Goal: Task Accomplishment & Management: Manage account settings

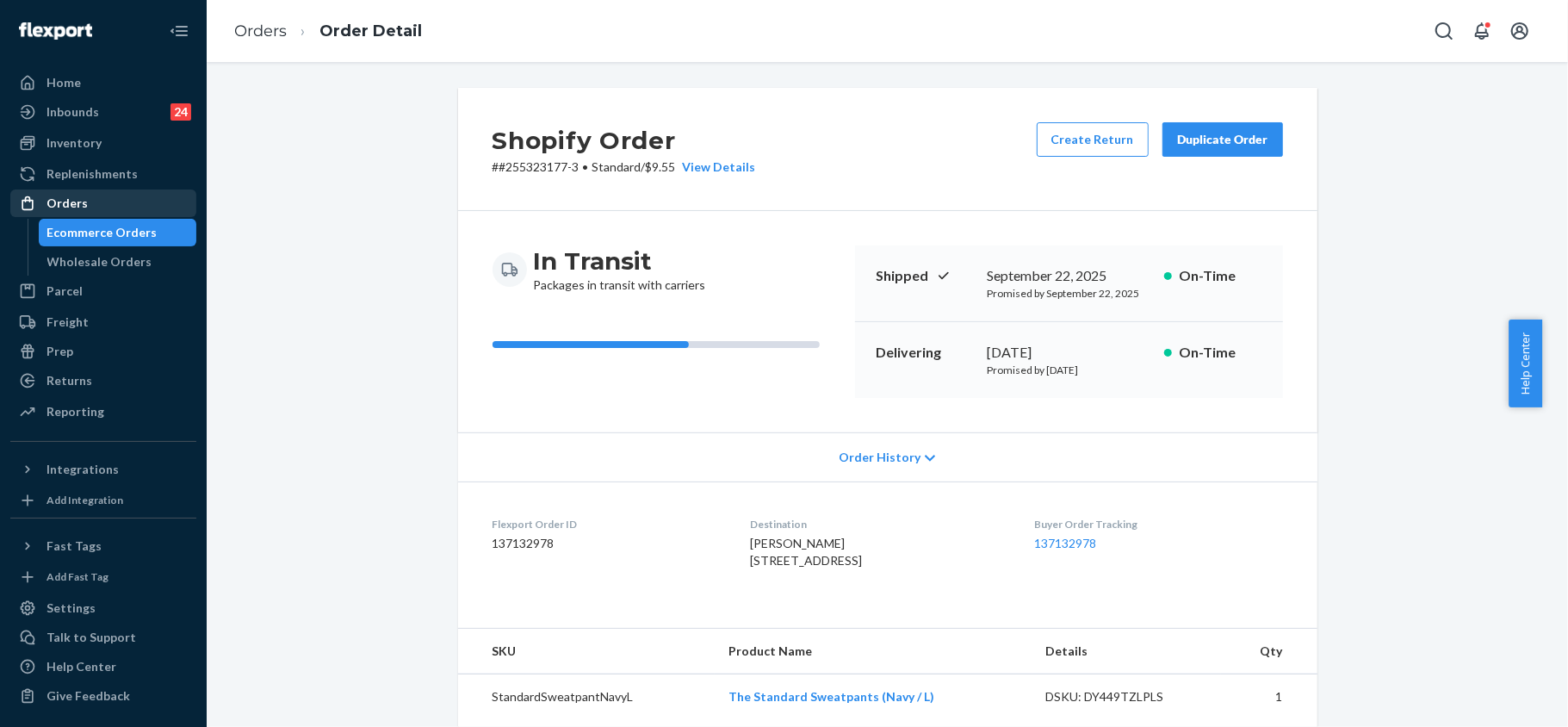
click at [84, 191] on div "Orders" at bounding box center [103, 203] width 182 height 25
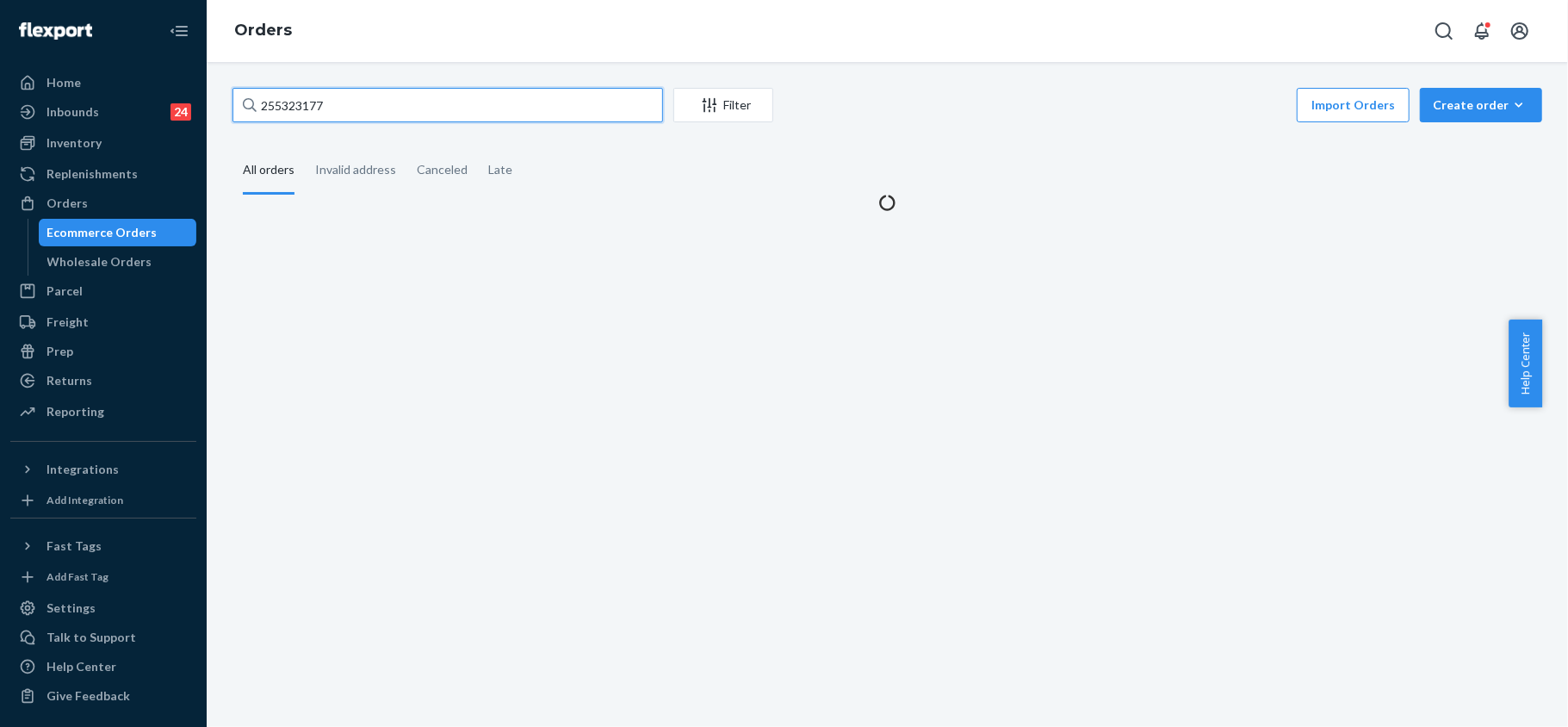
drag, startPoint x: 349, startPoint y: 105, endPoint x: 233, endPoint y: 62, distance: 123.7
click at [233, 62] on div "255323177 Filter Import Orders Create order Ecommerce order Removal order All o…" at bounding box center [887, 394] width 1361 height 665
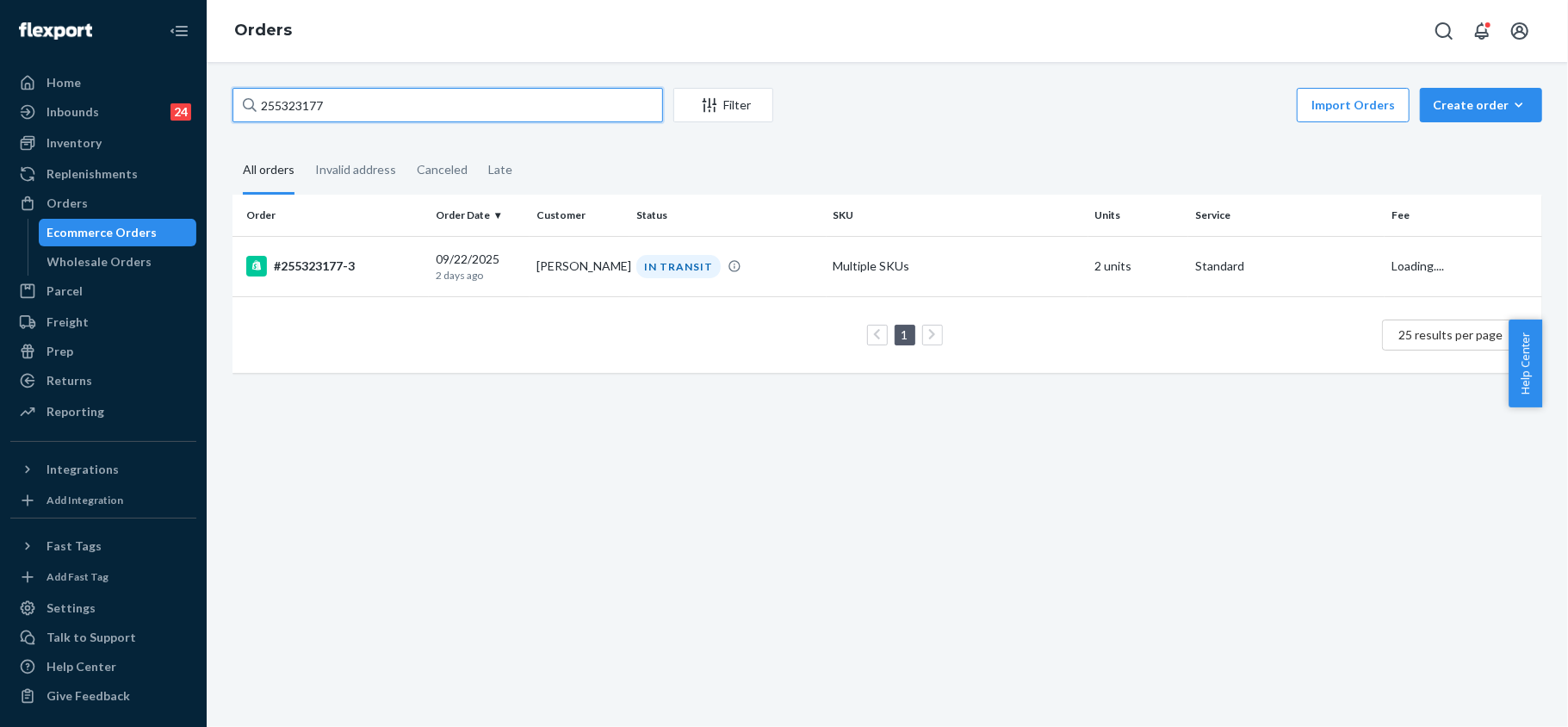
paste input "[PERSON_NAME]"
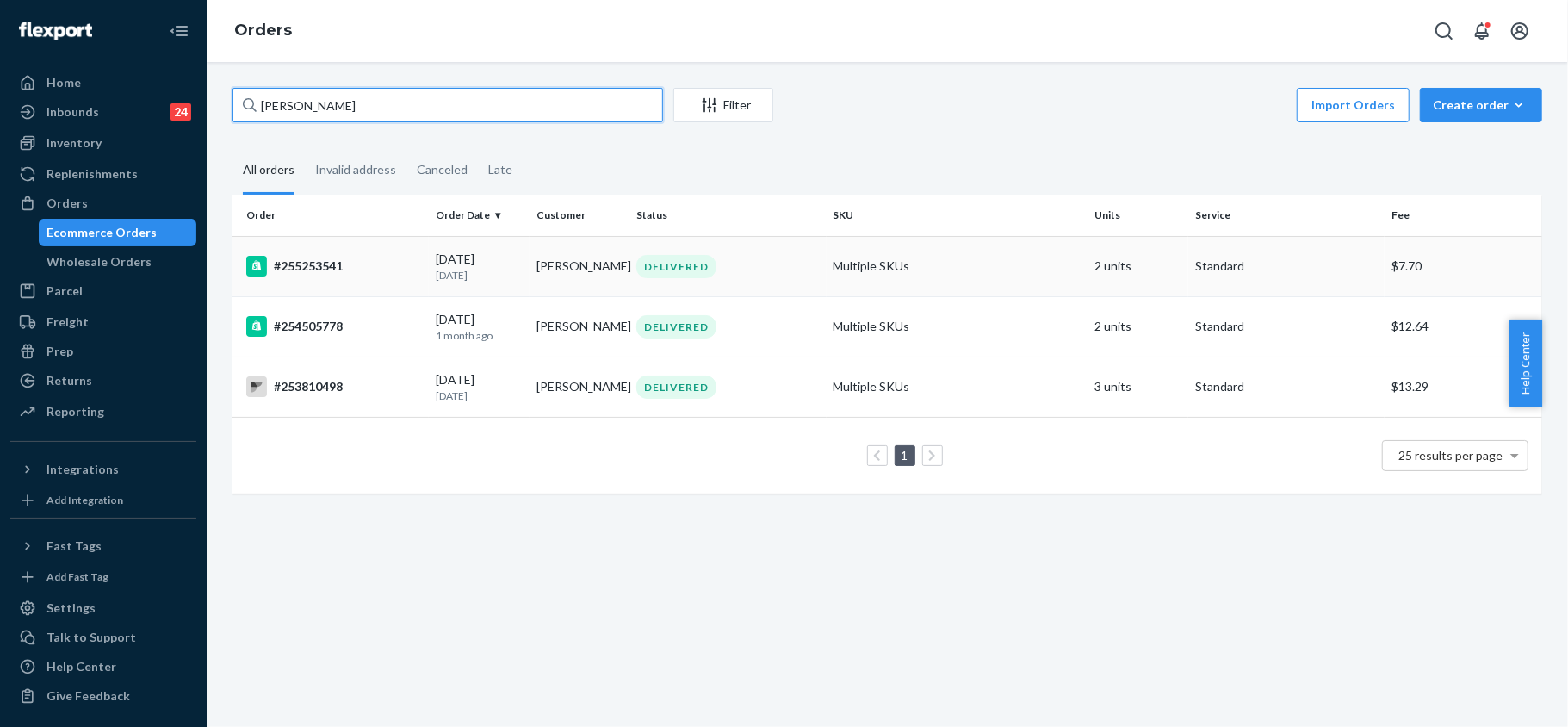
type input "[PERSON_NAME]"
click at [323, 256] on div "#255253541" at bounding box center [334, 267] width 176 height 21
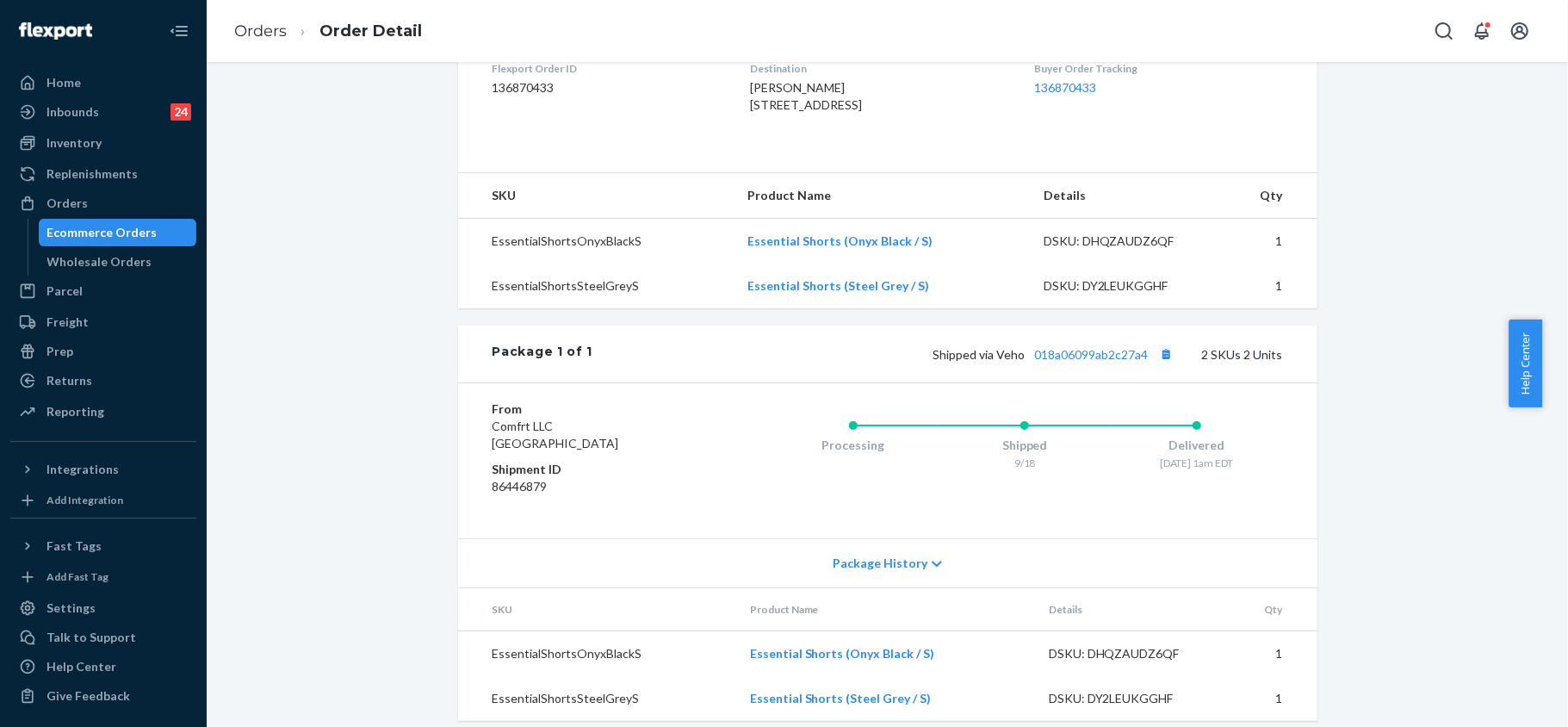
scroll to position [507, 0]
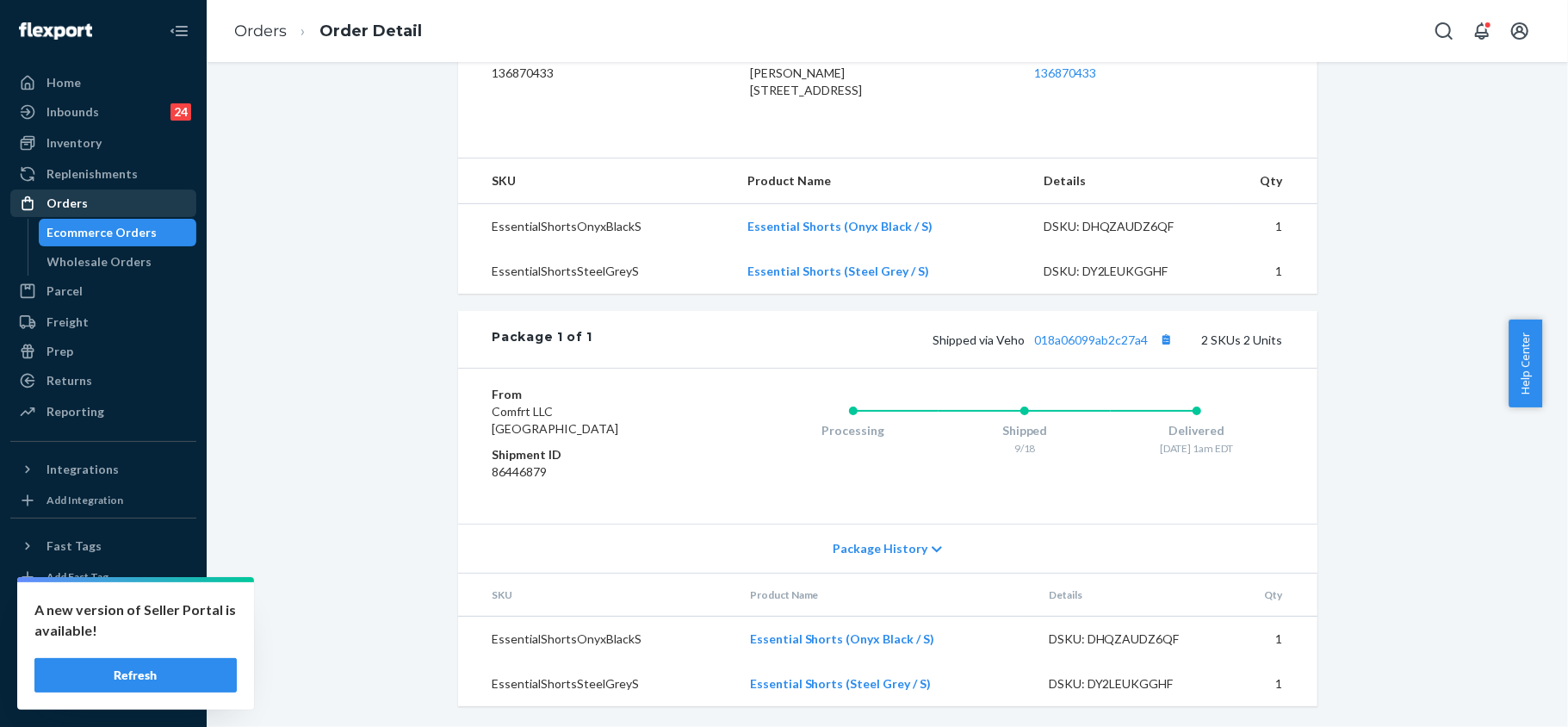
click at [93, 194] on div "Orders" at bounding box center [103, 203] width 182 height 25
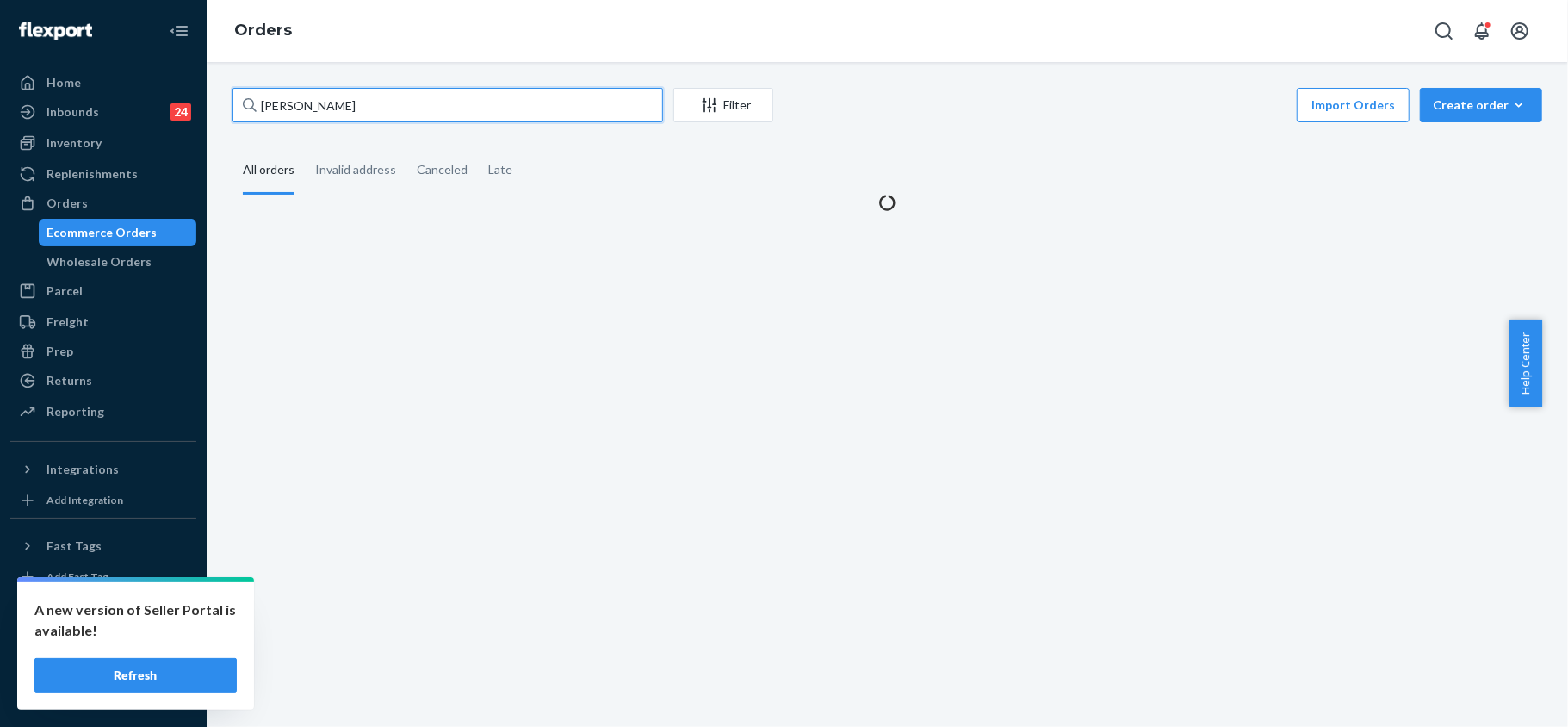
drag, startPoint x: 382, startPoint y: 103, endPoint x: 228, endPoint y: 65, distance: 158.6
click at [232, 66] on div "[PERSON_NAME] Filter Import Orders Create order Ecommerce order Removal order A…" at bounding box center [887, 394] width 1361 height 665
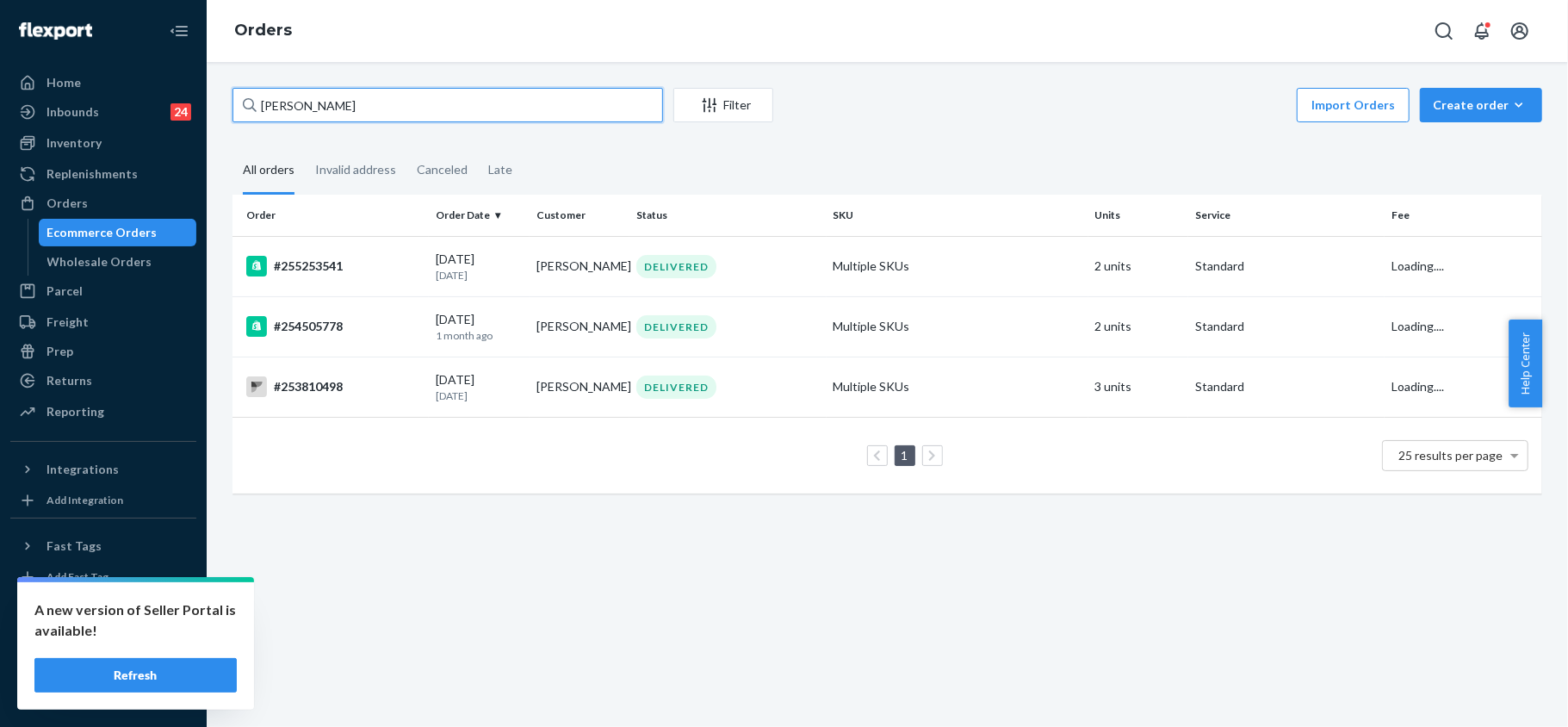
paste input "255076307"
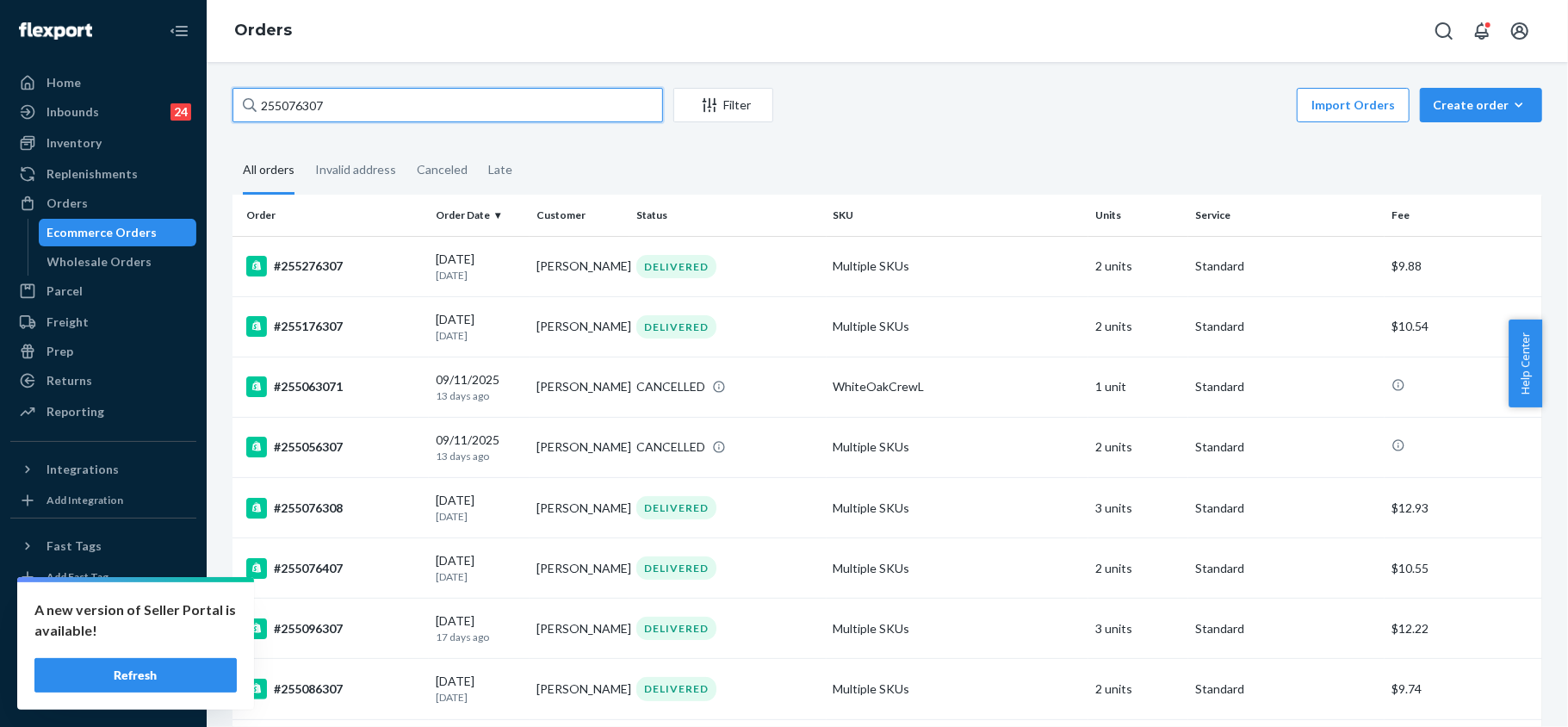
drag, startPoint x: 380, startPoint y: 111, endPoint x: 227, endPoint y: 84, distance: 155.4
click at [227, 83] on div "255076307 Filter Import Orders Create order Ecommerce order Removal order All o…" at bounding box center [887, 394] width 1361 height 665
paste input "196407."
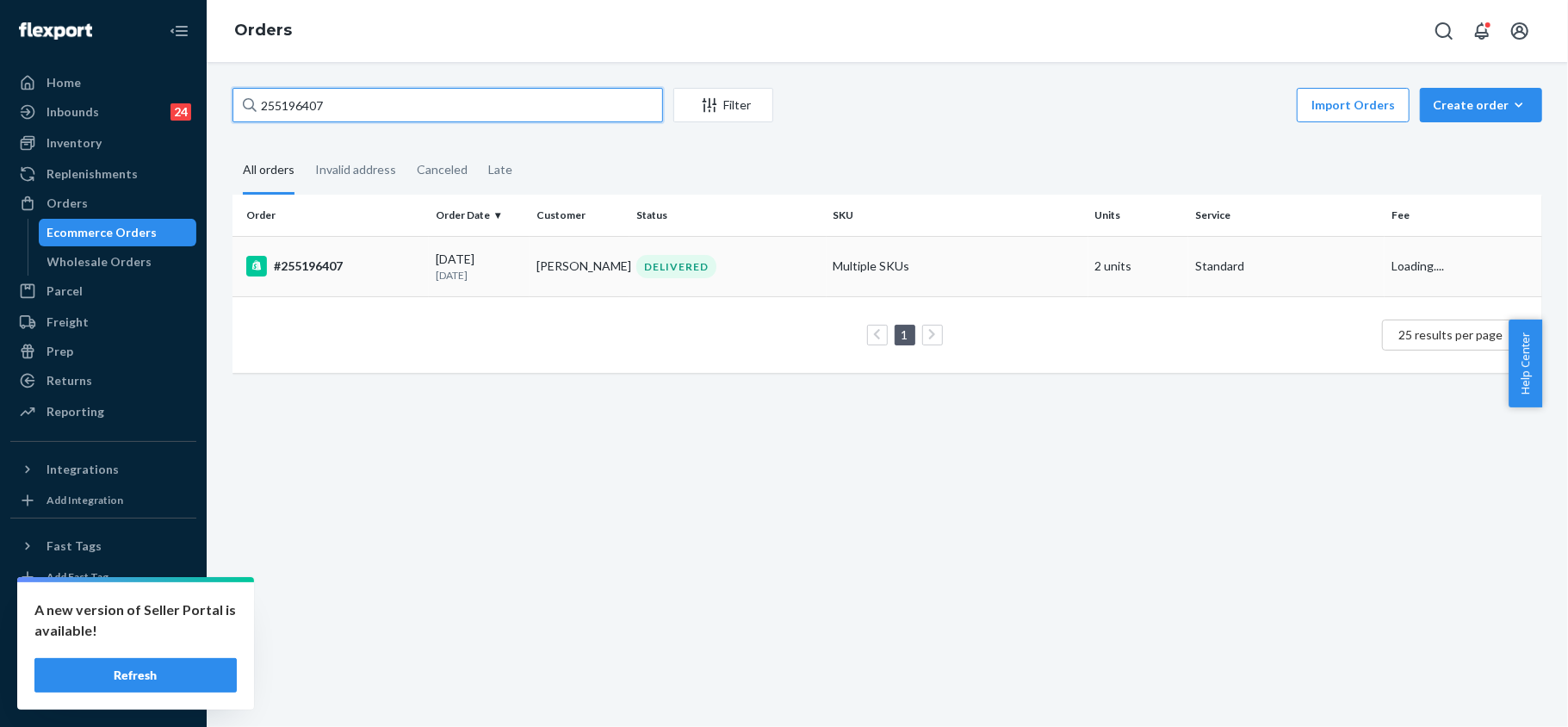
type input "255196407"
click at [335, 260] on div "#255196407" at bounding box center [334, 267] width 176 height 21
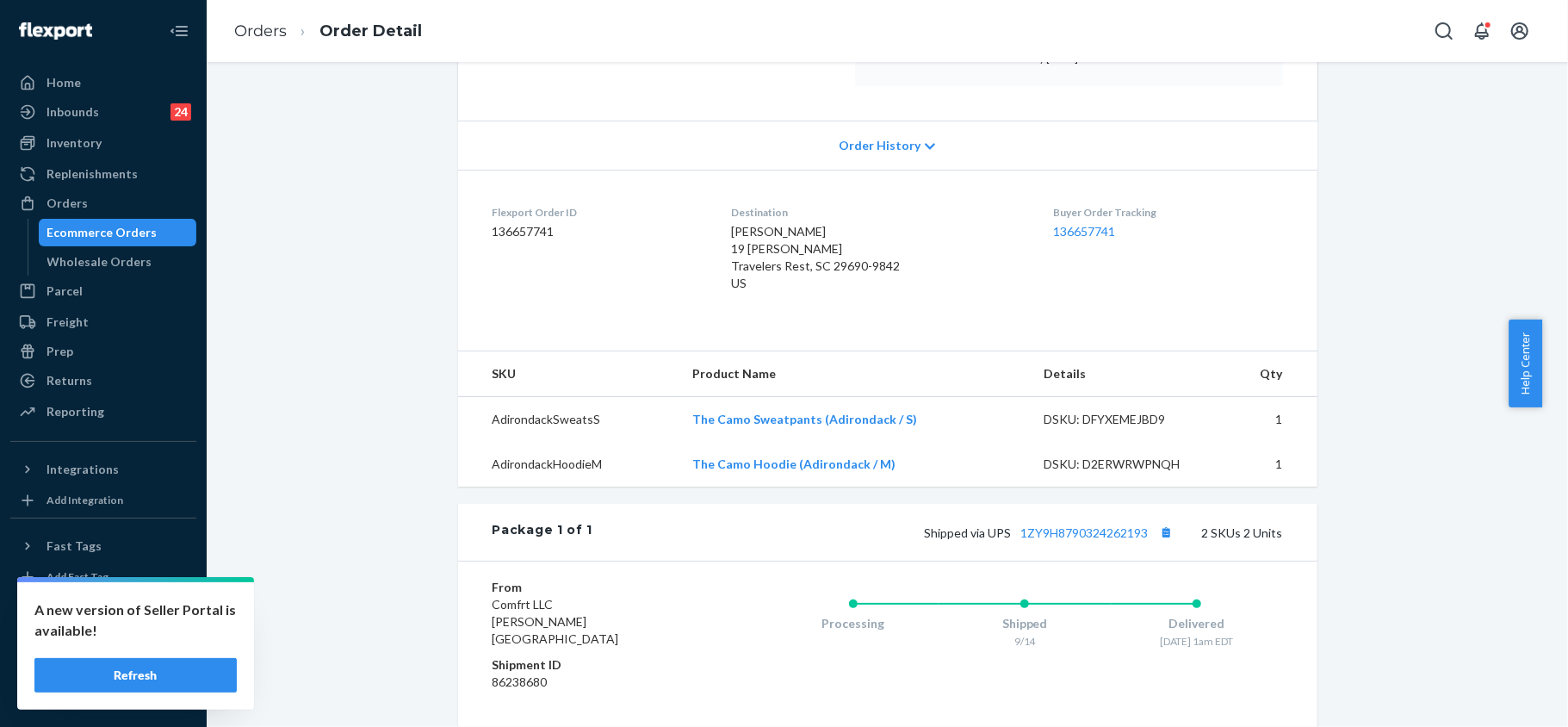
scroll to position [344, 0]
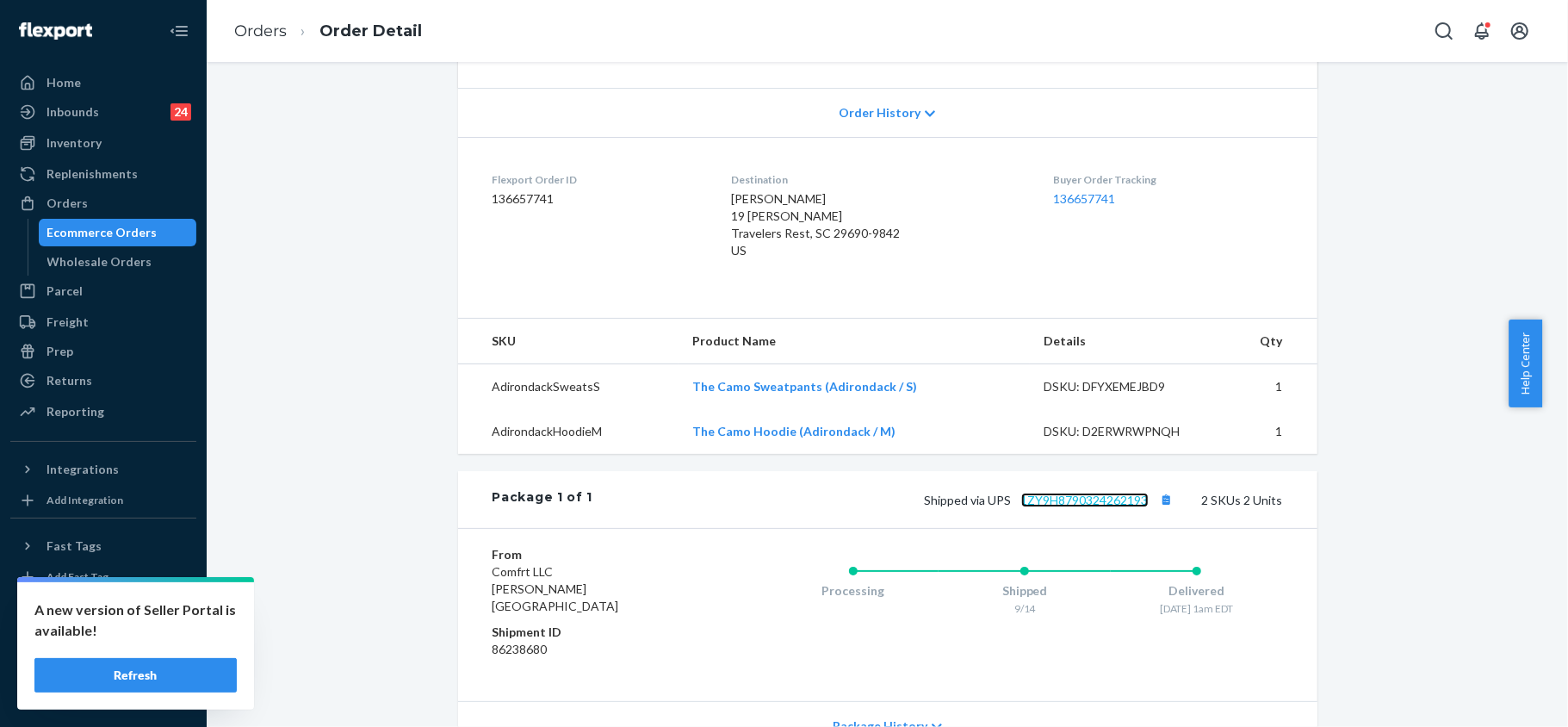
click at [1071, 504] on link "1ZY9H8790324262193" at bounding box center [1084, 499] width 128 height 14
click at [837, 229] on span "[PERSON_NAME] 19 [PERSON_NAME] Travelers Rest, SC 29690-9842 US" at bounding box center [815, 224] width 169 height 66
click at [838, 229] on span "[PERSON_NAME] 19 [PERSON_NAME] Travelers Rest, SC 29690-9842 US" at bounding box center [815, 224] width 169 height 66
copy span "29690"
drag, startPoint x: 724, startPoint y: 216, endPoint x: 854, endPoint y: 234, distance: 131.2
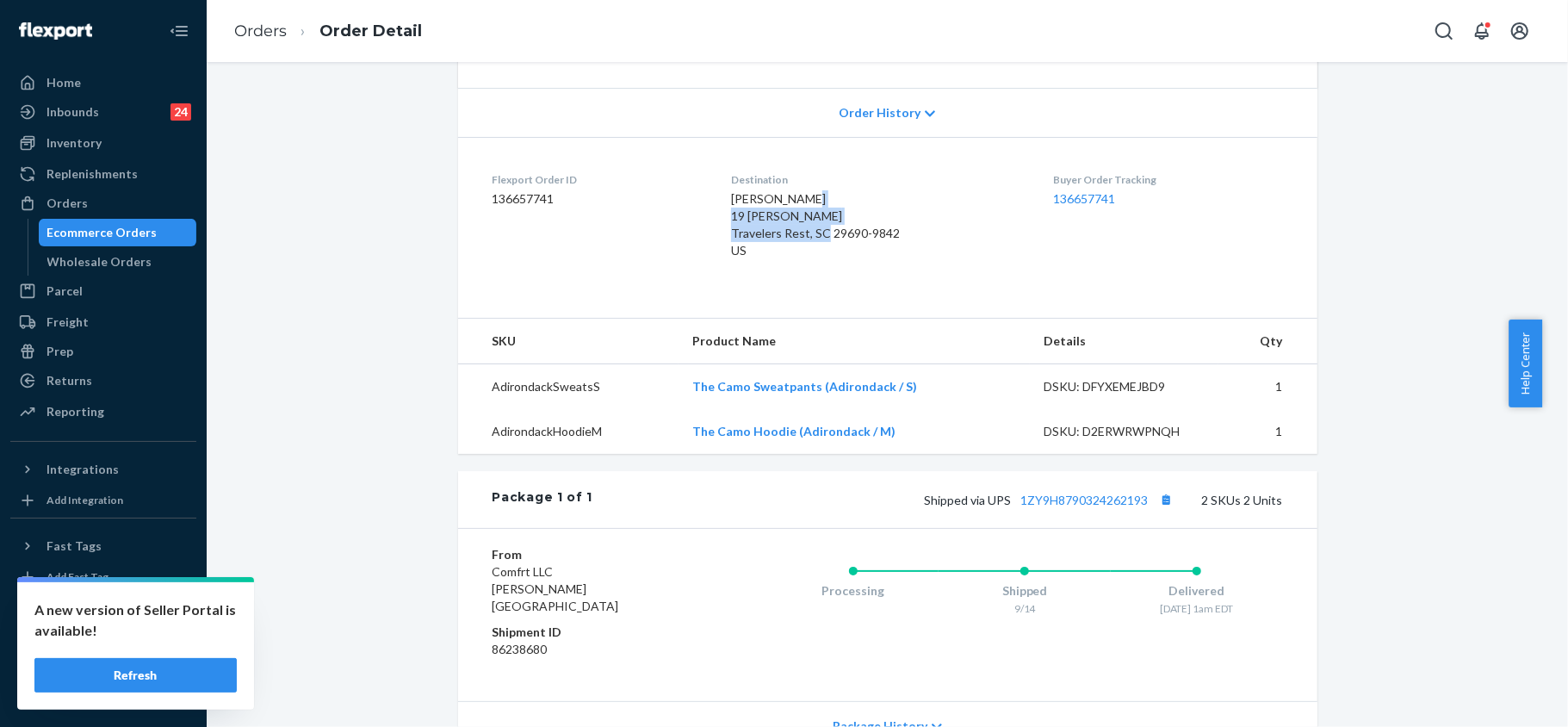
click at [854, 234] on span "[PERSON_NAME] 19 [PERSON_NAME] Travelers Rest, SC 29690-9842 US" at bounding box center [815, 224] width 169 height 66
copy span "19 [PERSON_NAME] Travelers Rest, SC 29690"
click at [101, 191] on div "Orders" at bounding box center [103, 203] width 182 height 25
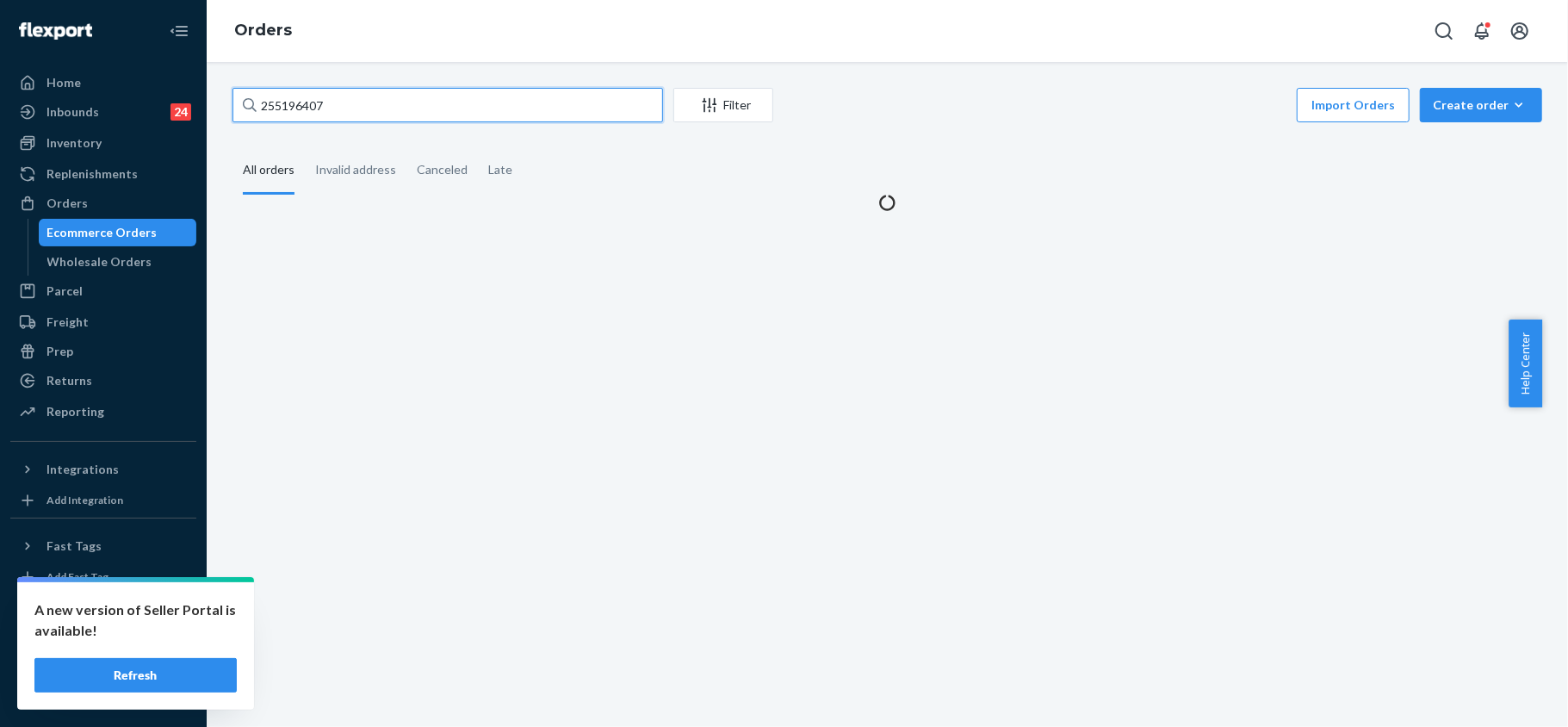
drag, startPoint x: 331, startPoint y: 96, endPoint x: 217, endPoint y: 62, distance: 119.0
click at [217, 62] on div "255196407 Filter Import Orders Create order Ecommerce order Removal order All o…" at bounding box center [887, 394] width 1361 height 665
paste input "255163940"
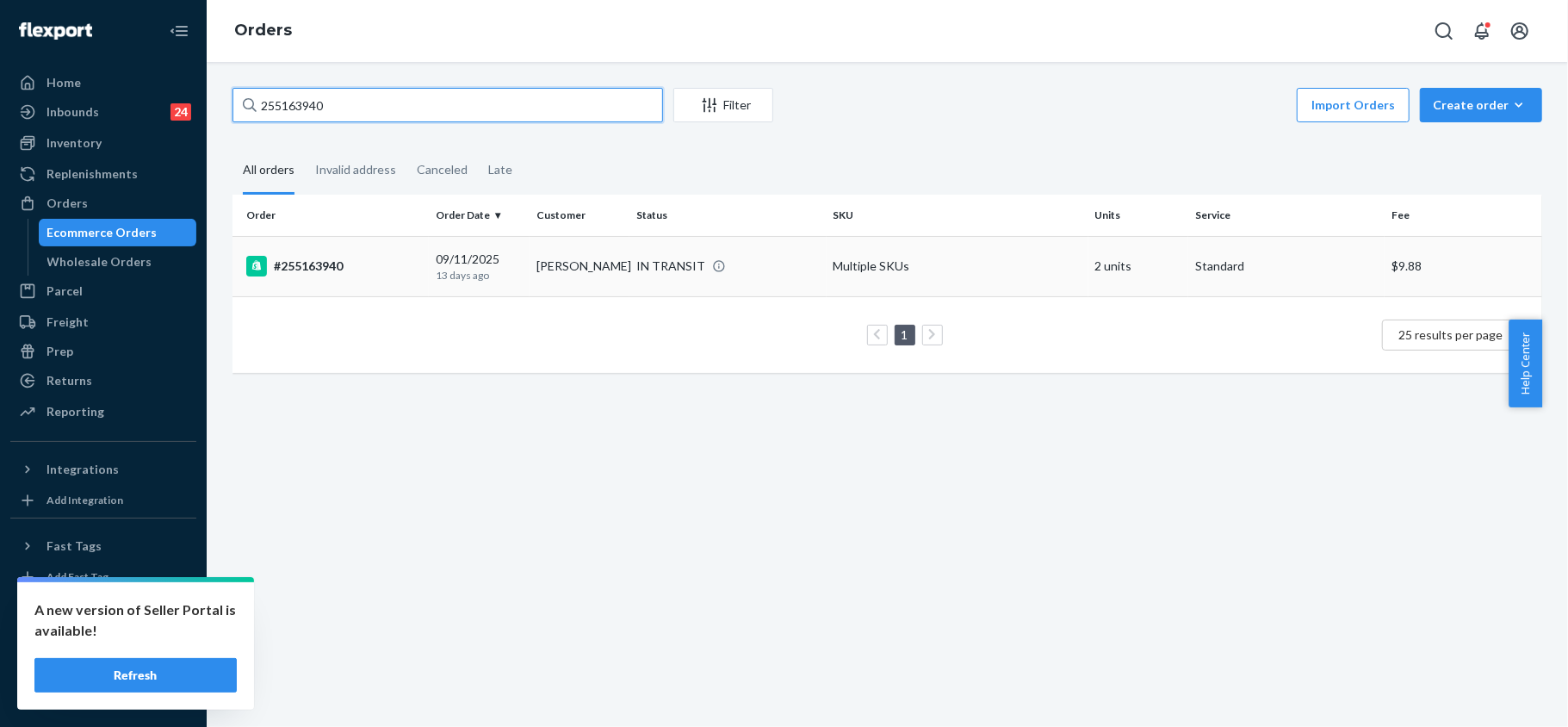
type input "255163940"
click at [304, 258] on div "#255163940" at bounding box center [334, 267] width 176 height 21
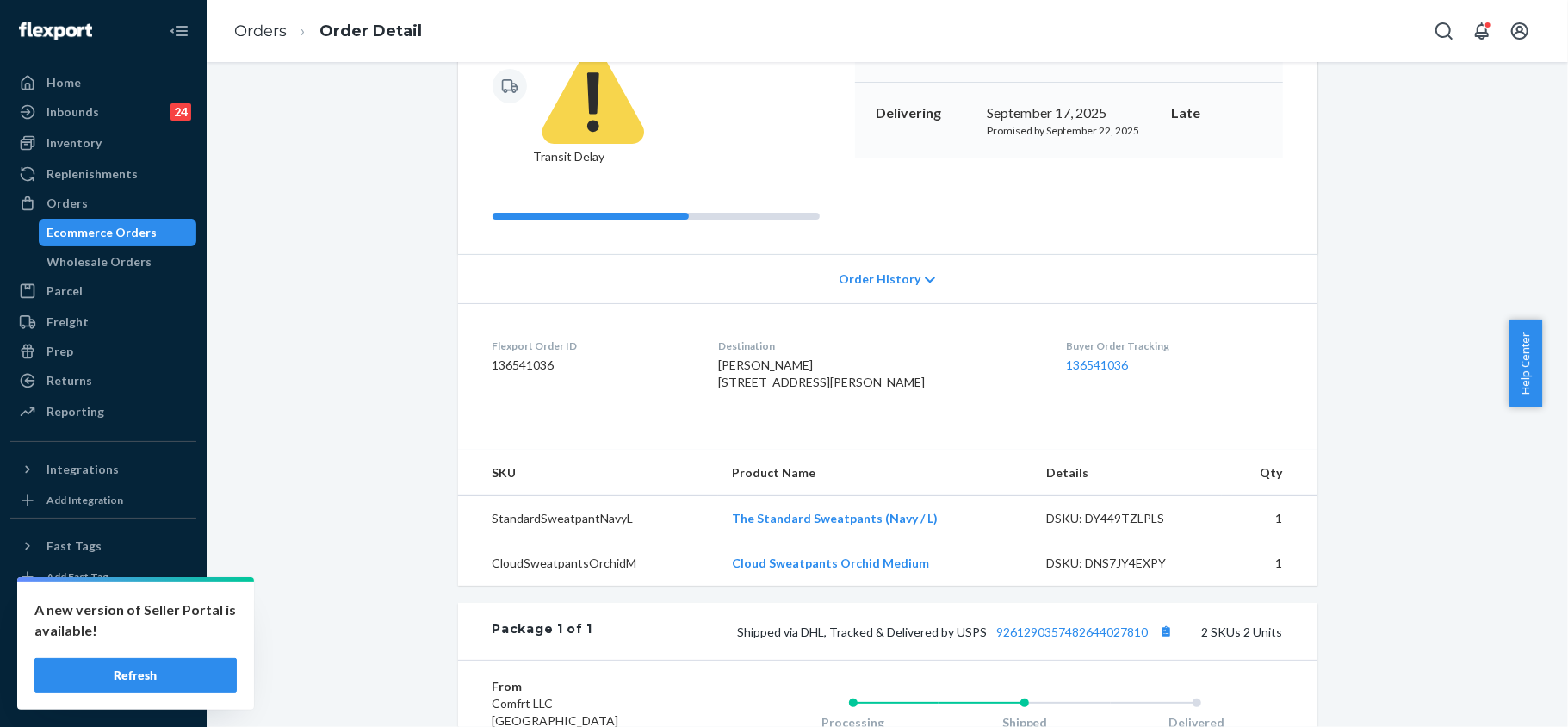
scroll to position [344, 0]
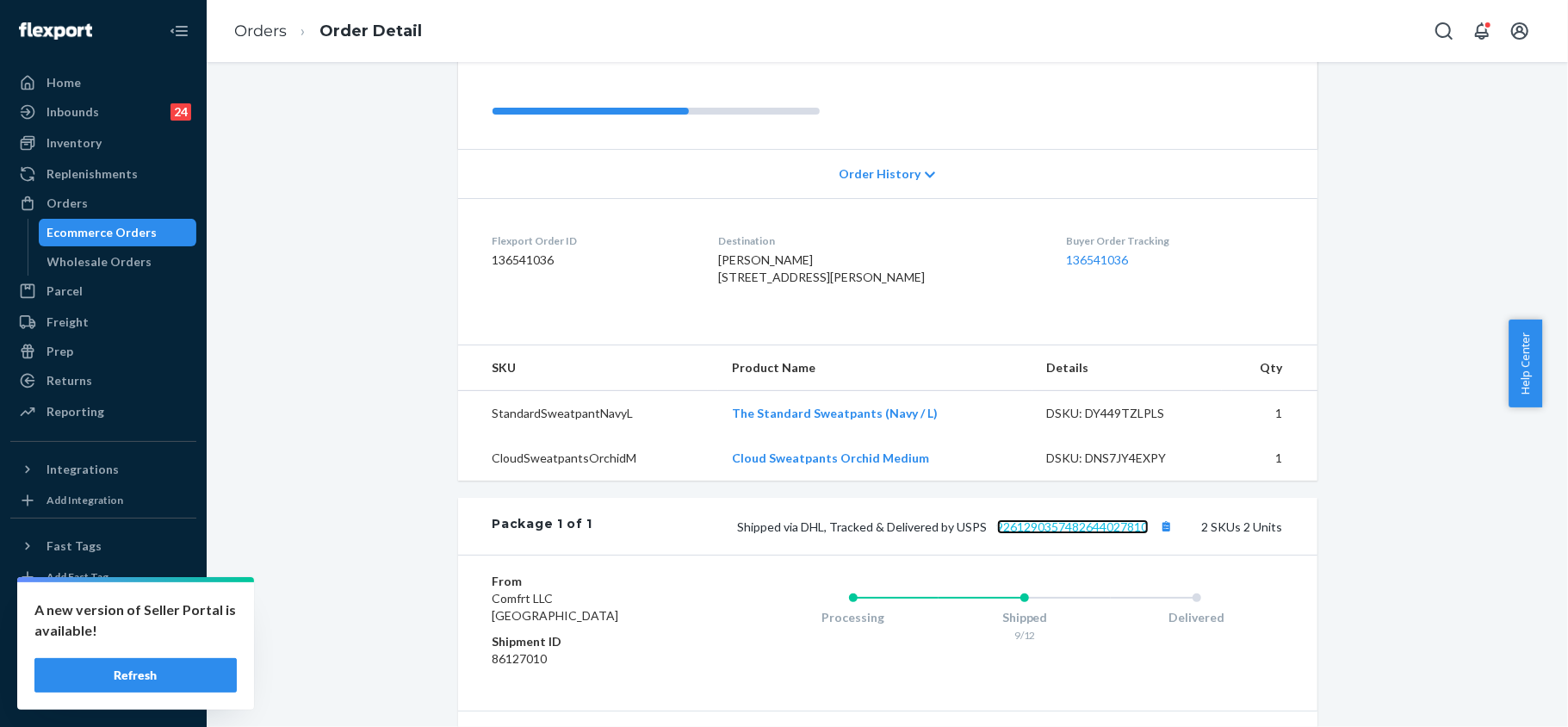
click at [1077, 519] on link "9261290357482644027810" at bounding box center [1073, 526] width 151 height 14
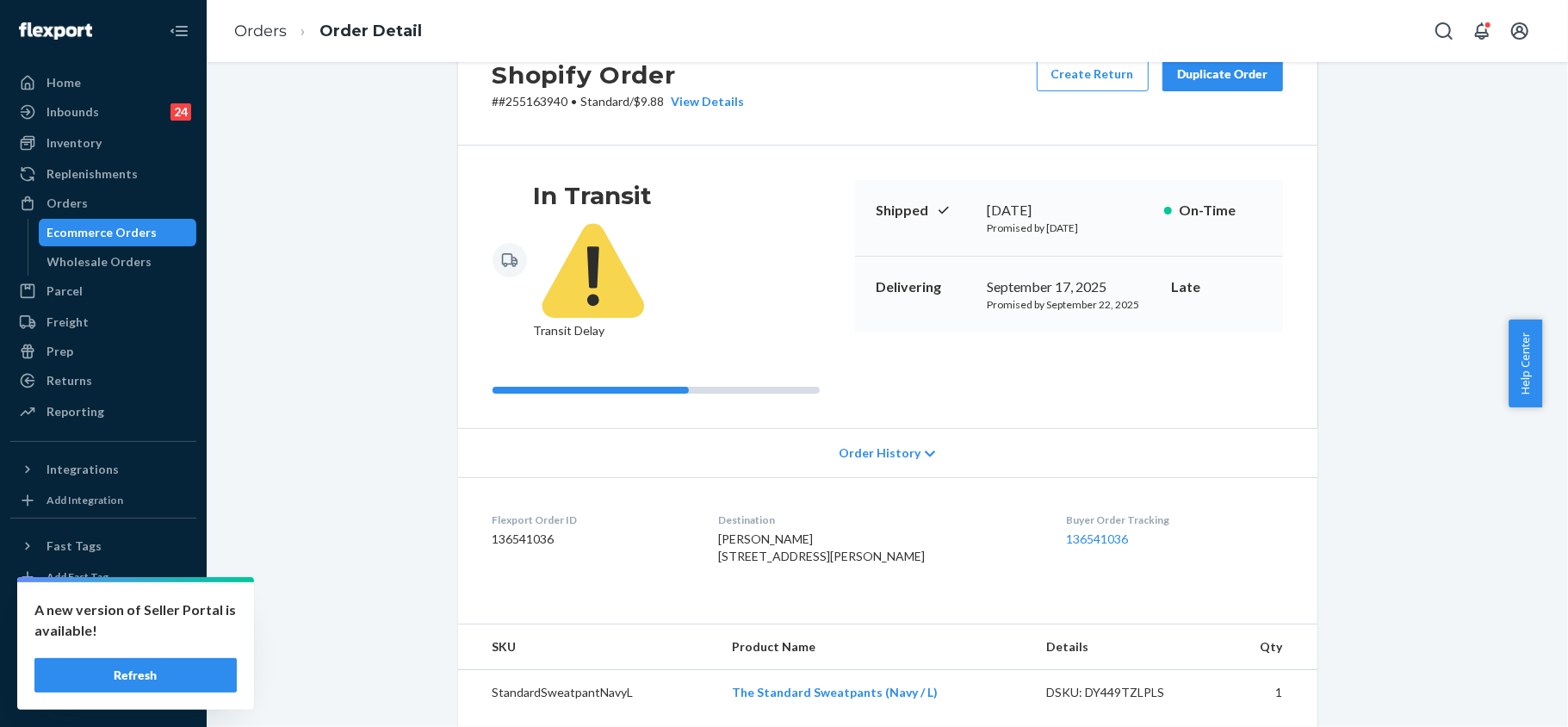
scroll to position [0, 0]
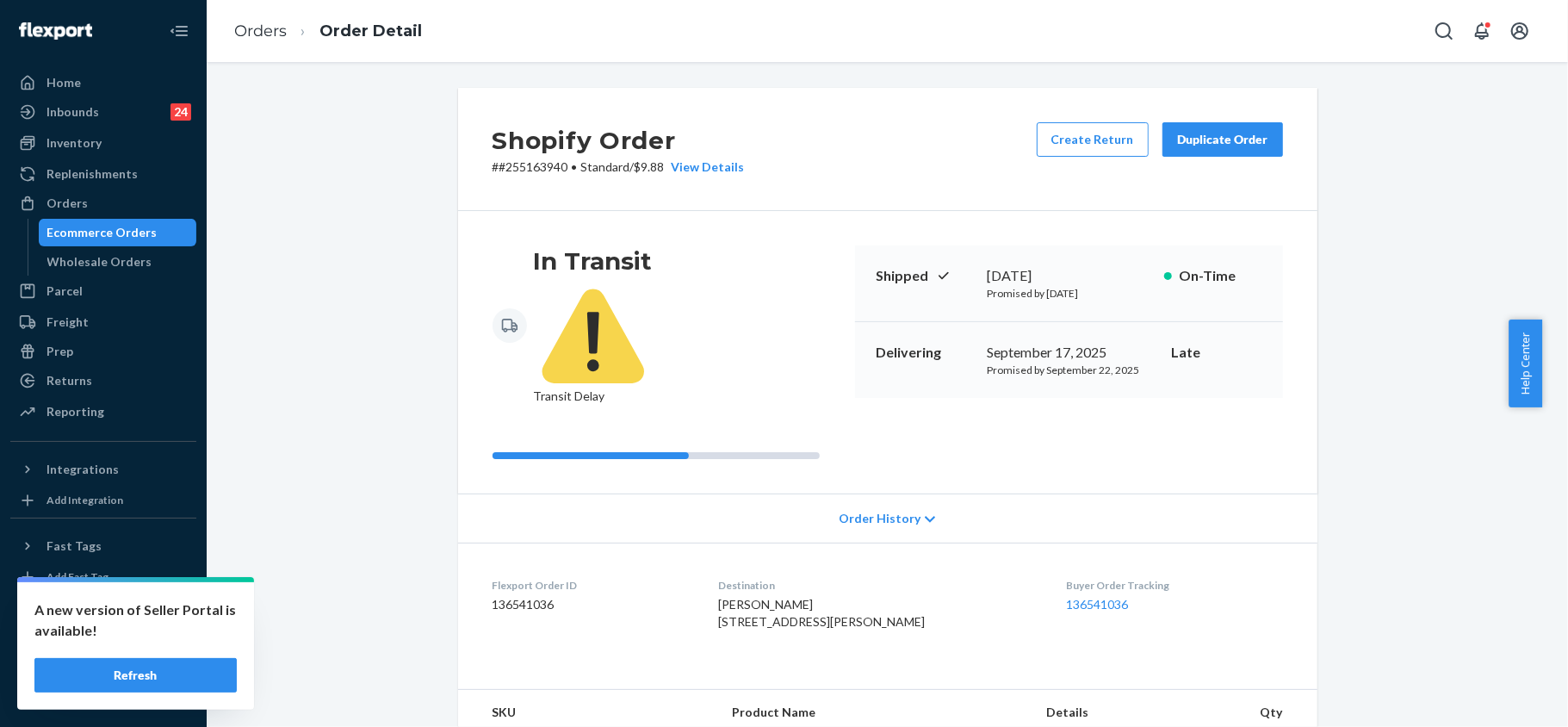
click at [1207, 147] on div "Duplicate Order" at bounding box center [1222, 139] width 92 height 17
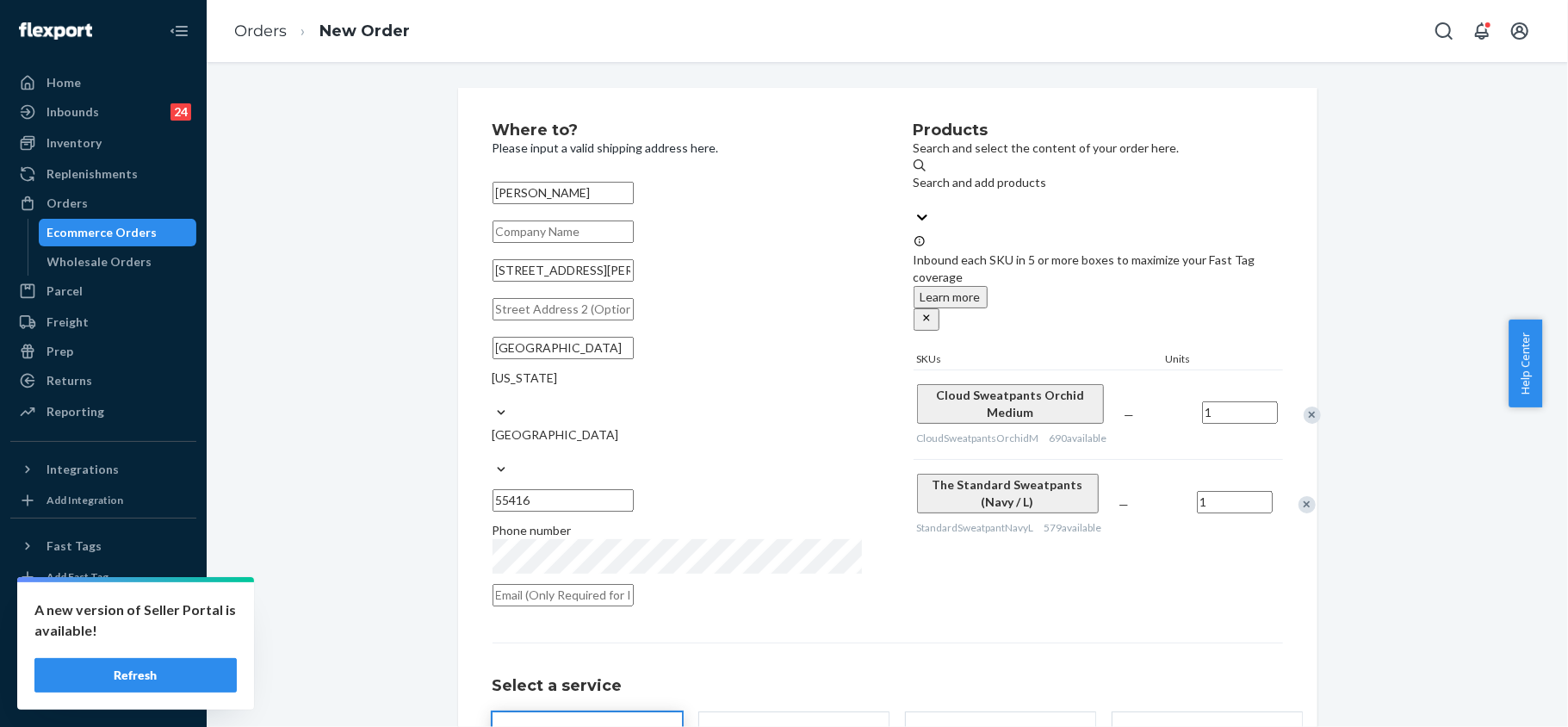
drag, startPoint x: 613, startPoint y: 289, endPoint x: 482, endPoint y: 287, distance: 131.0
click at [482, 287] on div "Where to? Please input a valid shipping address here. [PERSON_NAME] [STREET_ADD…" at bounding box center [887, 494] width 859 height 814
paste input "[STREET_ADDRESS][PERSON_NAME]"
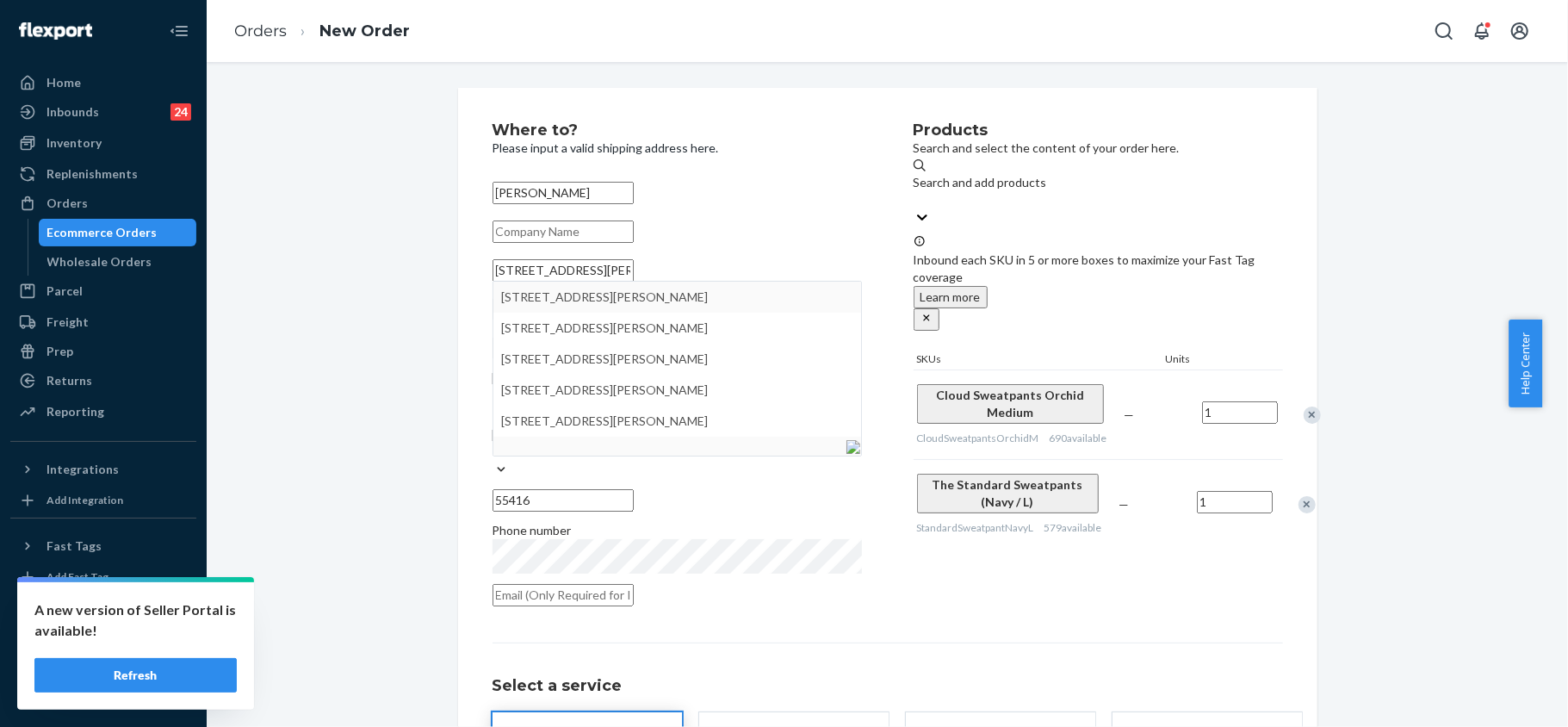
type input "[STREET_ADDRESS][PERSON_NAME]"
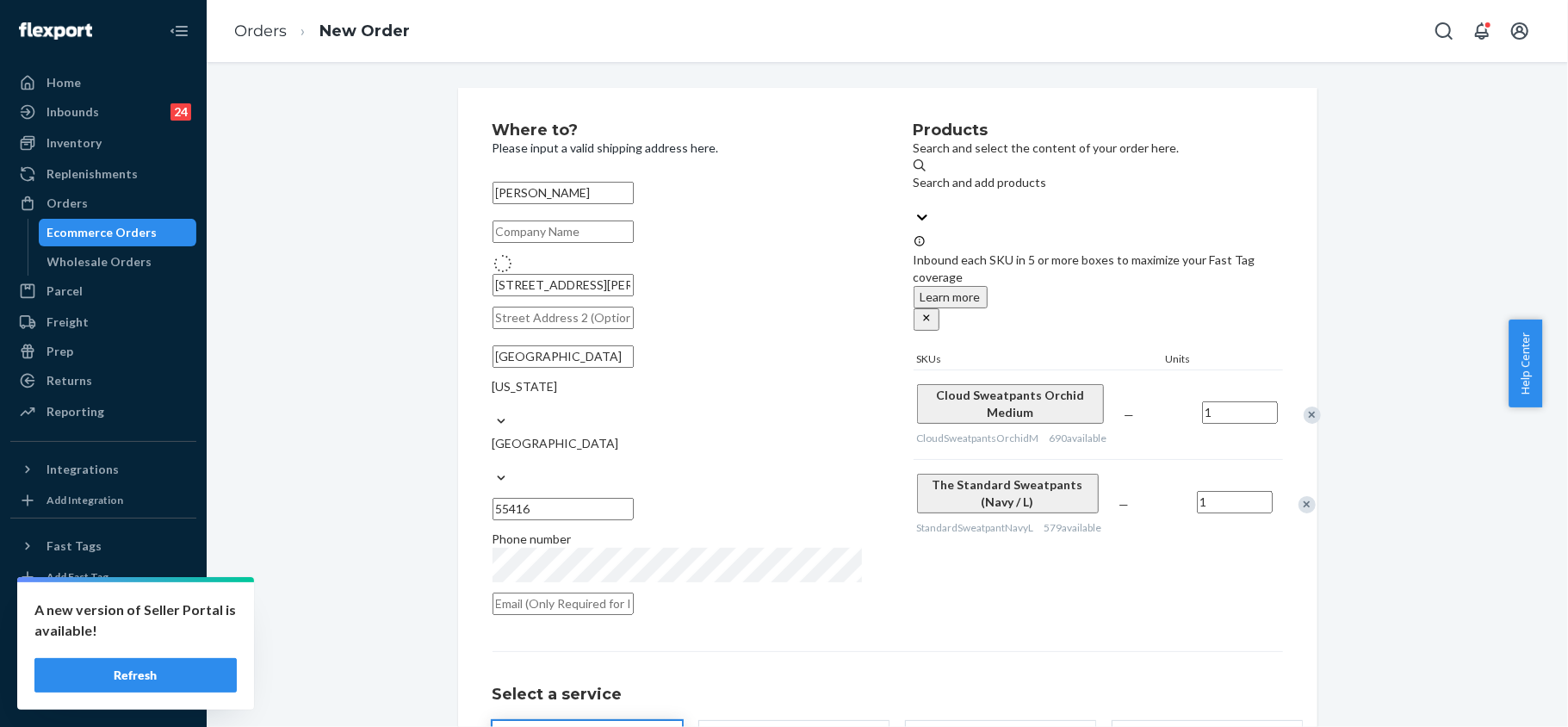
type input "[GEOGRAPHIC_DATA]"
type input "[STREET_ADDRESS][PERSON_NAME]"
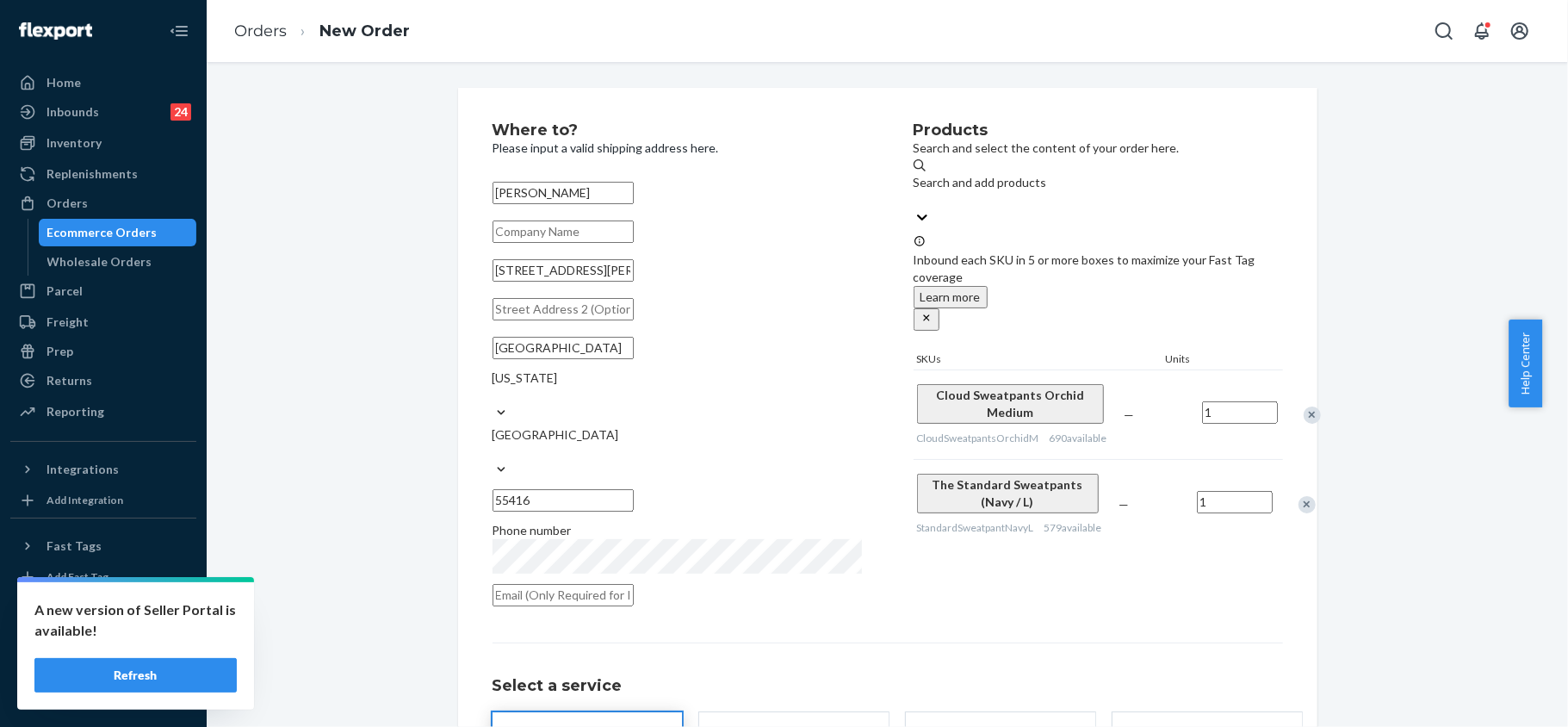
drag, startPoint x: 573, startPoint y: 384, endPoint x: 461, endPoint y: 350, distance: 117.0
click at [461, 350] on div "Where to? Please input a valid shipping address here. [PERSON_NAME] [STREET_ADD…" at bounding box center [887, 494] width 859 height 814
type input "S"
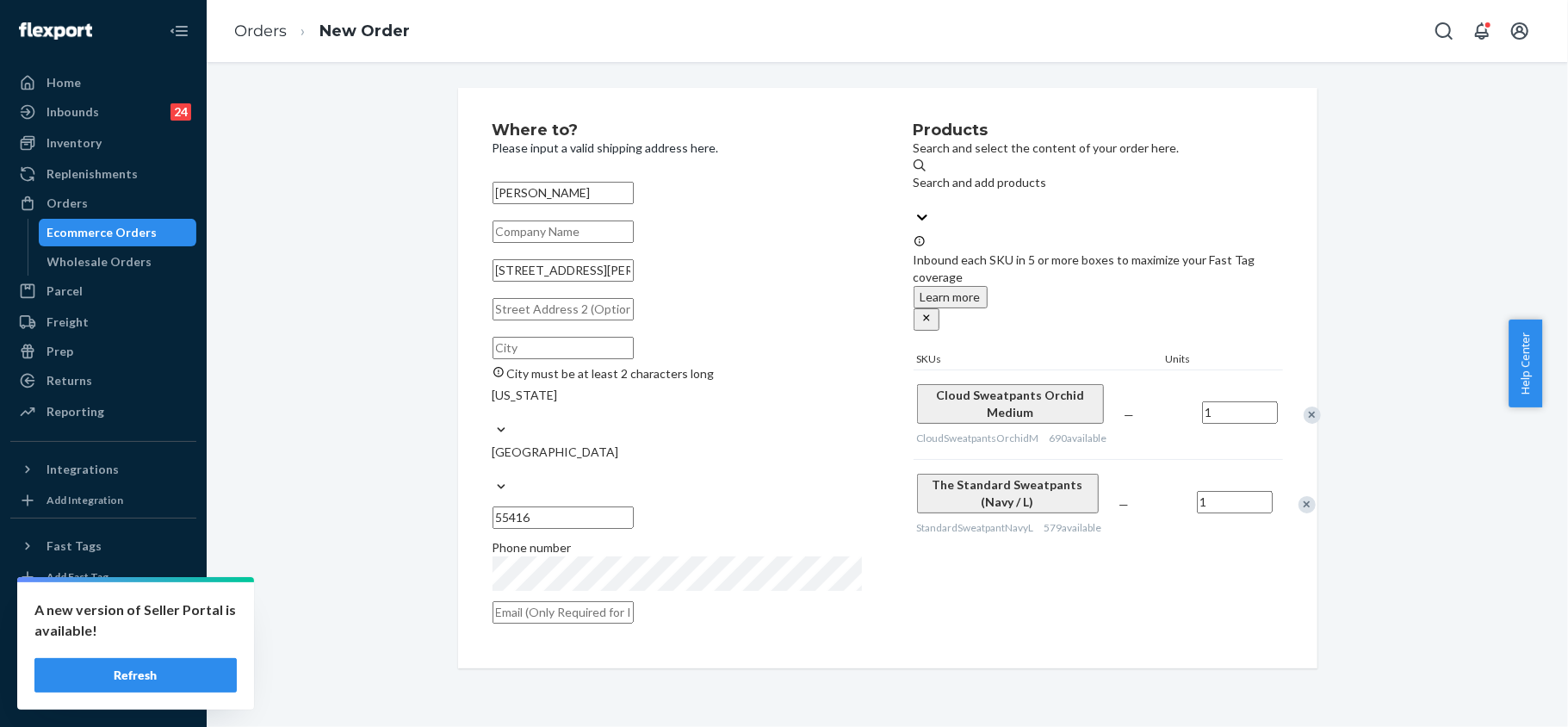
click at [618, 282] on input "[STREET_ADDRESS][PERSON_NAME]" at bounding box center [562, 270] width 141 height 23
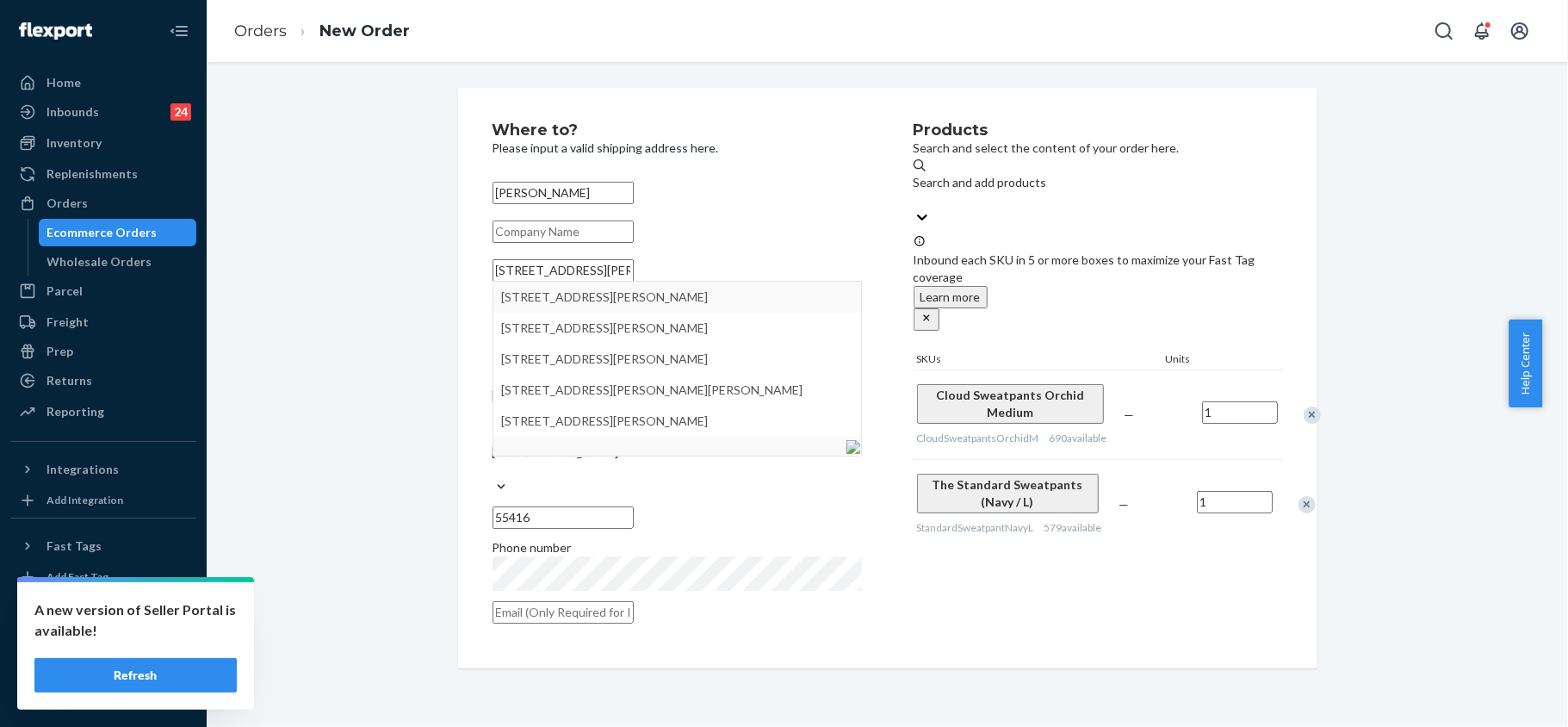
type input "[STREET_ADDRESS][PERSON_NAME]"
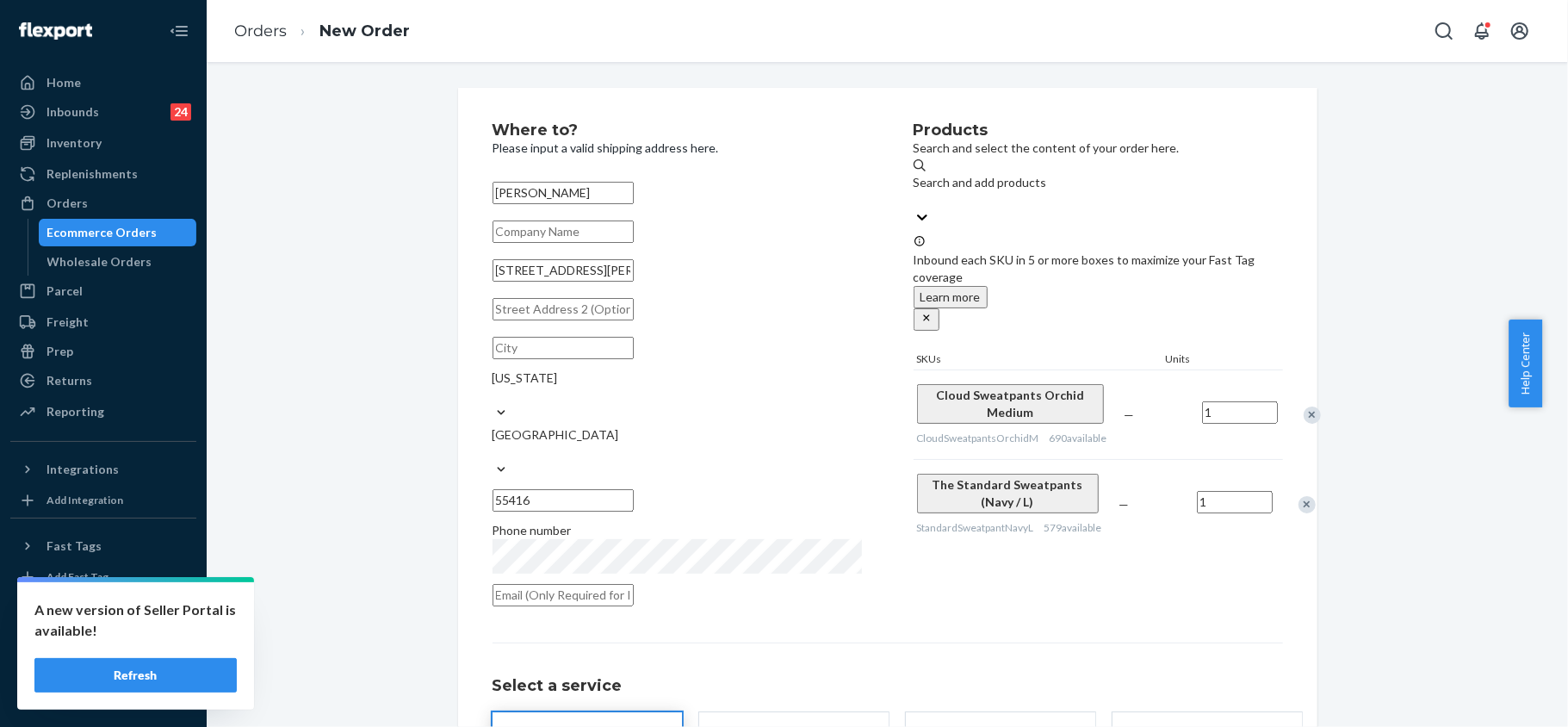
type input "[GEOGRAPHIC_DATA]"
type input "[STREET_ADDRESS][PERSON_NAME]"
drag, startPoint x: 603, startPoint y: 387, endPoint x: 488, endPoint y: 380, distance: 115.2
click at [492, 359] on input "[GEOGRAPHIC_DATA]" at bounding box center [562, 348] width 141 height 23
paste input "[GEOGRAPHIC_DATA]"
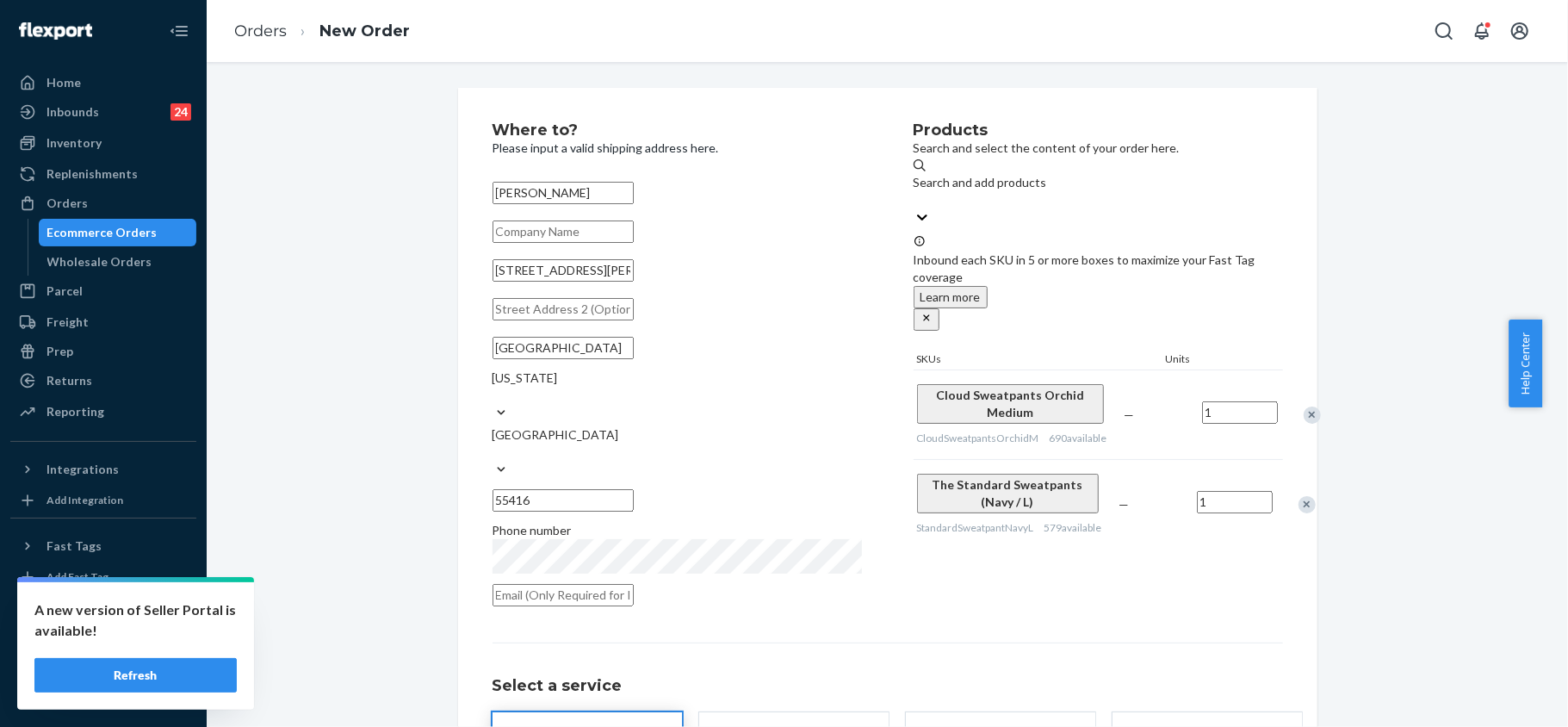
type input "[GEOGRAPHIC_DATA]"
click at [938, 642] on div "Select a service Standard Promised by [DATE] $13.00 Expedited 3 day Promised by…" at bounding box center [887, 719] width 790 height 156
click at [941, 594] on div "Where to? Please input a valid shipping address here. [PERSON_NAME] [STREET_ADD…" at bounding box center [887, 494] width 790 height 745
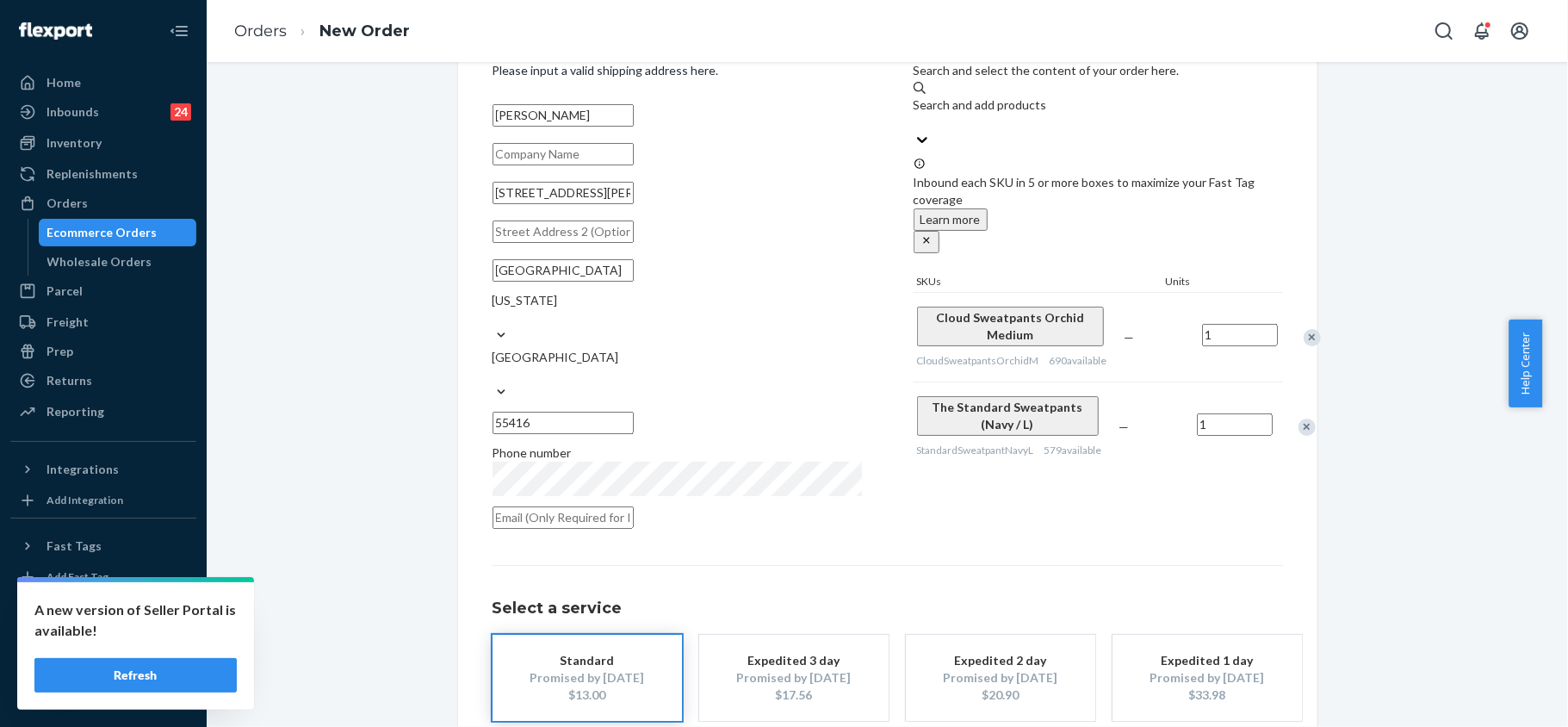
scroll to position [143, 0]
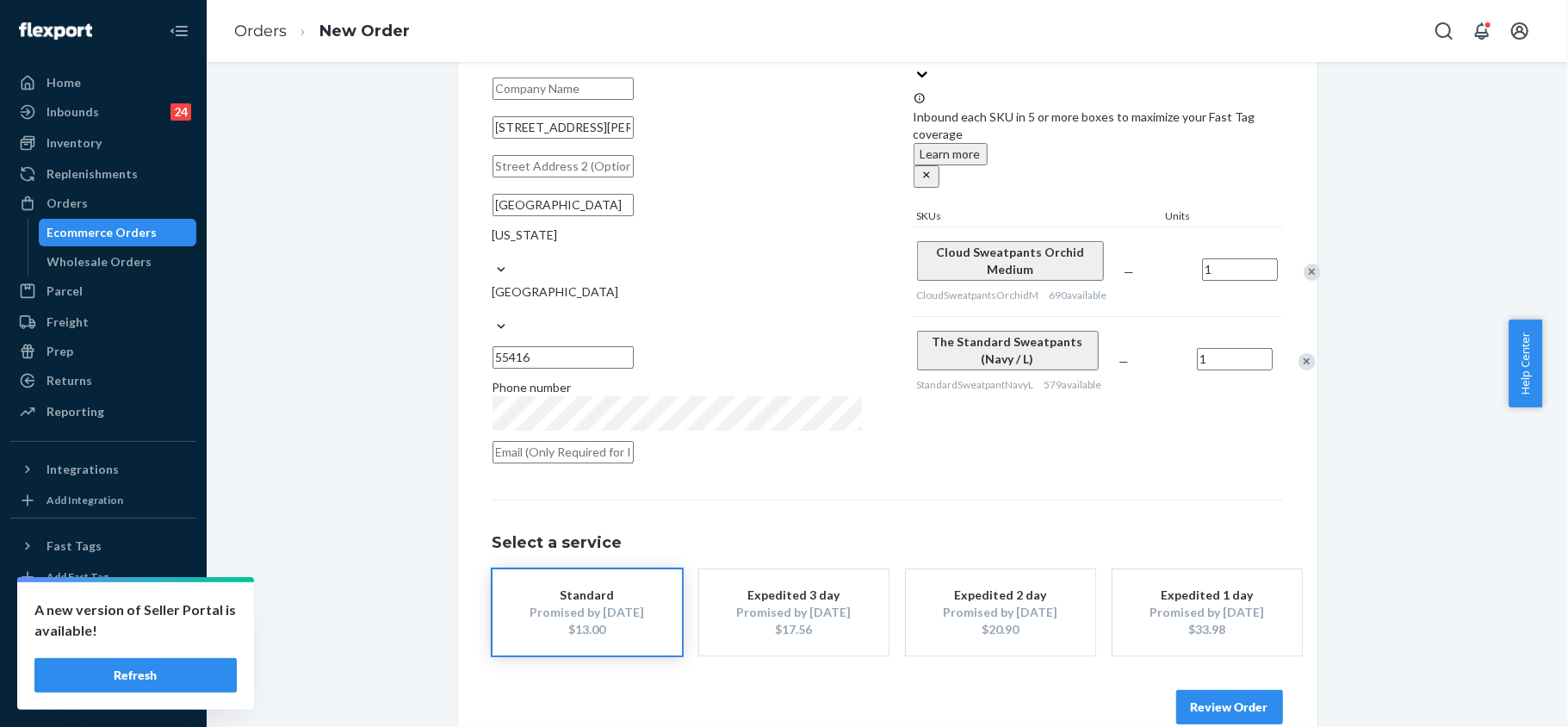
click at [1221, 690] on button "Review Order" at bounding box center [1229, 707] width 107 height 34
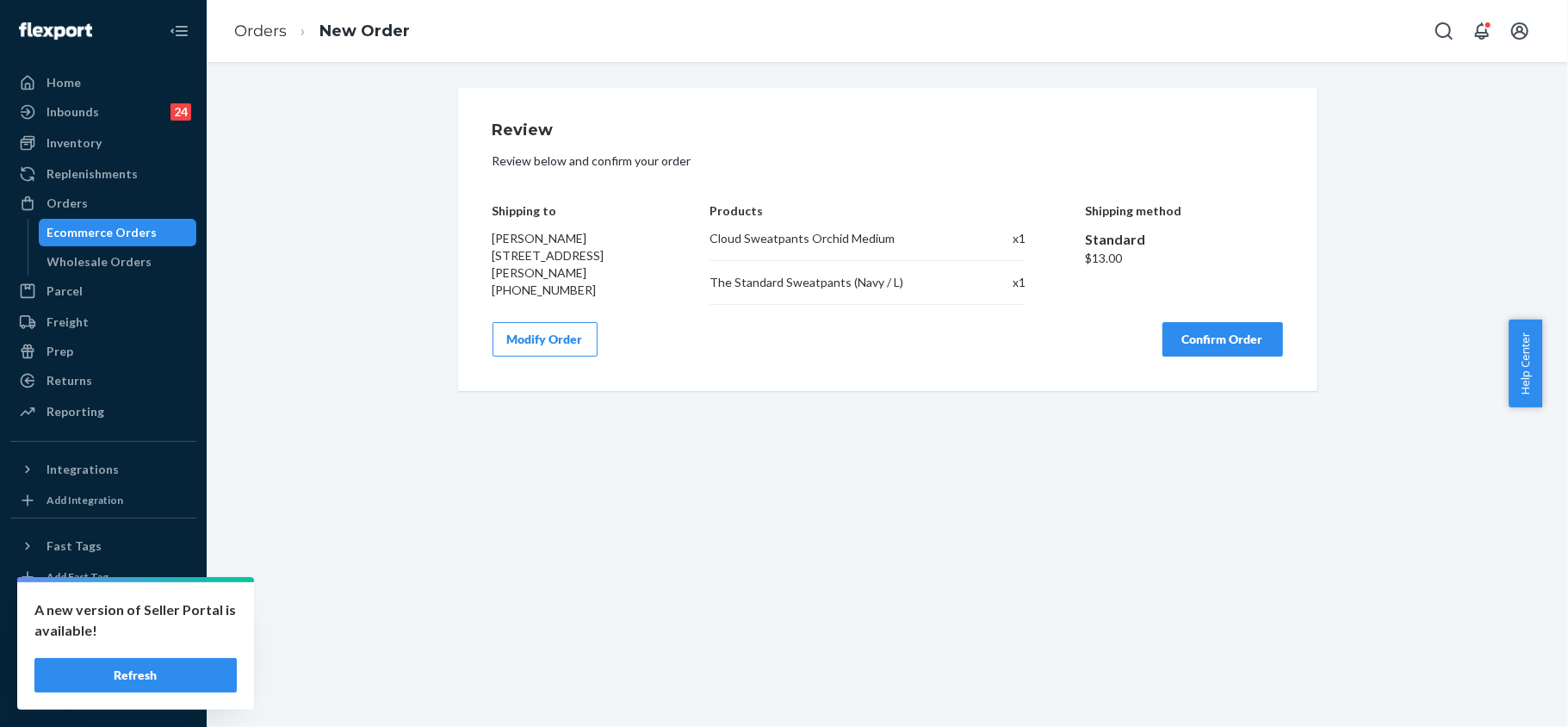
click at [1202, 336] on button "Confirm Order" at bounding box center [1223, 339] width 121 height 34
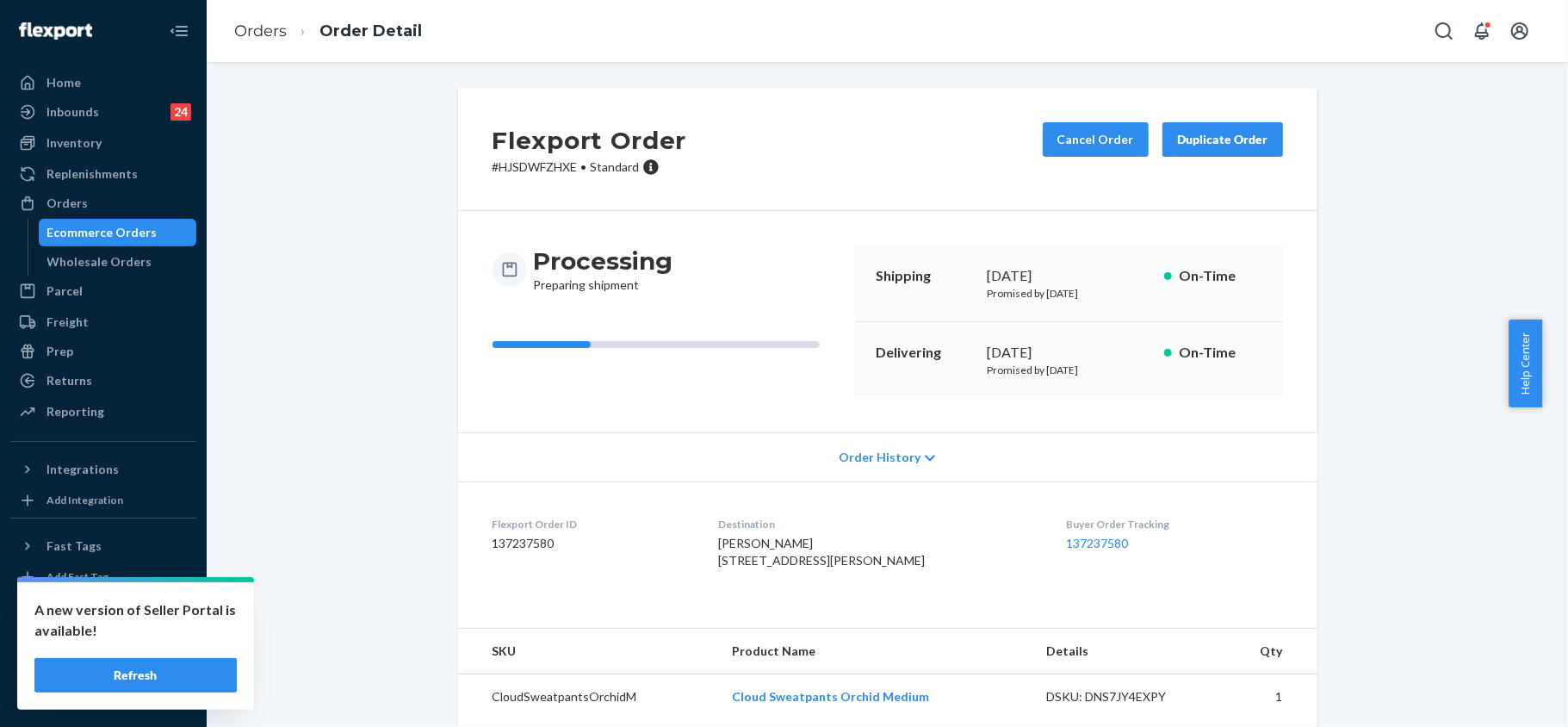
click at [531, 170] on p "# HJSDWFZHXE • Standard" at bounding box center [590, 167] width 195 height 17
copy p "HJSDWFZHXE"
drag, startPoint x: 724, startPoint y: 556, endPoint x: 890, endPoint y: 585, distance: 168.5
click at [890, 569] on div "[PERSON_NAME] [STREET_ADDRESS][PERSON_NAME]" at bounding box center [878, 552] width 320 height 34
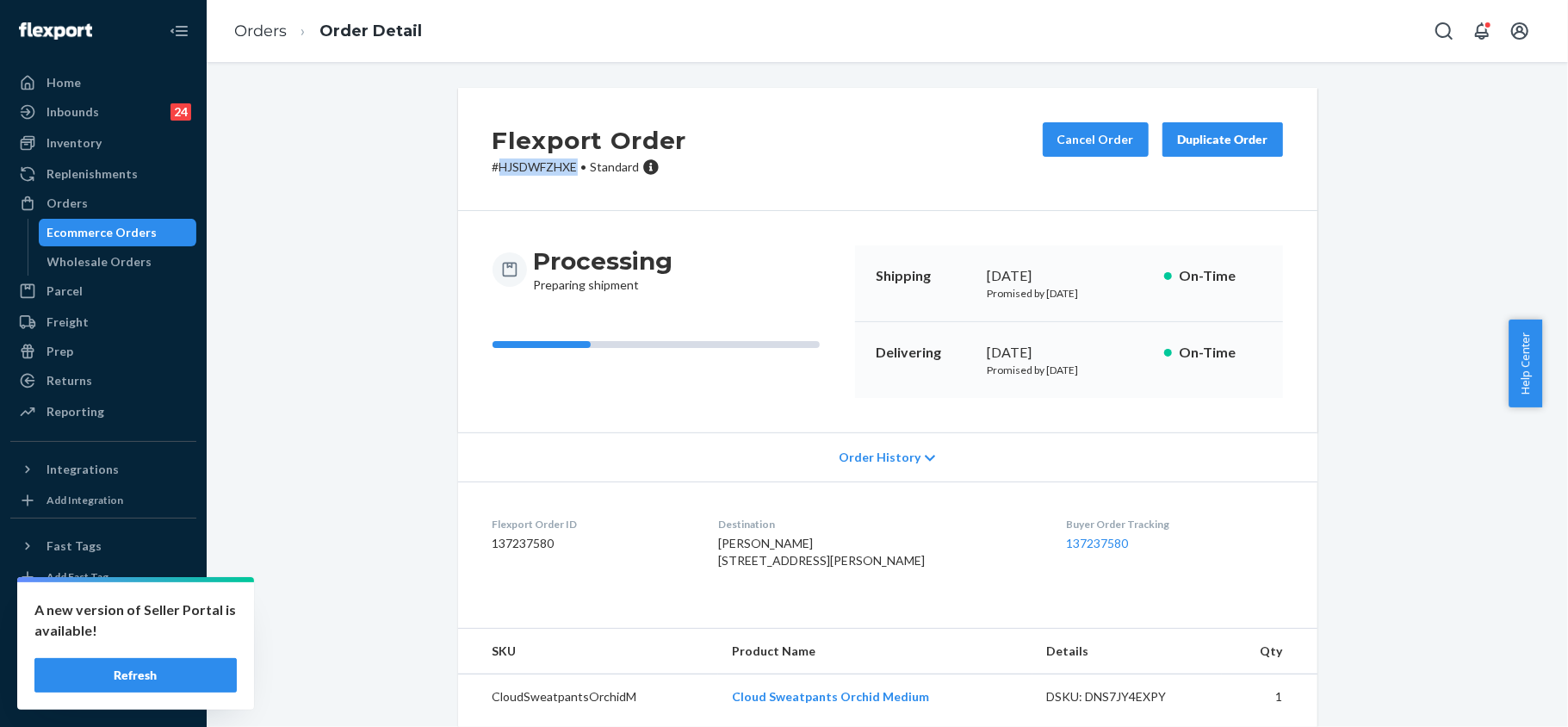
copy span "[STREET_ADDRESS][PERSON_NAME]"
click at [922, 564] on div "[PERSON_NAME] [STREET_ADDRESS][PERSON_NAME]" at bounding box center [878, 552] width 320 height 34
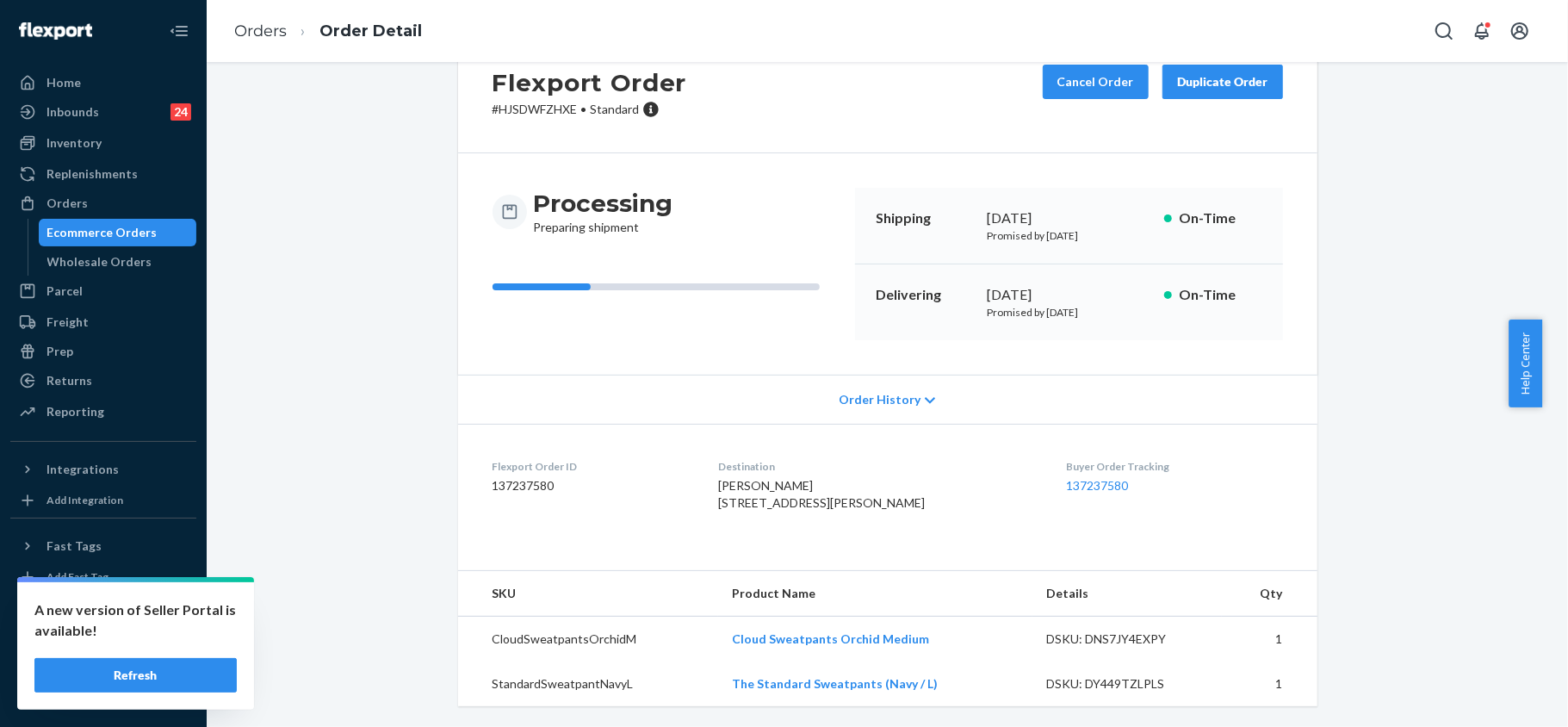
scroll to position [94, 0]
drag, startPoint x: 920, startPoint y: 641, endPoint x: 727, endPoint y: 637, distance: 193.0
click at [727, 637] on td "Cloud Sweatpants Orchid Medium" at bounding box center [875, 639] width 315 height 45
copy link "Cloud Sweatpants Orchid Medium"
drag, startPoint x: 931, startPoint y: 684, endPoint x: 729, endPoint y: 689, distance: 202.1
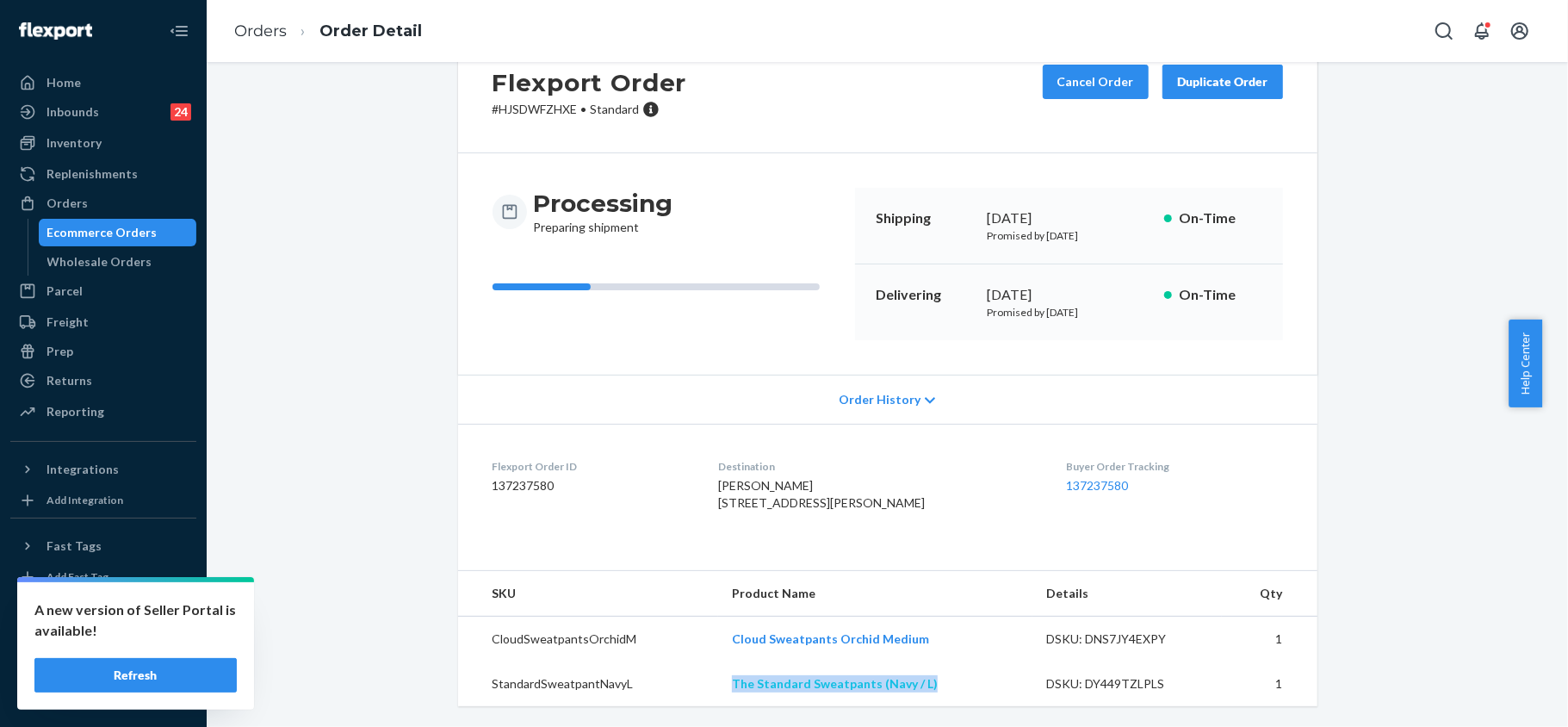
click at [729, 689] on td "The Standard Sweatpants (Navy / L)" at bounding box center [875, 684] width 315 height 44
copy link "The Standard Sweatpants (Navy / L)"
click at [88, 189] on link "Orders" at bounding box center [103, 202] width 186 height 27
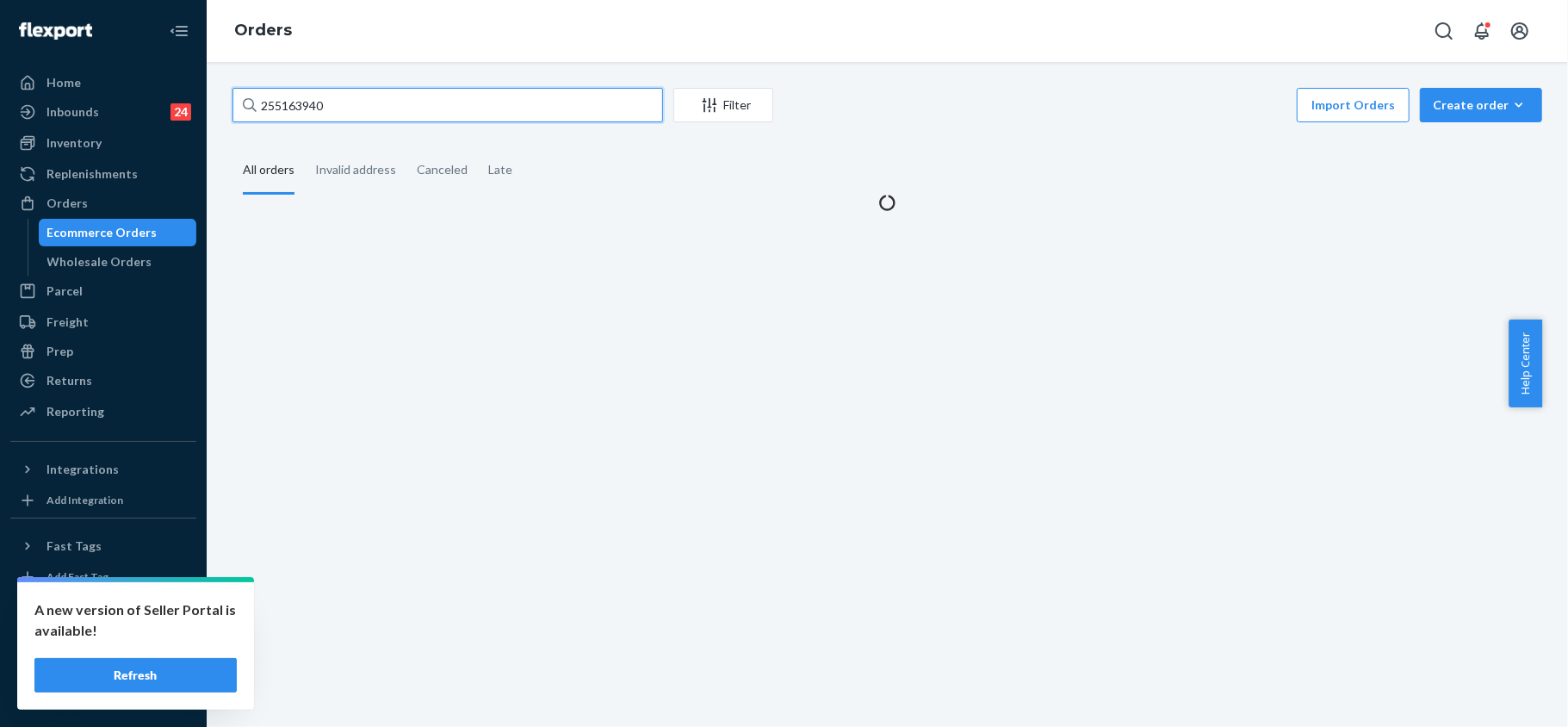
drag, startPoint x: 323, startPoint y: 103, endPoint x: 203, endPoint y: 27, distance: 142.0
click at [201, 42] on div "Home Inbounds 24 Shipping Plans Problems 24 Inventory Products Replenishments O…" at bounding box center [784, 363] width 1568 height 727
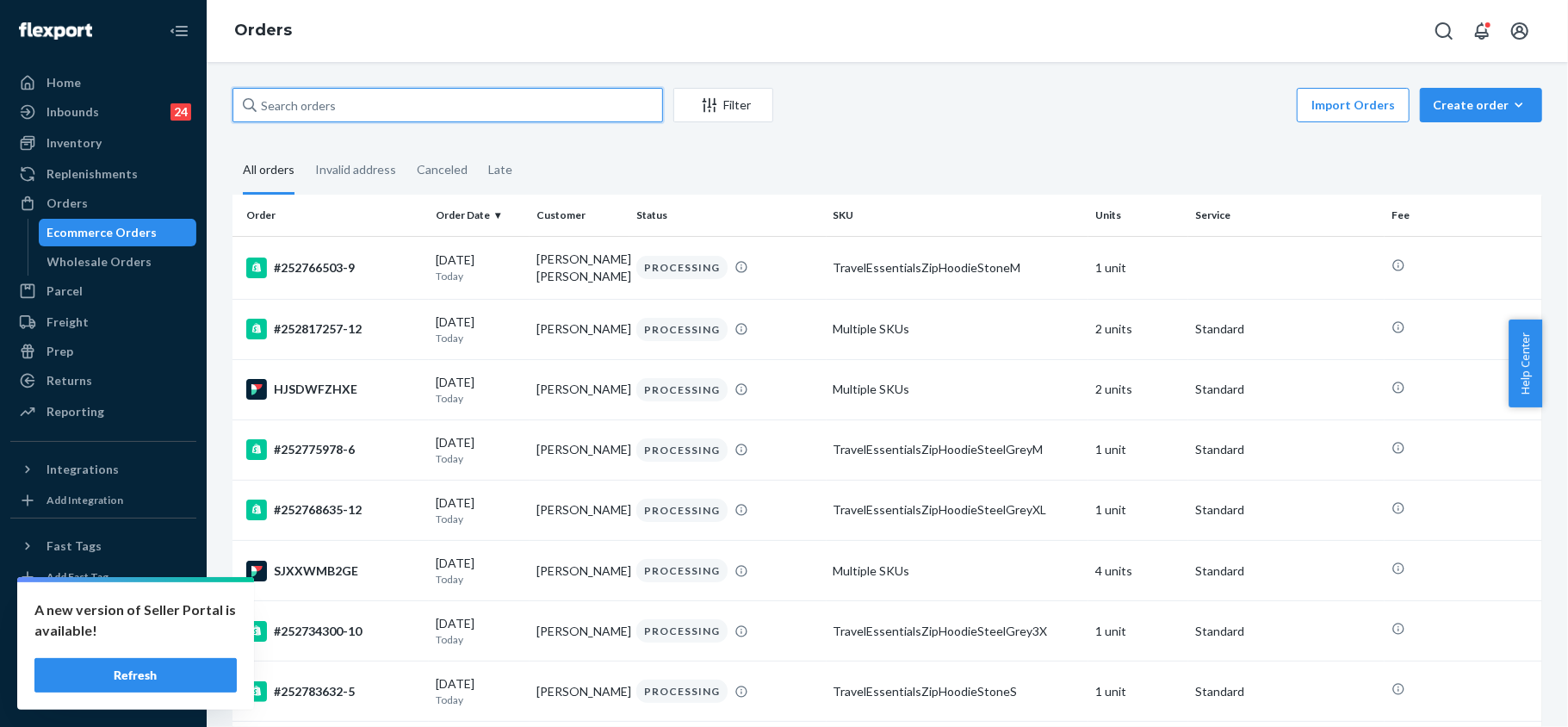
paste input "255026356"
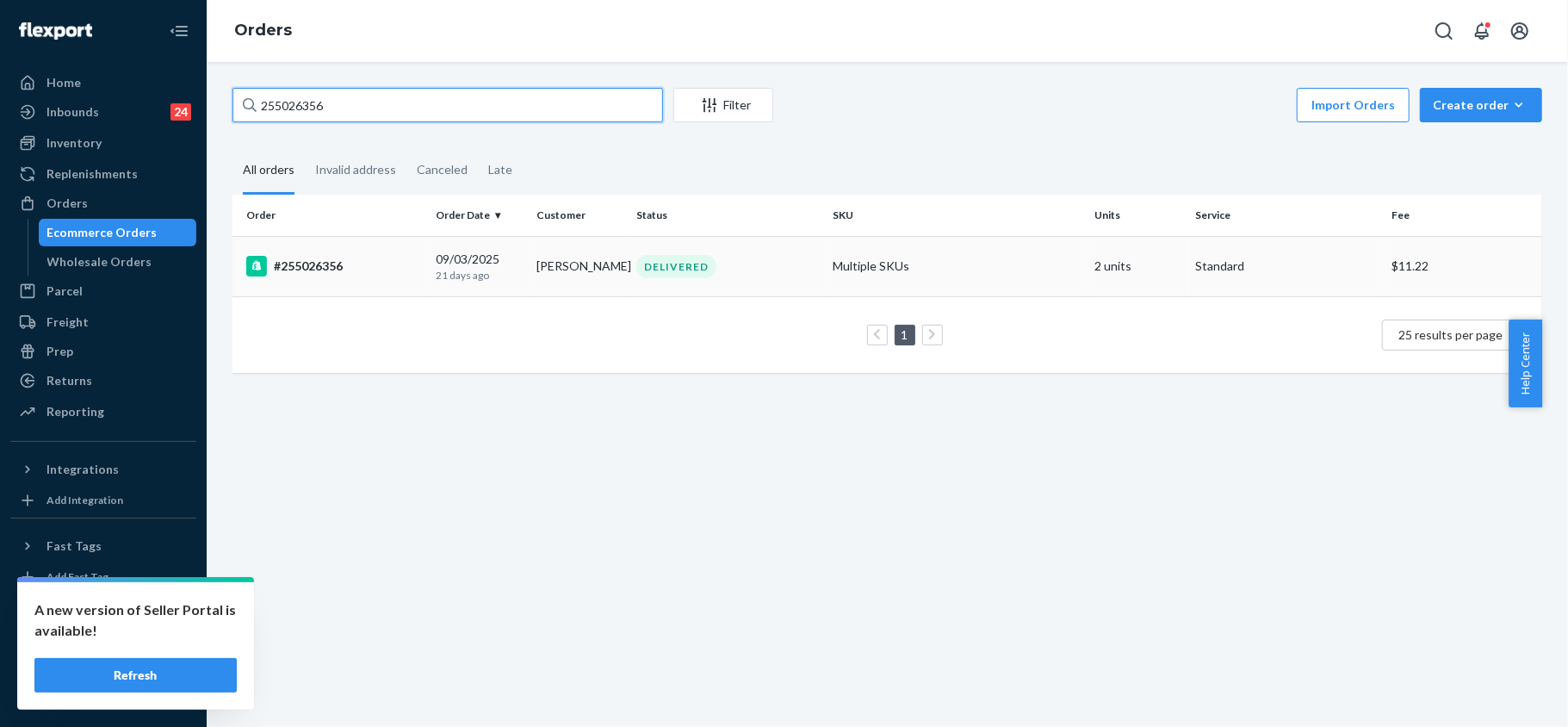
type input "255026356"
click at [325, 256] on div "#255026356" at bounding box center [334, 267] width 176 height 21
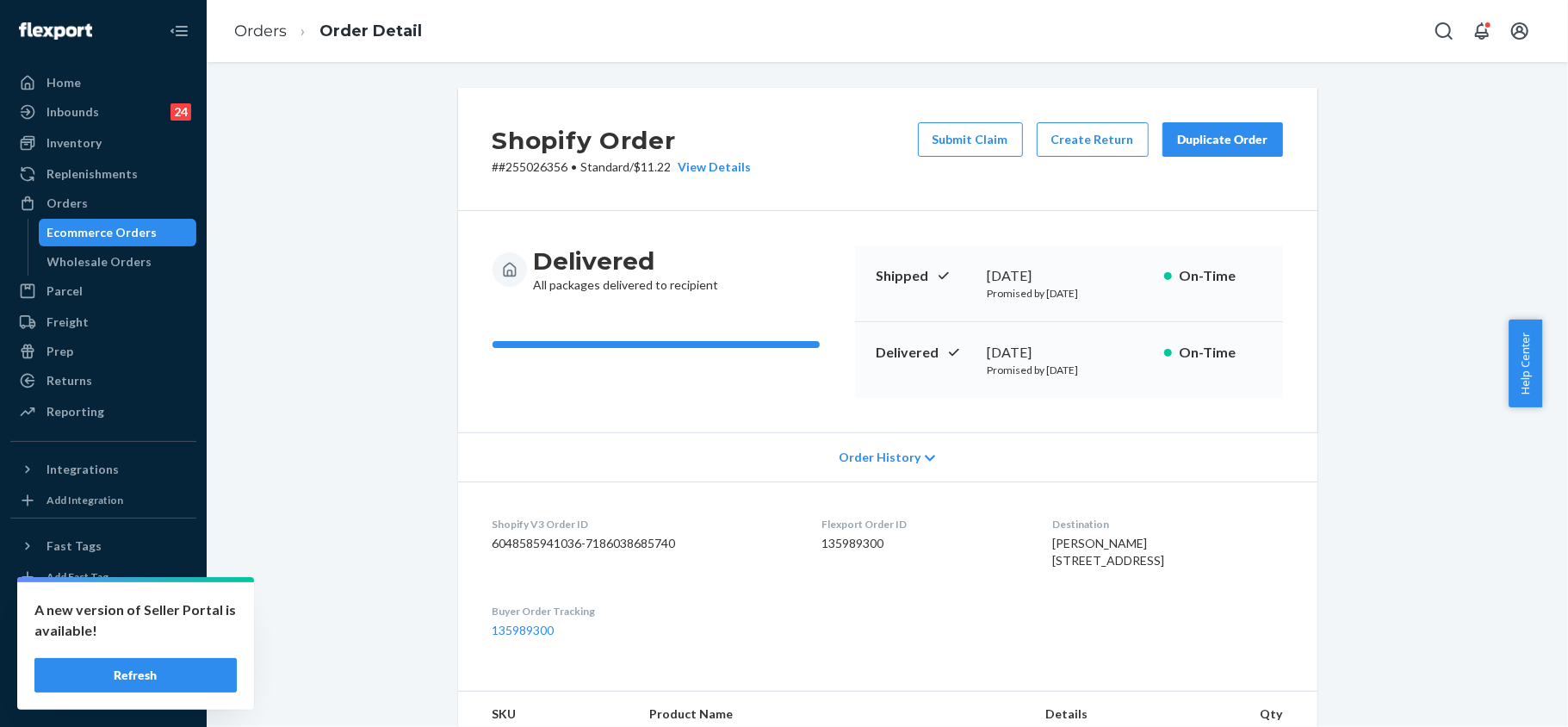
click at [1196, 140] on div "Duplicate Order" at bounding box center [1222, 139] width 92 height 17
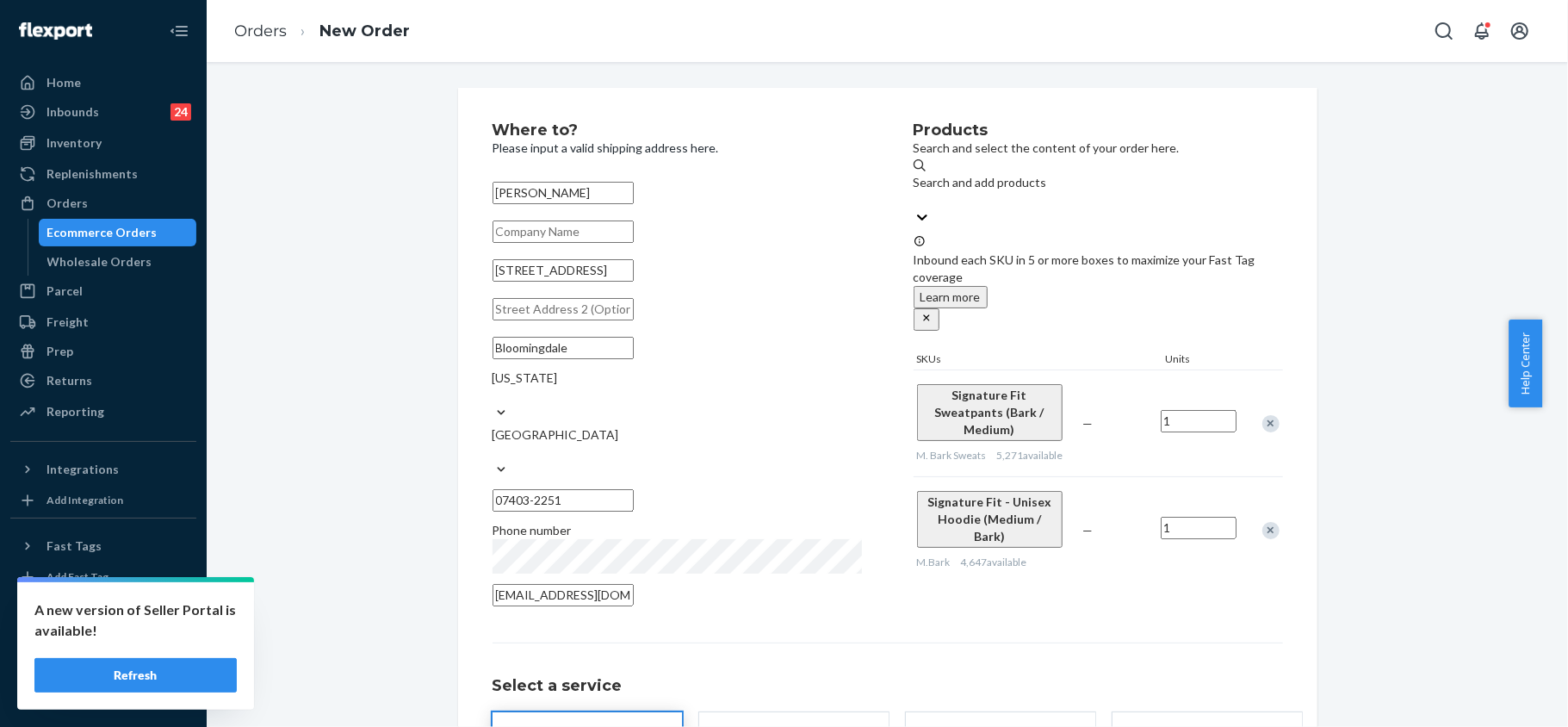
drag, startPoint x: 583, startPoint y: 289, endPoint x: 474, endPoint y: 276, distance: 109.8
click at [474, 276] on div "Where to? Please input a valid shipping address here. [PERSON_NAME] [STREET_ADD…" at bounding box center [887, 494] width 859 height 814
paste input "[STREET_ADDRESS][PERSON_NAME]"
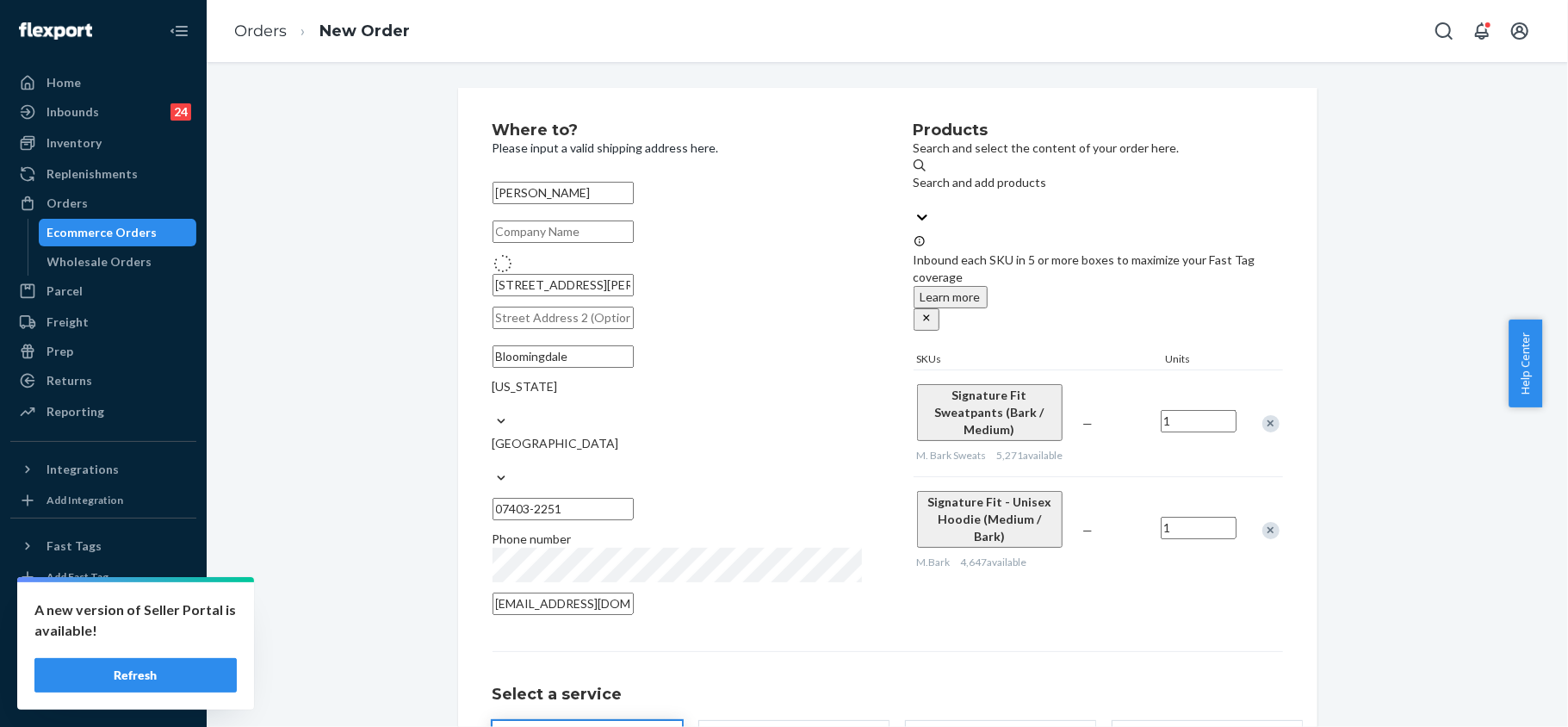
type input "[STREET_ADDRESS][PERSON_NAME]"
type input "[GEOGRAPHIC_DATA]"
type input "07606"
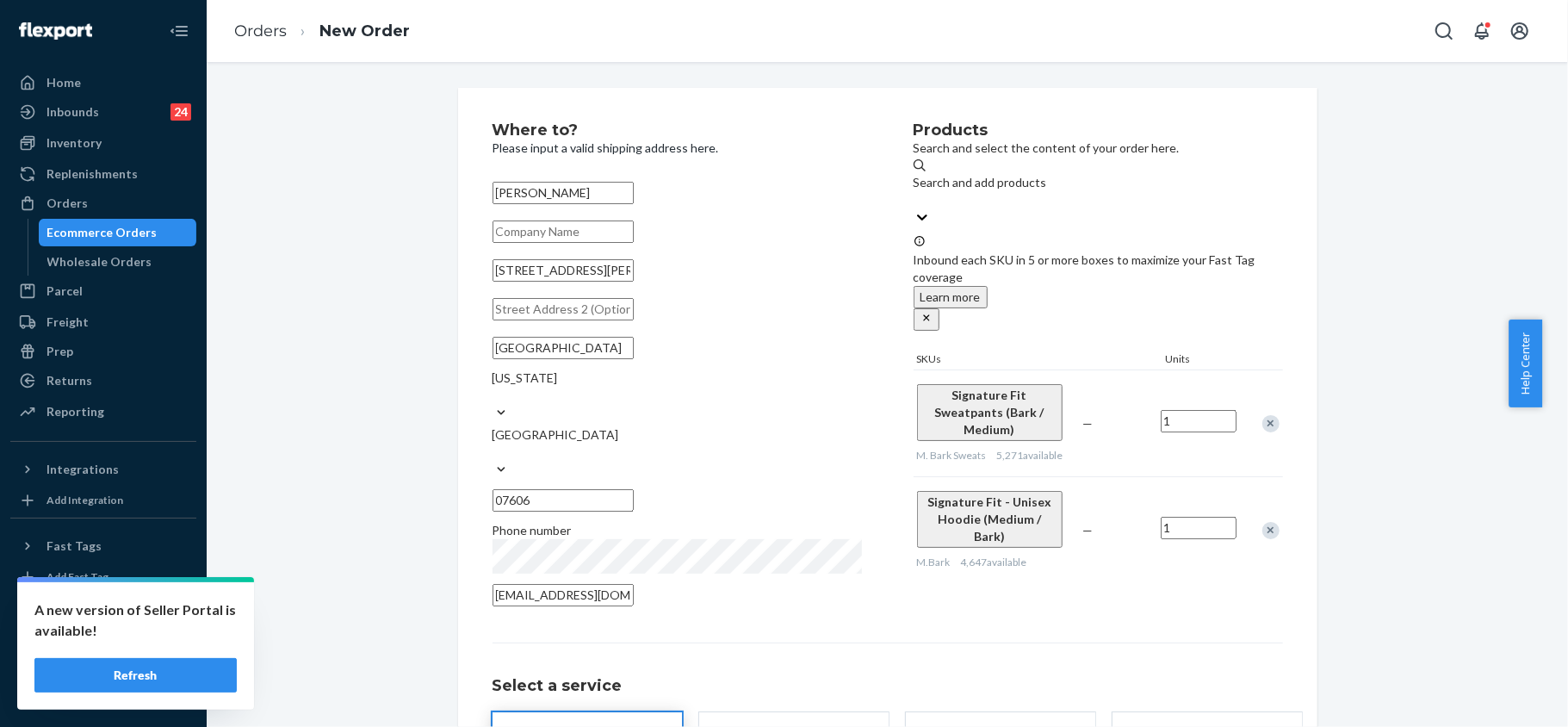
click at [520, 243] on input "text" at bounding box center [562, 232] width 141 height 23
paste input "[PERSON_NAME] Att : [PERSON_NAME]"
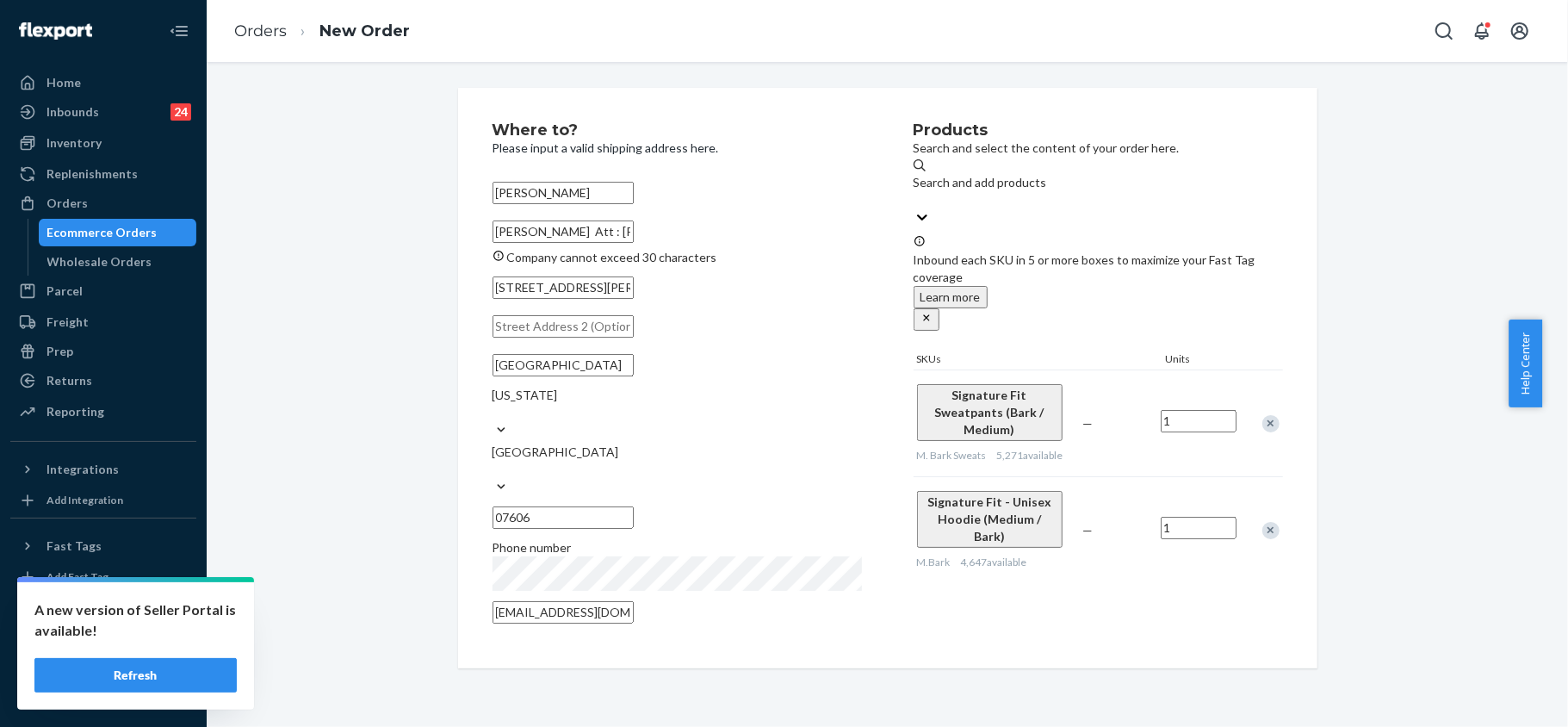
drag, startPoint x: 577, startPoint y: 238, endPoint x: 693, endPoint y: 248, distance: 116.4
click at [633, 243] on input "[PERSON_NAME] Att : [PERSON_NAME]" at bounding box center [562, 232] width 141 height 23
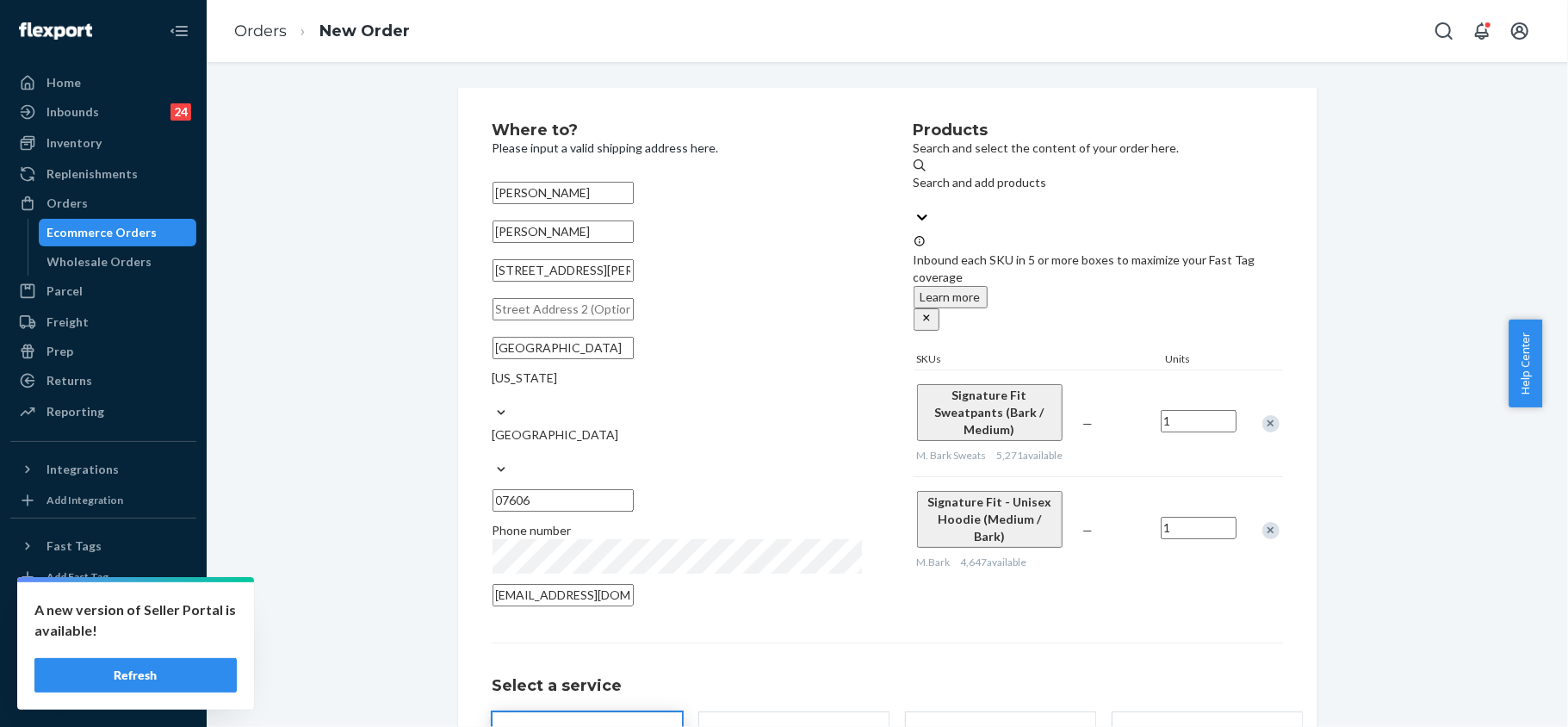
type input "[PERSON_NAME]"
click at [497, 198] on input "[PERSON_NAME]" at bounding box center [562, 193] width 141 height 23
type input "Attn: [PERSON_NAME]"
click at [1163, 589] on div "Where to? Please input a valid shipping address here. Attn: [PERSON_NAME] [PERS…" at bounding box center [887, 494] width 790 height 745
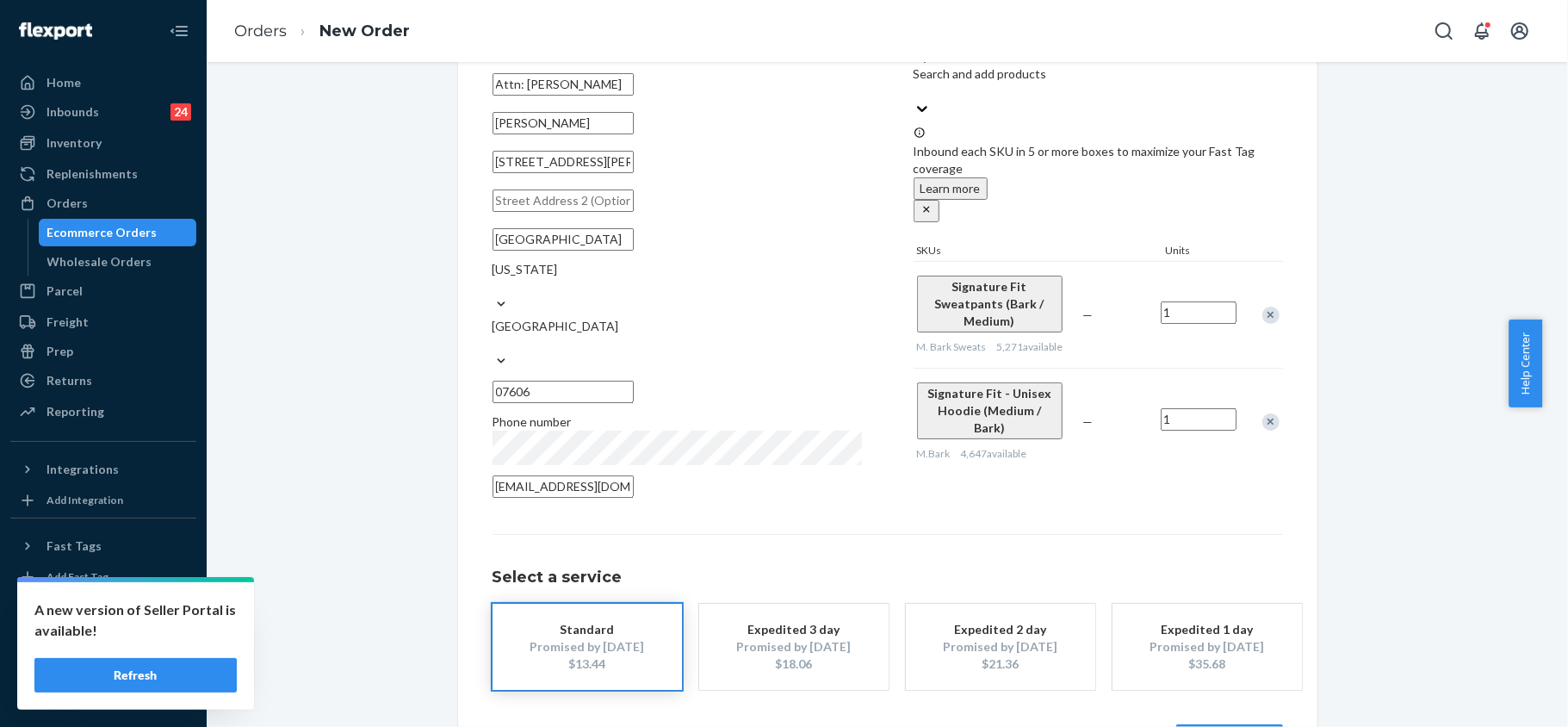
scroll to position [143, 0]
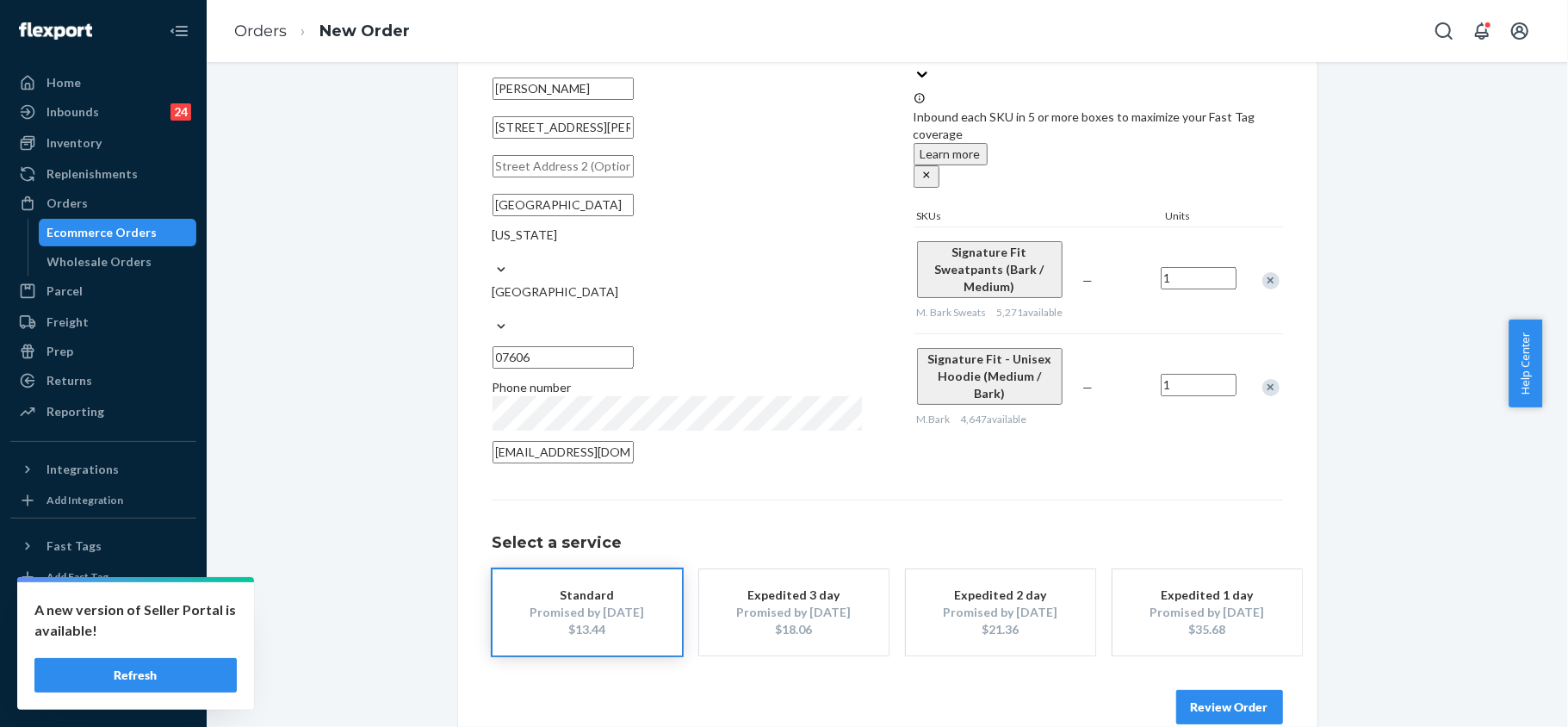
click at [1244, 690] on button "Review Order" at bounding box center [1229, 707] width 107 height 34
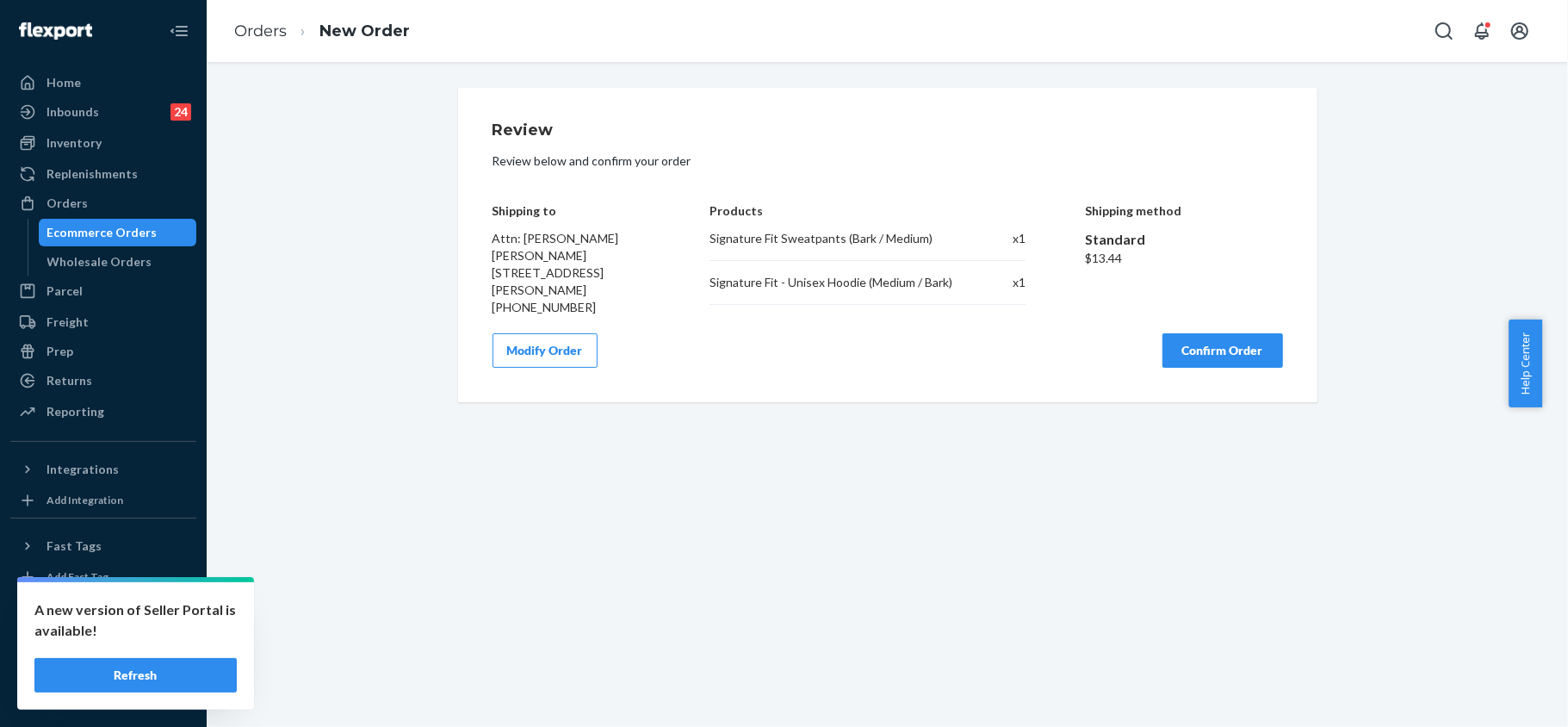
scroll to position [0, 0]
click at [1200, 341] on button "Confirm Order" at bounding box center [1223, 350] width 121 height 34
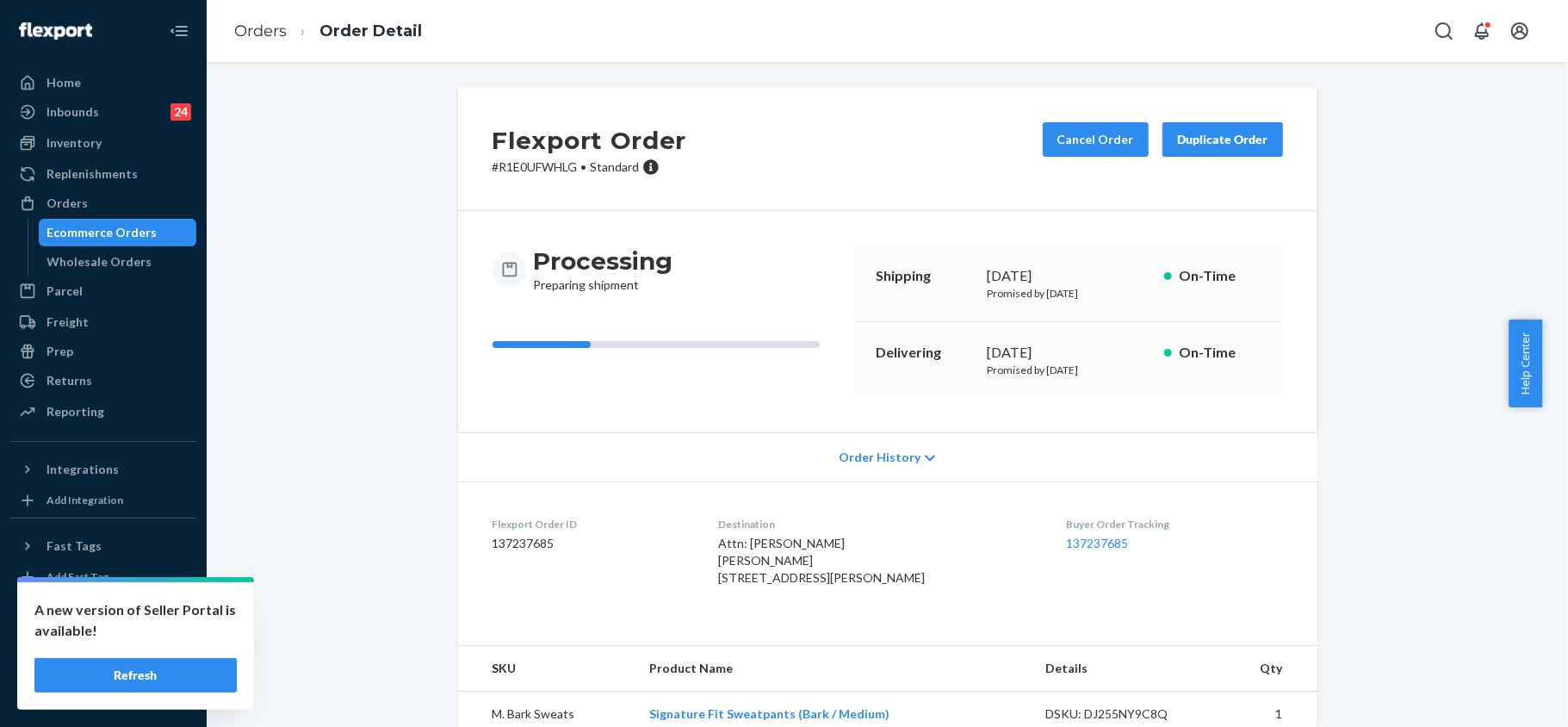
click at [541, 163] on p "# R1E0UFWHLG • Standard" at bounding box center [590, 167] width 195 height 17
copy p "R1E0UFWHLG"
drag, startPoint x: 715, startPoint y: 539, endPoint x: 871, endPoint y: 603, distance: 168.6
click at [871, 603] on dl "Flexport Order ID 137237685 Destination Attn: [PERSON_NAME] [PERSON_NAME] [STRE…" at bounding box center [887, 554] width 859 height 147
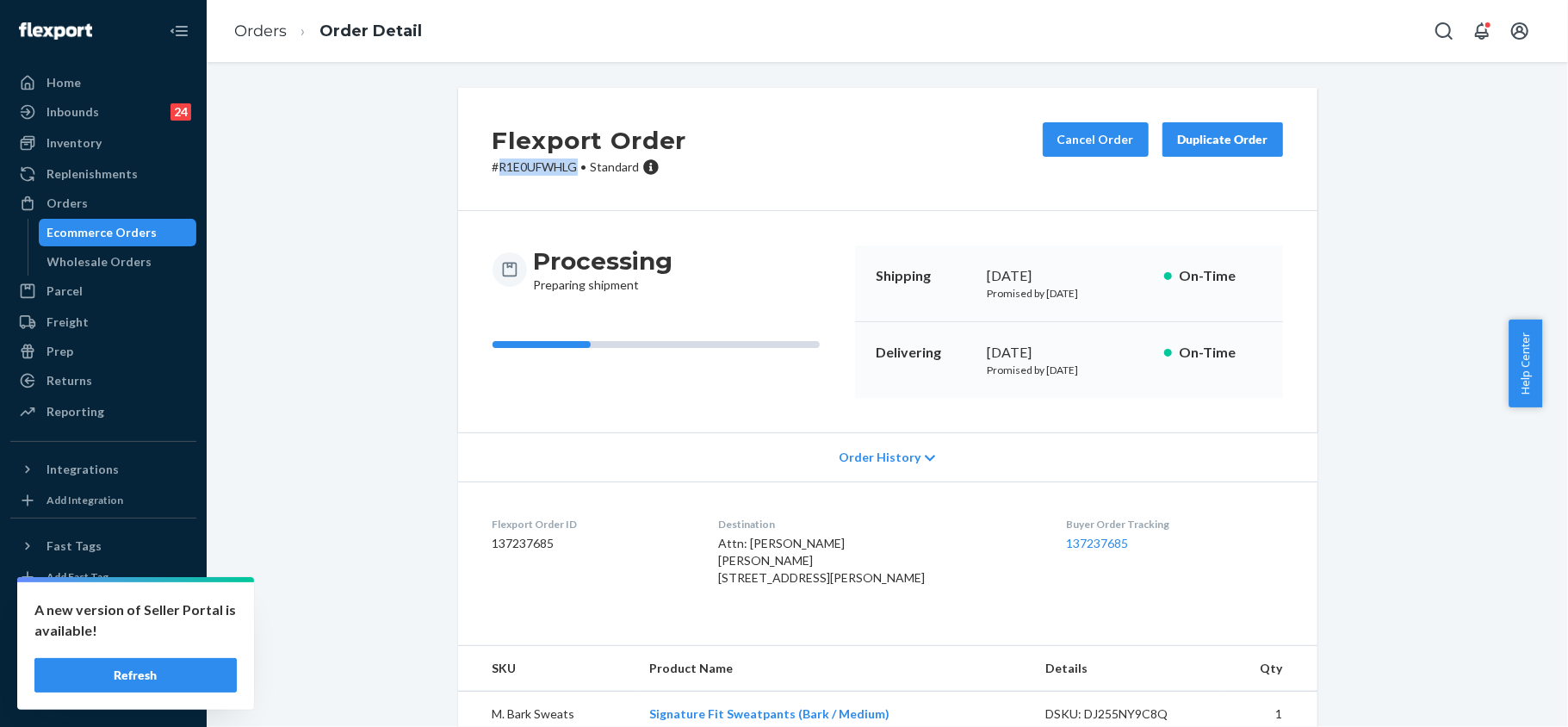
copy span "Attn: [PERSON_NAME] [PERSON_NAME] [STREET_ADDRESS][PERSON_NAME]"
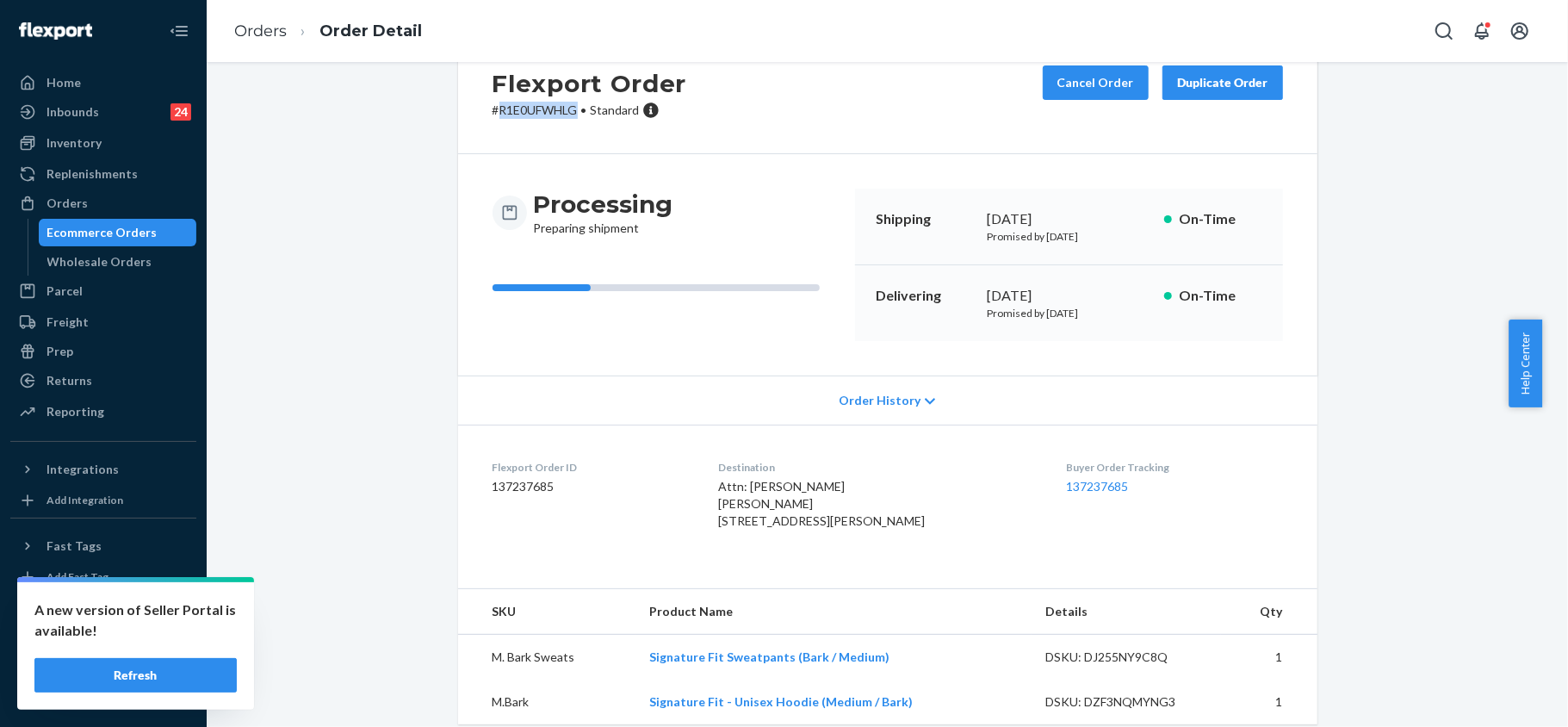
scroll to position [111, 0]
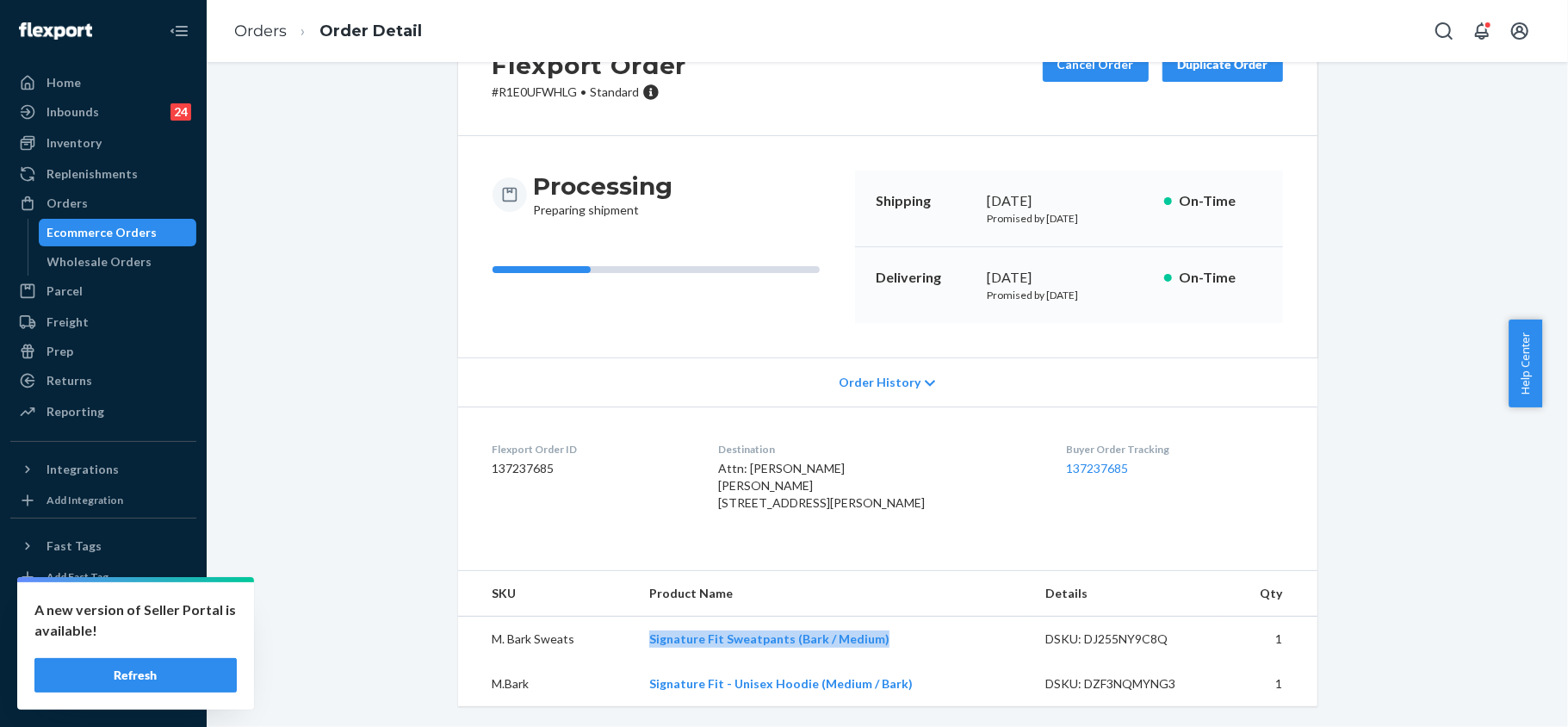
drag, startPoint x: 888, startPoint y: 635, endPoint x: 644, endPoint y: 637, distance: 244.0
click at [644, 637] on td "Signature Fit Sweatpants (Bark / Medium)" at bounding box center [833, 639] width 396 height 45
copy link "Signature Fit Sweatpants (Bark / Medium)"
drag, startPoint x: 903, startPoint y: 676, endPoint x: 647, endPoint y: 690, distance: 256.4
click at [647, 690] on td "Signature Fit - Unisex Hoodie (Medium / Bark)" at bounding box center [833, 684] width 396 height 44
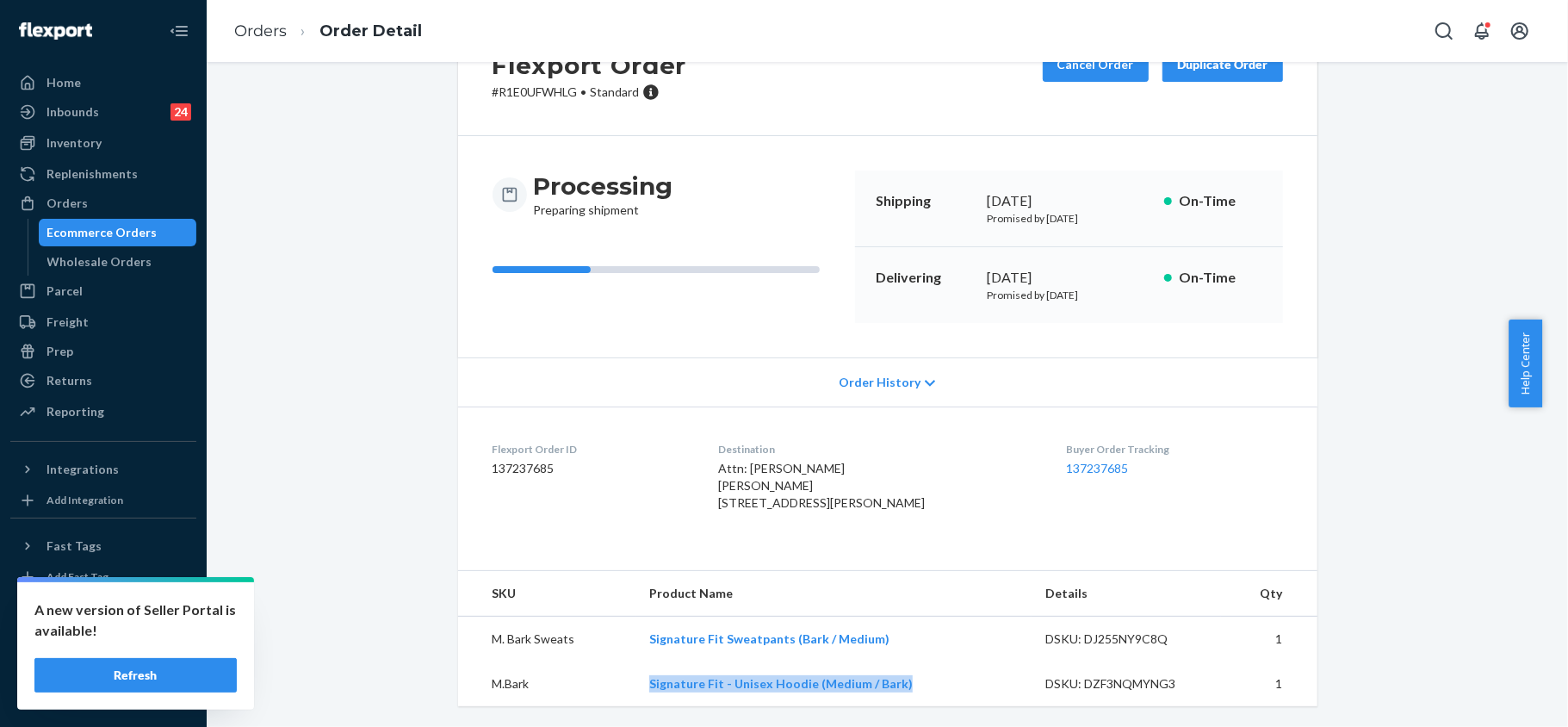
copy link "Signature Fit - Unisex Hoodie (Medium / Bark)"
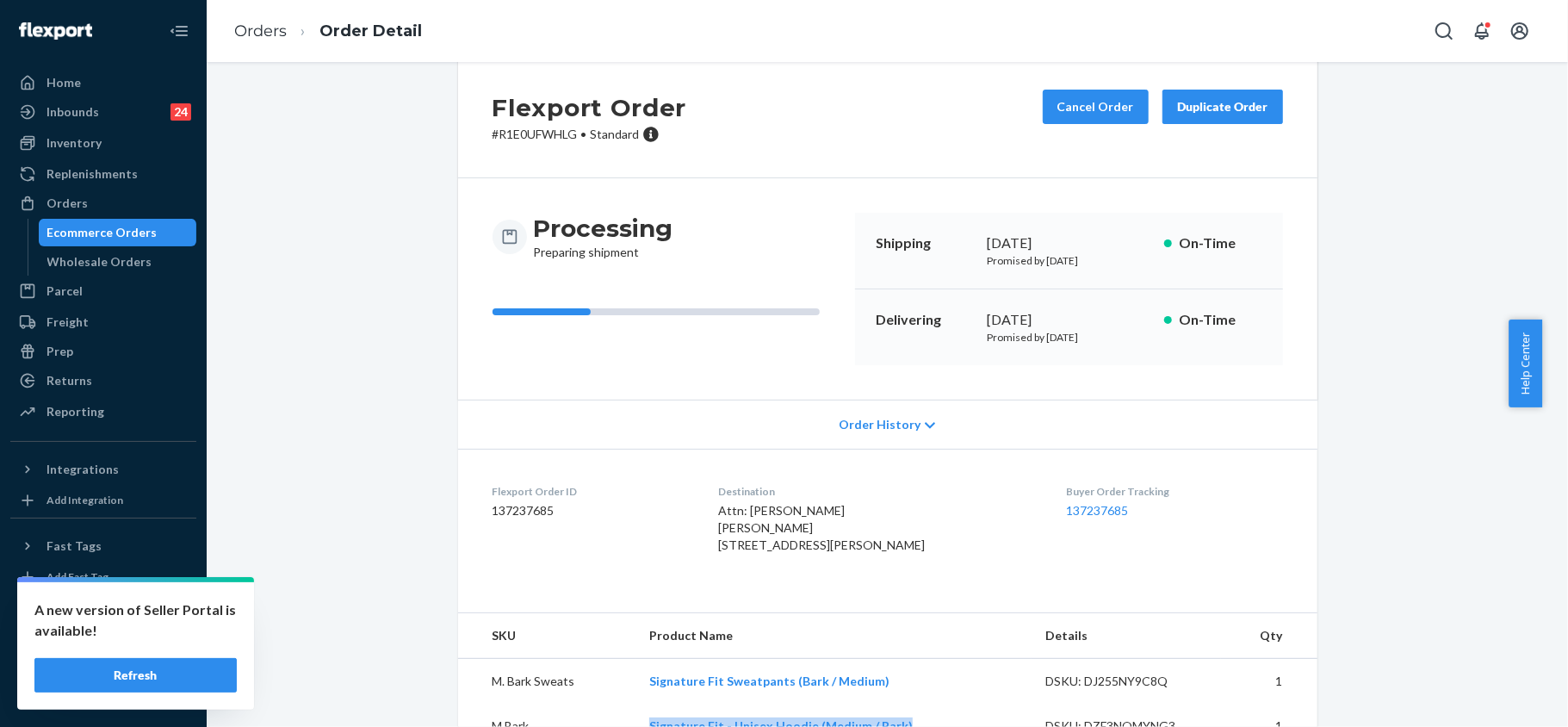
scroll to position [0, 0]
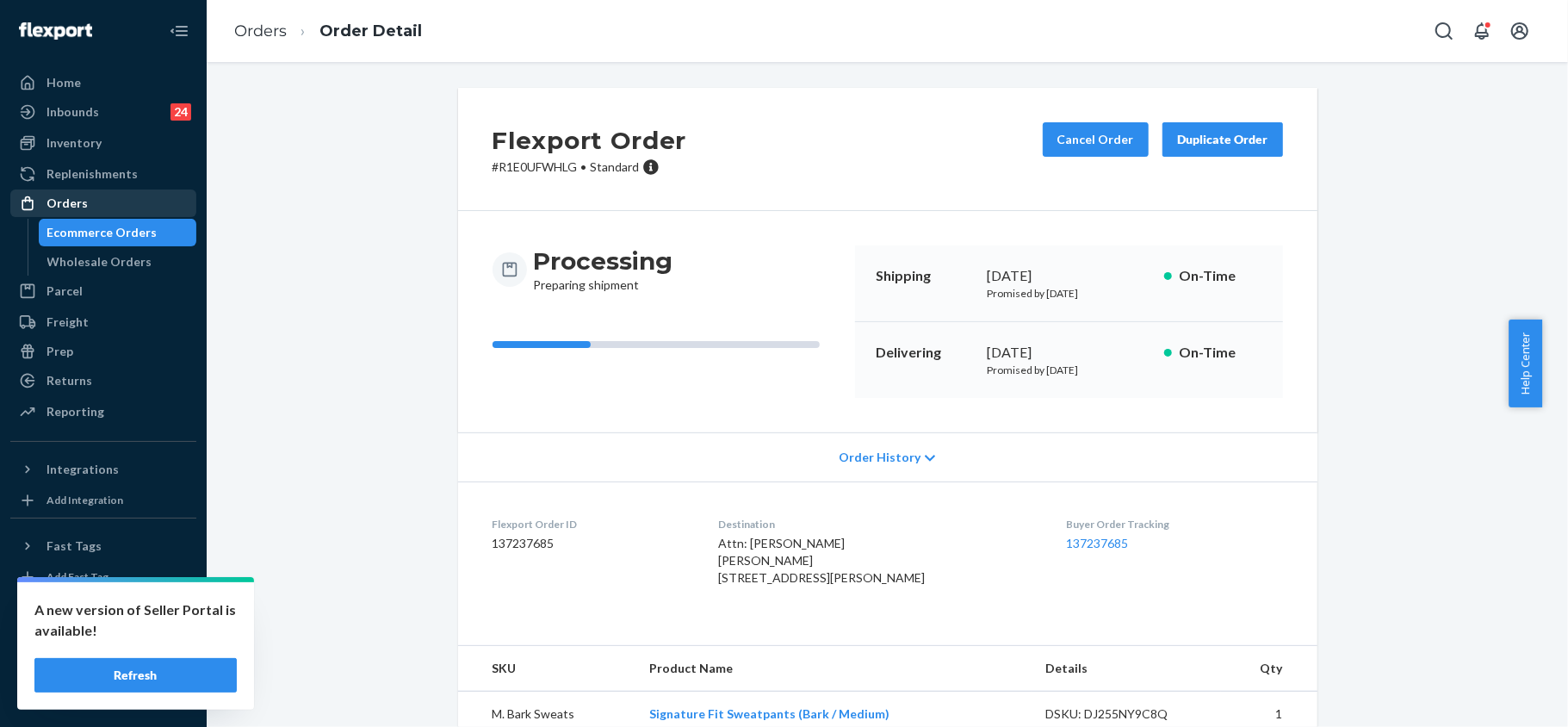
click at [96, 198] on div "Orders" at bounding box center [103, 203] width 182 height 25
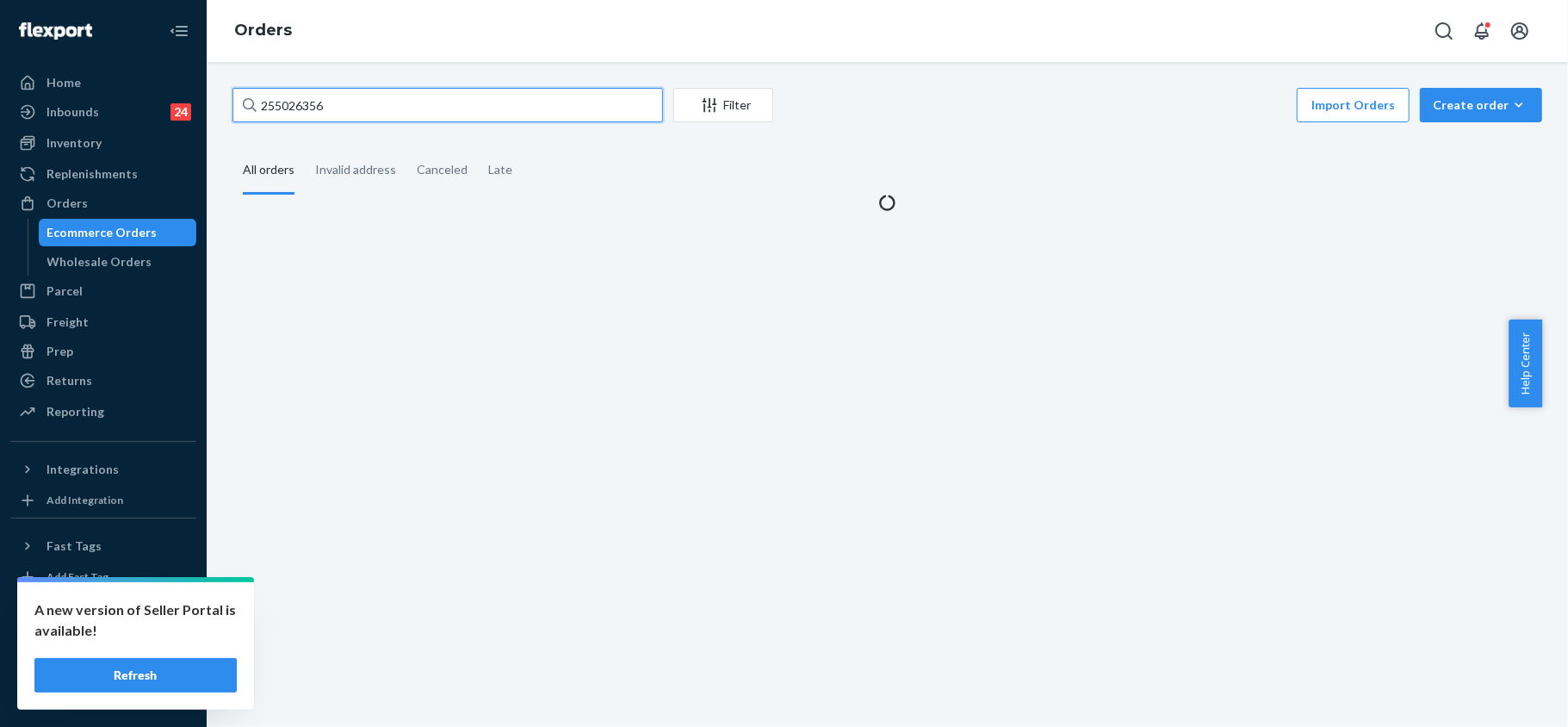
drag, startPoint x: 325, startPoint y: 103, endPoint x: 246, endPoint y: 82, distance: 81.7
click at [246, 82] on div "255026356 Filter Import Orders Create order Ecommerce order Removal order All o…" at bounding box center [887, 394] width 1361 height 665
paste input "254854562"
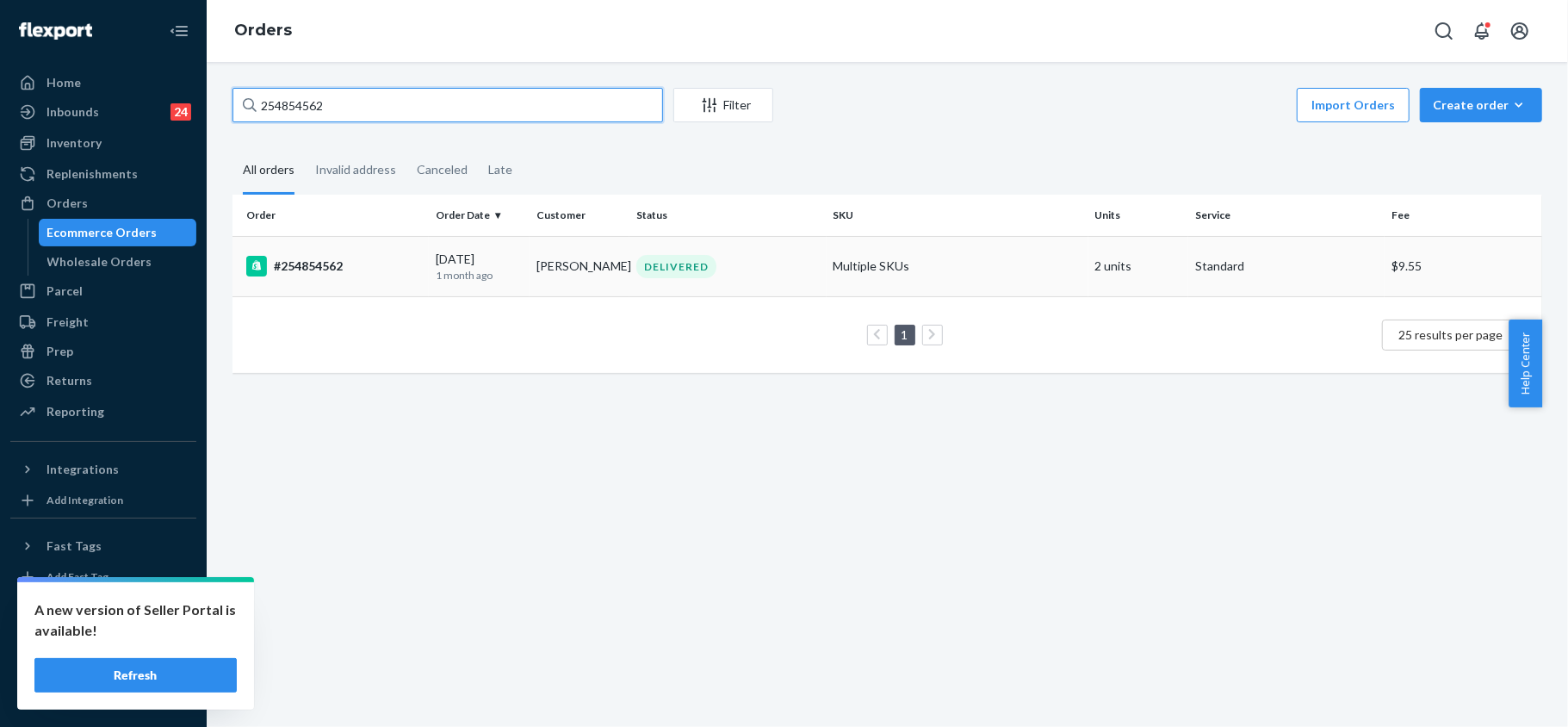
type input "254854562"
click at [314, 251] on td "#254854562" at bounding box center [331, 267] width 197 height 61
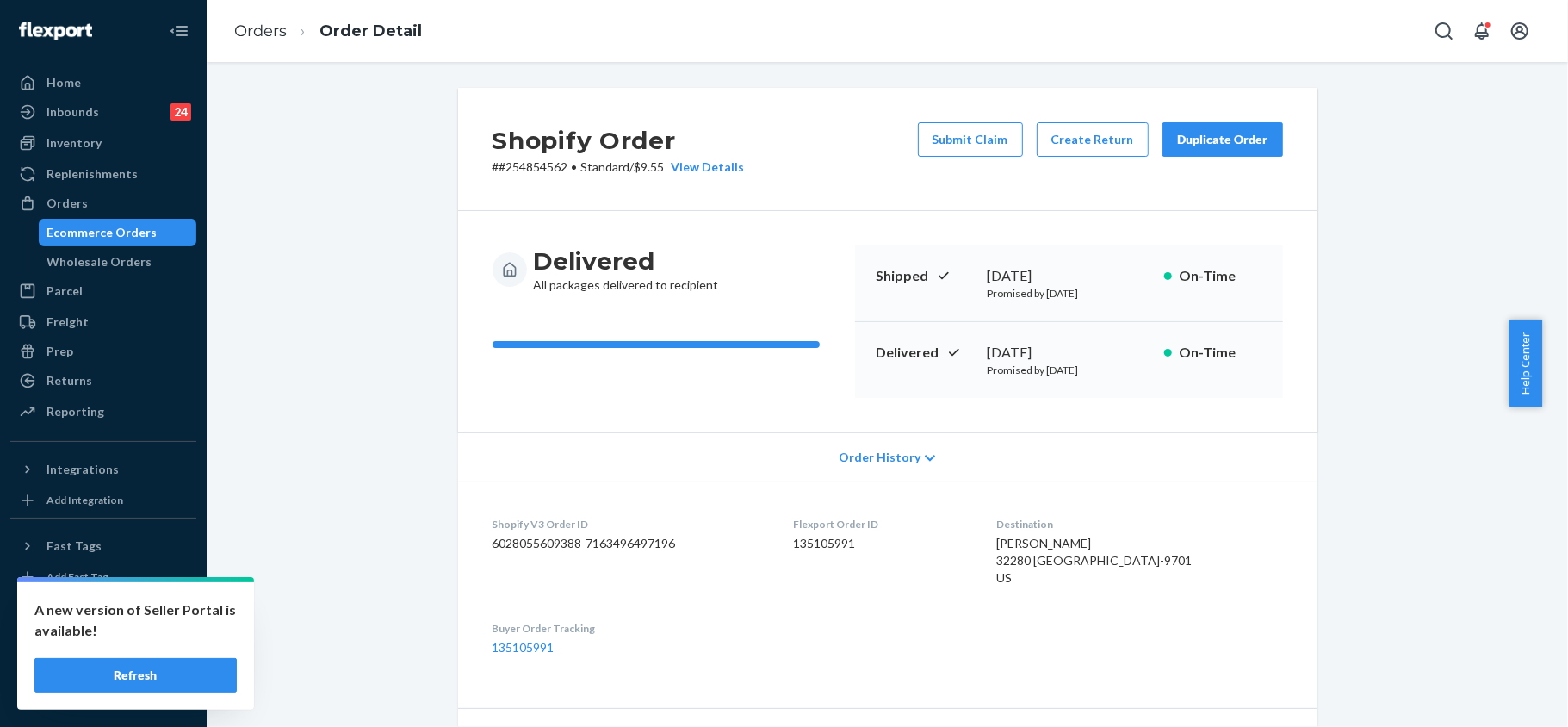
click at [1207, 141] on div "Duplicate Order" at bounding box center [1222, 139] width 92 height 17
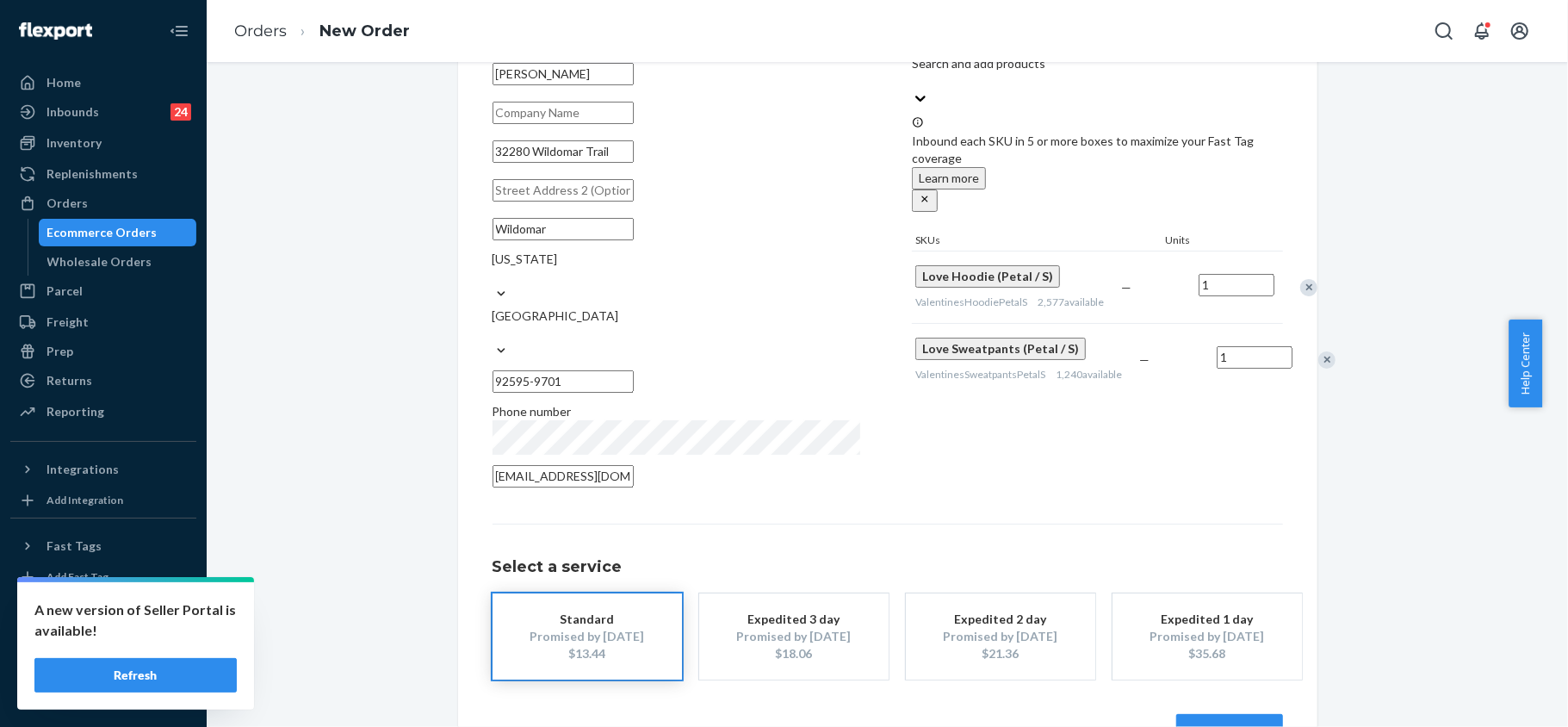
scroll to position [143, 0]
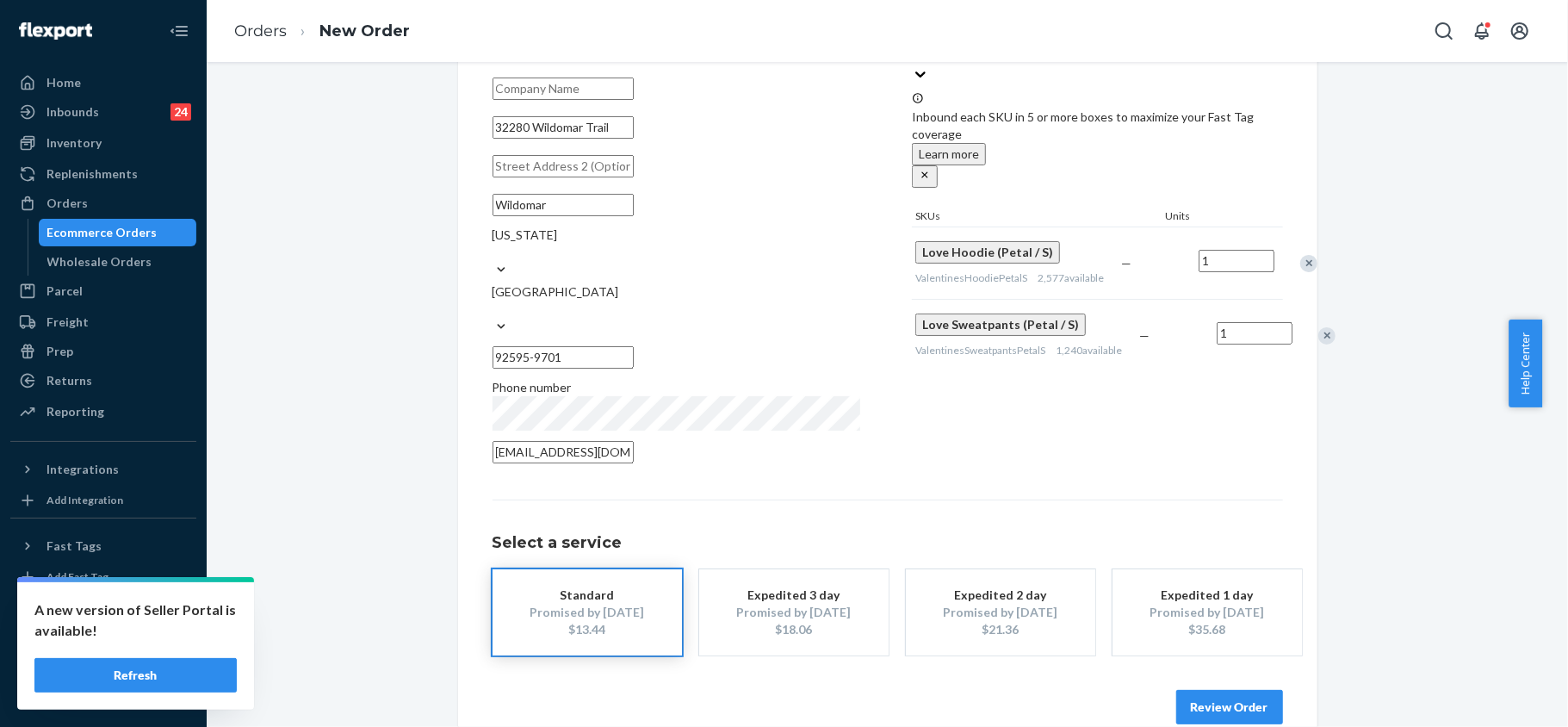
click at [1300, 255] on div "Remove Item" at bounding box center [1308, 264] width 17 height 17
click at [1205, 690] on button "Review Order" at bounding box center [1229, 707] width 107 height 34
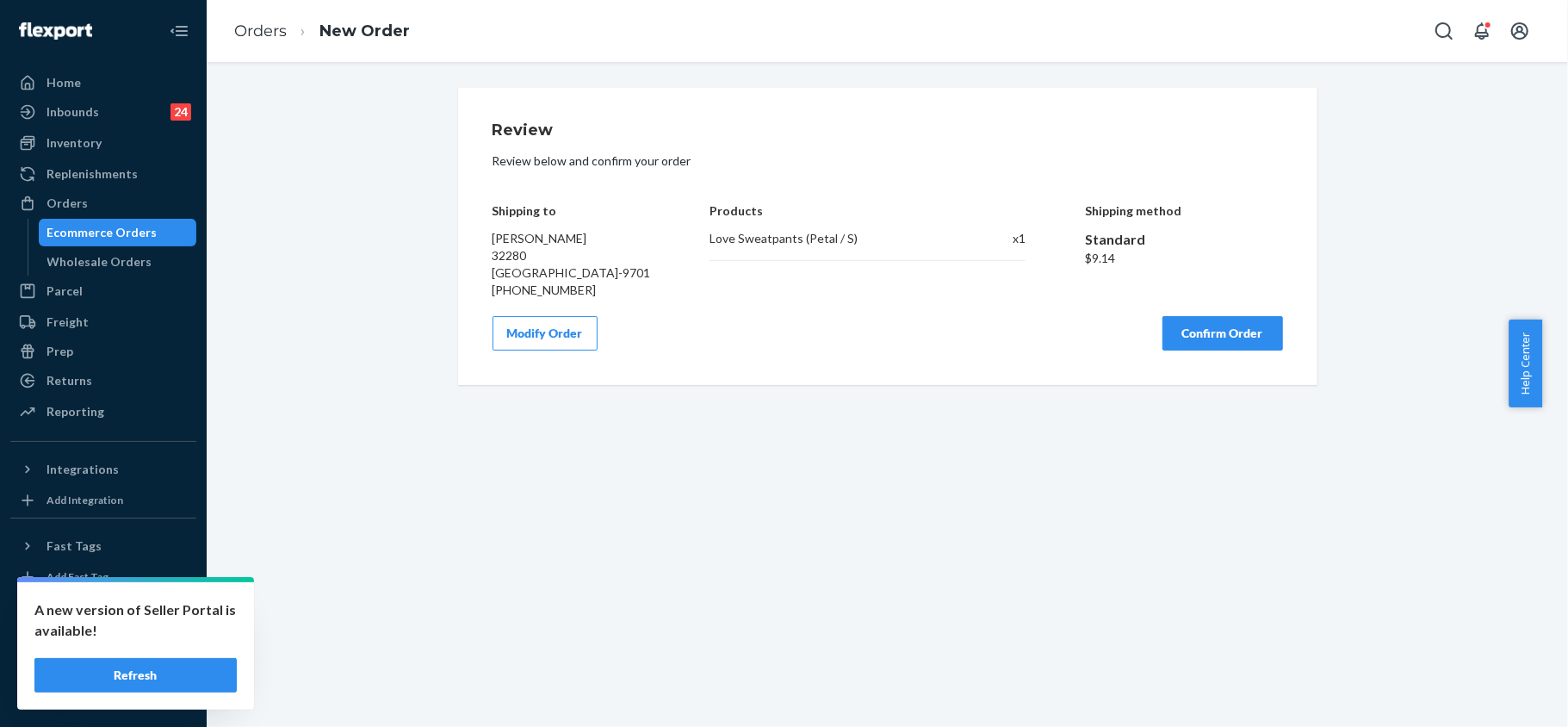
click at [1209, 331] on button "Confirm Order" at bounding box center [1223, 333] width 121 height 34
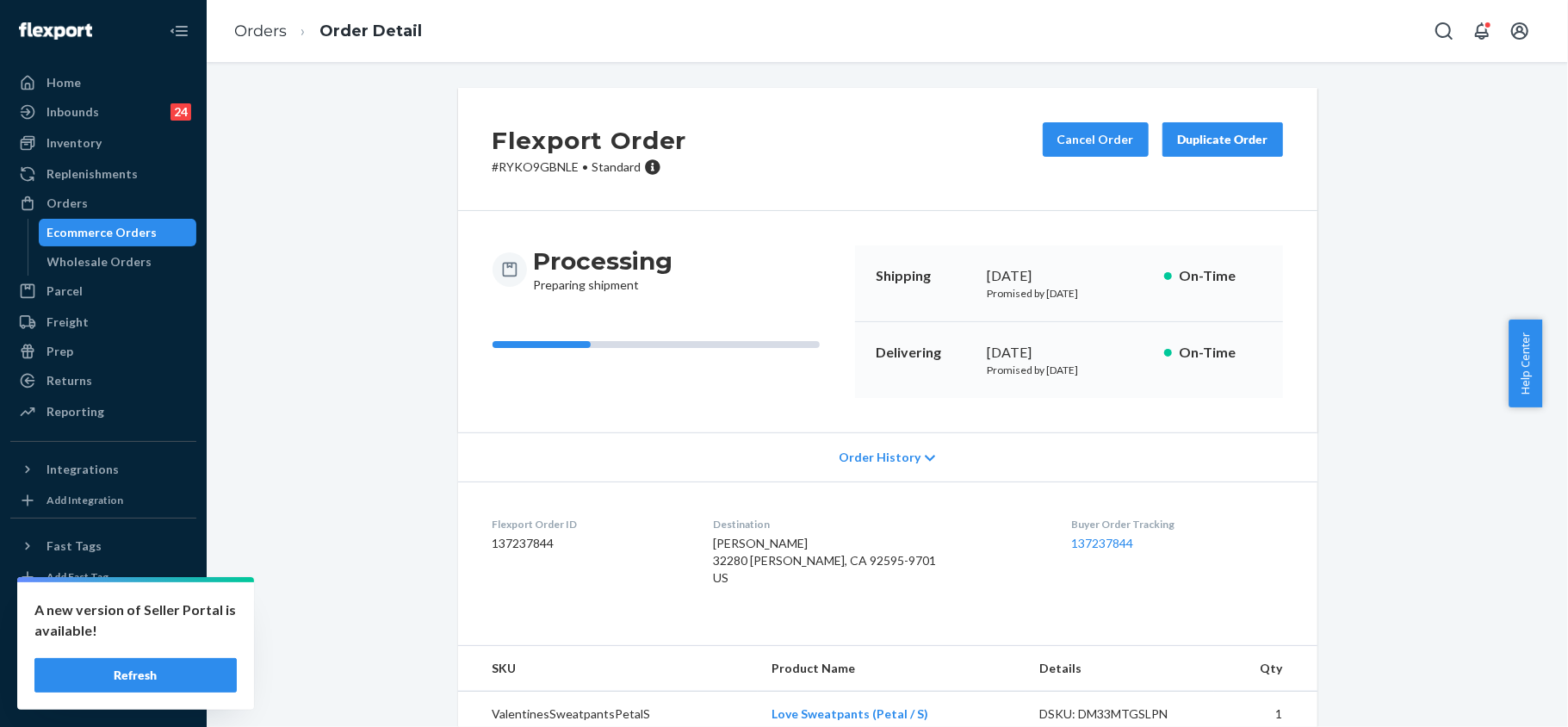
click at [538, 160] on p "# RYKO9GBNLE • Standard" at bounding box center [590, 167] width 195 height 17
drag, startPoint x: 725, startPoint y: 558, endPoint x: 885, endPoint y: 574, distance: 160.8
click at [885, 574] on dl "Flexport Order ID 137237844 Destination [PERSON_NAME] 32280 [PERSON_NAME], CA 9…" at bounding box center [887, 554] width 859 height 147
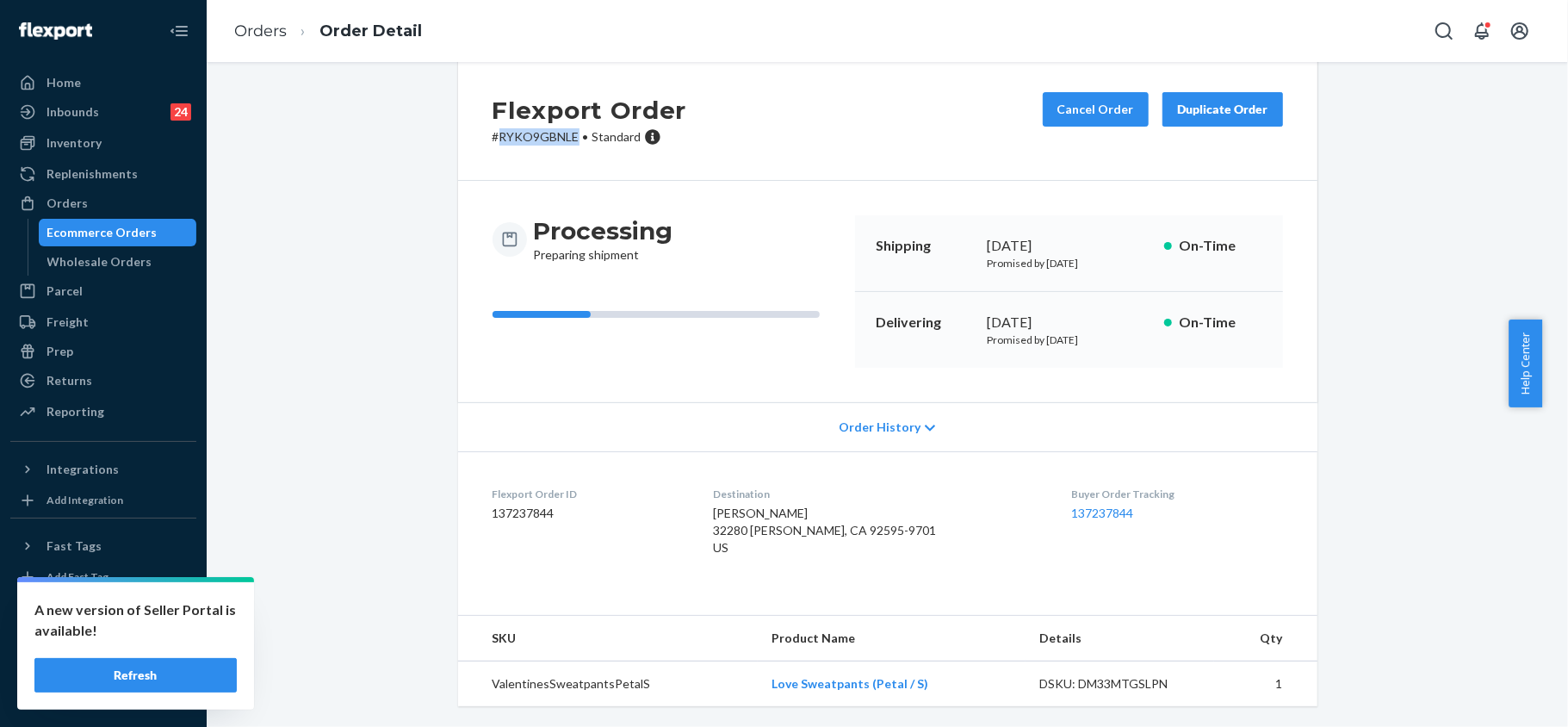
scroll to position [49, 0]
drag, startPoint x: 912, startPoint y: 681, endPoint x: 765, endPoint y: 686, distance: 147.1
click at [765, 686] on td "Love Sweatpants (Petal / S)" at bounding box center [891, 684] width 267 height 45
click at [95, 200] on div "Orders" at bounding box center [103, 203] width 182 height 25
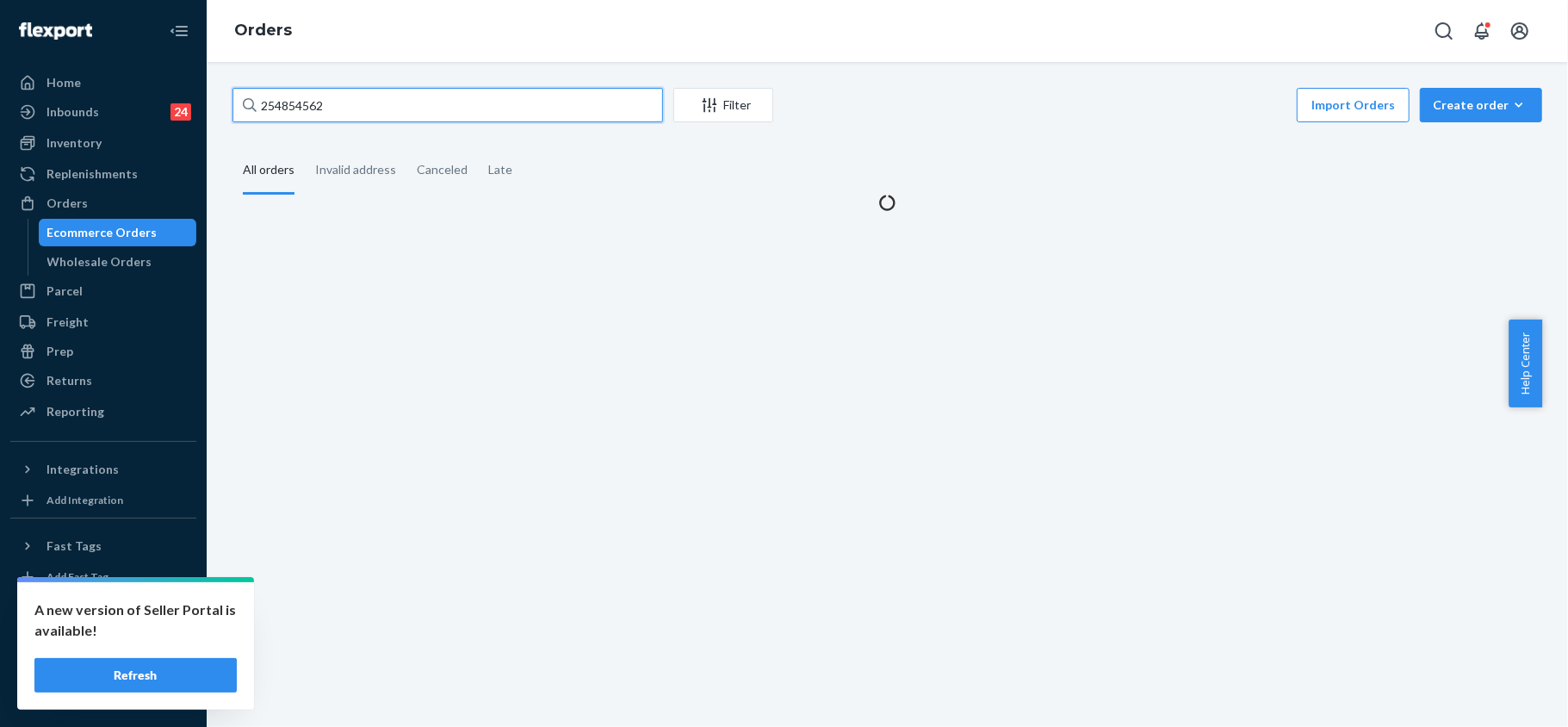
drag, startPoint x: 353, startPoint y: 107, endPoint x: 231, endPoint y: 60, distance: 130.7
click at [231, 62] on div "254854562 Filter Import Orders Create order Ecommerce order Removal order All o…" at bounding box center [887, 394] width 1361 height 665
paste input "255016591"
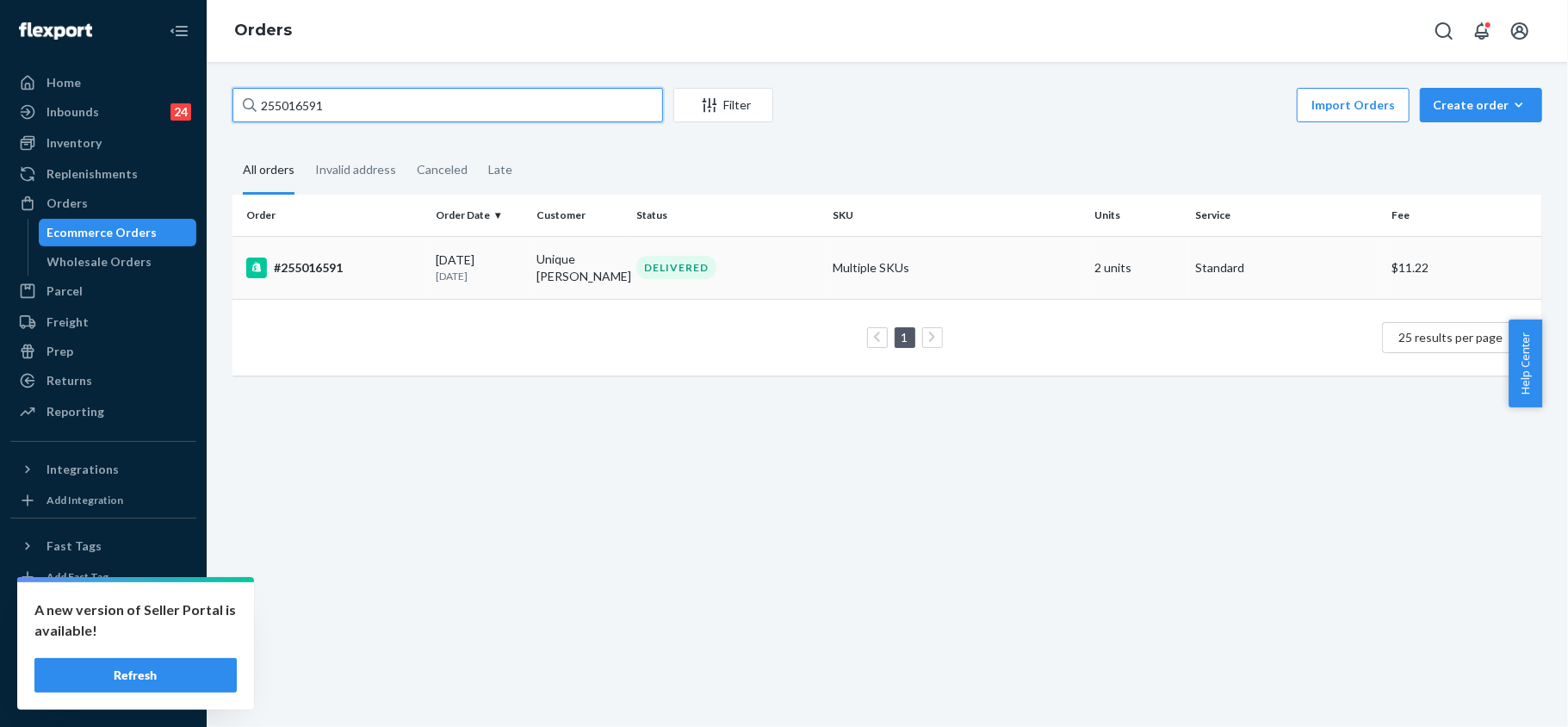
type input "255016591"
click at [339, 253] on td "#255016591" at bounding box center [331, 268] width 197 height 62
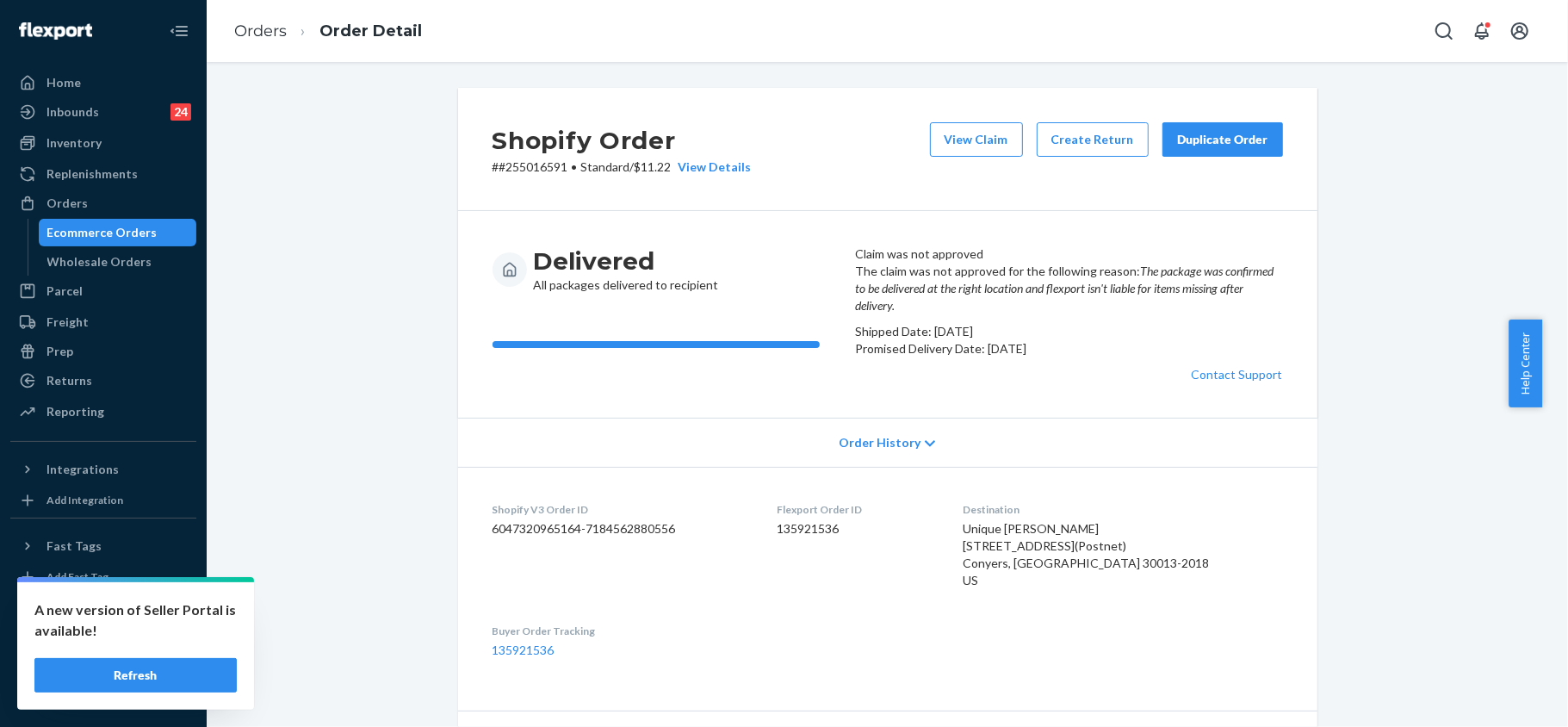
click at [1220, 143] on div "Duplicate Order" at bounding box center [1222, 139] width 92 height 17
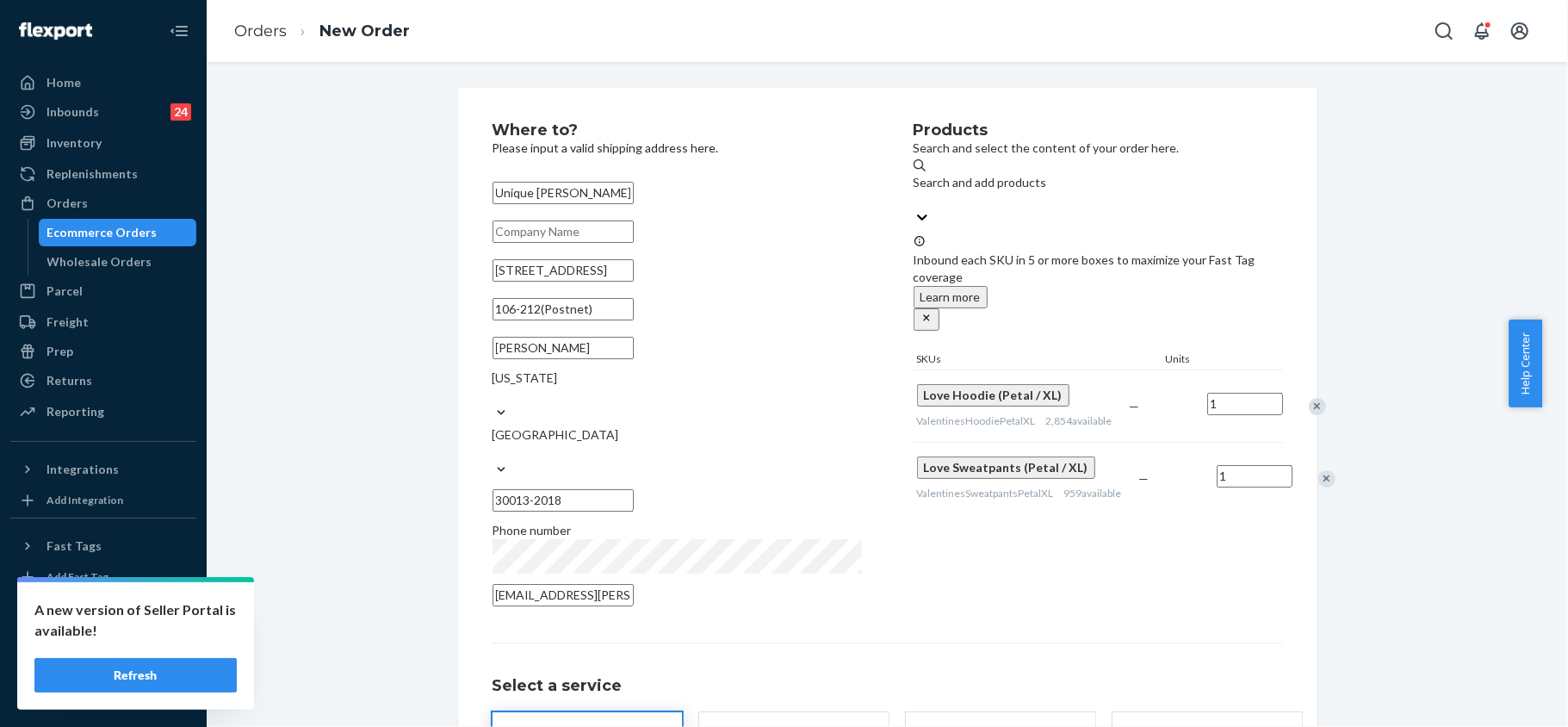
drag, startPoint x: 630, startPoint y: 294, endPoint x: 461, endPoint y: 259, distance: 172.6
click at [461, 259] on div "Where to? Please input a valid shipping address here. Unique [PERSON_NAME] [STR…" at bounding box center [887, 494] width 859 height 814
paste input "2274"
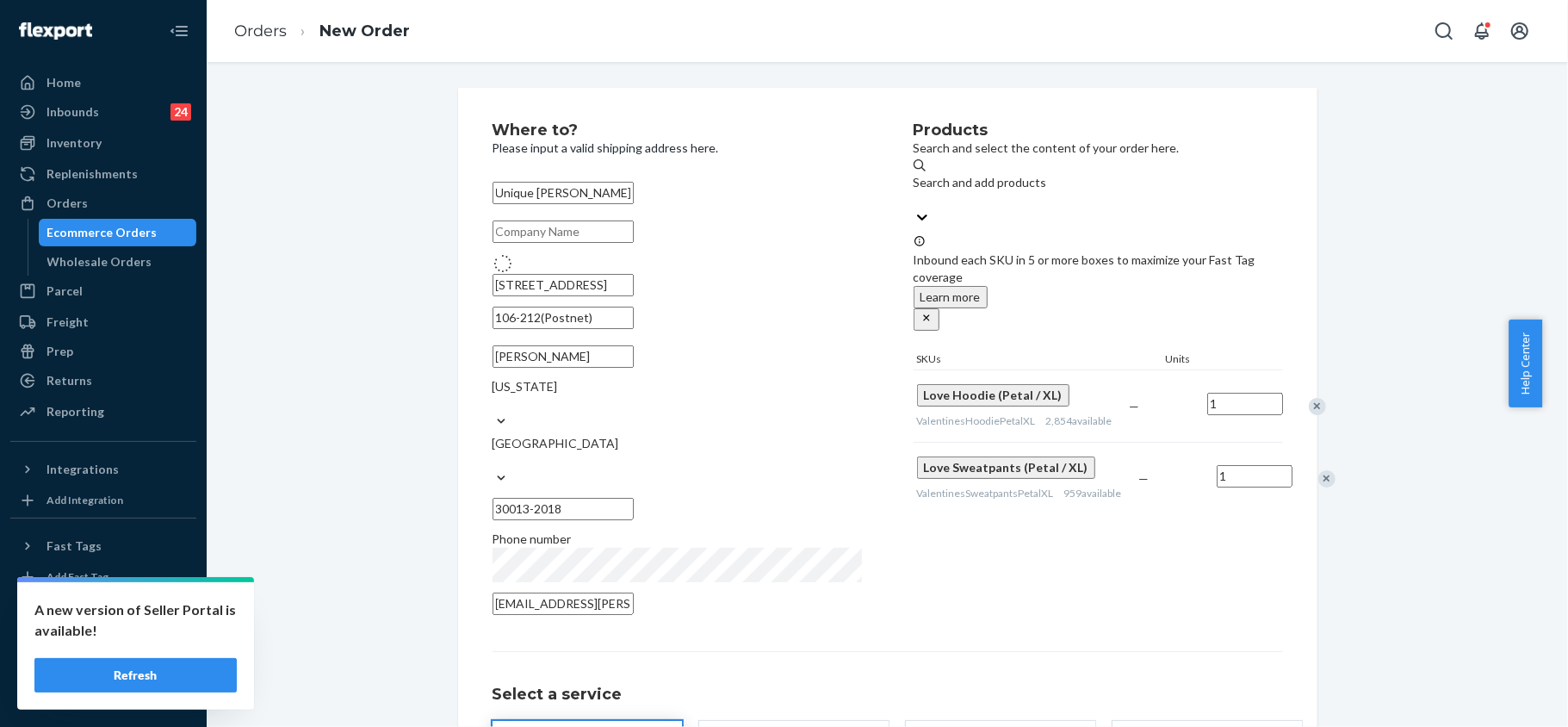
type input "[STREET_ADDRESS]"
type input "30013"
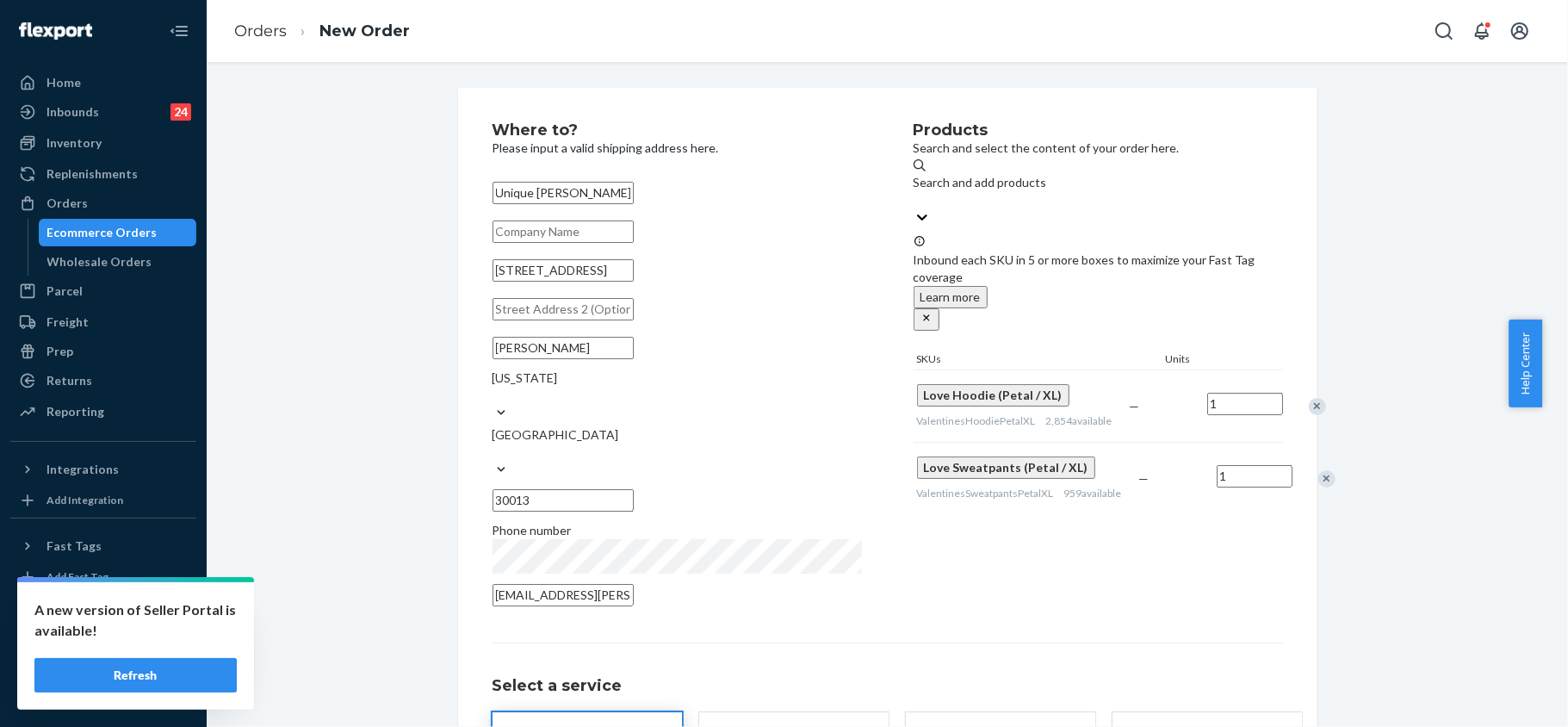
click at [549, 236] on input "text" at bounding box center [562, 232] width 141 height 23
paste input "open mon-fri 9am-6pm"
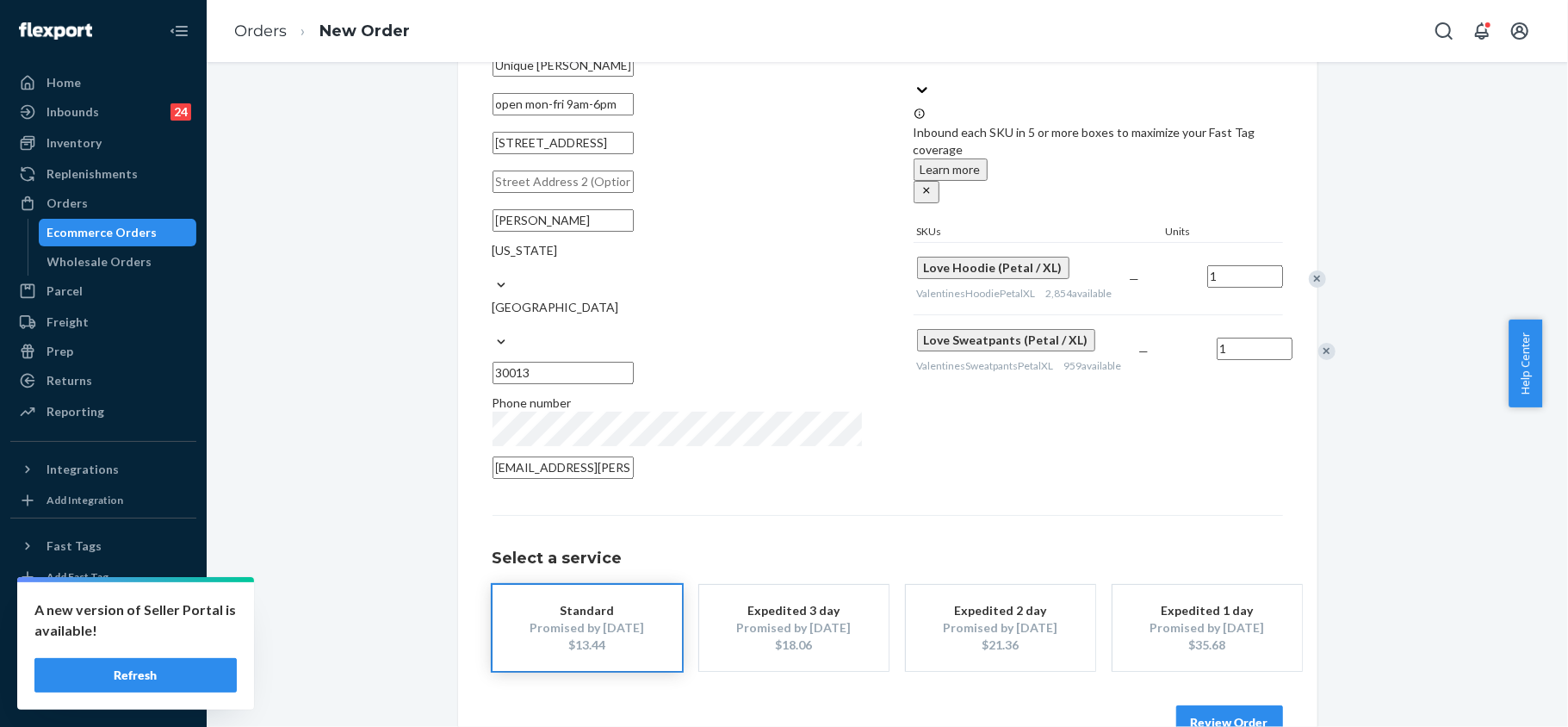
scroll to position [143, 0]
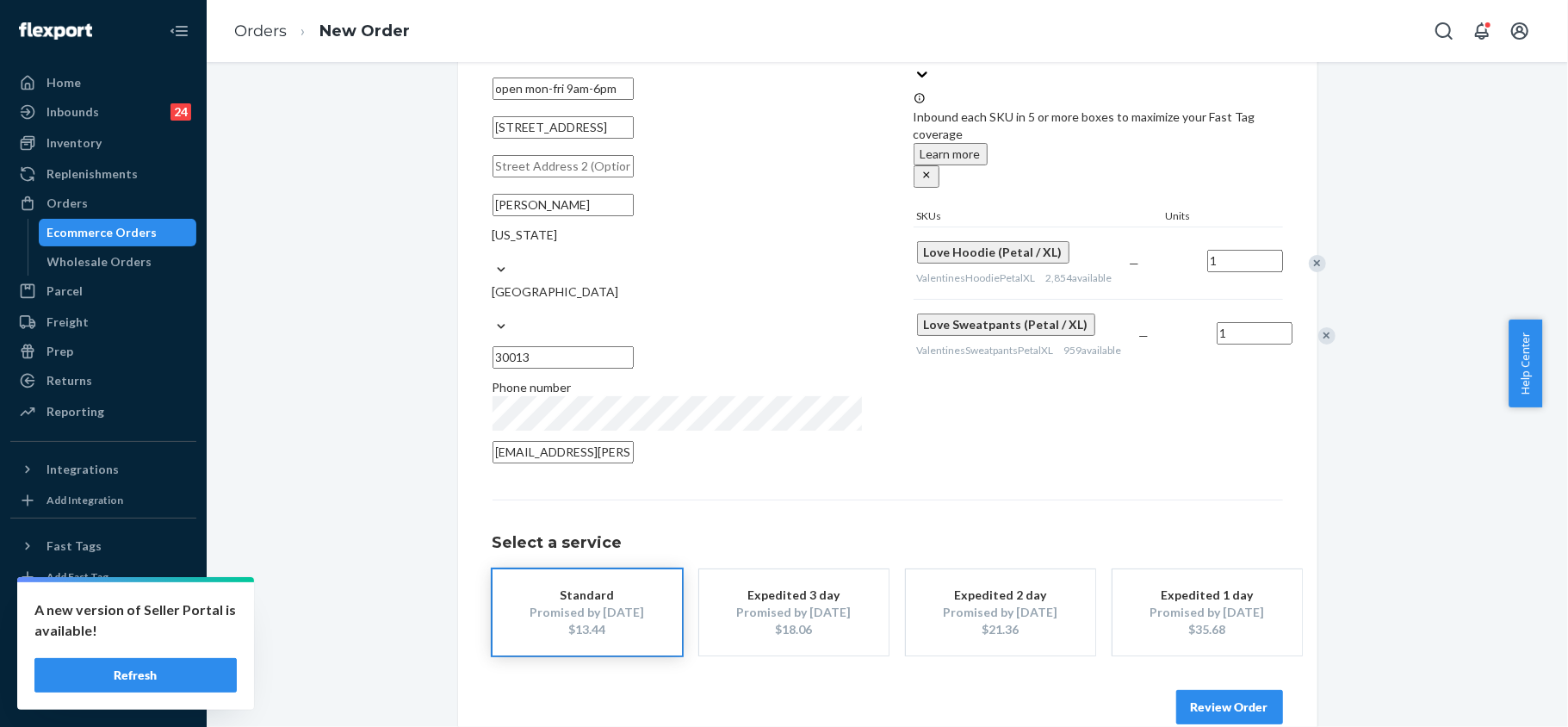
type input "open mon-fri 9am-6pm"
click at [1219, 690] on button "Review Order" at bounding box center [1229, 707] width 107 height 34
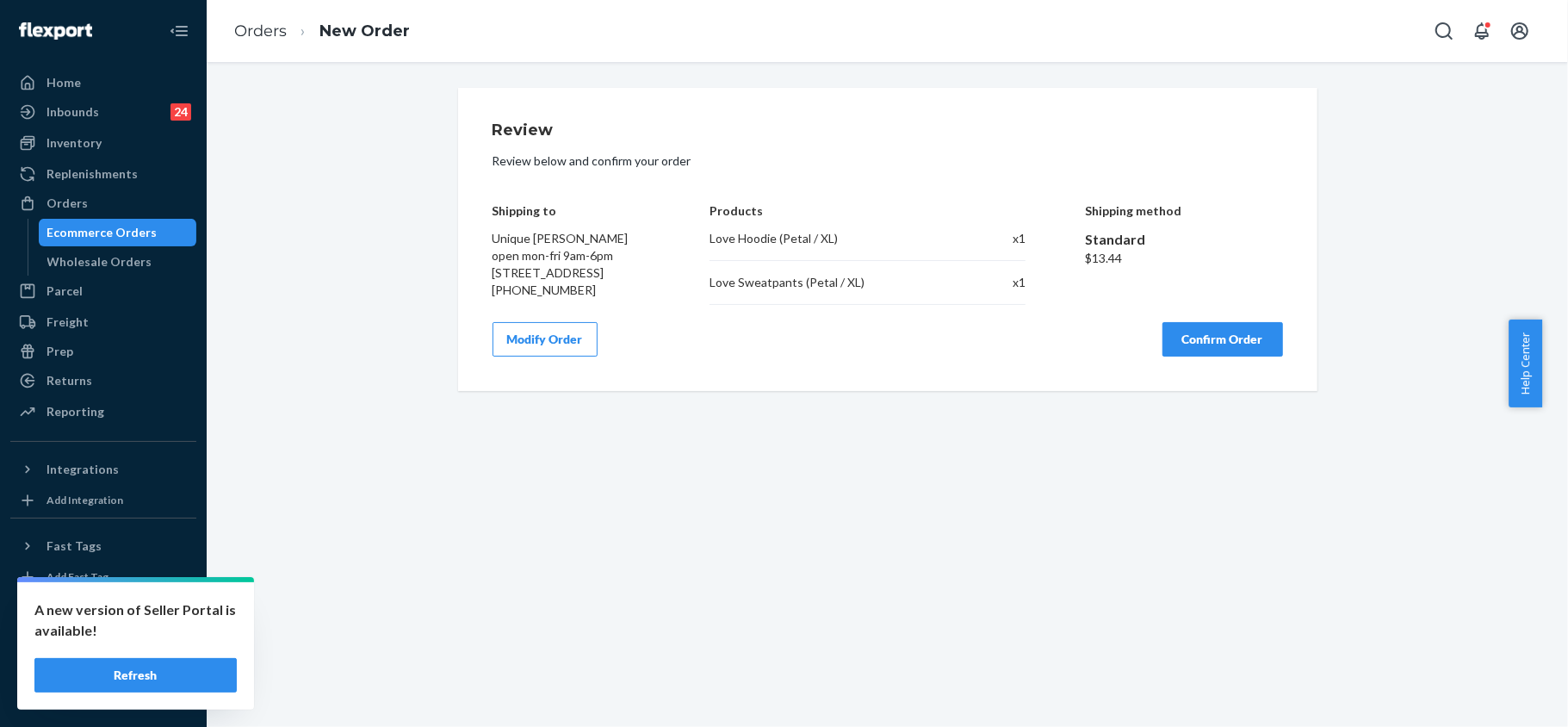
scroll to position [0, 0]
click at [1198, 350] on button "Confirm Order" at bounding box center [1223, 339] width 121 height 34
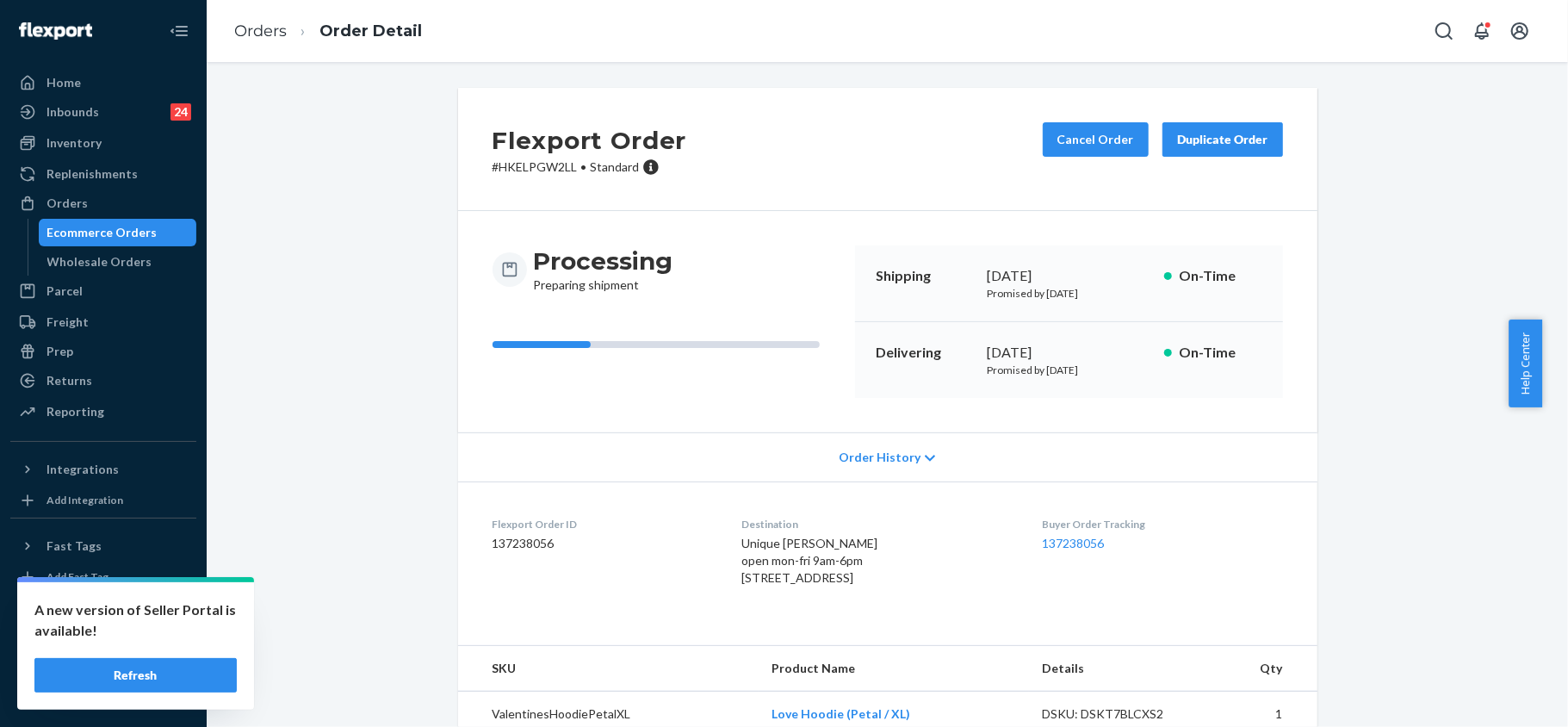
click at [538, 169] on p "# HKELPGW2LL • Standard" at bounding box center [590, 167] width 195 height 17
drag, startPoint x: 734, startPoint y: 579, endPoint x: 885, endPoint y: 599, distance: 152.3
click at [885, 586] on div "Unique [PERSON_NAME] open mon-fri 9am-6pm [STREET_ADDRESS]" at bounding box center [878, 561] width 273 height 52
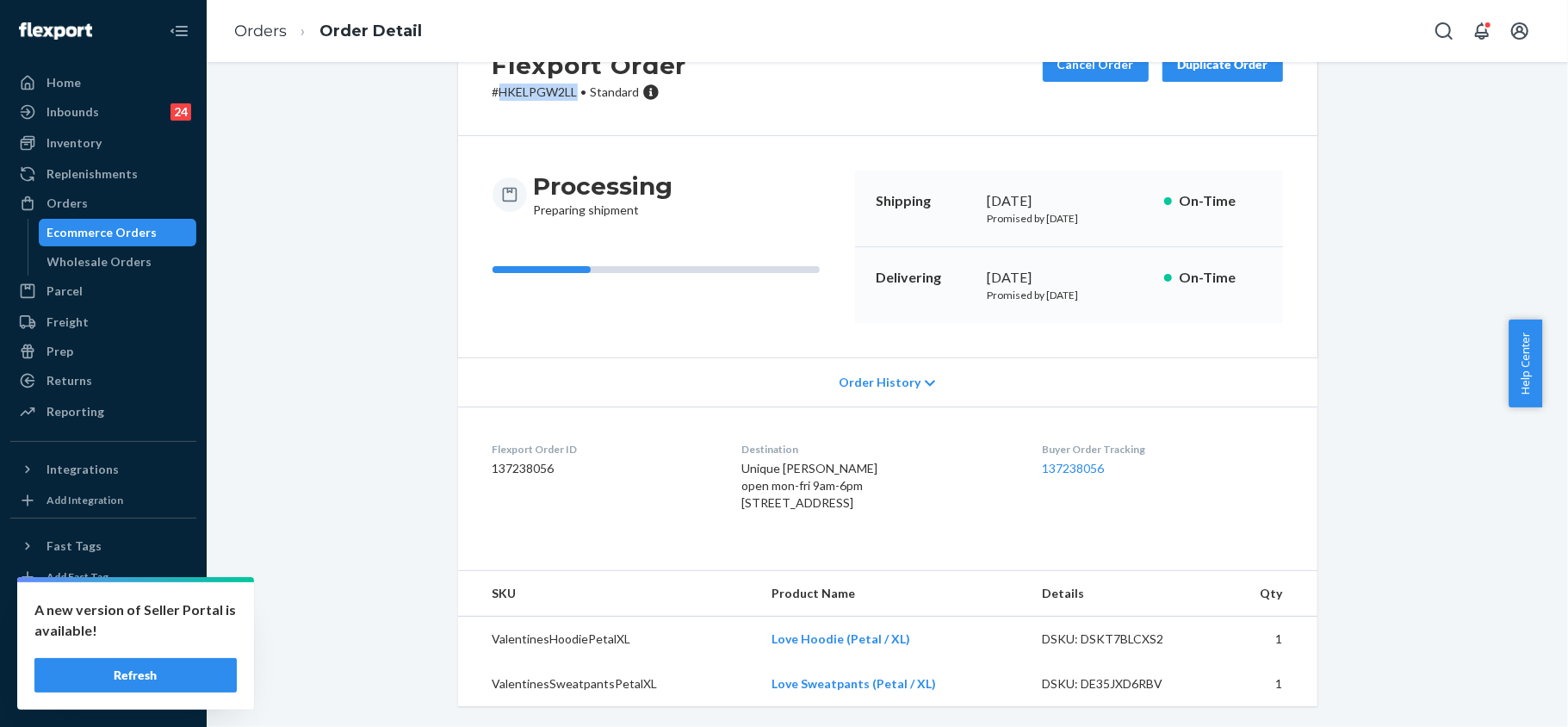
scroll to position [111, 0]
drag, startPoint x: 882, startPoint y: 634, endPoint x: 763, endPoint y: 632, distance: 119.0
click at [763, 632] on td "Love Hoodie (Petal / XL)" at bounding box center [893, 639] width 270 height 45
drag, startPoint x: 926, startPoint y: 684, endPoint x: 767, endPoint y: 679, distance: 159.1
click at [767, 679] on td "Love Sweatpants (Petal / XL)" at bounding box center [893, 684] width 270 height 44
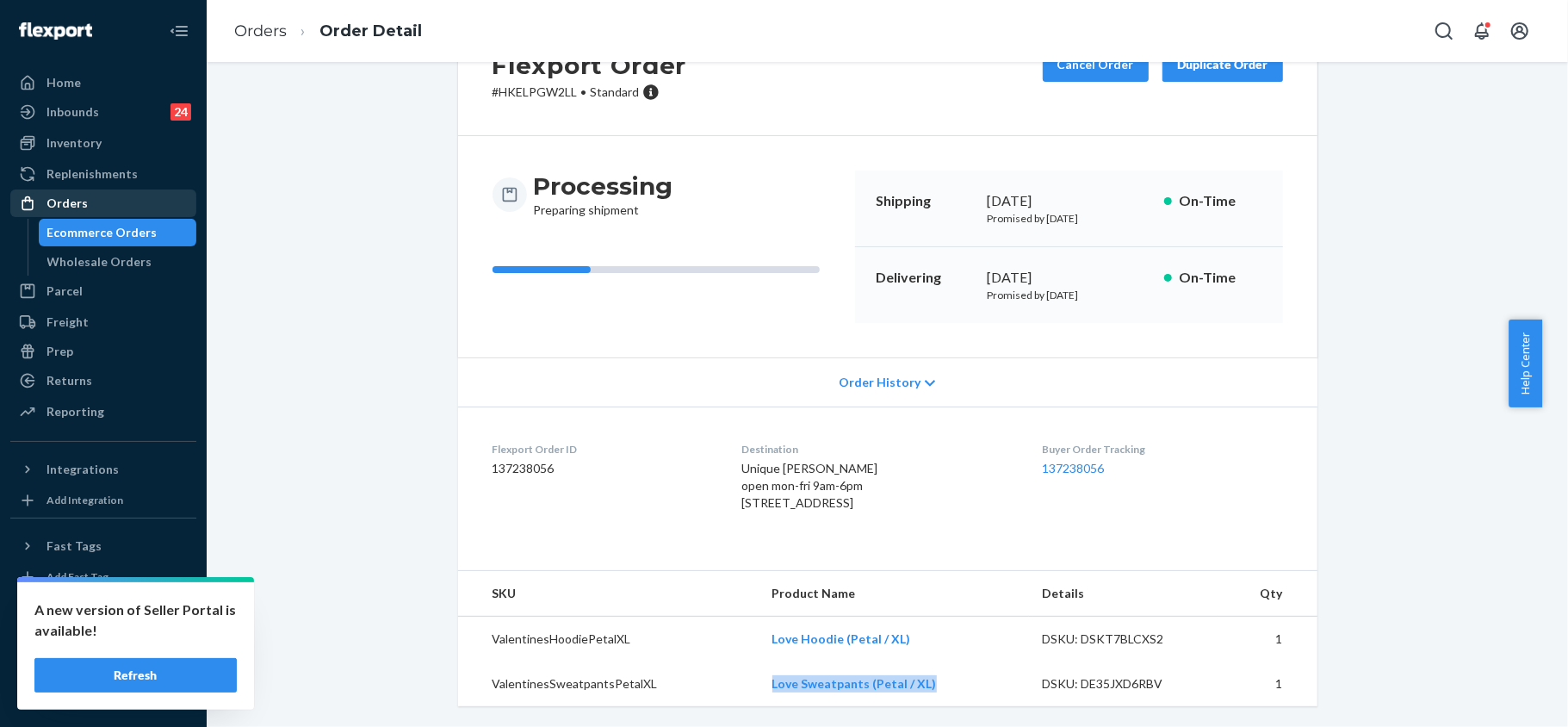
click at [84, 201] on div "Orders" at bounding box center [103, 203] width 182 height 25
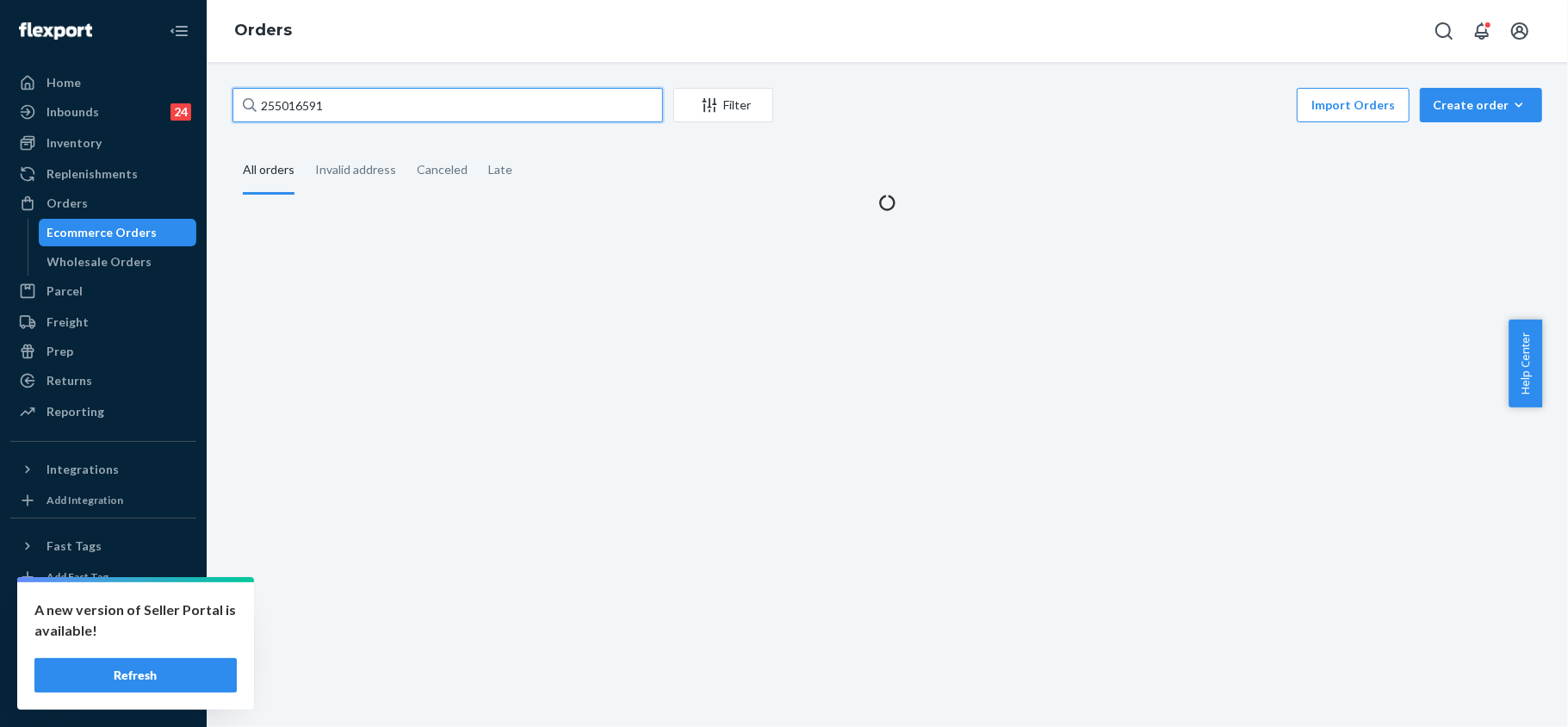
drag, startPoint x: 396, startPoint y: 103, endPoint x: 227, endPoint y: 91, distance: 169.4
click at [238, 91] on input "255016591" at bounding box center [447, 105] width 430 height 34
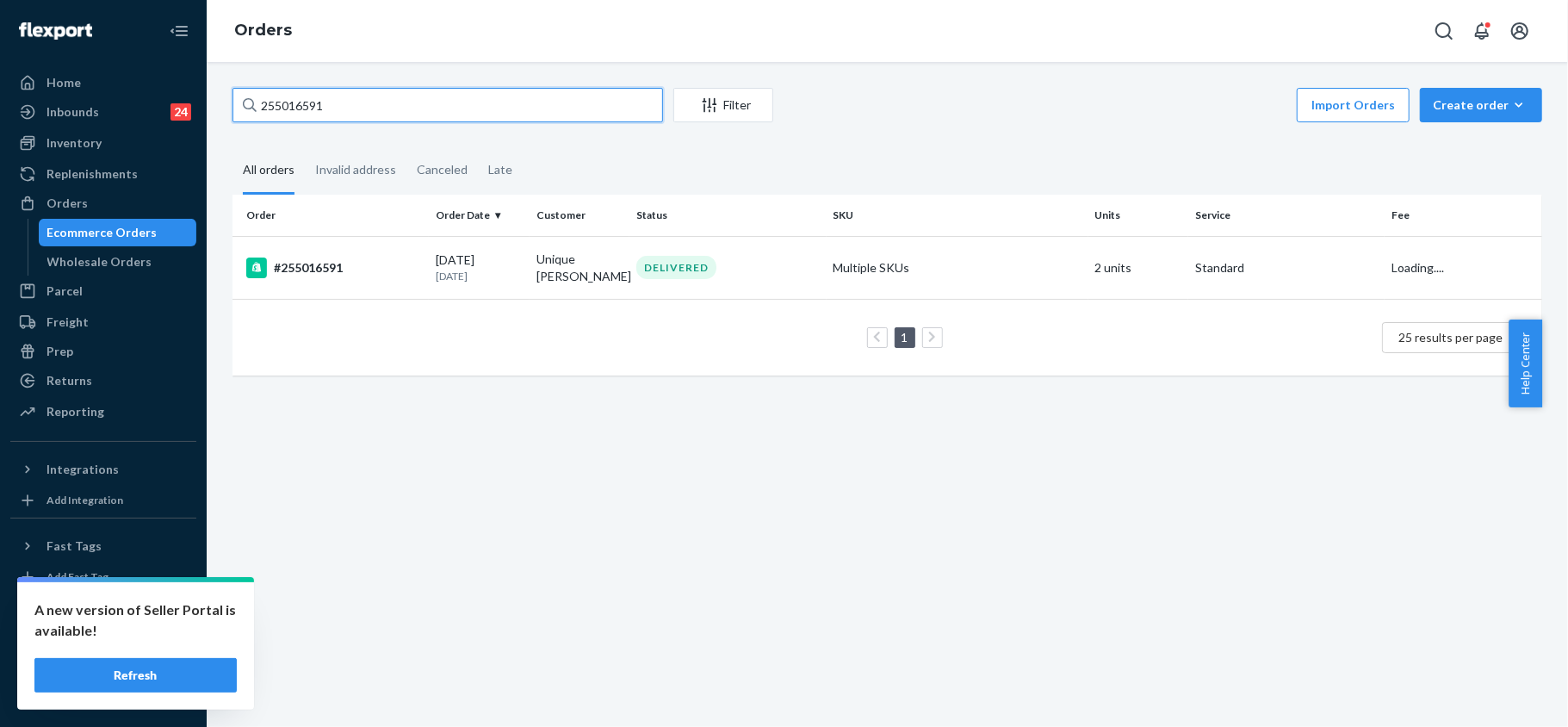
paste input "214015"
type input "255214015"
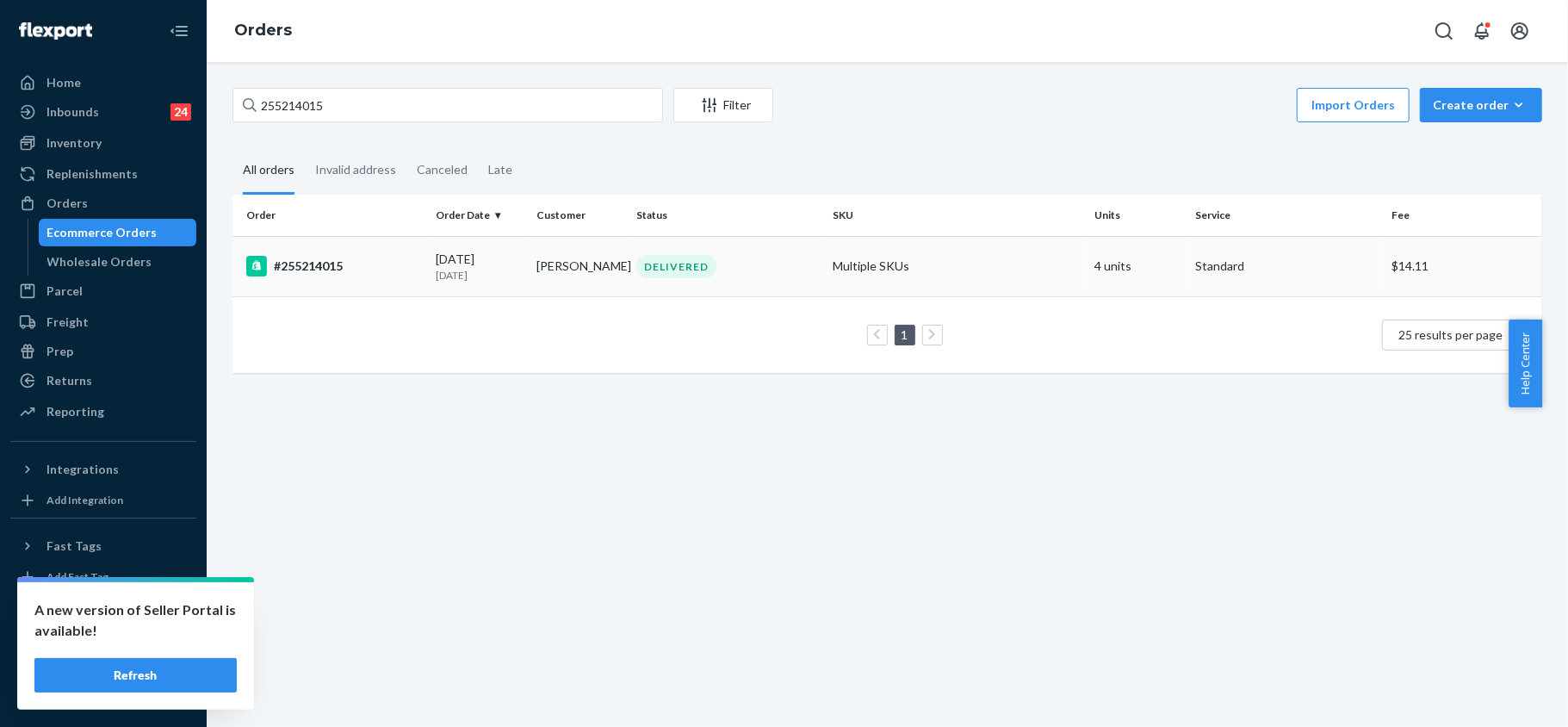
click at [314, 259] on div "#255214015" at bounding box center [334, 267] width 176 height 21
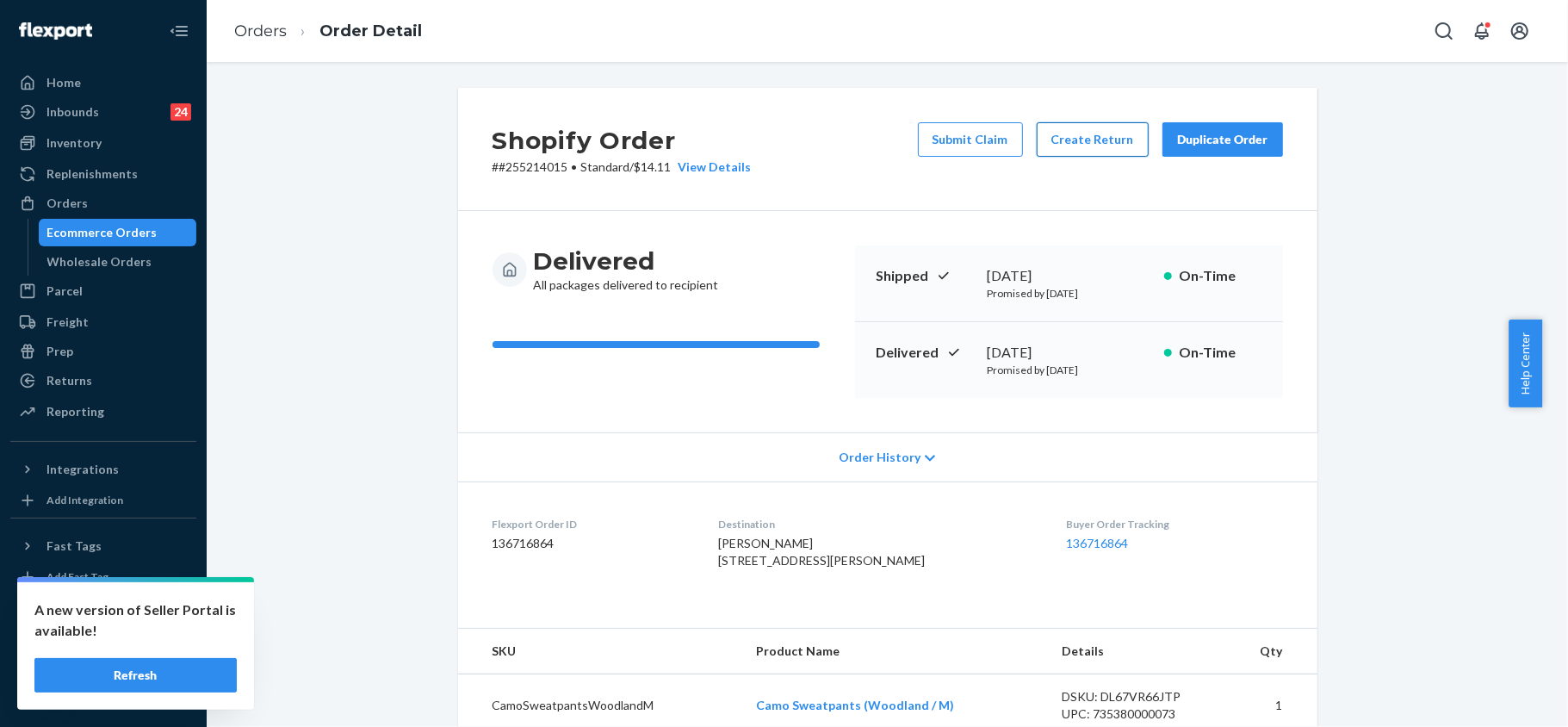
click at [1079, 140] on button "Create Return" at bounding box center [1093, 139] width 112 height 34
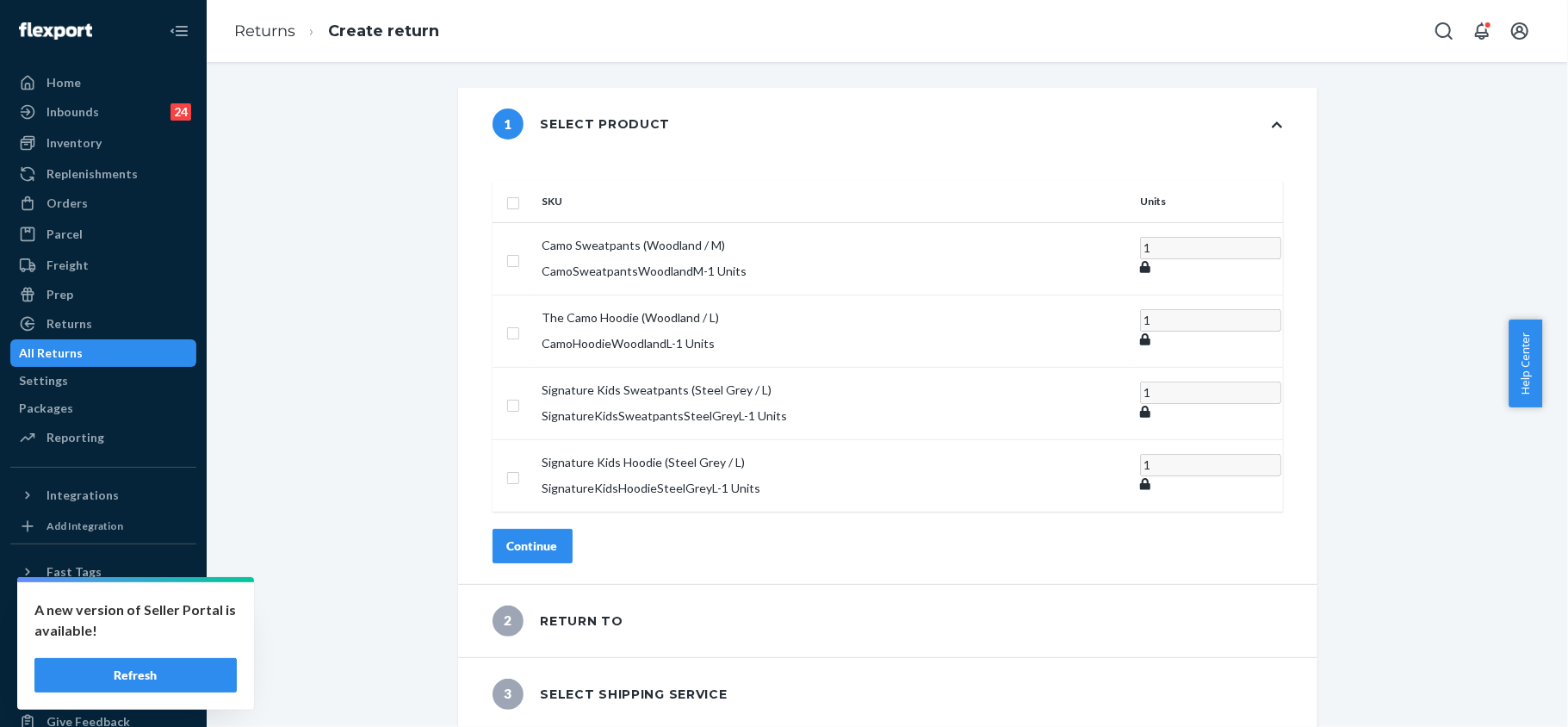
drag, startPoint x: 121, startPoint y: 198, endPoint x: 307, endPoint y: 236, distance: 189.8
click at [121, 198] on div "Orders" at bounding box center [103, 203] width 182 height 25
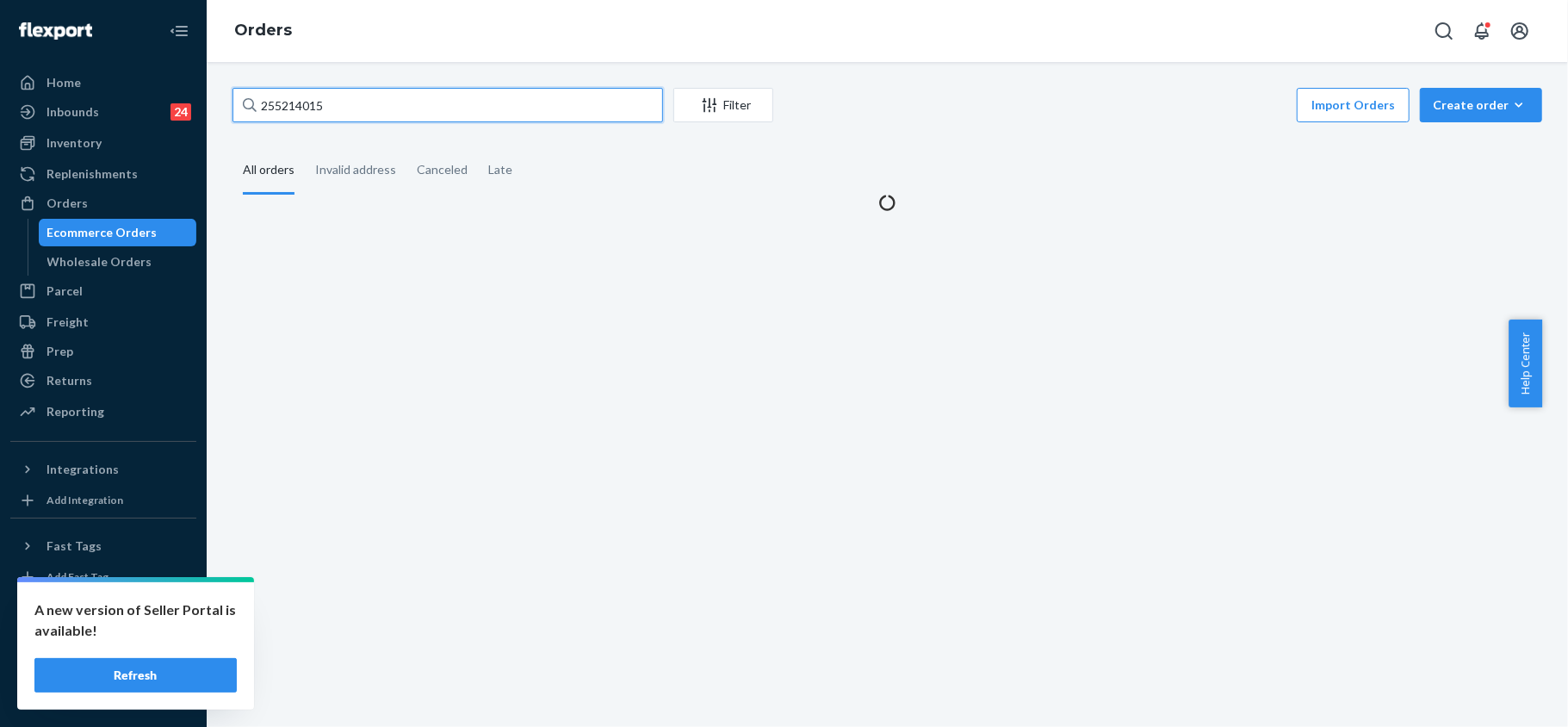
drag, startPoint x: 350, startPoint y: 108, endPoint x: 233, endPoint y: 53, distance: 129.3
click at [235, 57] on div "Orders 255214015 Filter Import Orders Create order Ecommerce order Removal orde…" at bounding box center [887, 363] width 1361 height 727
paste input "[PERSON_NAME]"
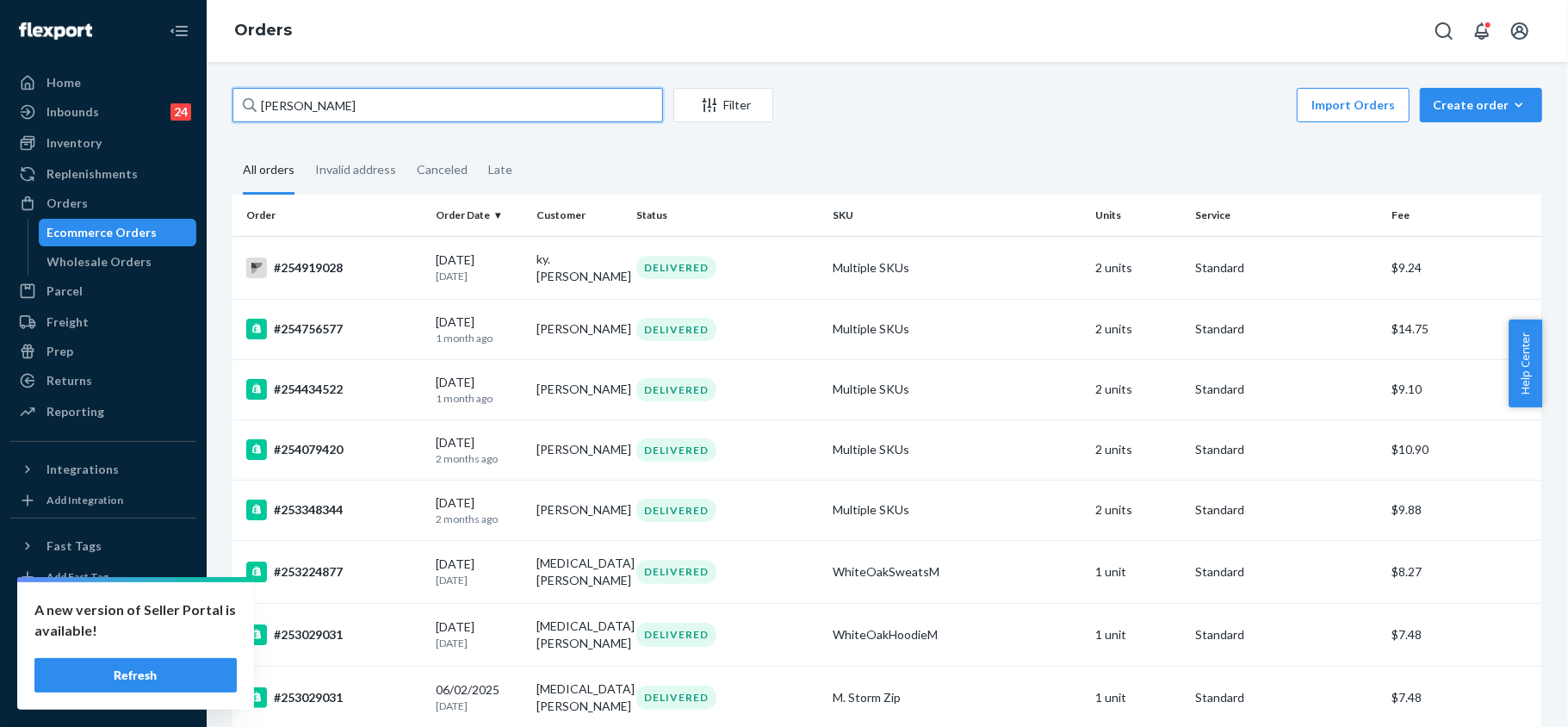
drag, startPoint x: 371, startPoint y: 97, endPoint x: 210, endPoint y: 98, distance: 161.0
click at [210, 98] on div "[PERSON_NAME] Filter Import Orders Create order Ecommerce order Removal order A…" at bounding box center [887, 394] width 1361 height 665
paste input "254919028"
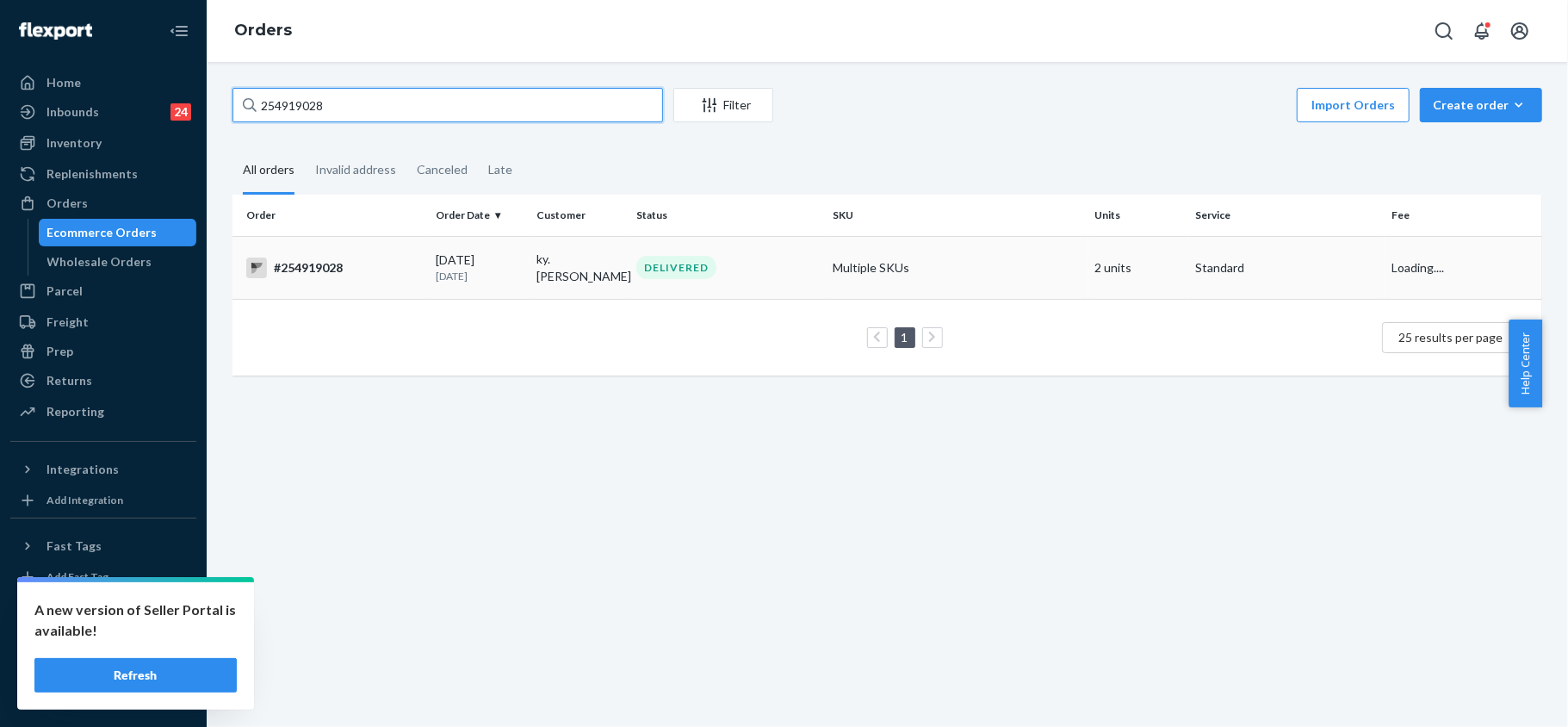
type input "254919028"
click at [327, 268] on div "#254919028" at bounding box center [334, 268] width 176 height 21
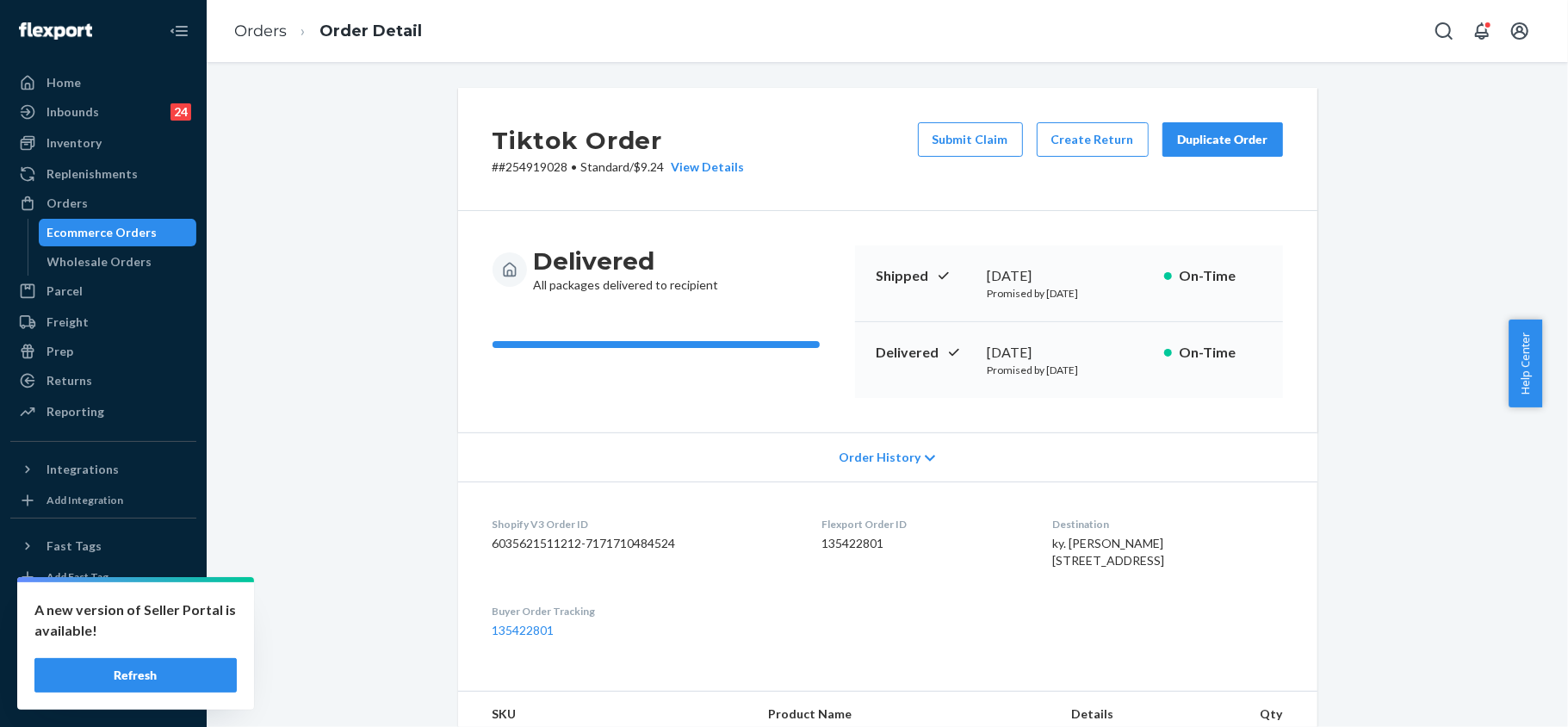
click at [1198, 139] on div "Duplicate Order" at bounding box center [1222, 139] width 92 height 17
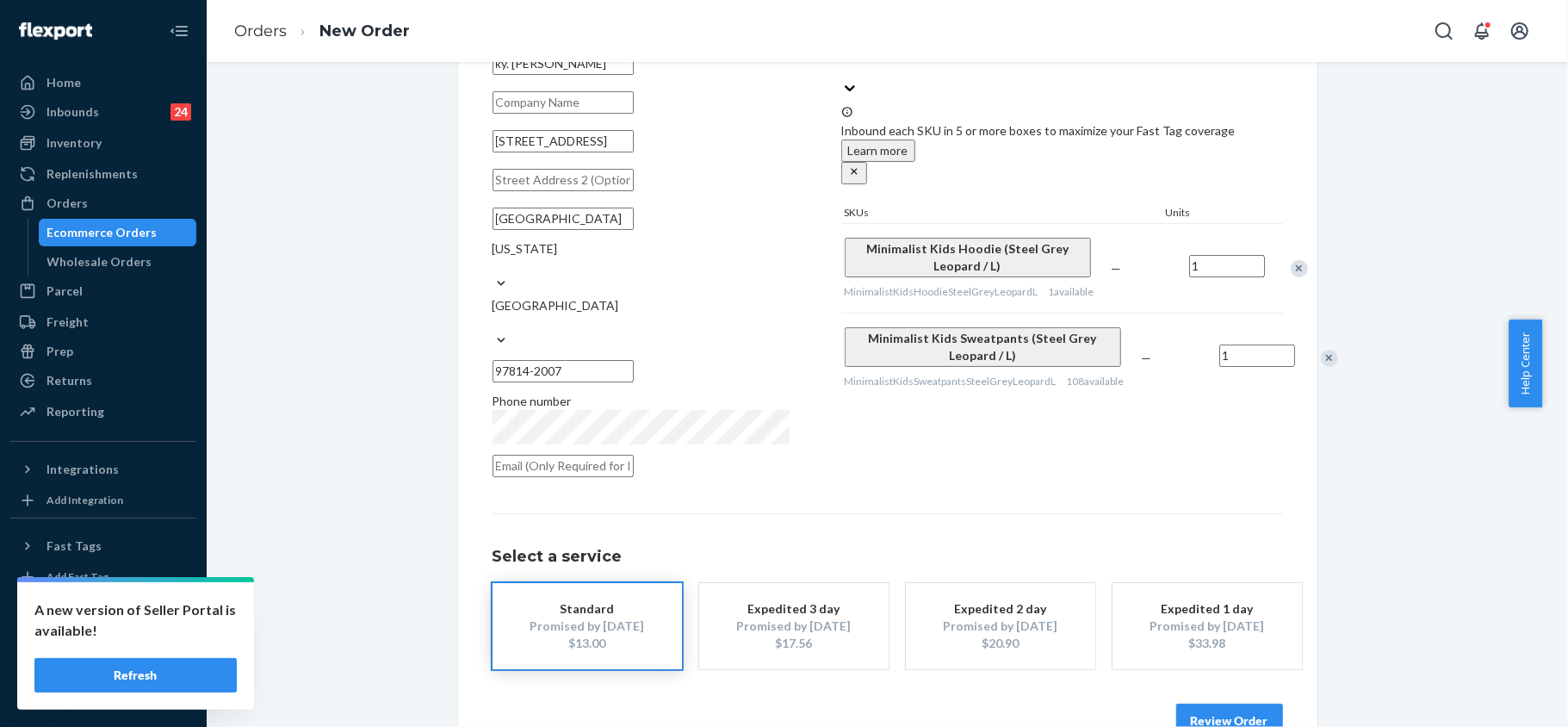
scroll to position [143, 0]
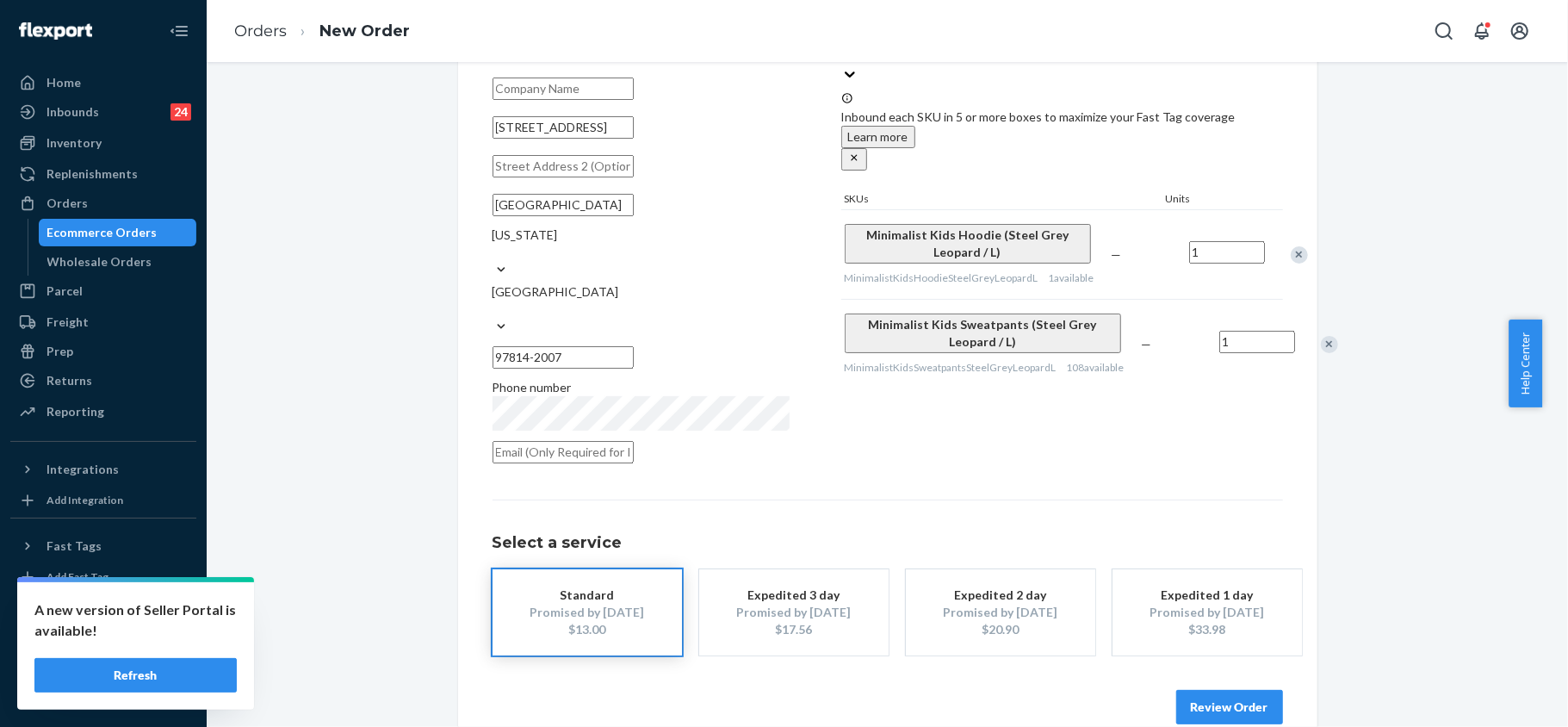
click at [1228, 690] on button "Review Order" at bounding box center [1229, 707] width 107 height 34
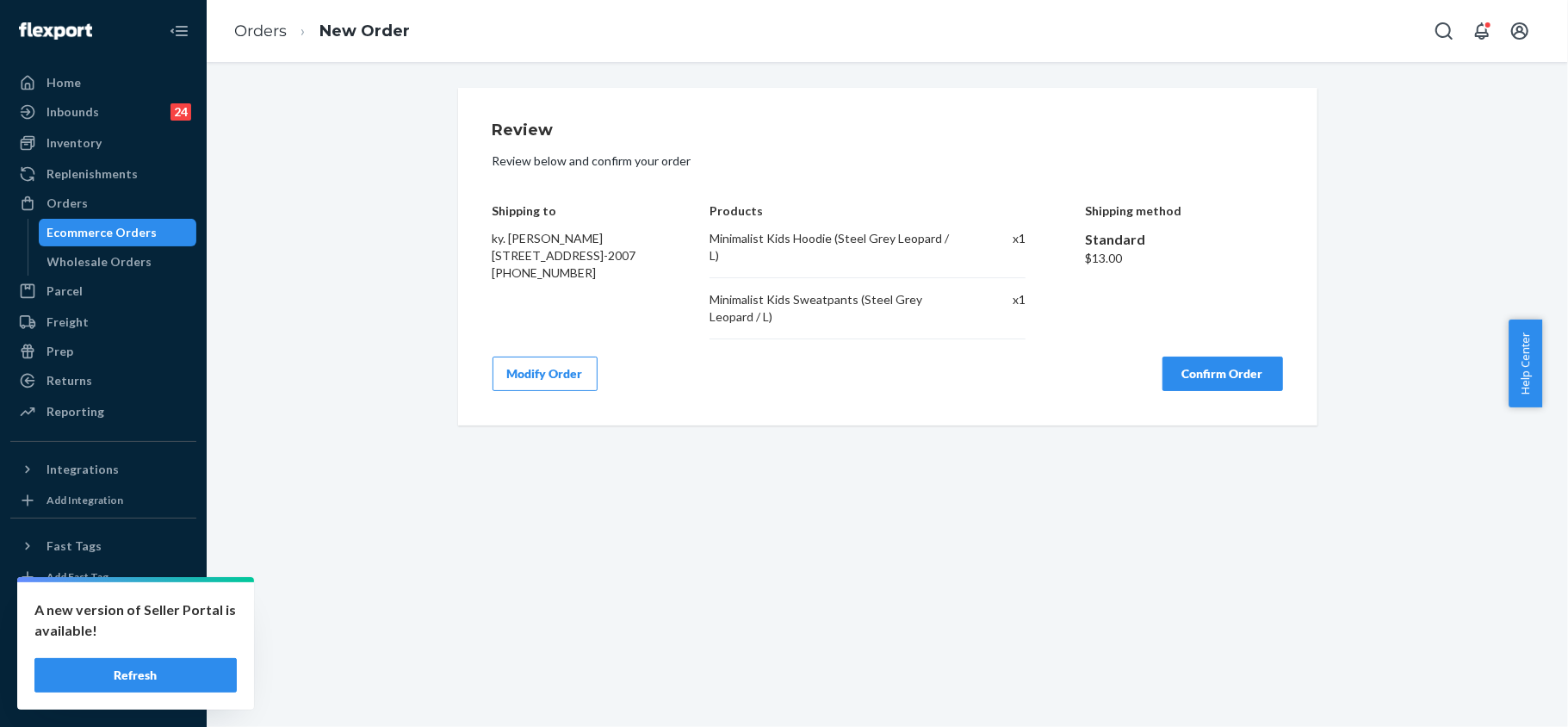
click at [1199, 359] on button "Confirm Order" at bounding box center [1223, 373] width 121 height 34
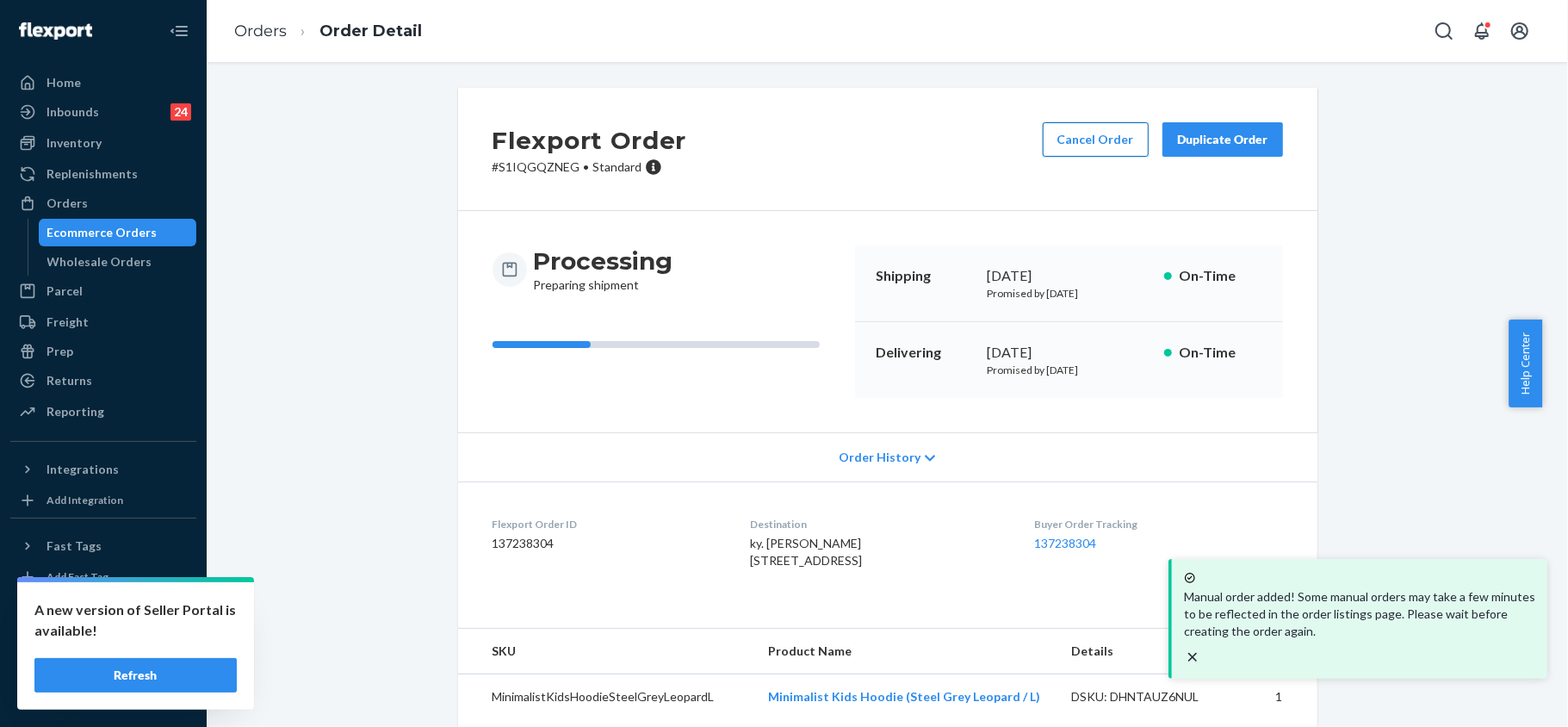
click at [1090, 130] on button "Cancel Order" at bounding box center [1095, 139] width 106 height 34
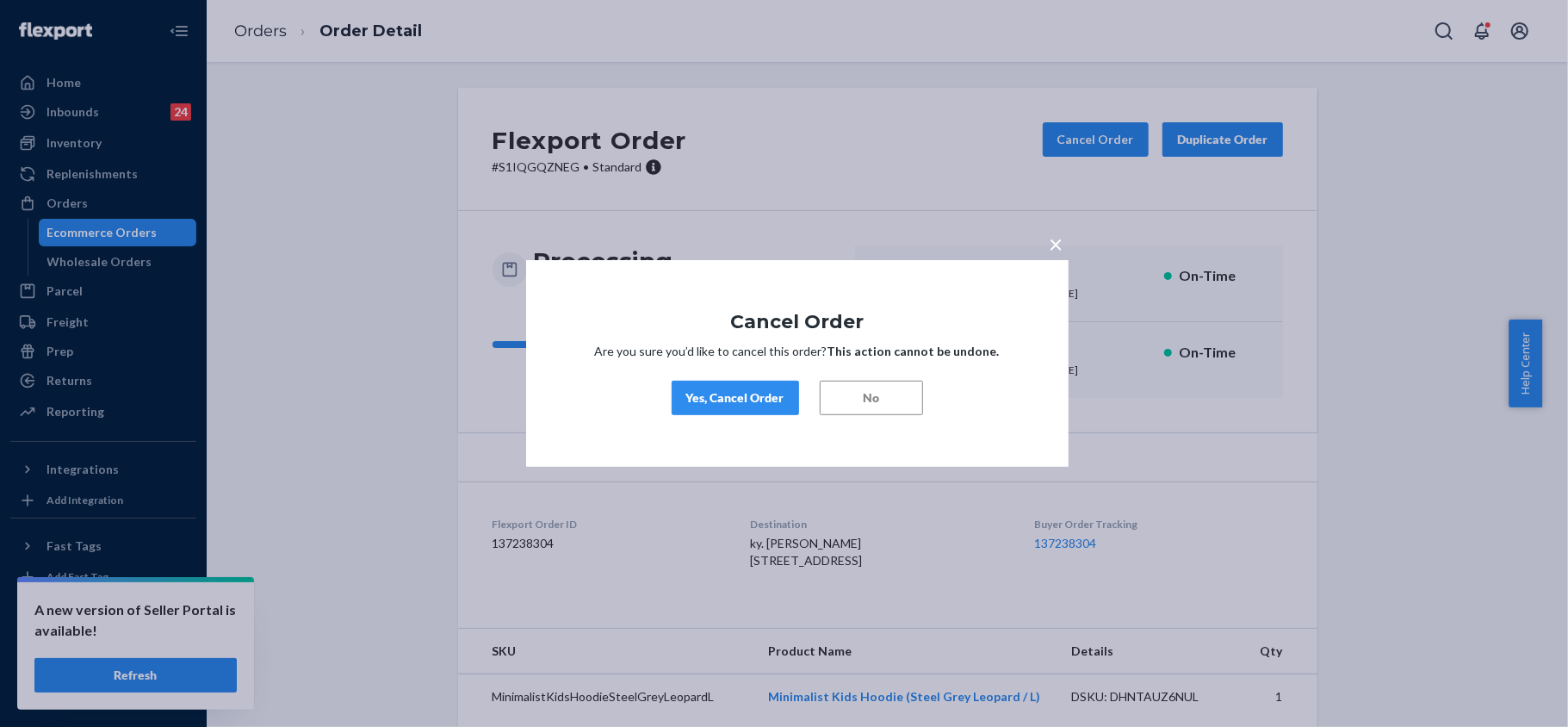
click at [761, 398] on div "Yes, Cancel Order" at bounding box center [735, 398] width 98 height 17
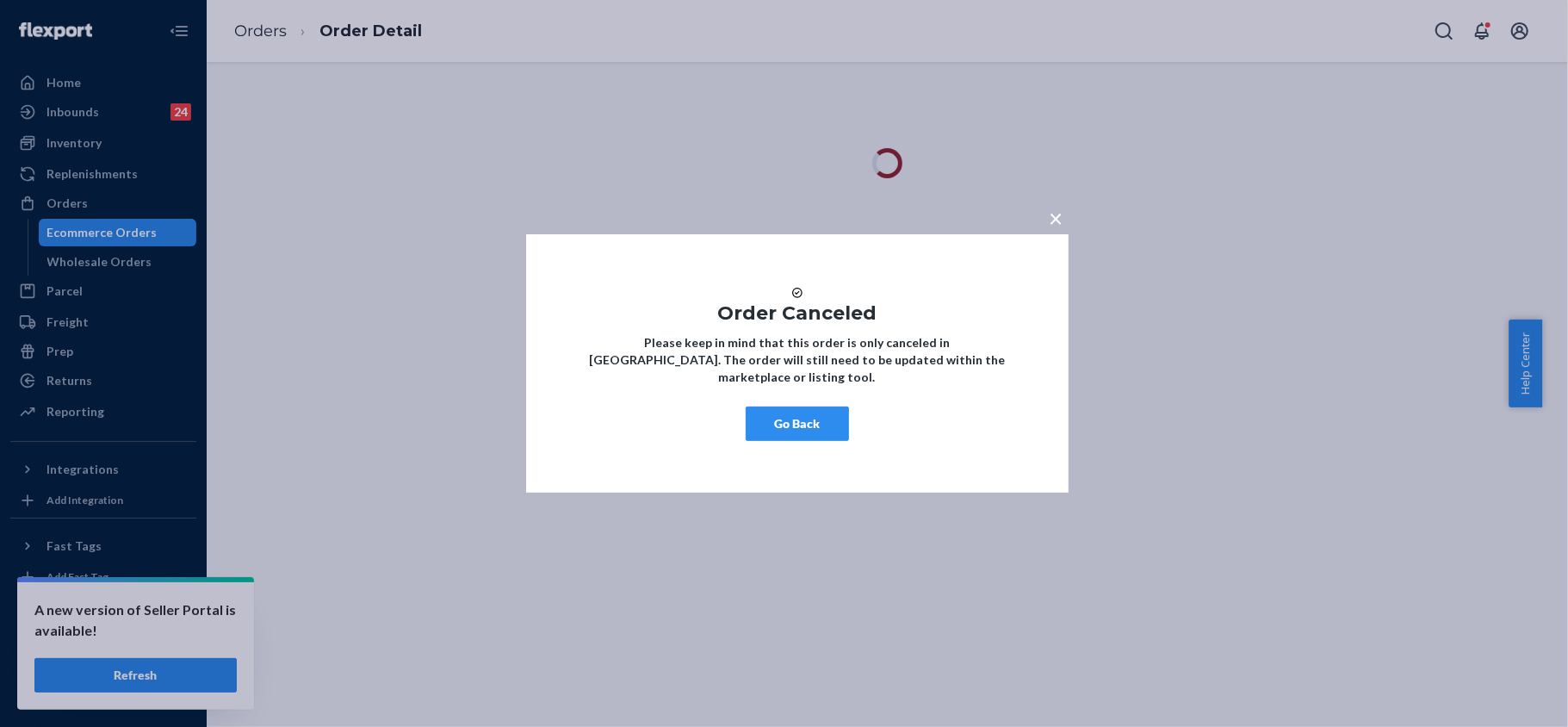
click at [1057, 723] on div "× Order Canceled Please keep in mind that this order is only canceled in [GEOGR…" at bounding box center [784, 363] width 1568 height 727
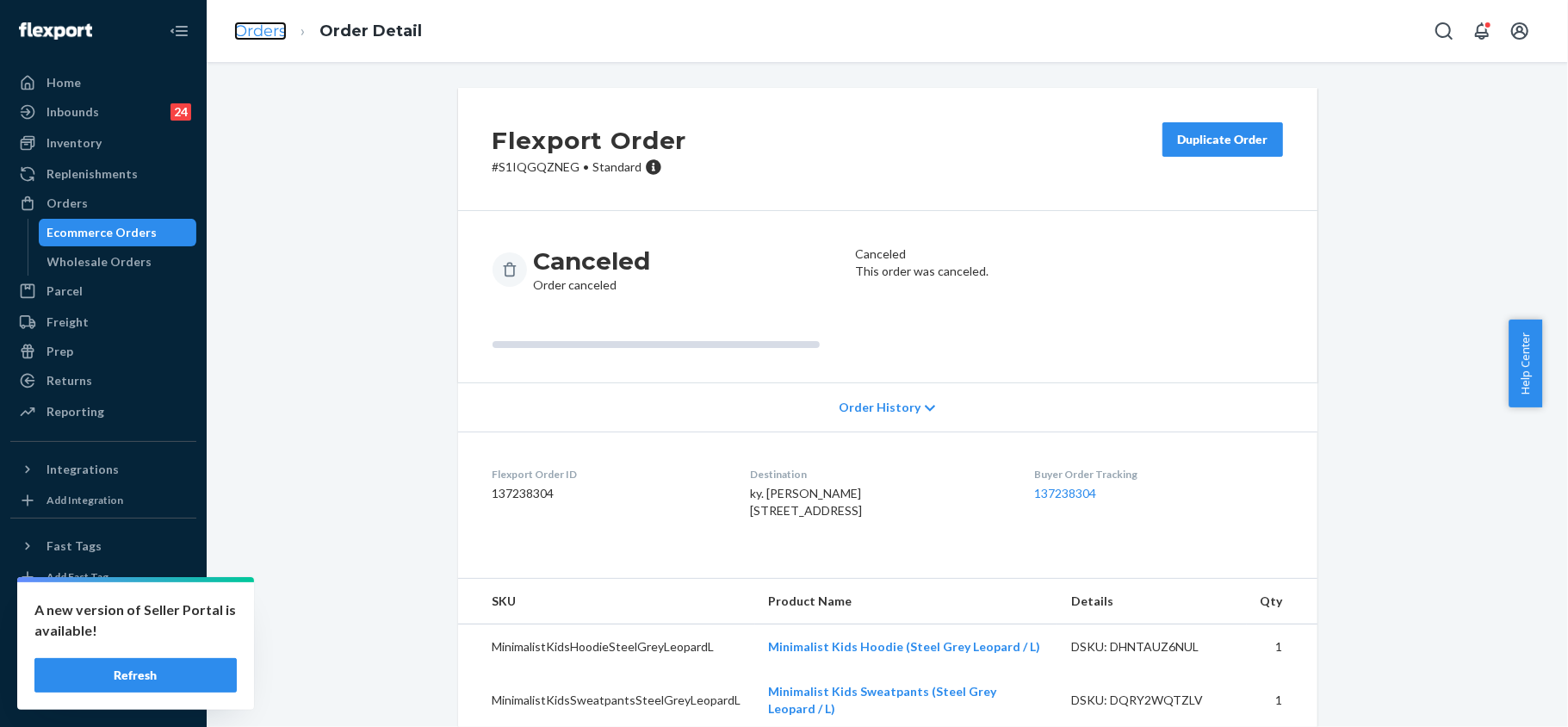
click at [273, 25] on link "Orders" at bounding box center [261, 31] width 53 height 19
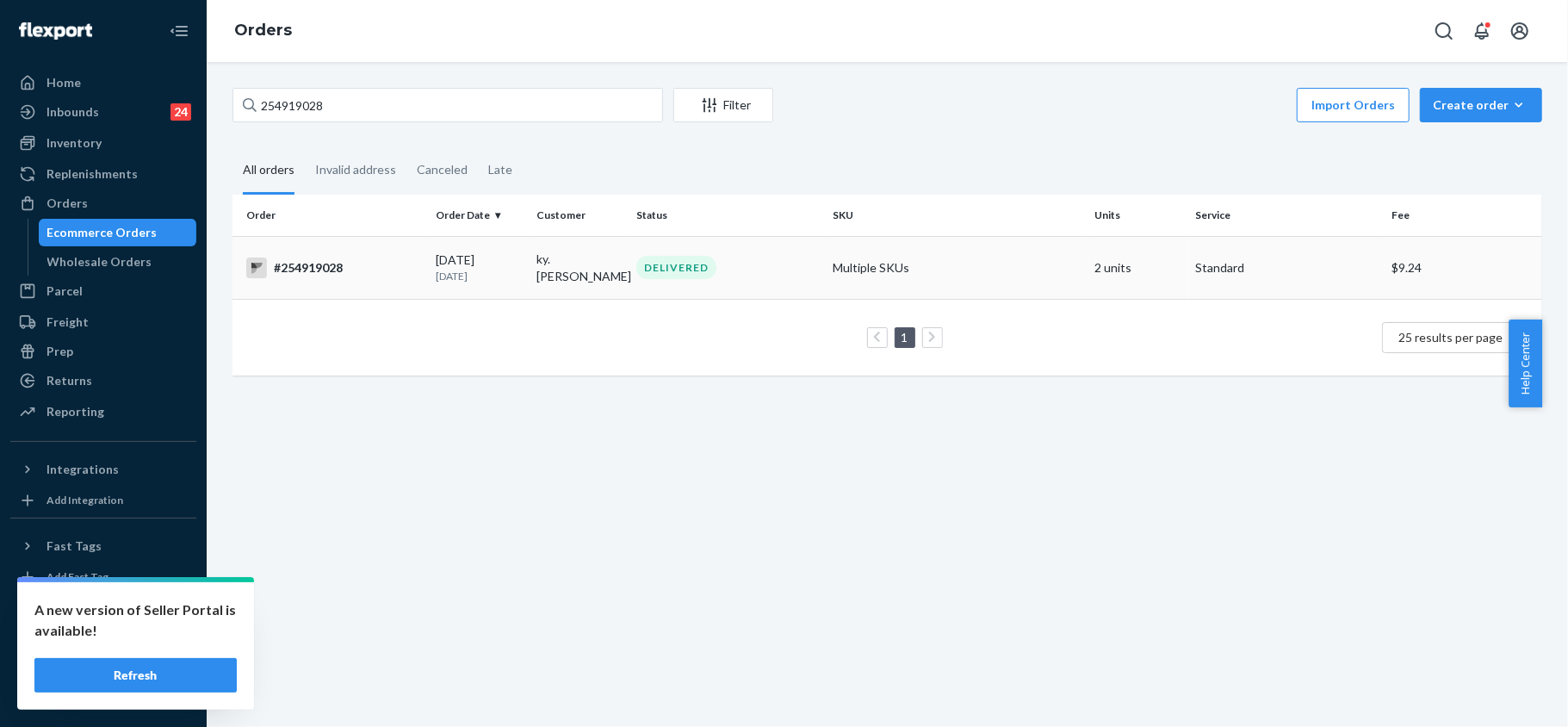
click at [334, 257] on div "#254919028" at bounding box center [334, 268] width 176 height 21
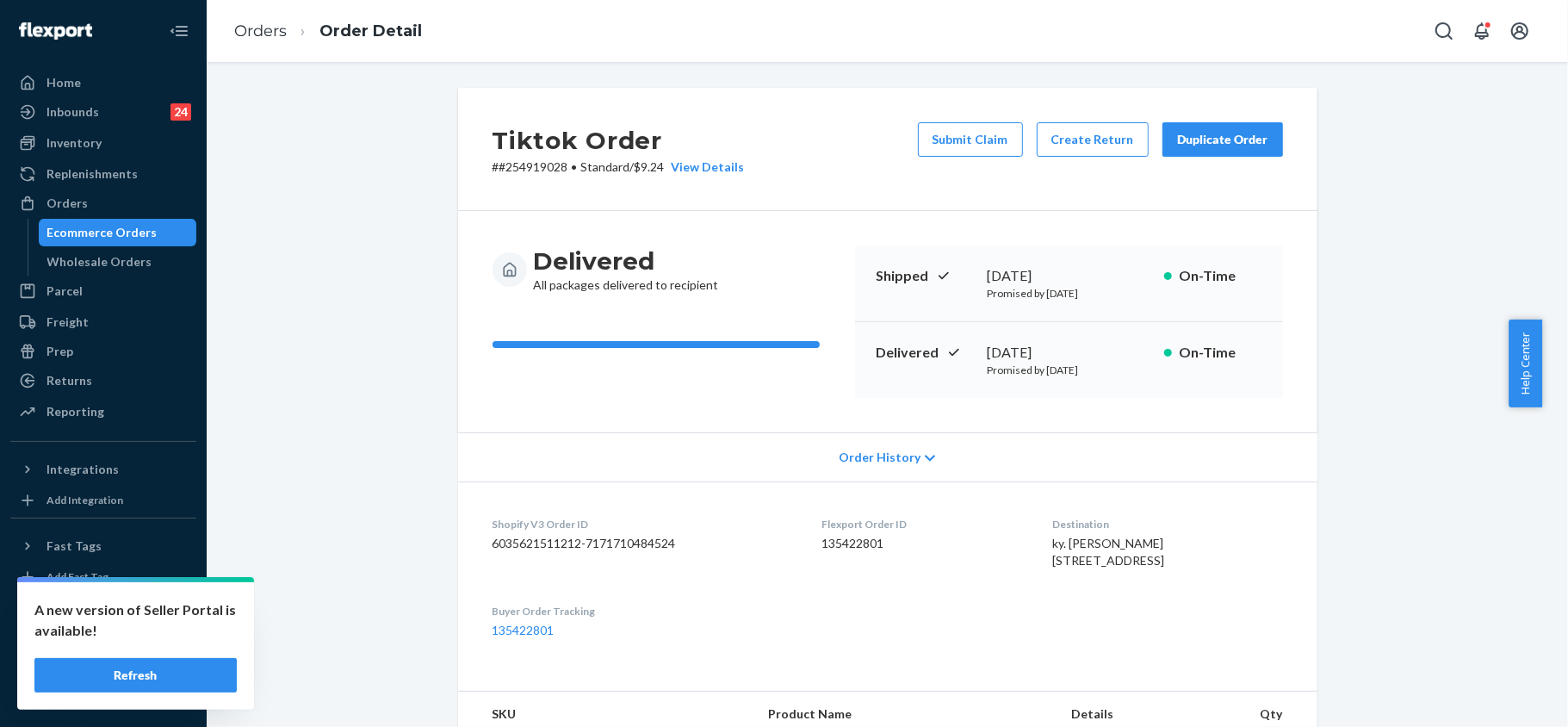
drag, startPoint x: 1209, startPoint y: 138, endPoint x: 1312, endPoint y: 332, distance: 219.6
click at [1210, 136] on div "Duplicate Order" at bounding box center [1222, 139] width 92 height 17
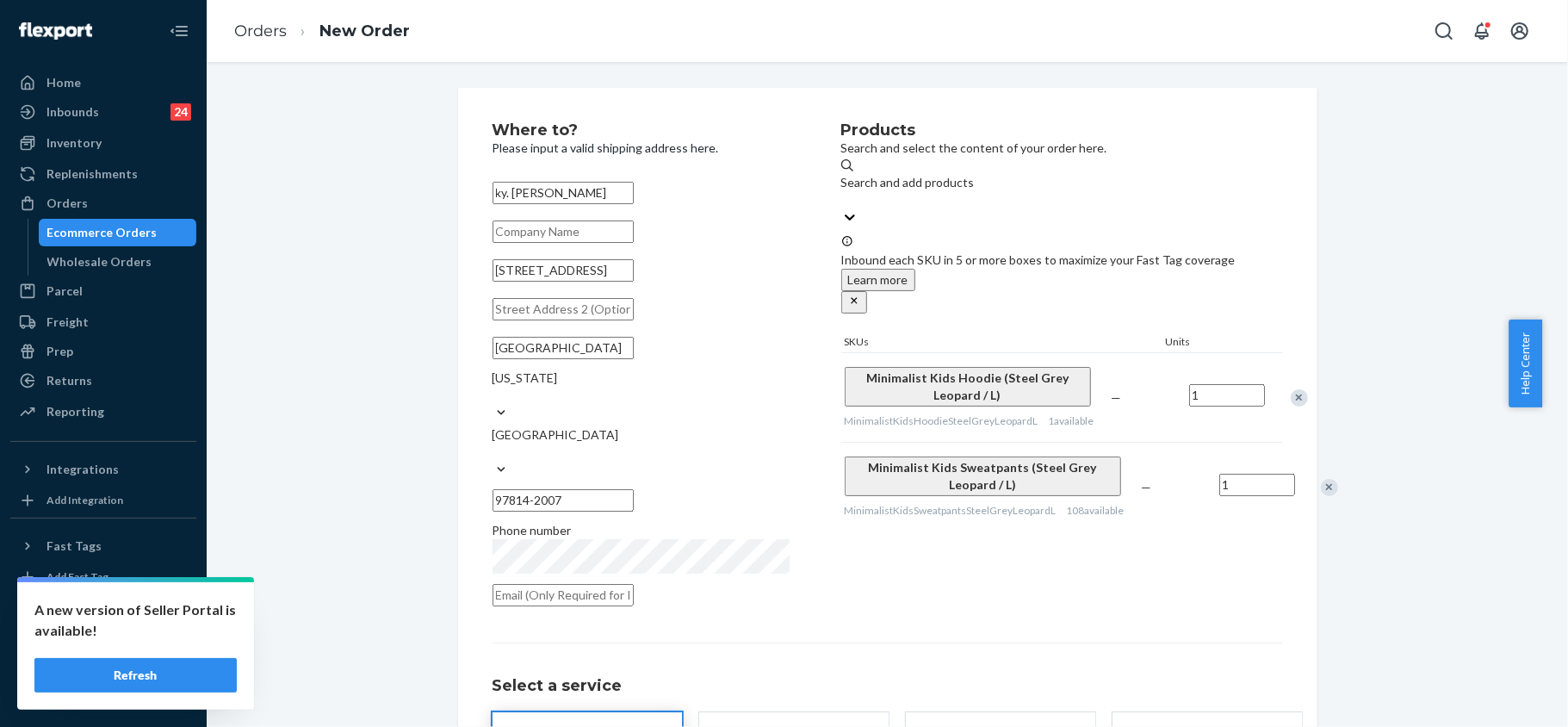
click at [1320, 478] on div "Remove Item" at bounding box center [1329, 487] width 17 height 17
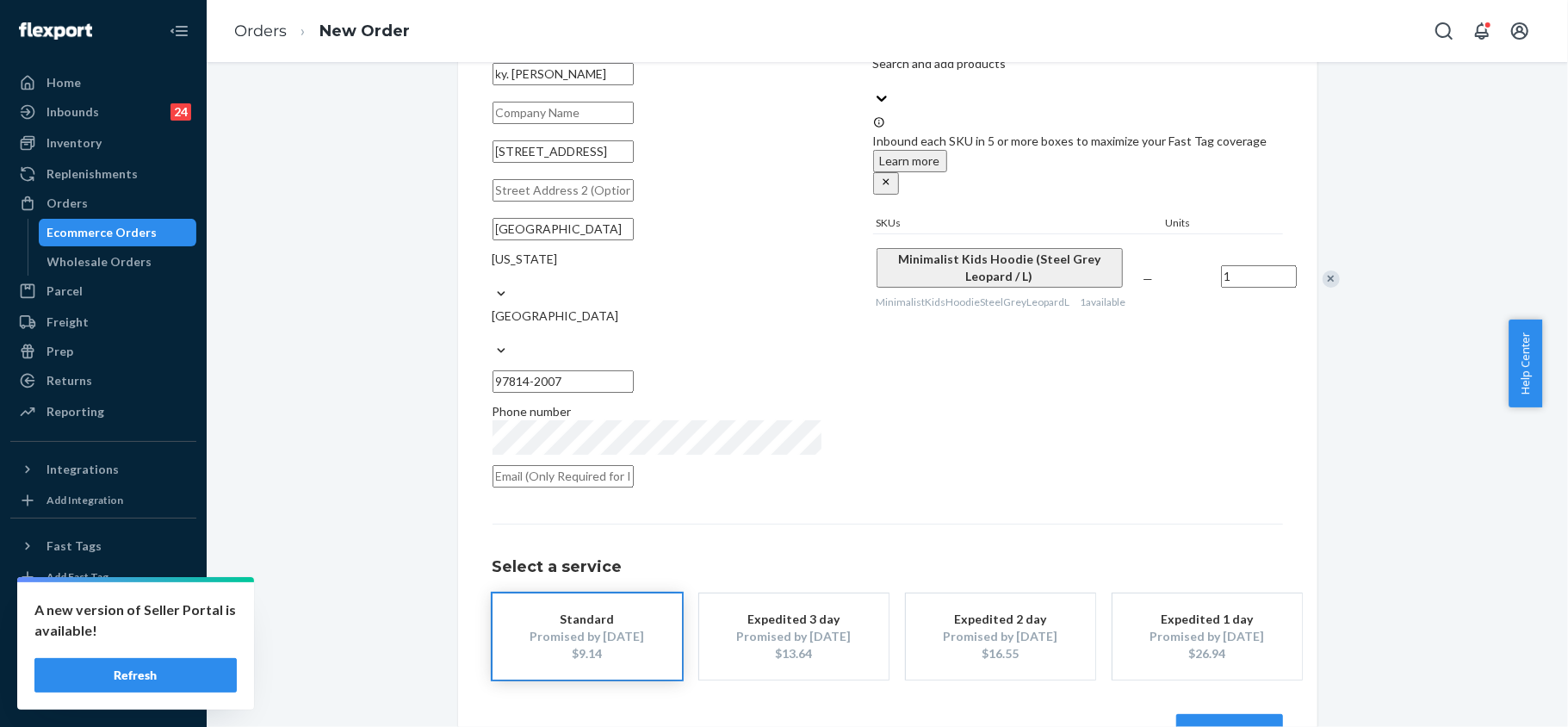
scroll to position [143, 0]
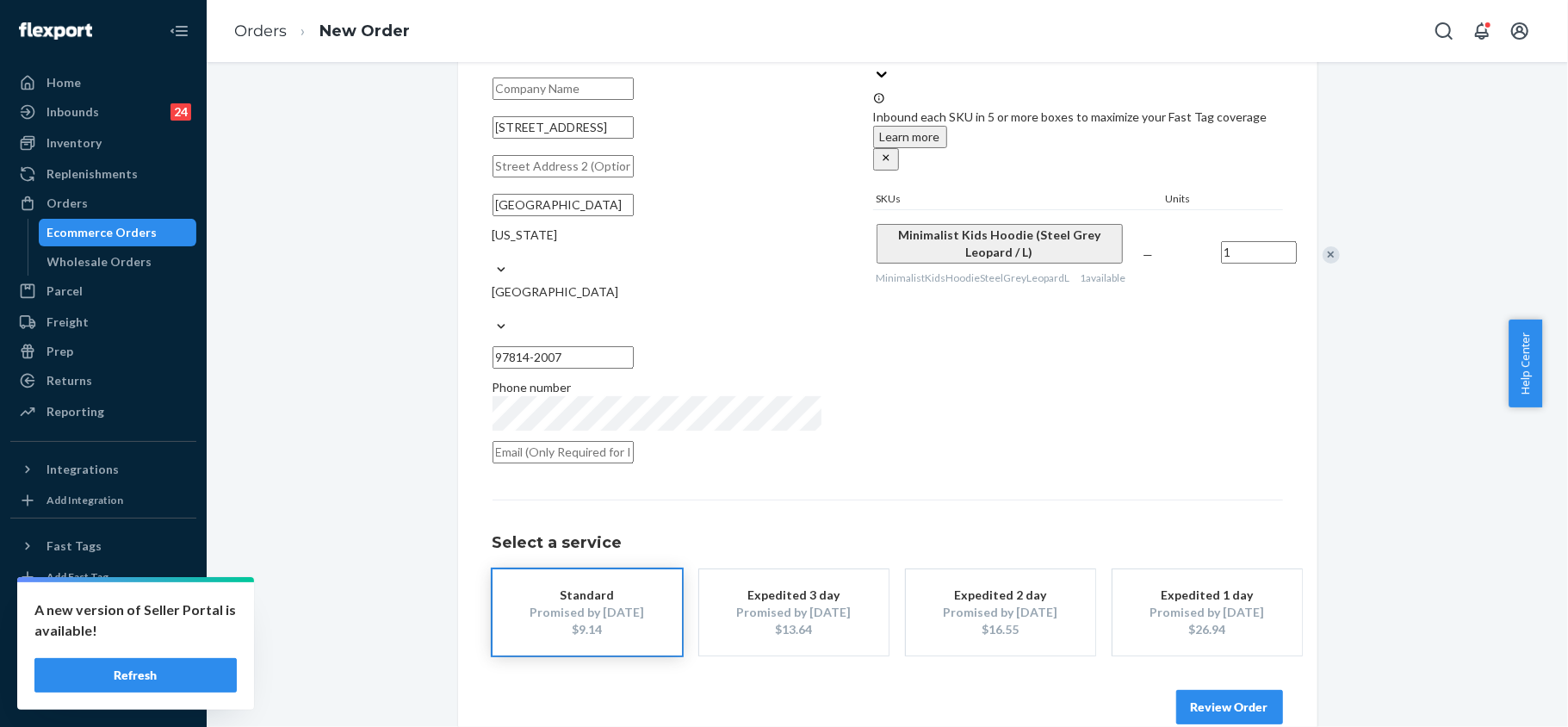
click at [1221, 690] on button "Review Order" at bounding box center [1229, 707] width 107 height 34
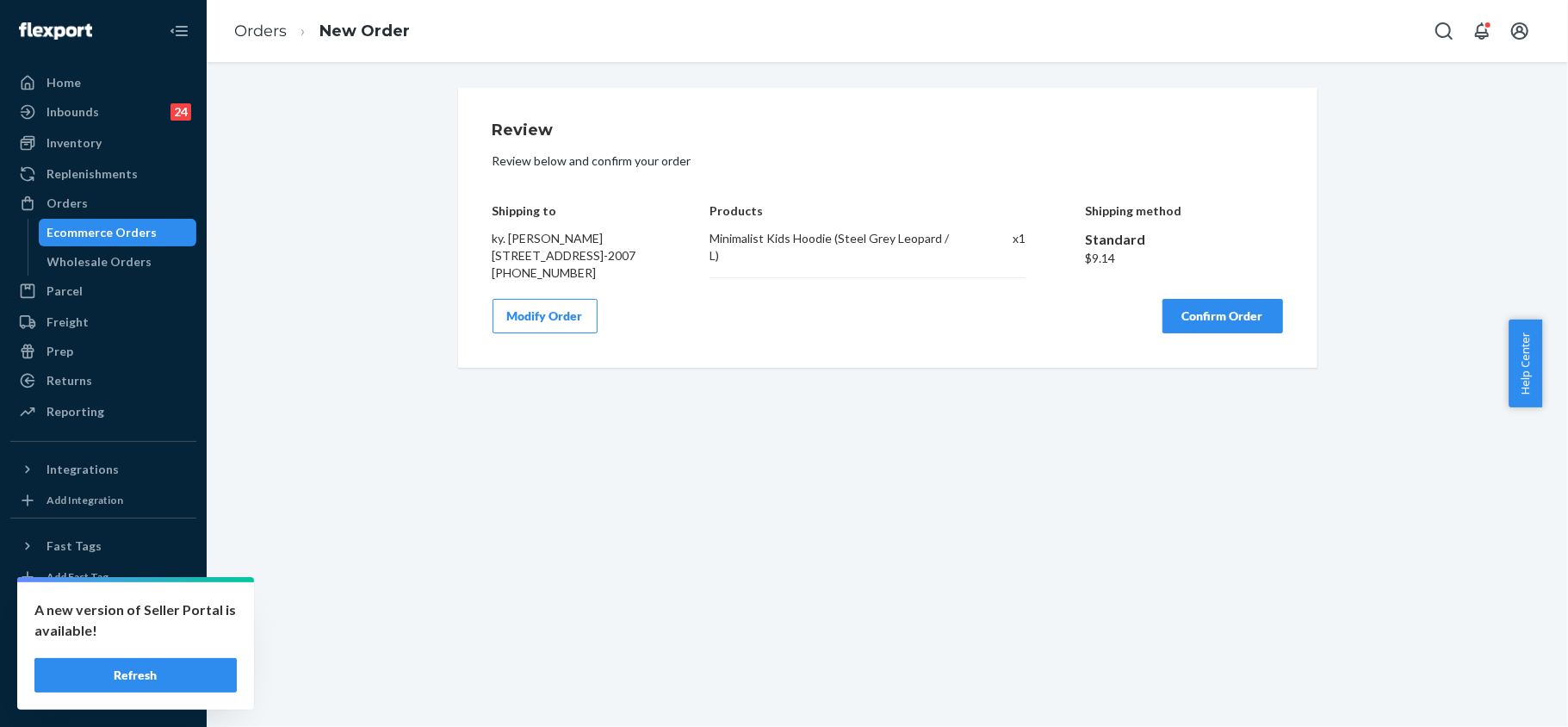
scroll to position [0, 0]
drag, startPoint x: 1202, startPoint y: 339, endPoint x: 1173, endPoint y: 362, distance: 37.0
click at [1202, 333] on button "Confirm Order" at bounding box center [1223, 316] width 121 height 34
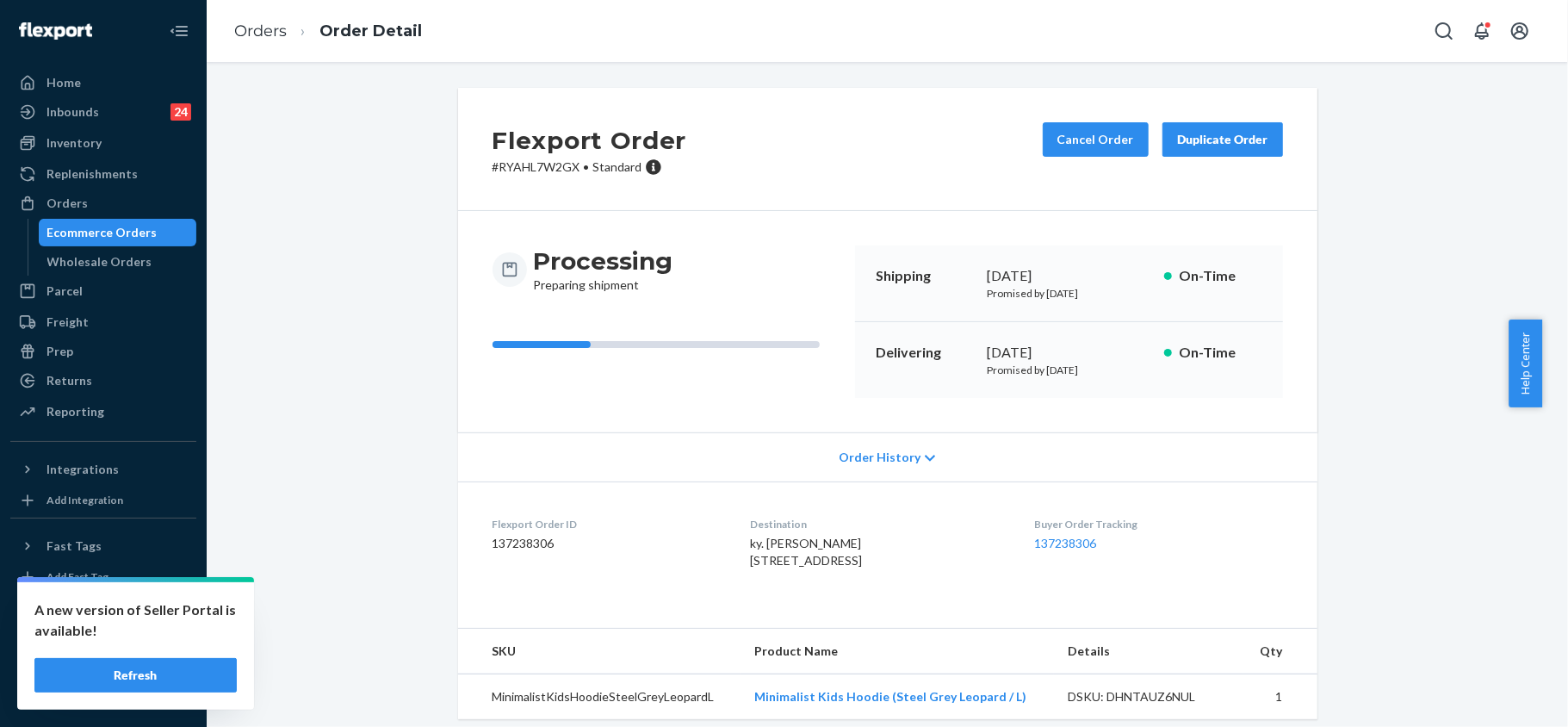
click at [560, 167] on p "# RYAHL7W2GX • Standard" at bounding box center [590, 167] width 195 height 17
drag, startPoint x: 730, startPoint y: 564, endPoint x: 882, endPoint y: 586, distance: 153.6
click at [882, 569] on div "ky. [PERSON_NAME] [STREET_ADDRESS]" at bounding box center [877, 552] width 256 height 34
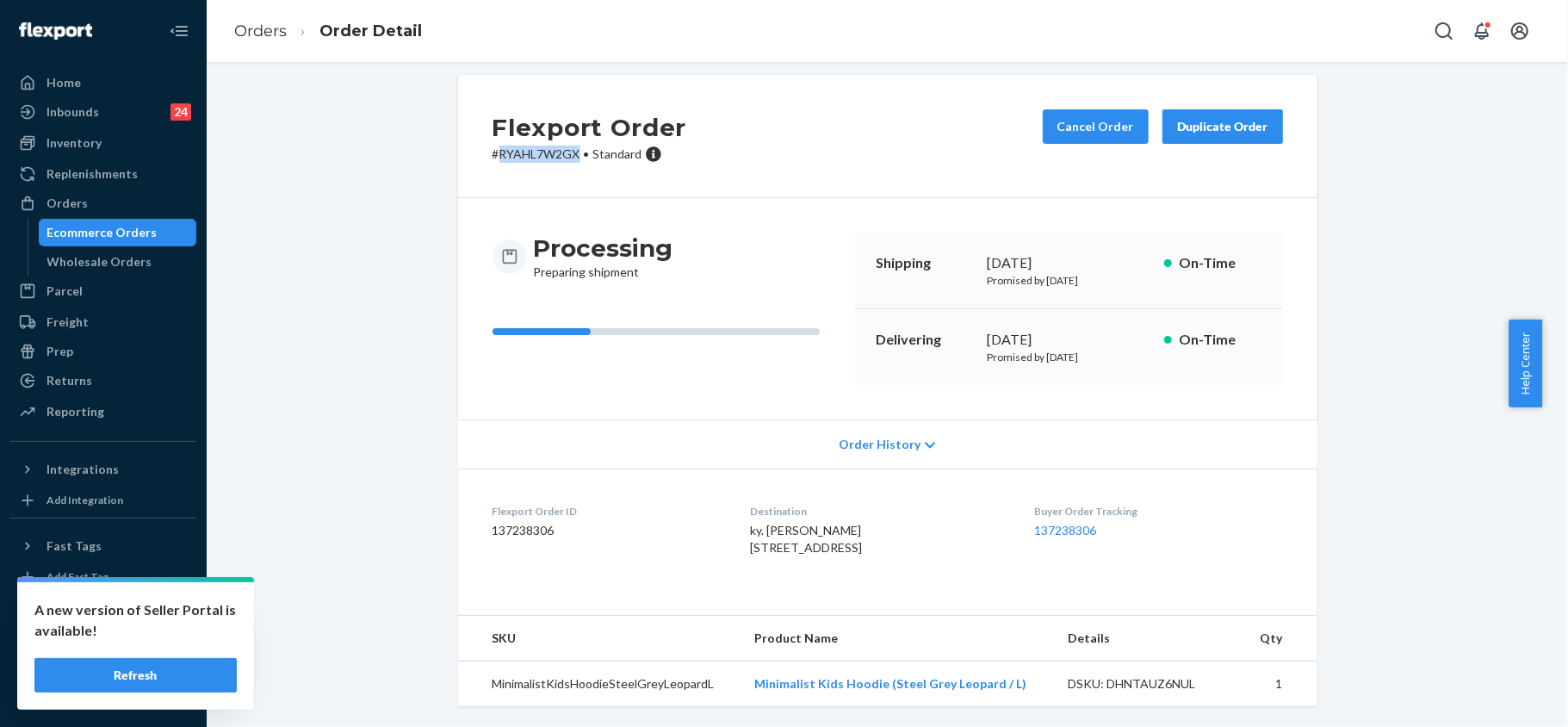
scroll to position [49, 0]
drag, startPoint x: 1014, startPoint y: 687, endPoint x: 755, endPoint y: 686, distance: 259.0
click at [755, 686] on td "Minimalist Kids Hoodie (Steel Grey Leopard / L)" at bounding box center [897, 684] width 314 height 45
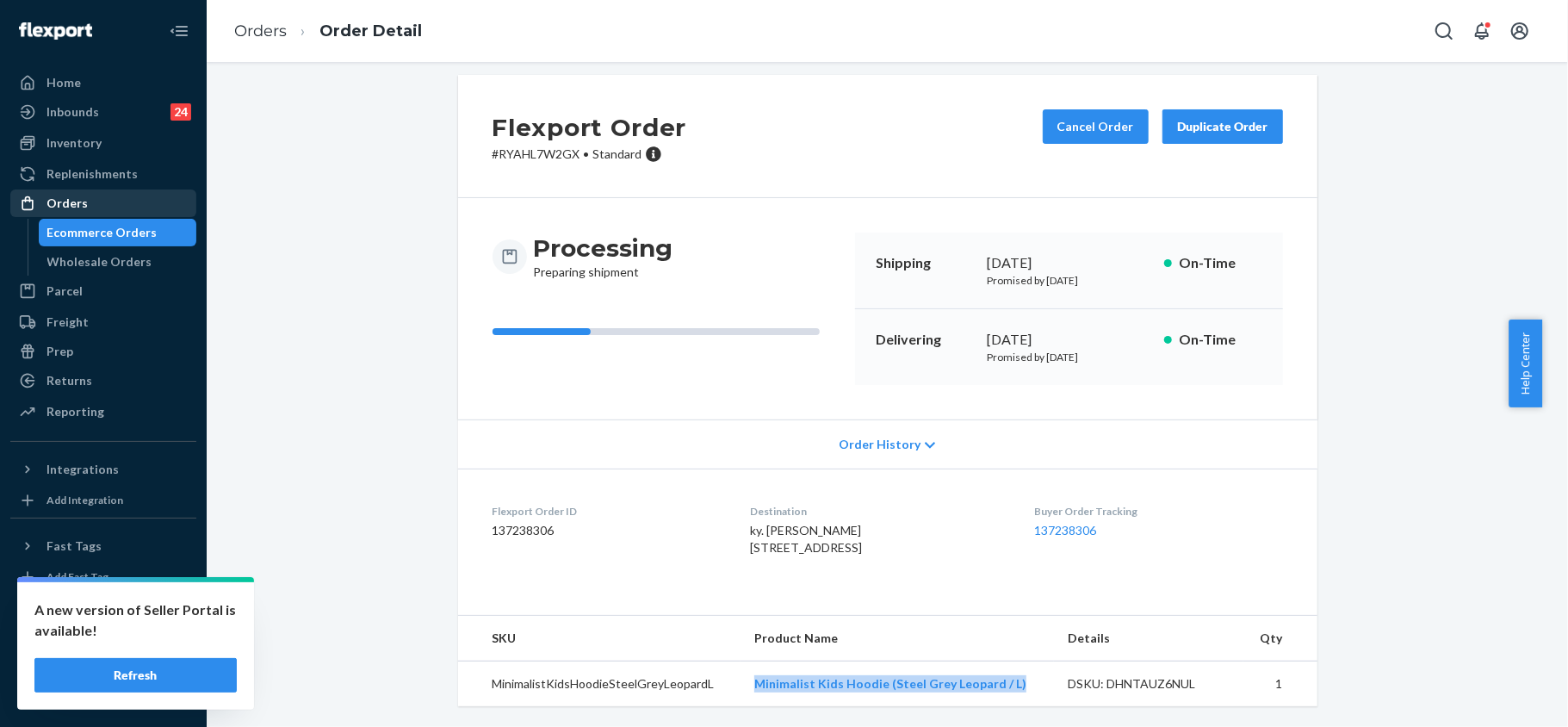
click at [96, 199] on div "Orders" at bounding box center [103, 203] width 182 height 25
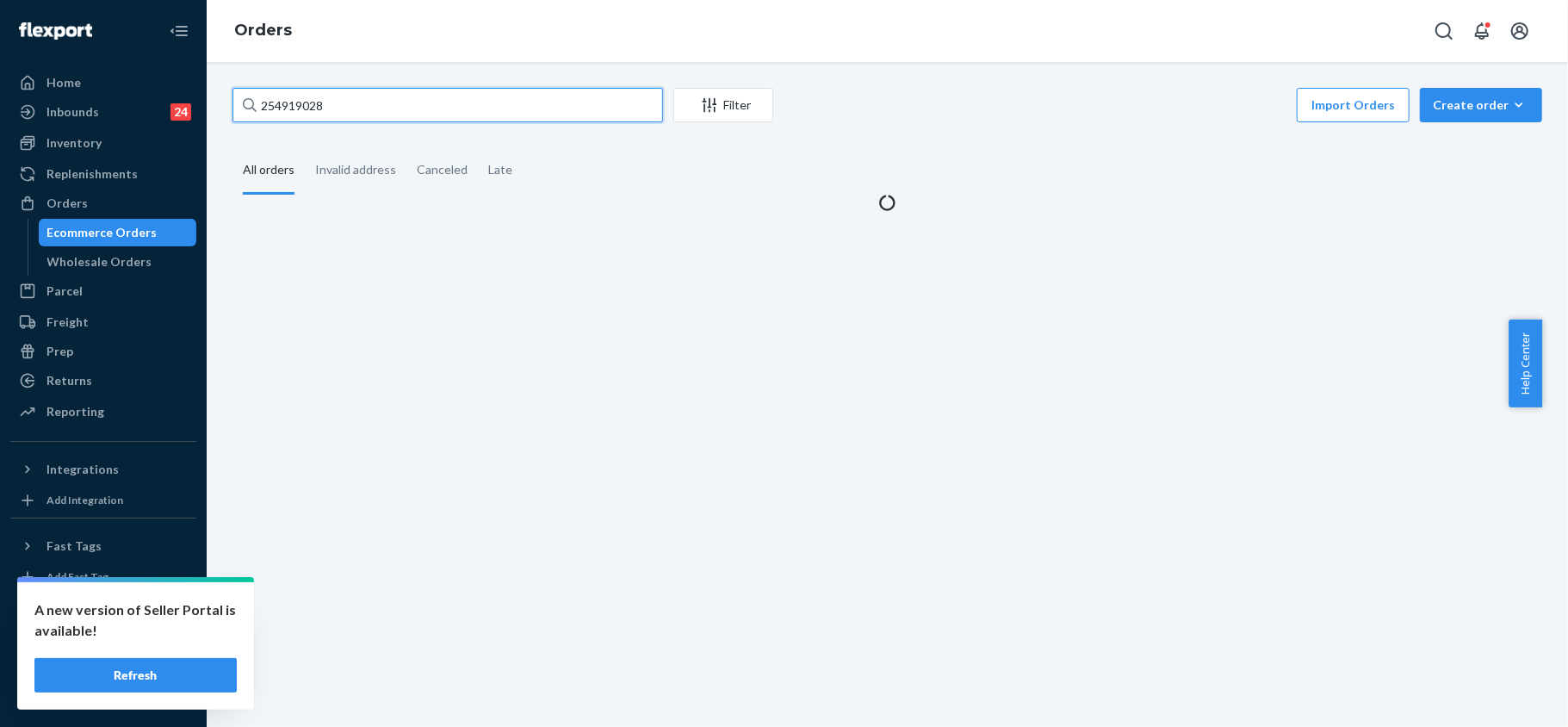
drag, startPoint x: 353, startPoint y: 111, endPoint x: 256, endPoint y: 81, distance: 101.5
click at [256, 81] on div "254919028 Filter Import Orders Create order Ecommerce order Removal order All o…" at bounding box center [887, 394] width 1361 height 665
paste input "[PERSON_NAME]"
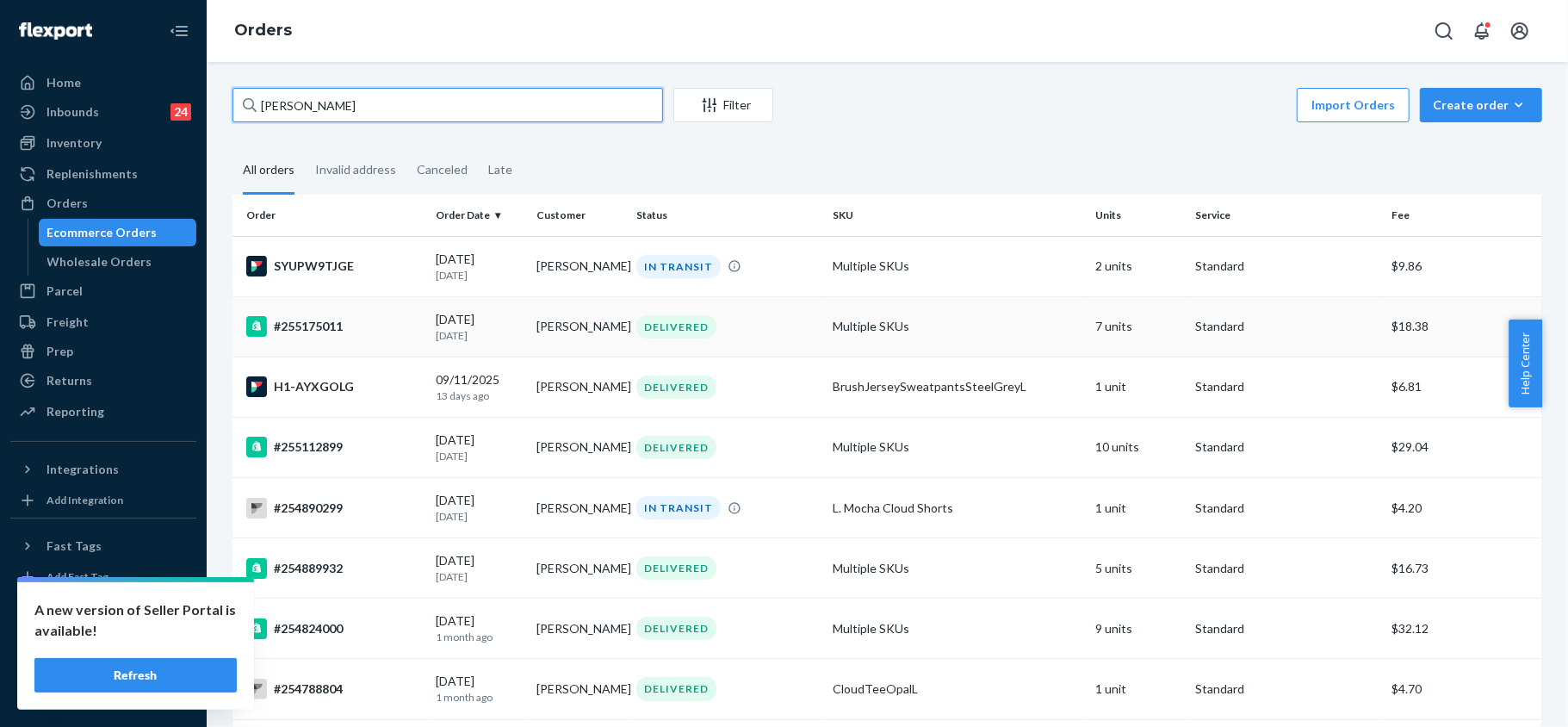
type input "[PERSON_NAME]"
click at [771, 333] on div "DELIVERED" at bounding box center [727, 326] width 189 height 24
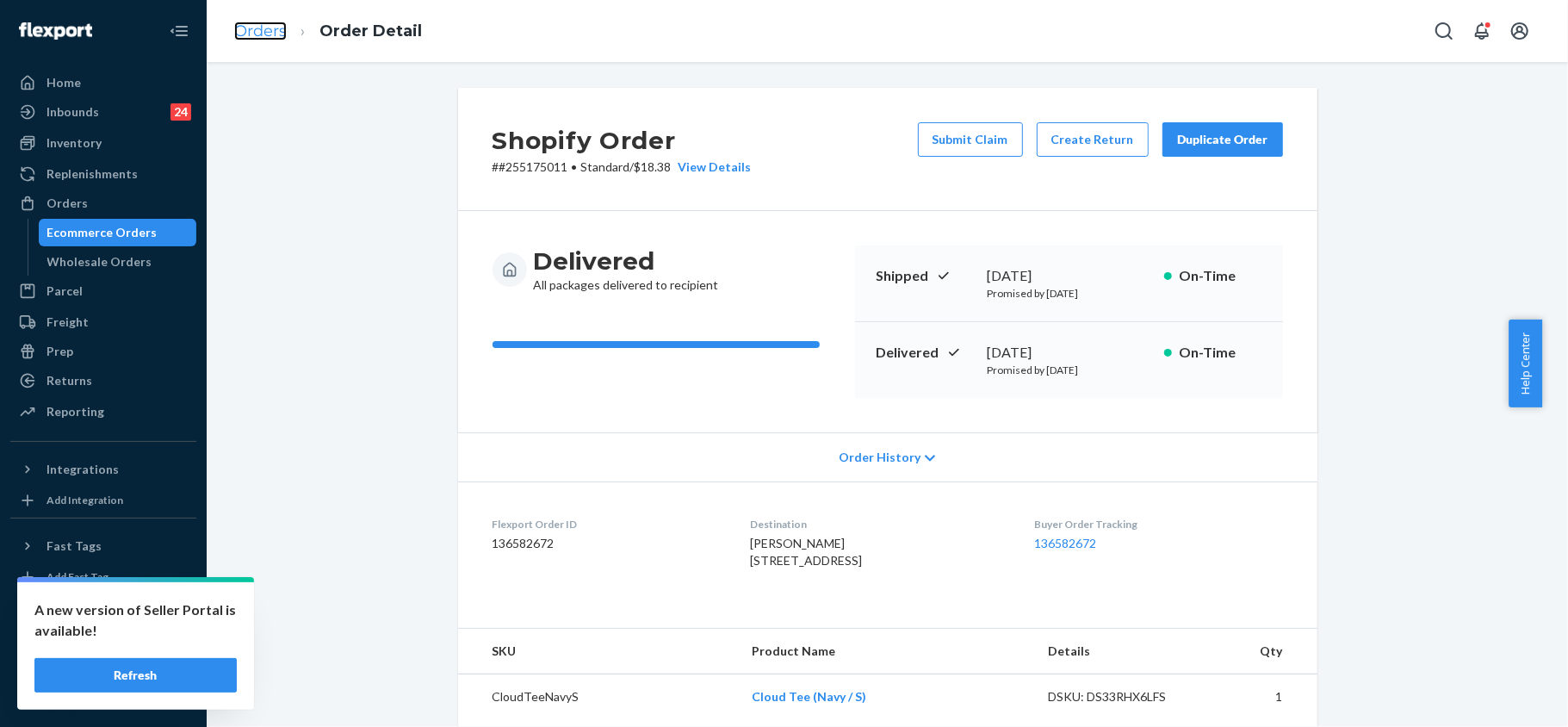
click at [273, 34] on link "Orders" at bounding box center [261, 31] width 53 height 19
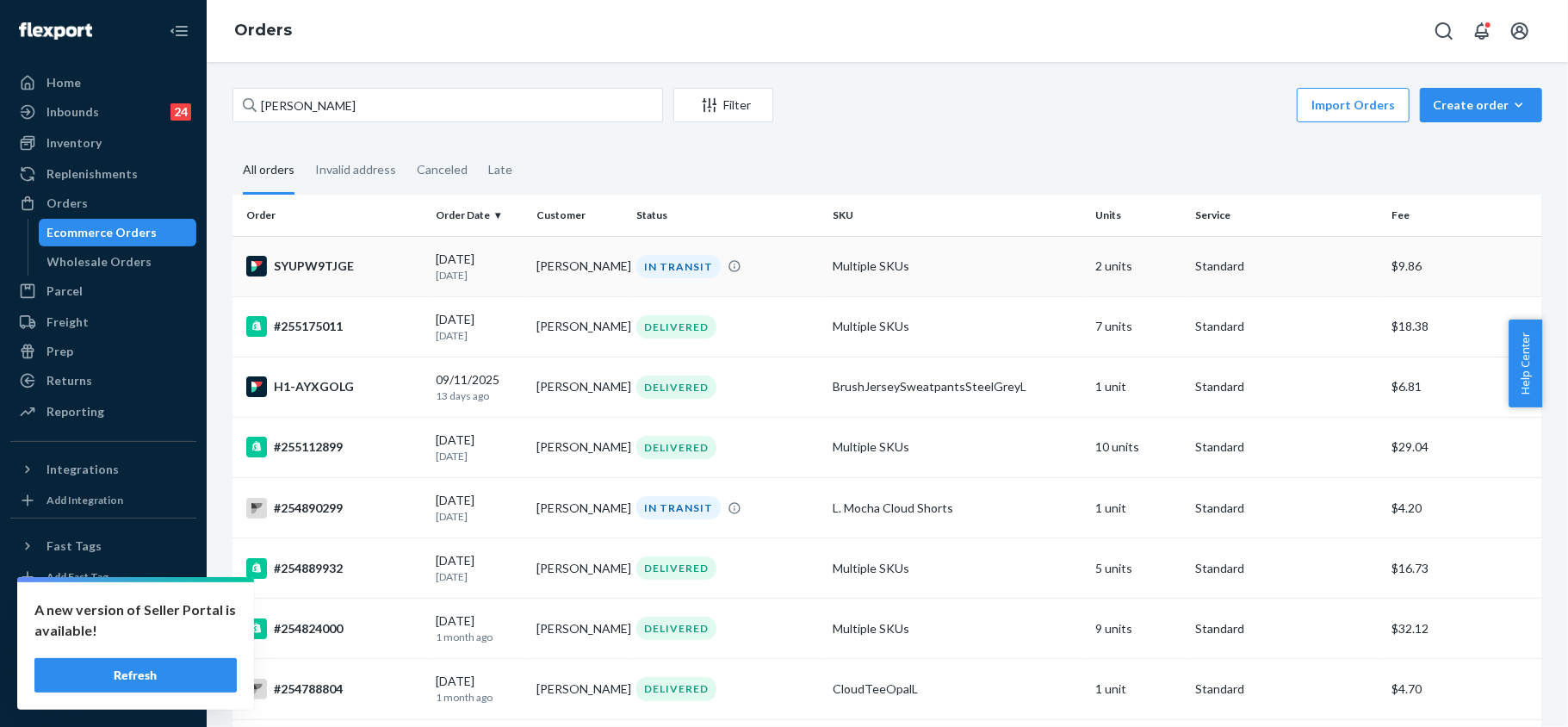
click at [782, 266] on div "IN TRANSIT" at bounding box center [727, 267] width 189 height 24
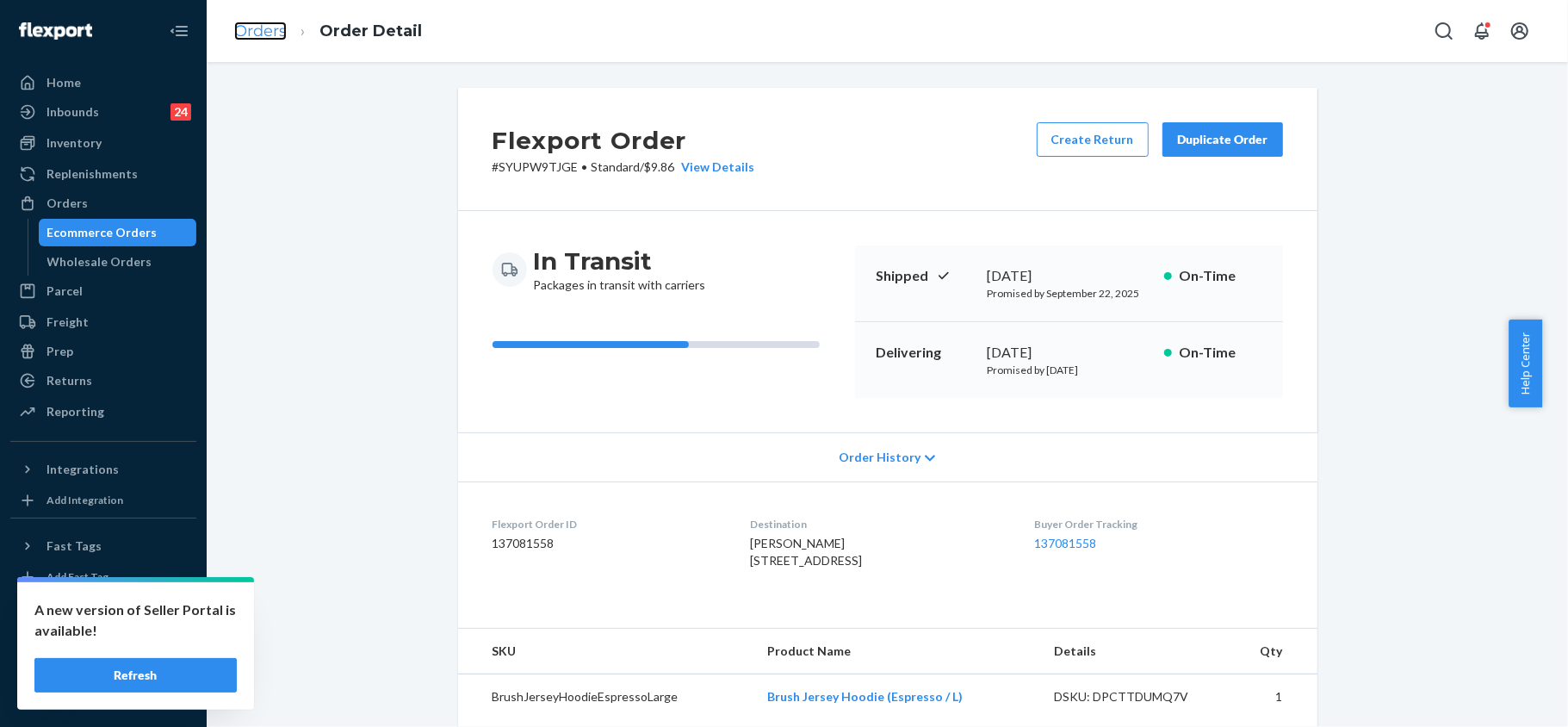
click at [279, 29] on link "Orders" at bounding box center [261, 31] width 53 height 19
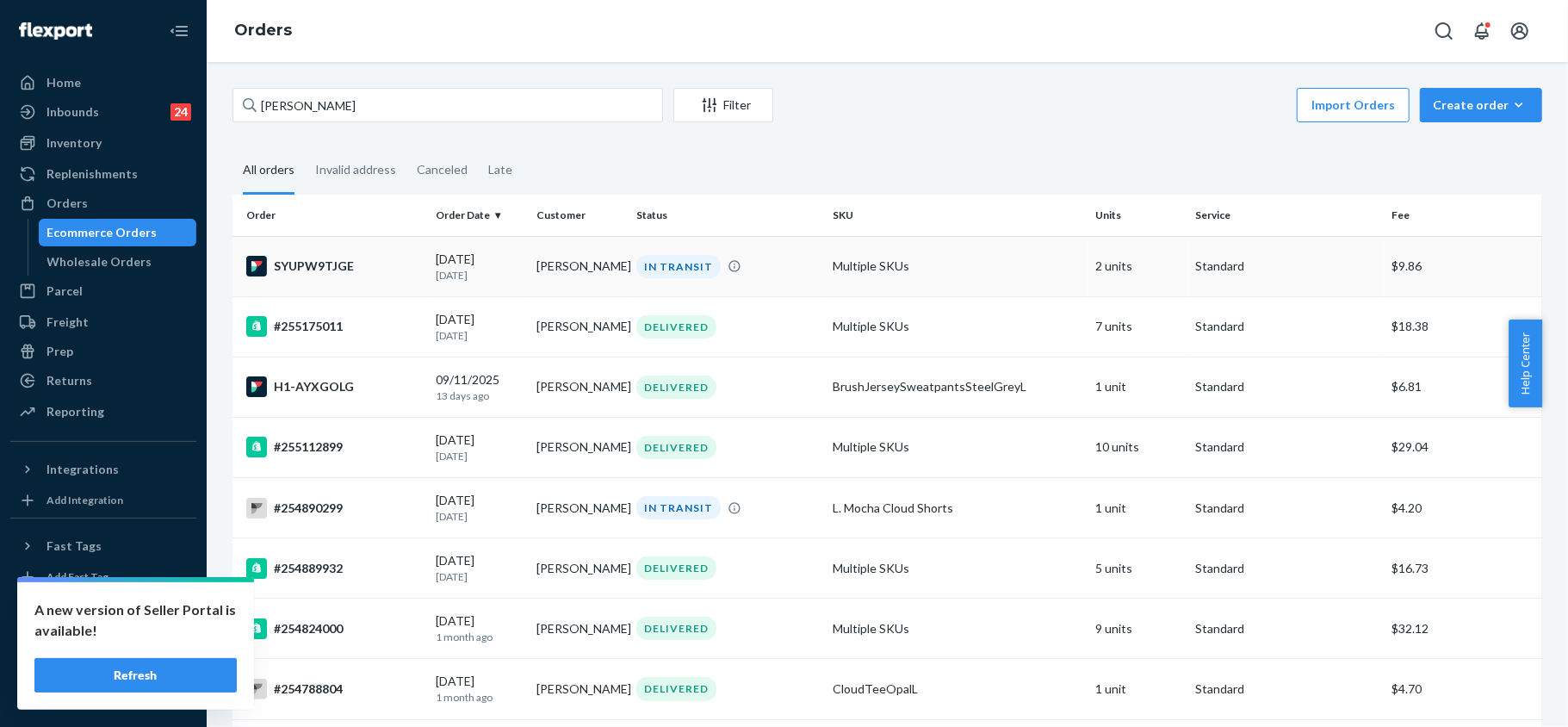
click at [912, 259] on td "Multiple SKUs" at bounding box center [956, 267] width 262 height 61
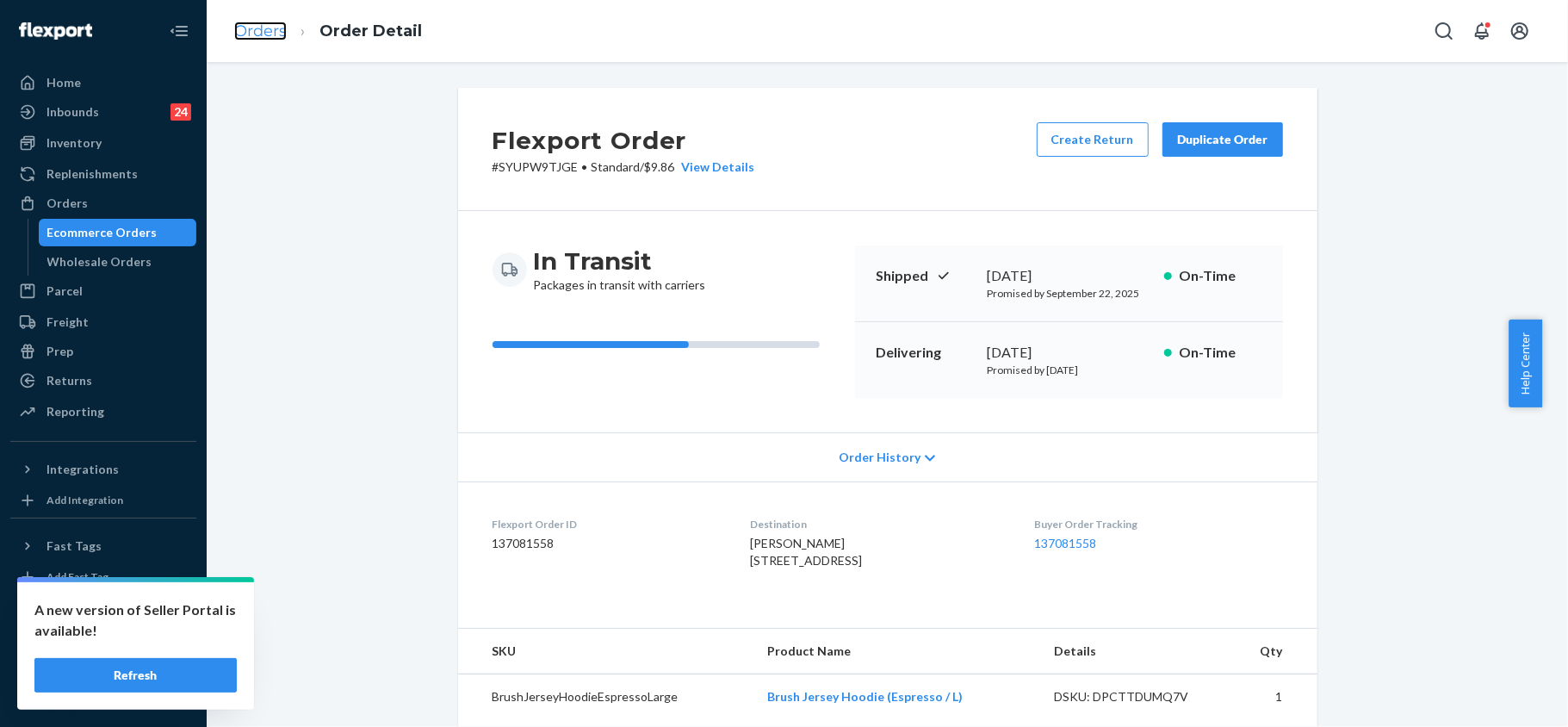
click at [260, 25] on link "Orders" at bounding box center [261, 31] width 53 height 19
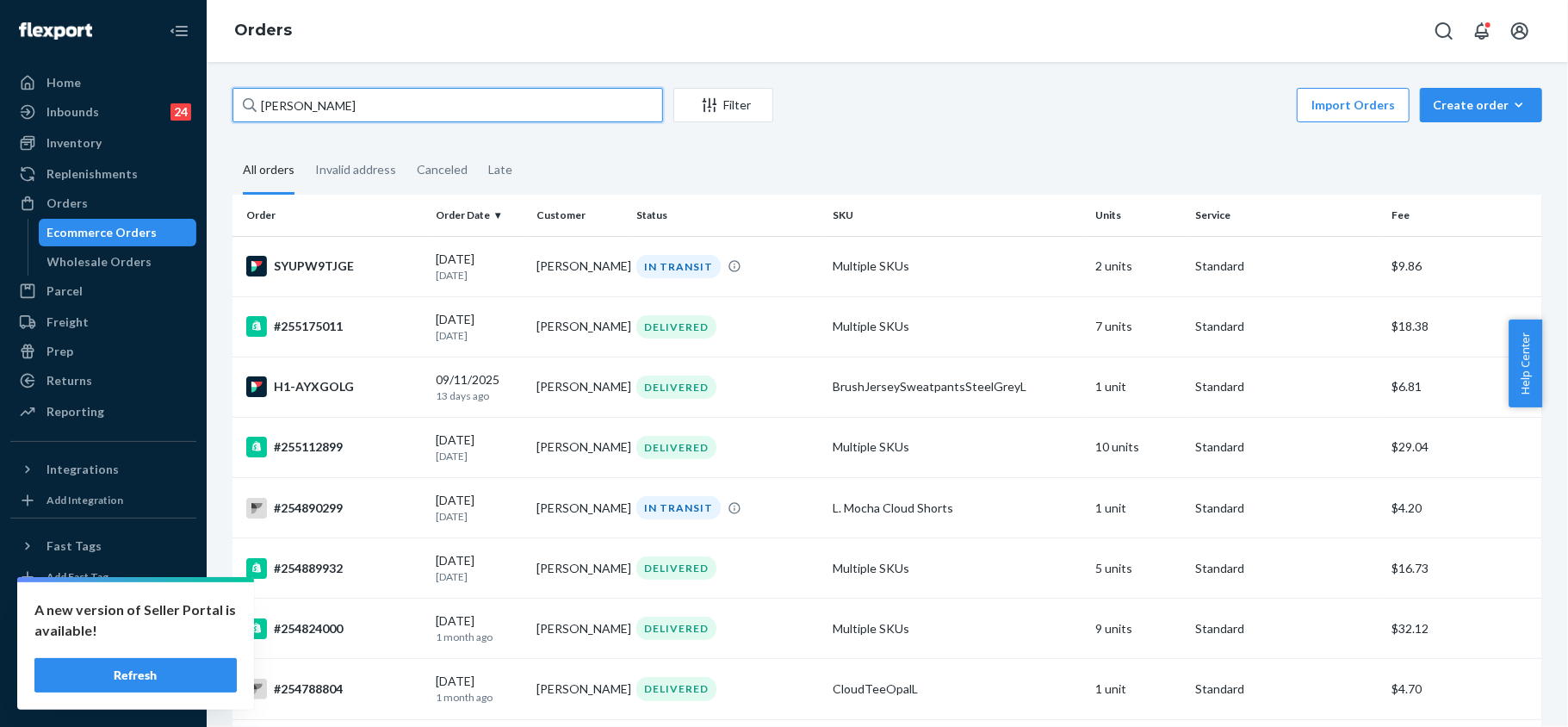
drag, startPoint x: 354, startPoint y: 101, endPoint x: 264, endPoint y: 80, distance: 92.4
click at [264, 80] on div "[PERSON_NAME] Filter Import Orders Create order Ecommerce order Removal order A…" at bounding box center [887, 394] width 1361 height 665
paste input "text"
drag, startPoint x: 387, startPoint y: 95, endPoint x: 210, endPoint y: 62, distance: 180.0
click at [215, 62] on div "[PERSON_NAME] Filter Import Orders Create order Ecommerce order Removal order A…" at bounding box center [887, 394] width 1361 height 665
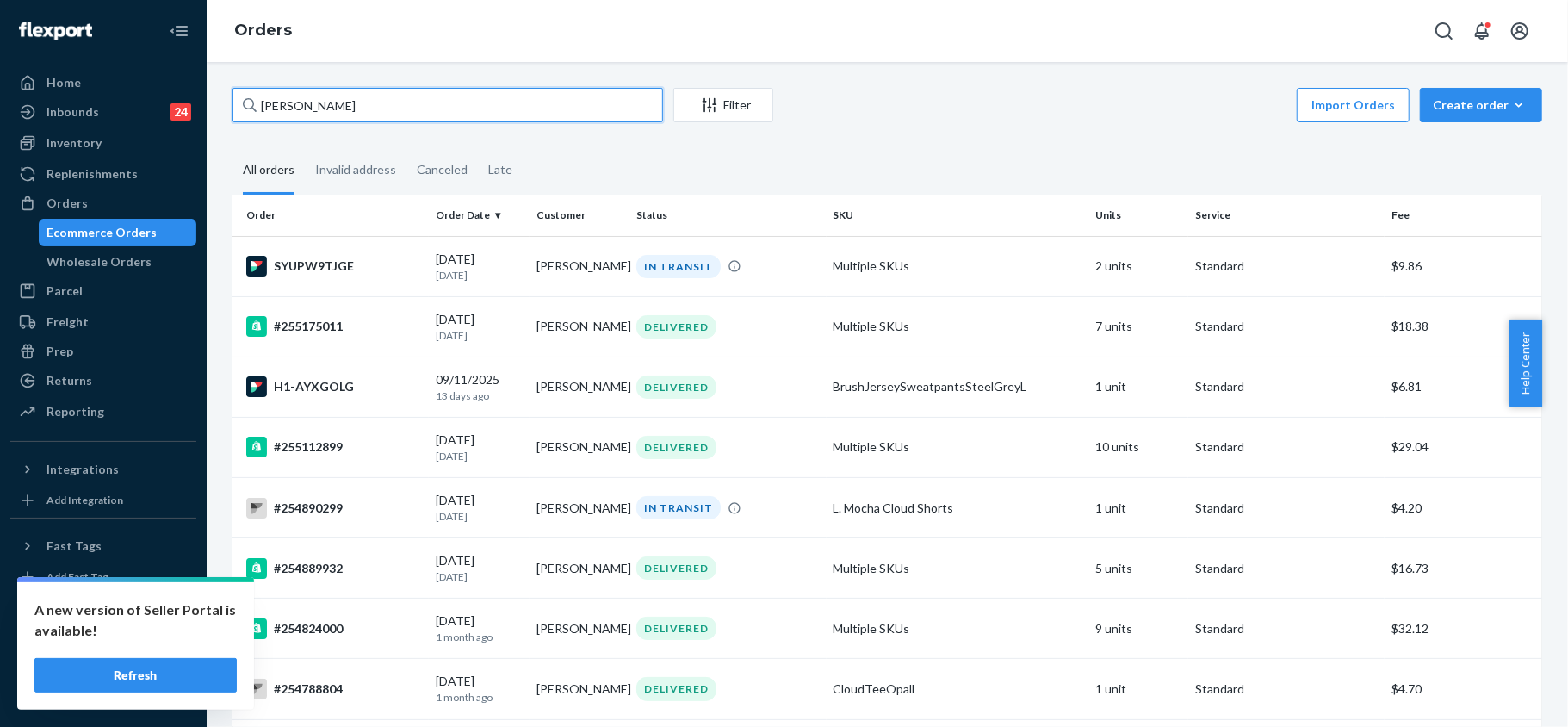
paste input "254824000"
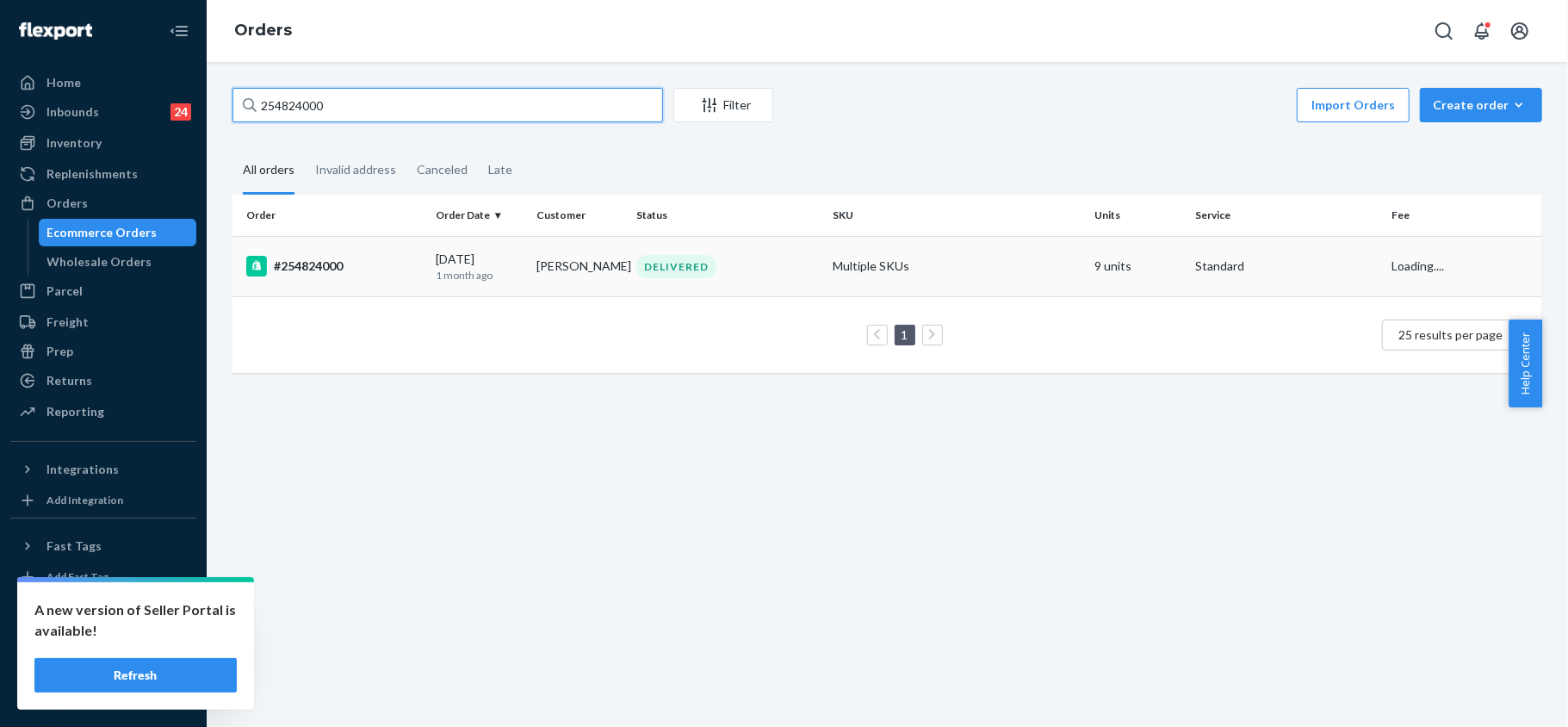
type input "254824000"
click at [327, 266] on div "#254824000" at bounding box center [334, 267] width 176 height 21
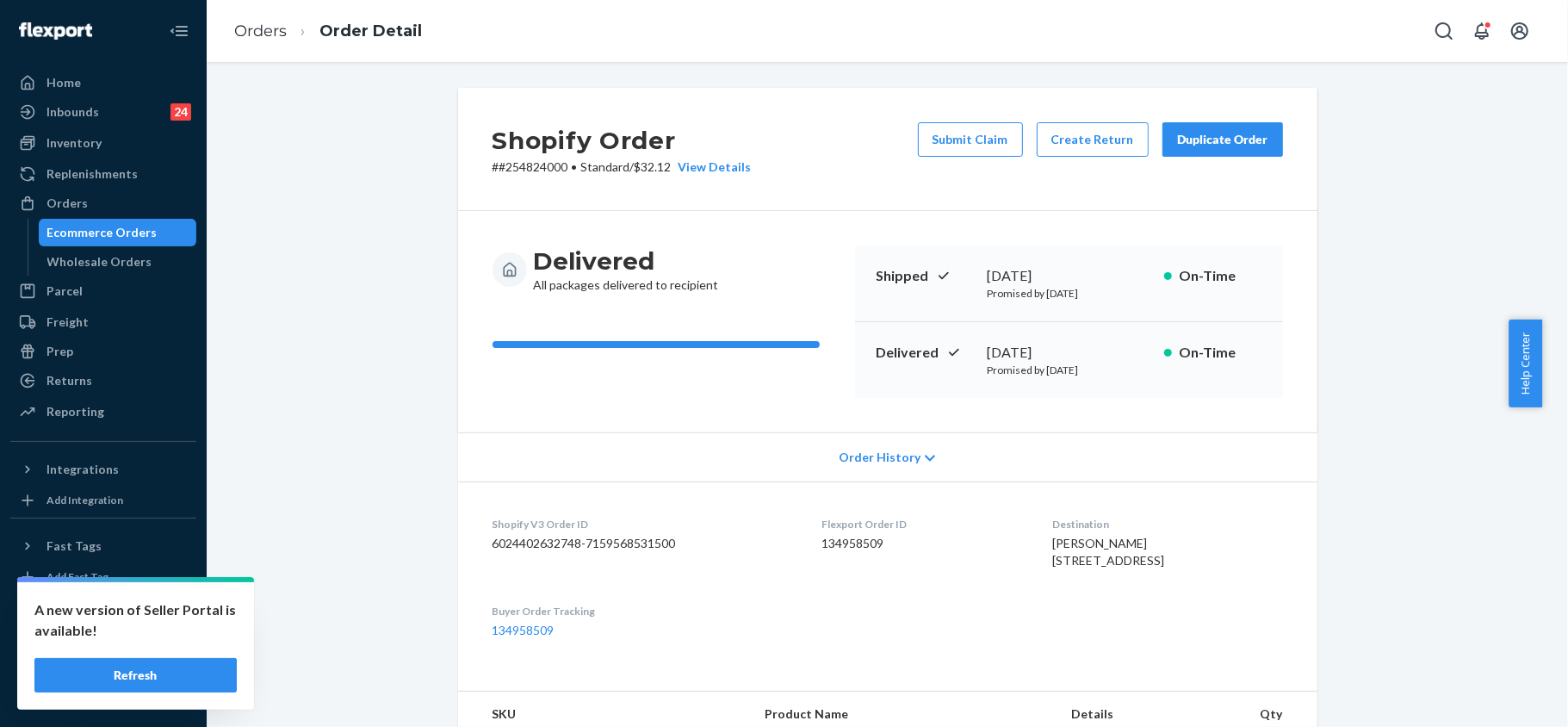
click at [1199, 140] on div "Duplicate Order" at bounding box center [1222, 139] width 92 height 17
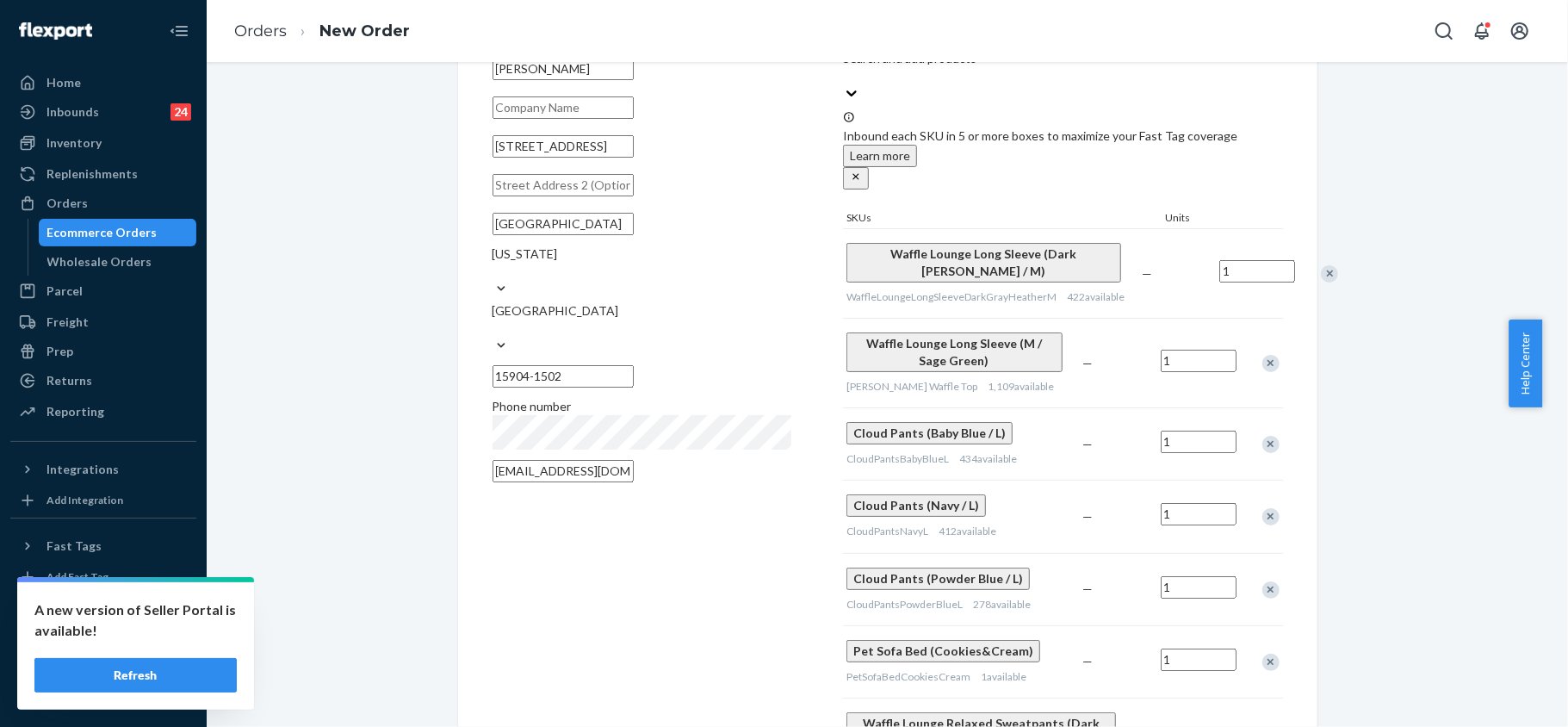
scroll to position [114, 0]
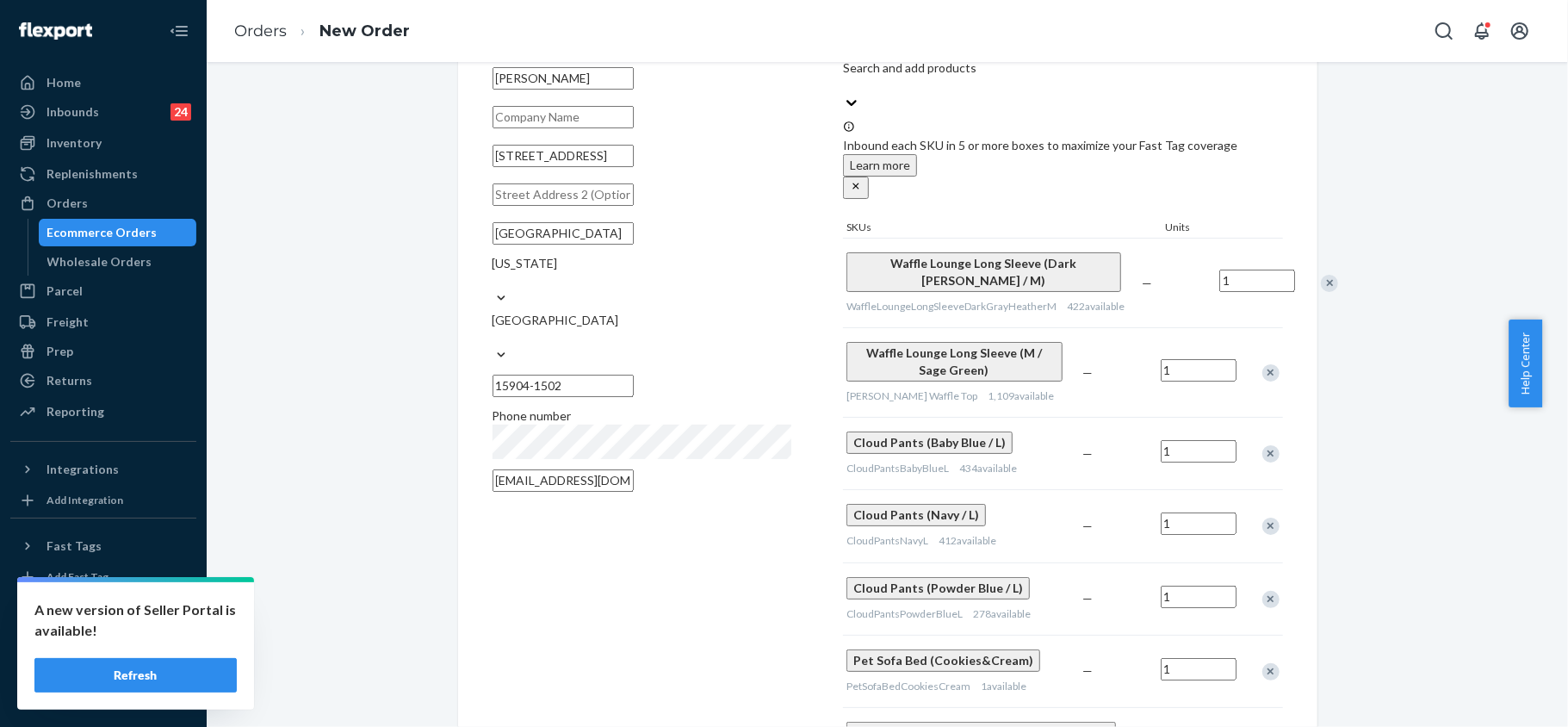
click at [1320, 275] on div "Remove Item" at bounding box center [1329, 284] width 17 height 17
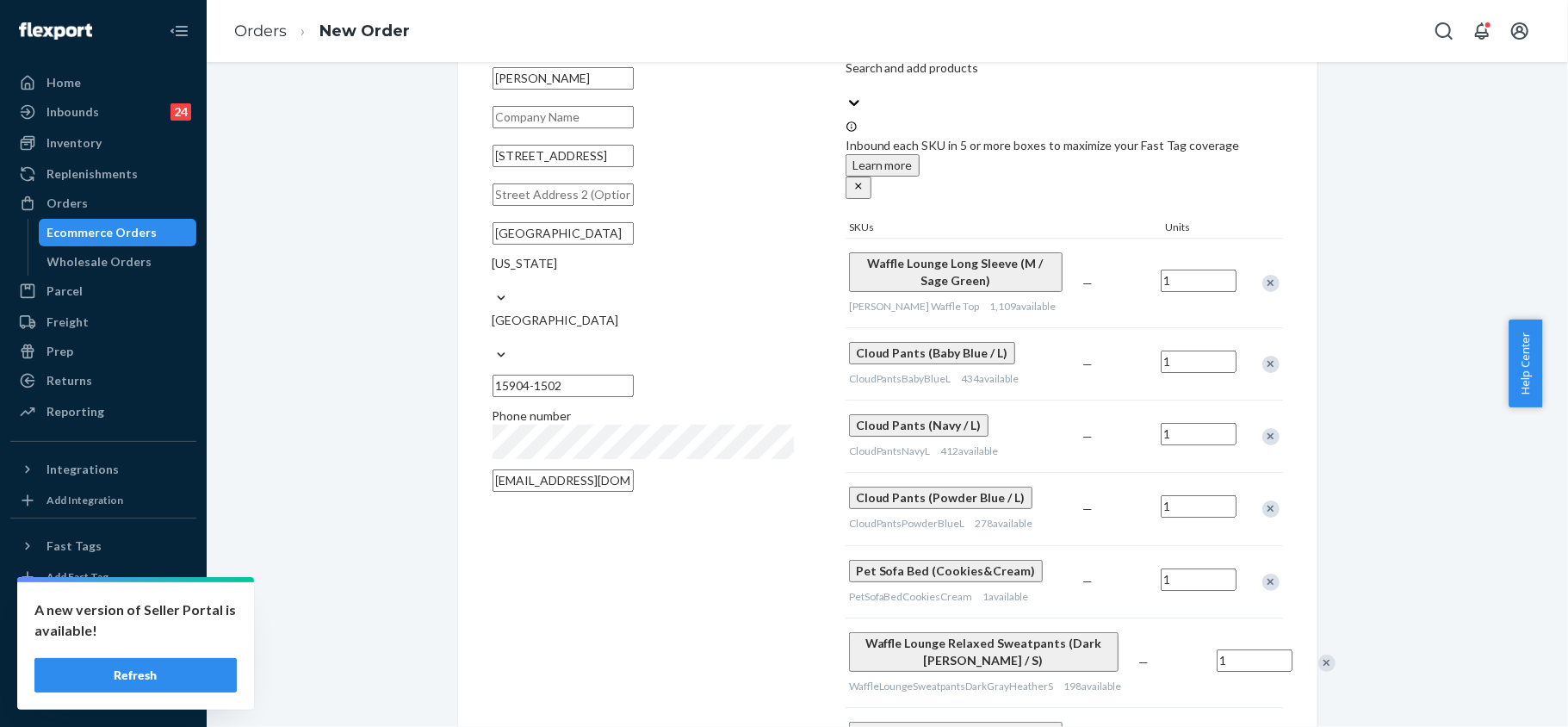
click at [1265, 275] on div "Remove Item" at bounding box center [1270, 284] width 17 height 17
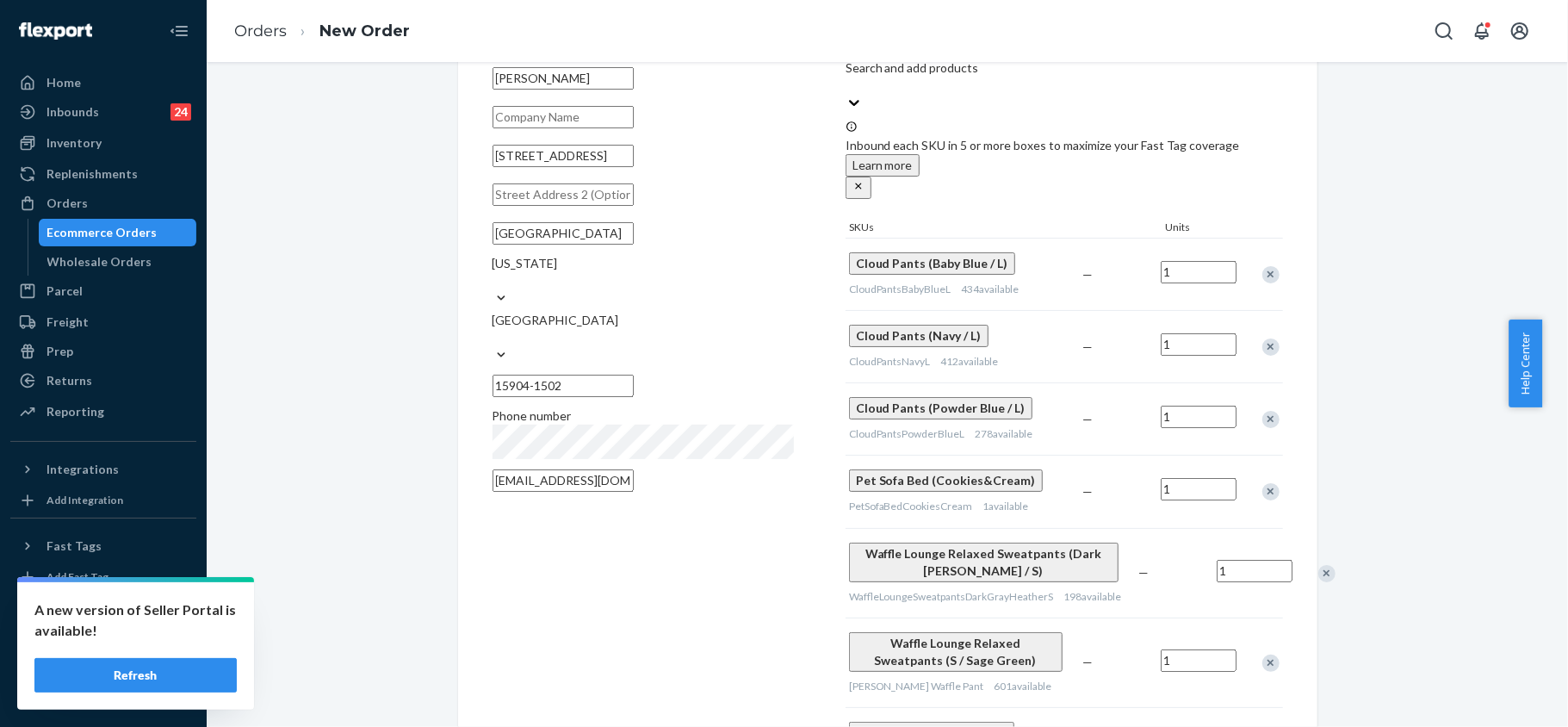
click at [1267, 338] on div "Remove Item" at bounding box center [1270, 347] width 17 height 17
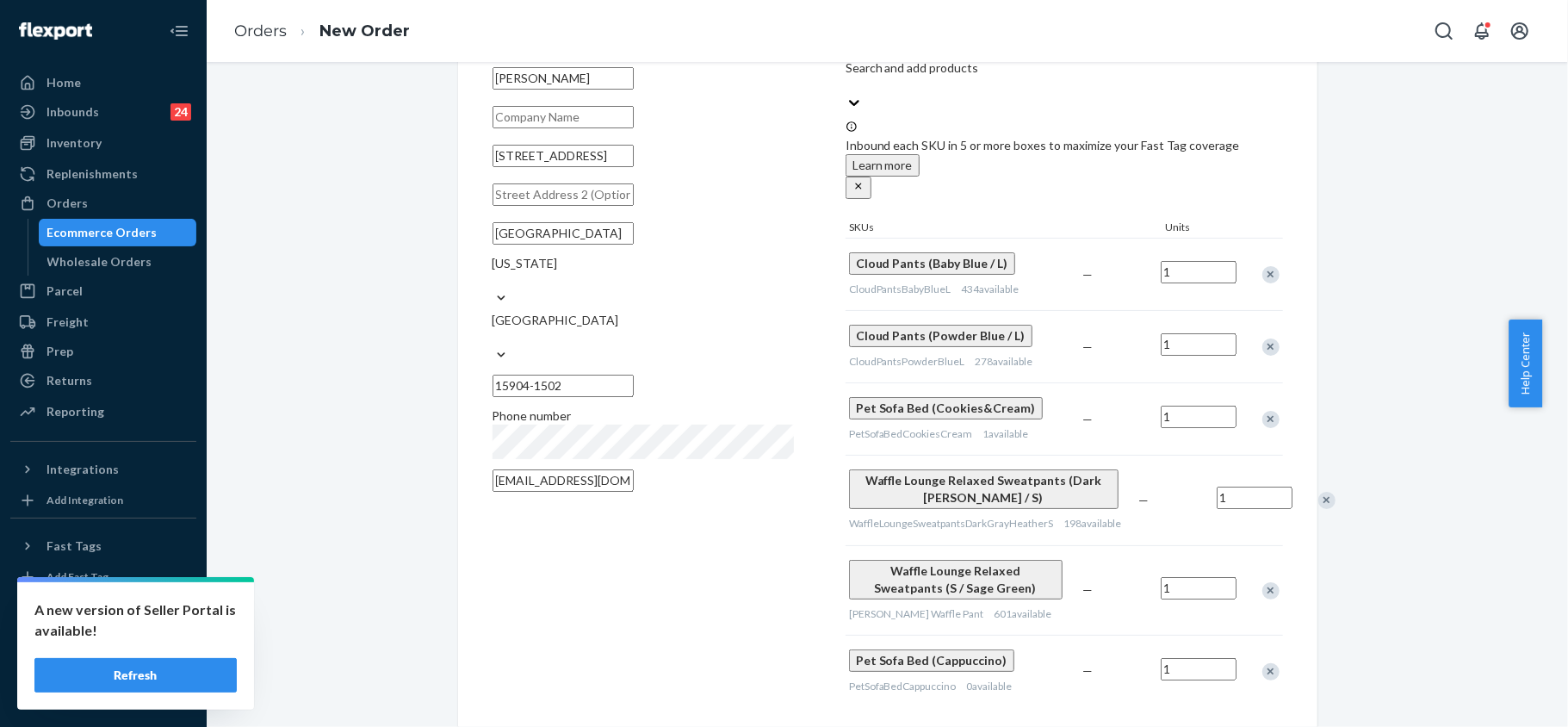
click at [1262, 410] on div "Remove Item" at bounding box center [1270, 419] width 17 height 17
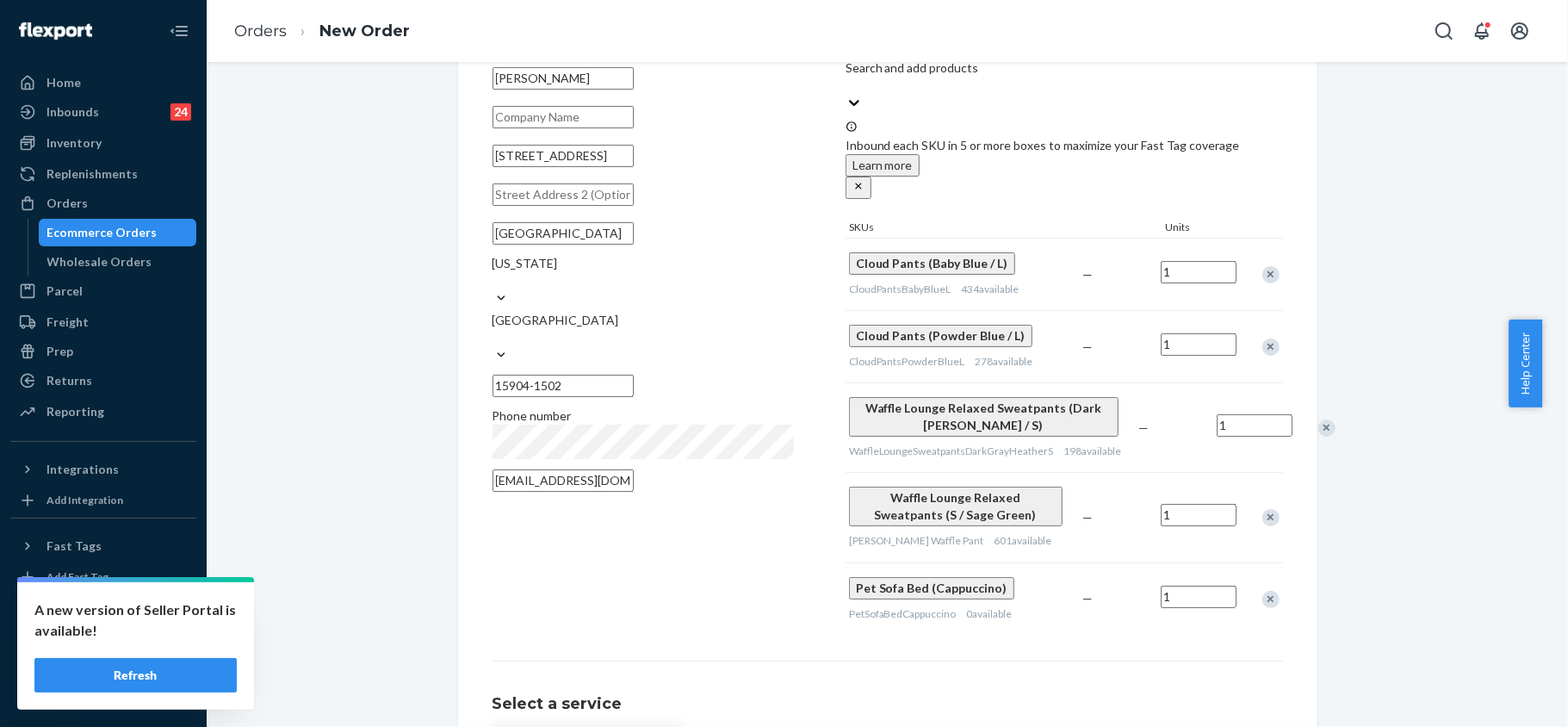
click at [1318, 420] on div "Remove Item" at bounding box center [1326, 428] width 17 height 17
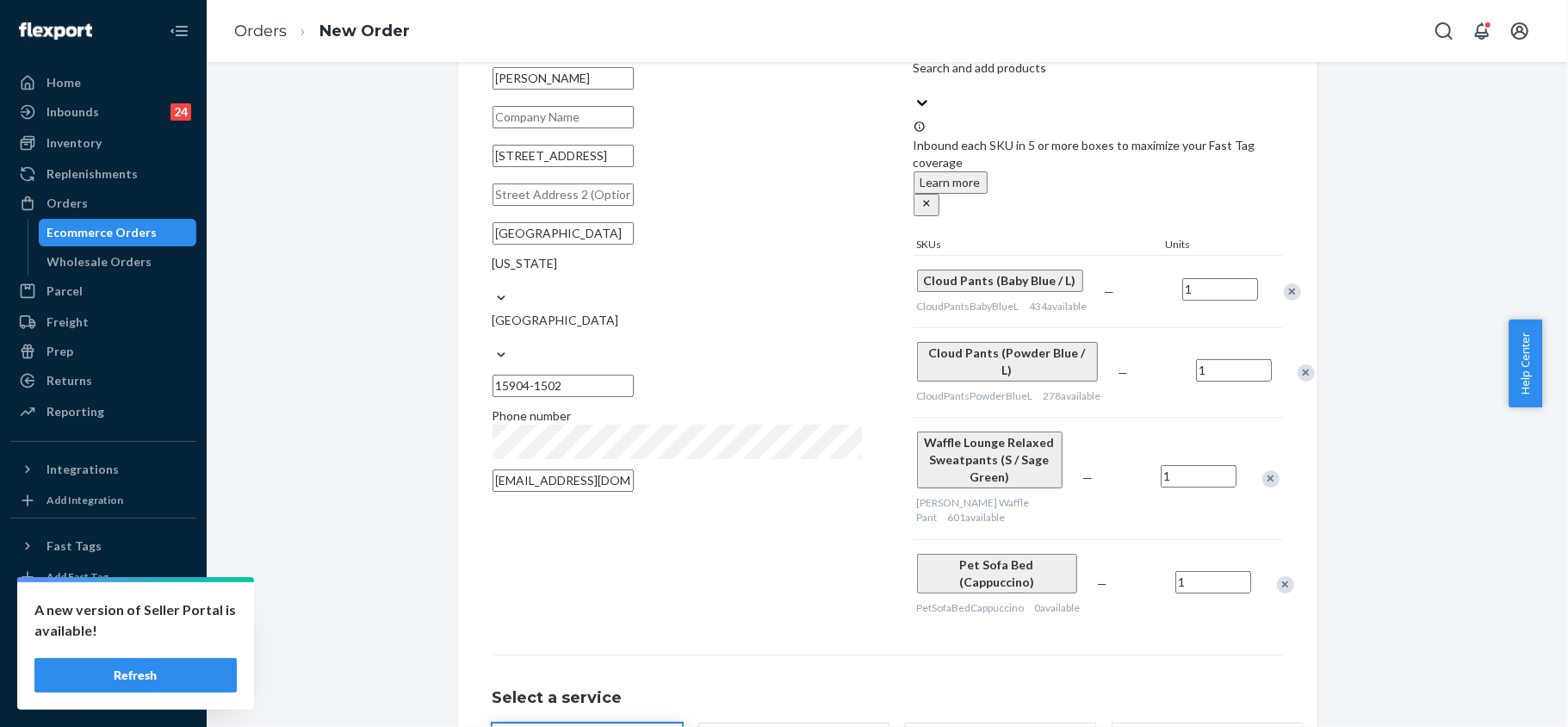
click at [1262, 470] on div "Remove Item" at bounding box center [1270, 478] width 17 height 17
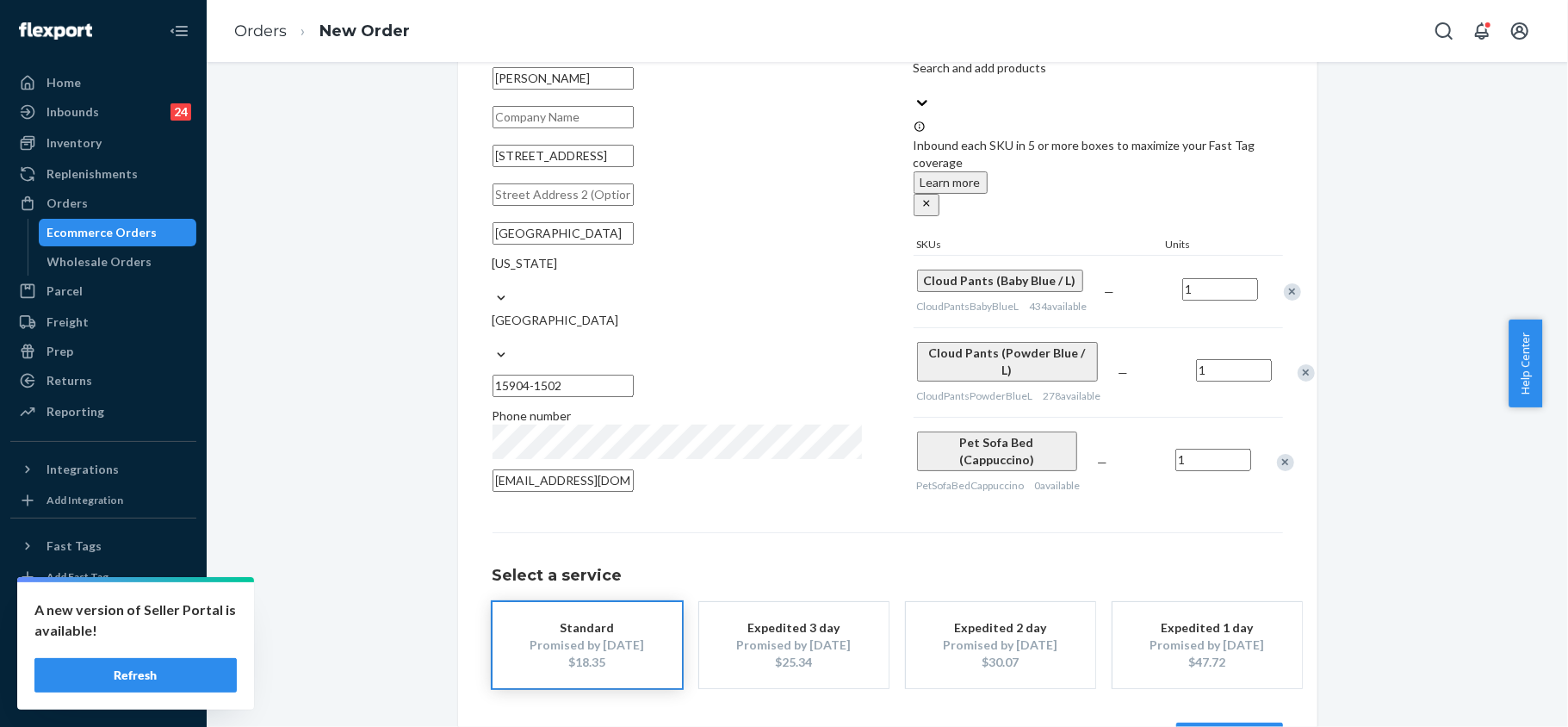
click at [1277, 454] on div "Remove Item" at bounding box center [1285, 462] width 17 height 17
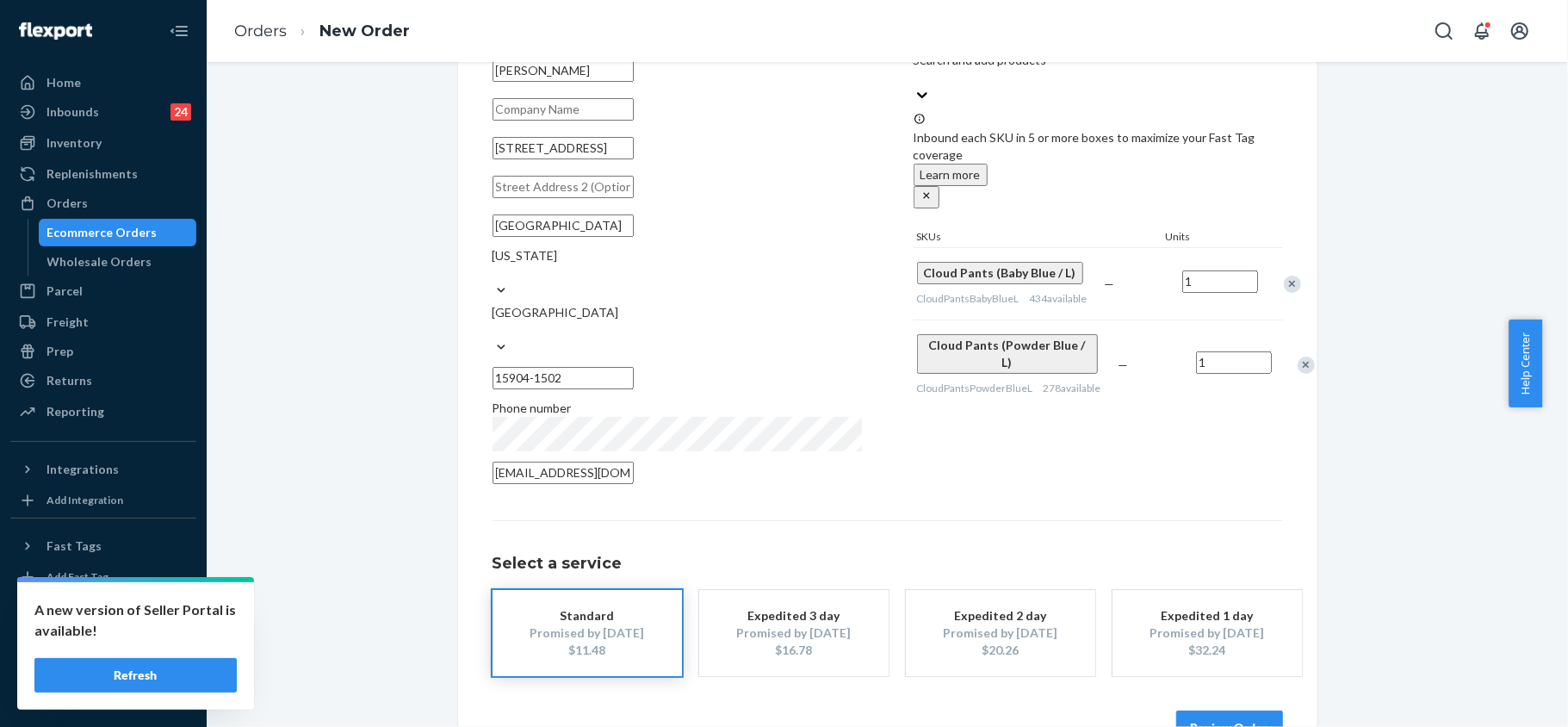
scroll to position [143, 0]
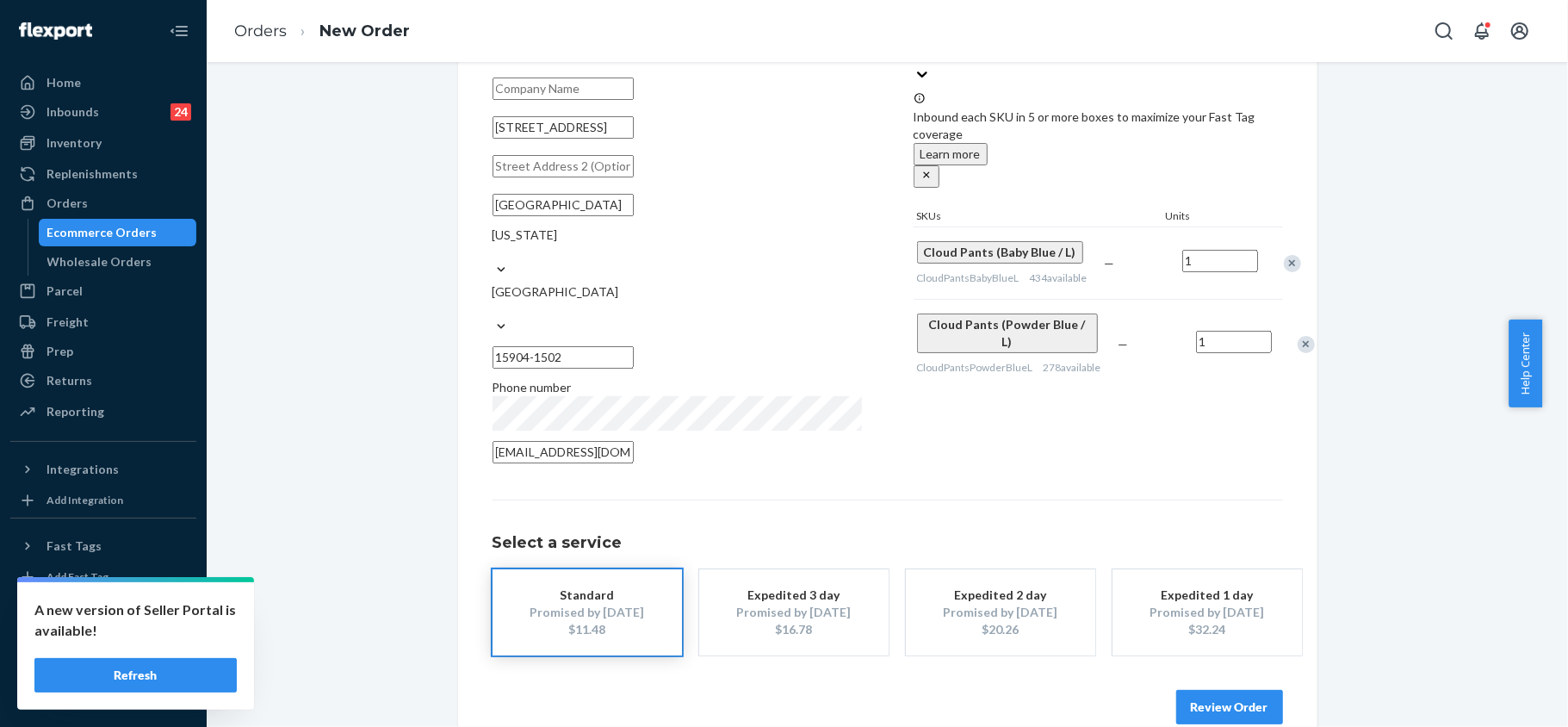
click at [1262, 690] on button "Review Order" at bounding box center [1229, 707] width 107 height 34
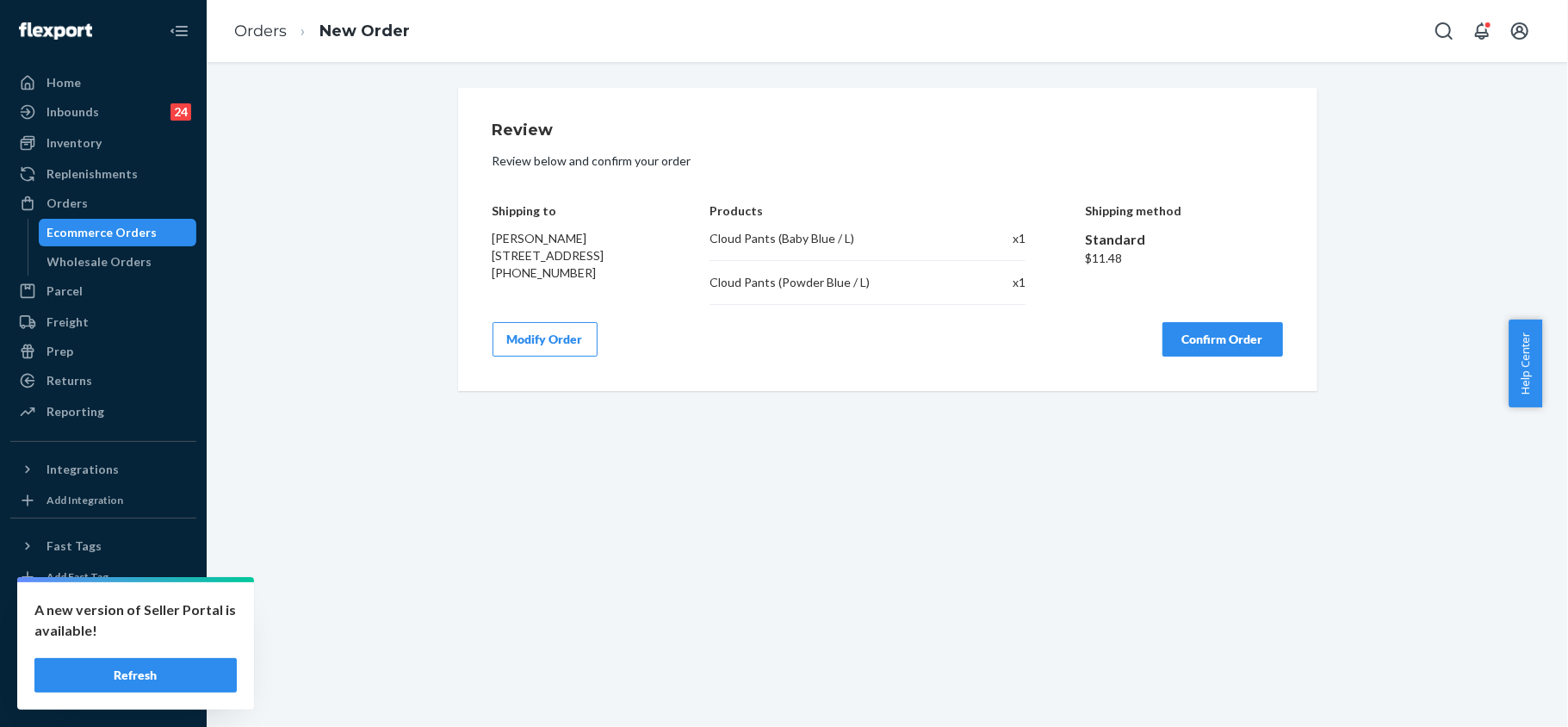
scroll to position [0, 0]
click at [1231, 338] on button "Confirm Order" at bounding box center [1223, 339] width 121 height 34
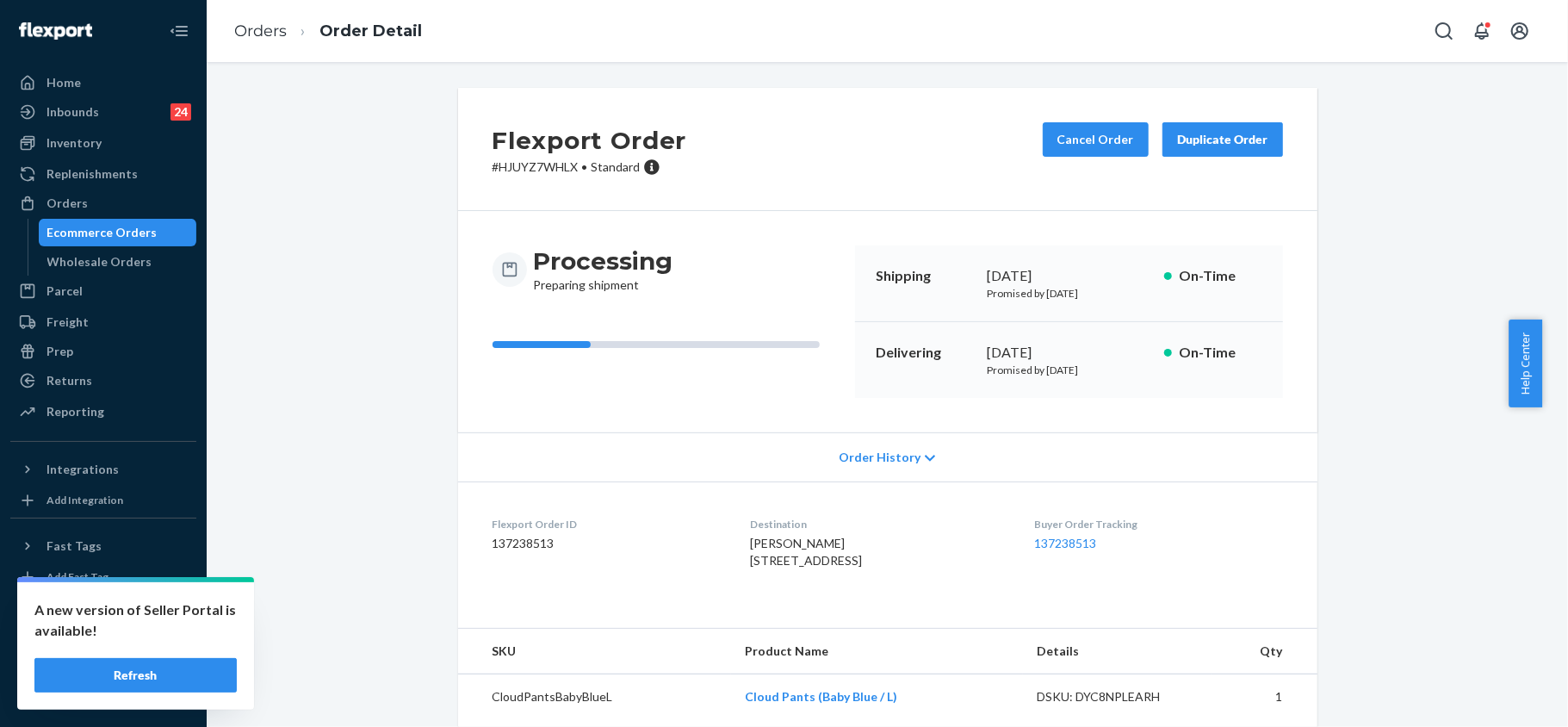
click at [539, 164] on p "# HJUYZ7WHLX • Standard" at bounding box center [590, 167] width 195 height 17
drag, startPoint x: 727, startPoint y: 563, endPoint x: 879, endPoint y: 575, distance: 152.5
click at [879, 575] on dl "Flexport Order ID 137238513 Destination [PERSON_NAME] [STREET_ADDRESS] US Buyer…" at bounding box center [887, 545] width 859 height 130
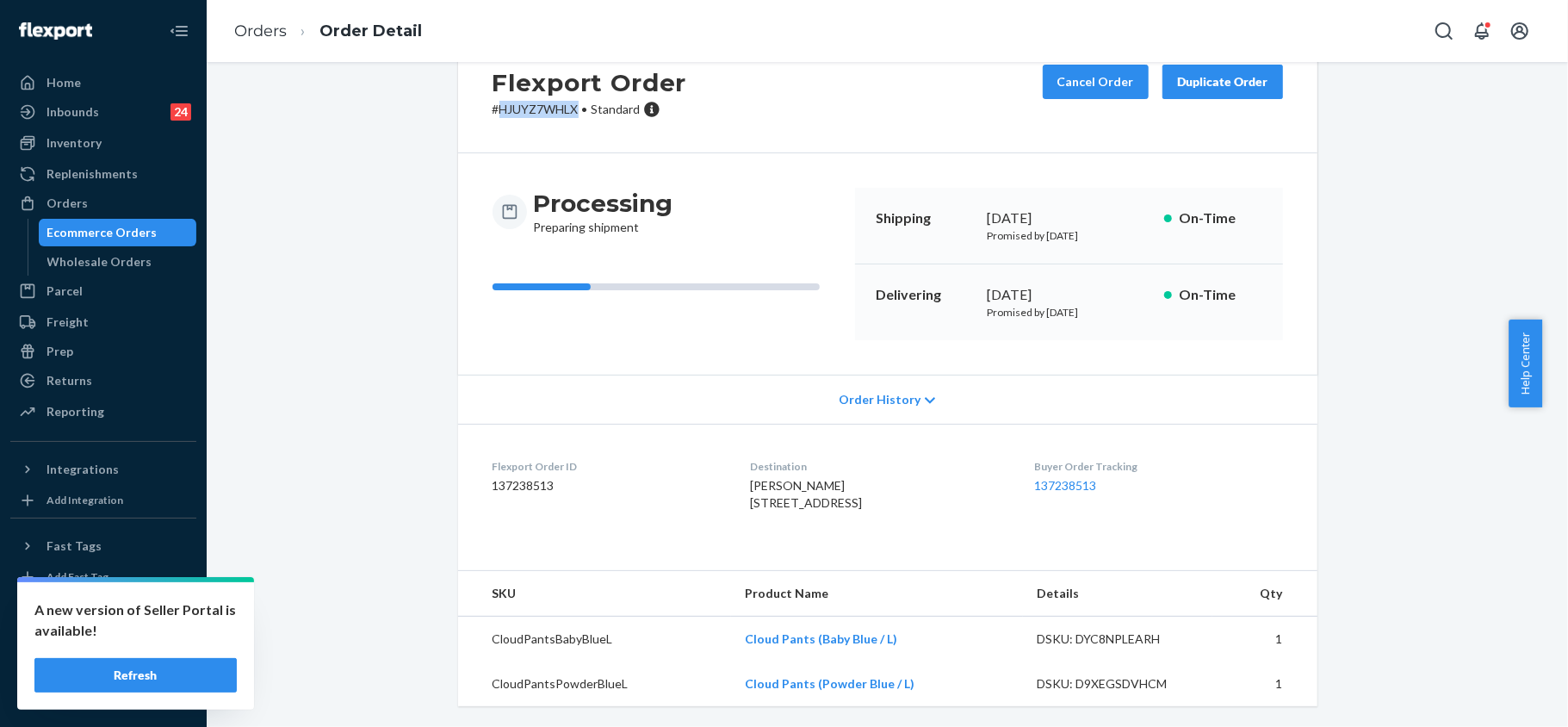
scroll to position [94, 0]
drag, startPoint x: 887, startPoint y: 638, endPoint x: 738, endPoint y: 642, distance: 149.1
click at [741, 642] on td "Cloud Pants (Baby Blue / L)" at bounding box center [877, 639] width 293 height 45
drag, startPoint x: 917, startPoint y: 687, endPoint x: 733, endPoint y: 682, distance: 184.1
click at [733, 682] on td "Cloud Pants (Powder Blue / L)" at bounding box center [877, 684] width 293 height 44
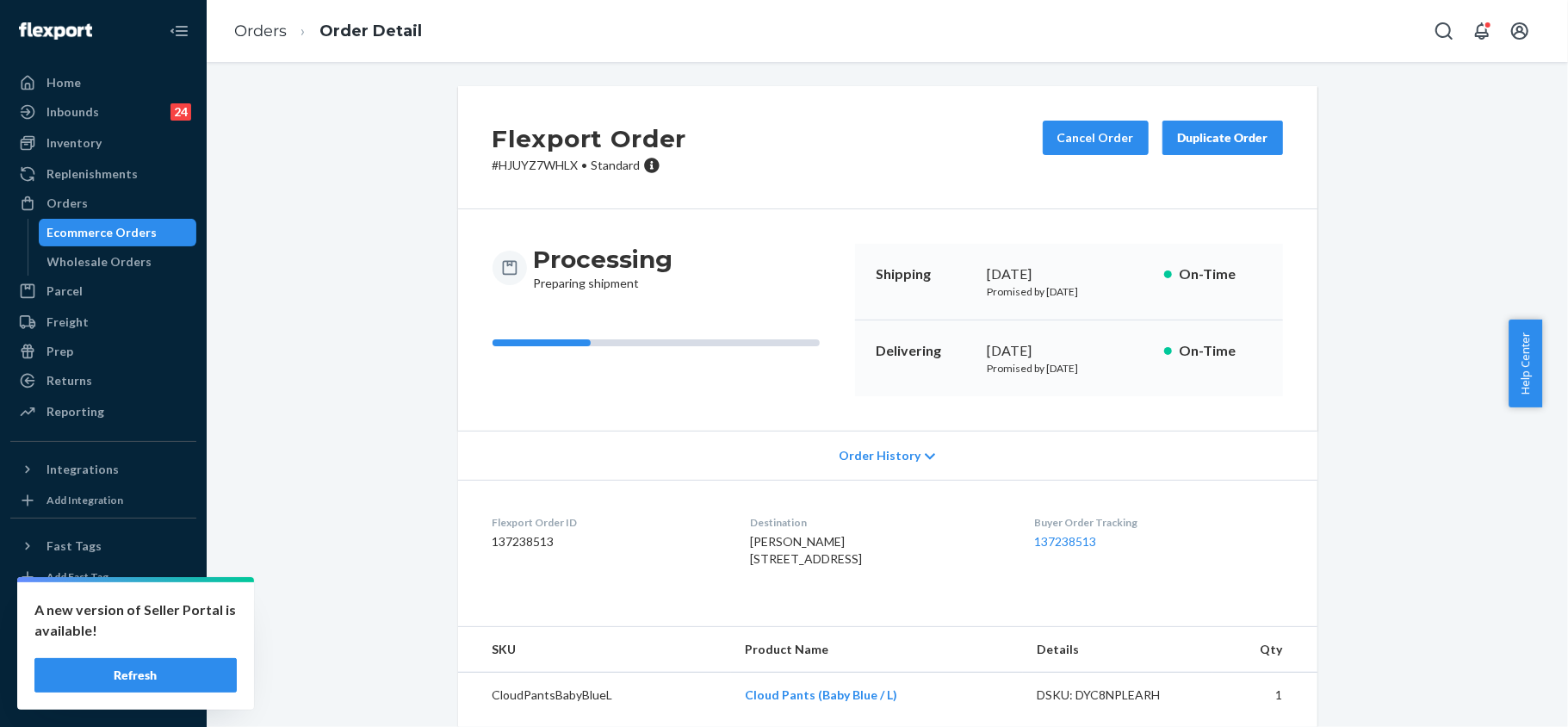
scroll to position [0, 0]
click at [109, 197] on div "Orders" at bounding box center [103, 203] width 182 height 25
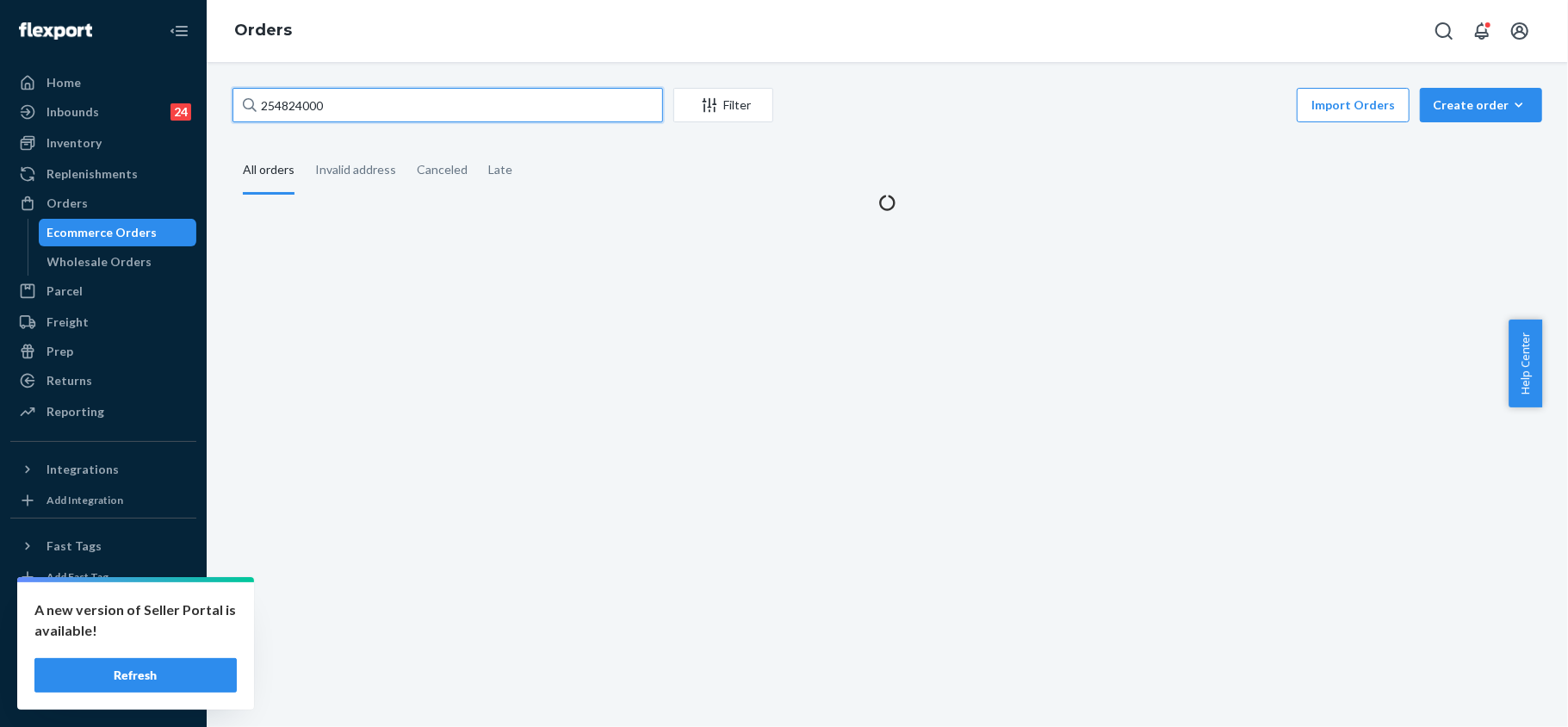
drag, startPoint x: 370, startPoint y: 101, endPoint x: 201, endPoint y: 87, distance: 169.6
click at [201, 87] on div "Home Inbounds 24 Shipping Plans Problems 24 Inventory Products Replenishments O…" at bounding box center [784, 363] width 1568 height 727
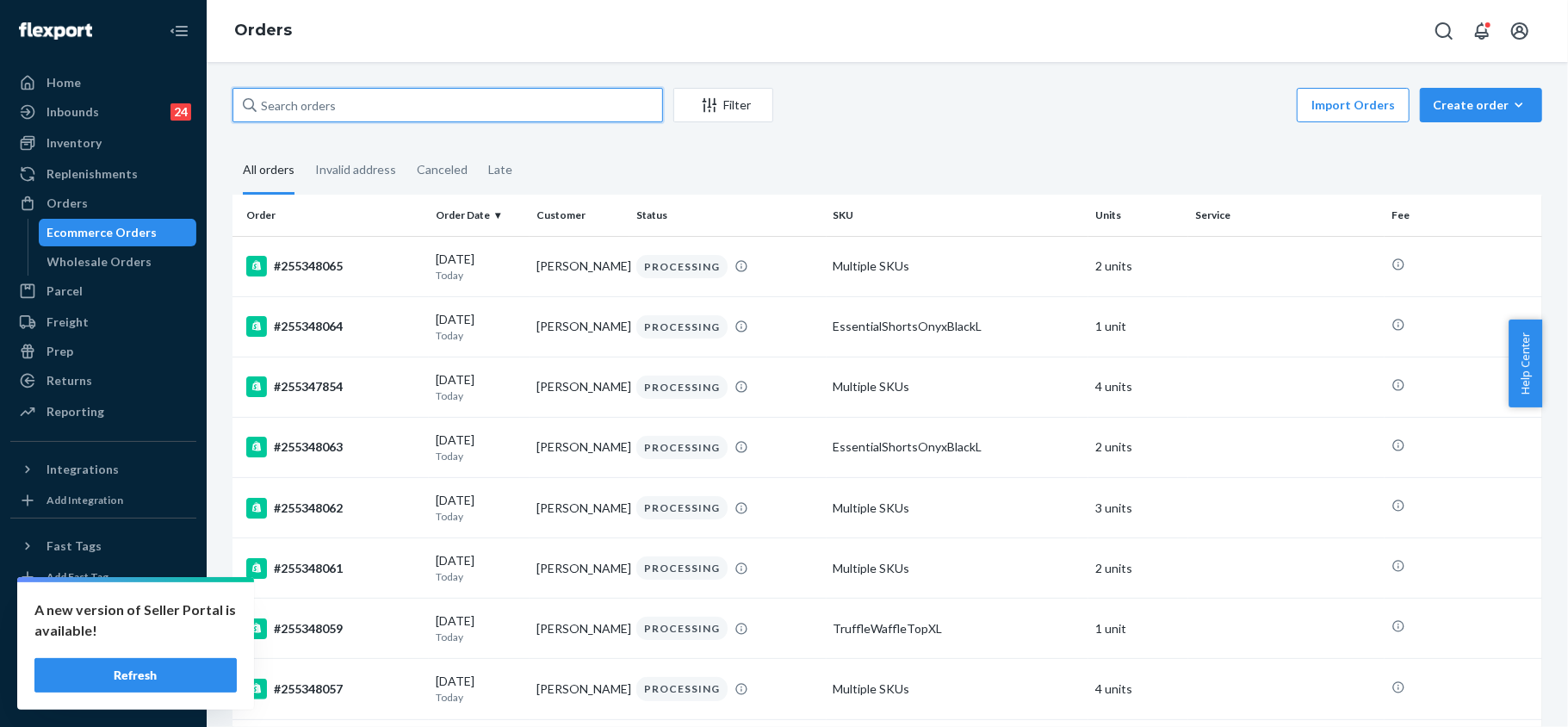
paste input "255244425"
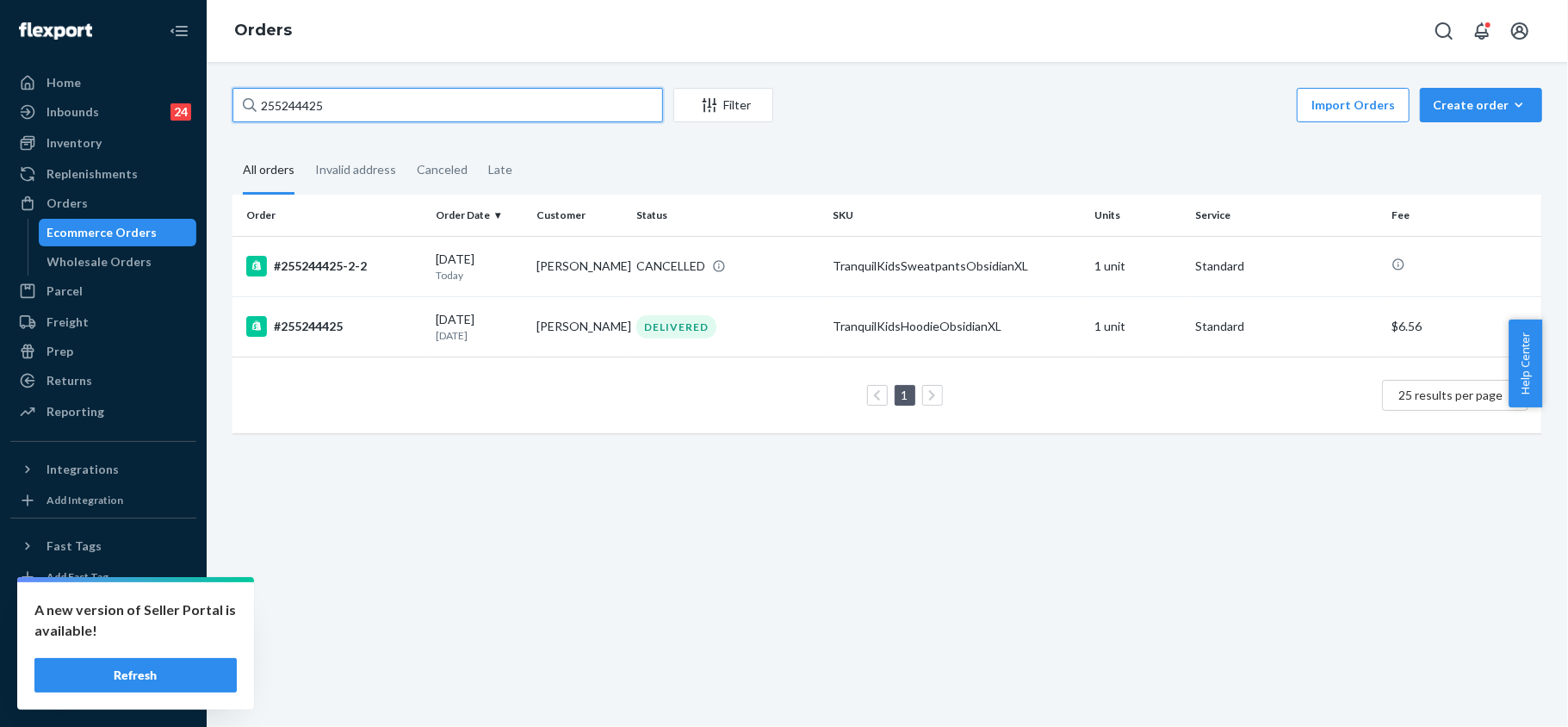
type input "255244425"
drag, startPoint x: 312, startPoint y: 101, endPoint x: 136, endPoint y: 53, distance: 182.4
click at [146, 71] on div "Home Inbounds 24 Shipping Plans Problems 24 Inventory Products Replenishments O…" at bounding box center [784, 363] width 1568 height 727
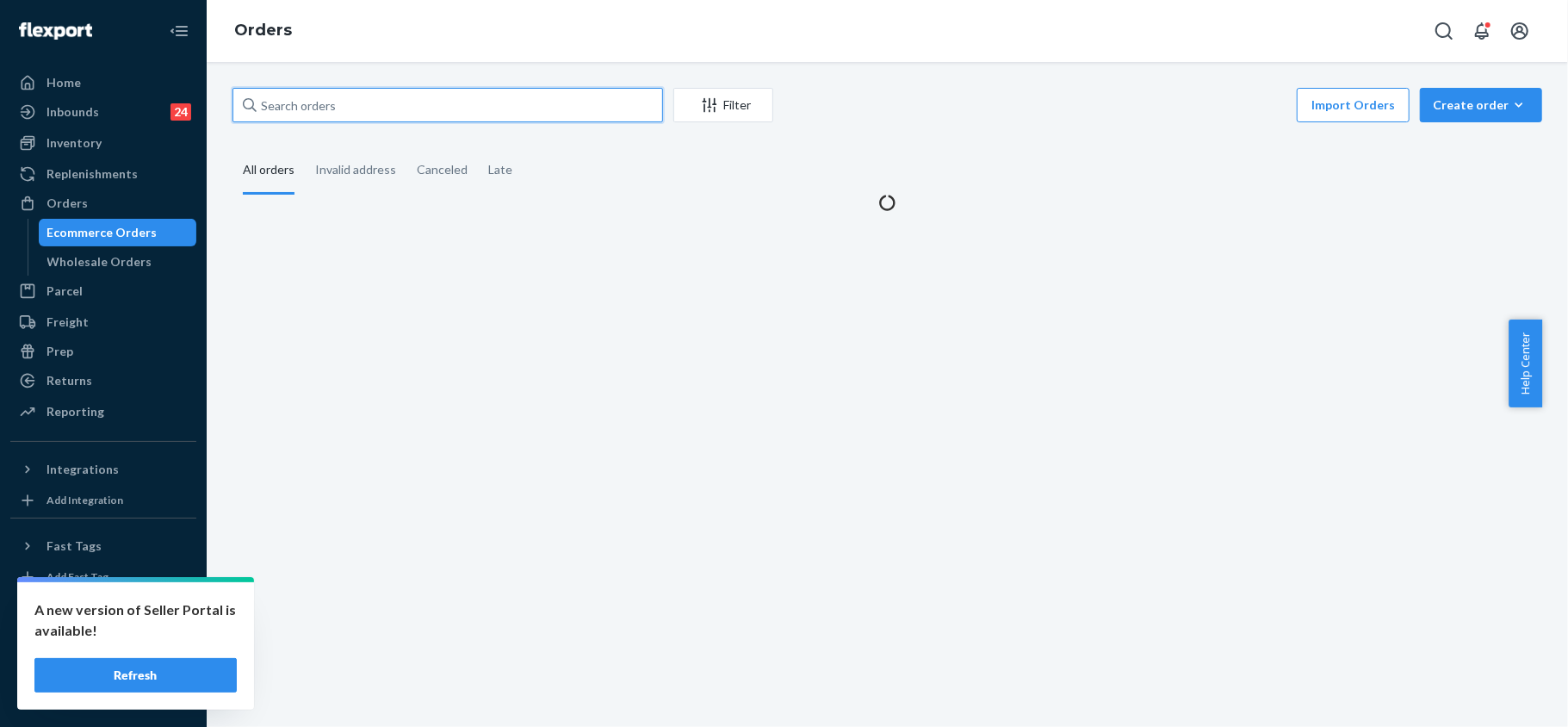
paste input "255318051"
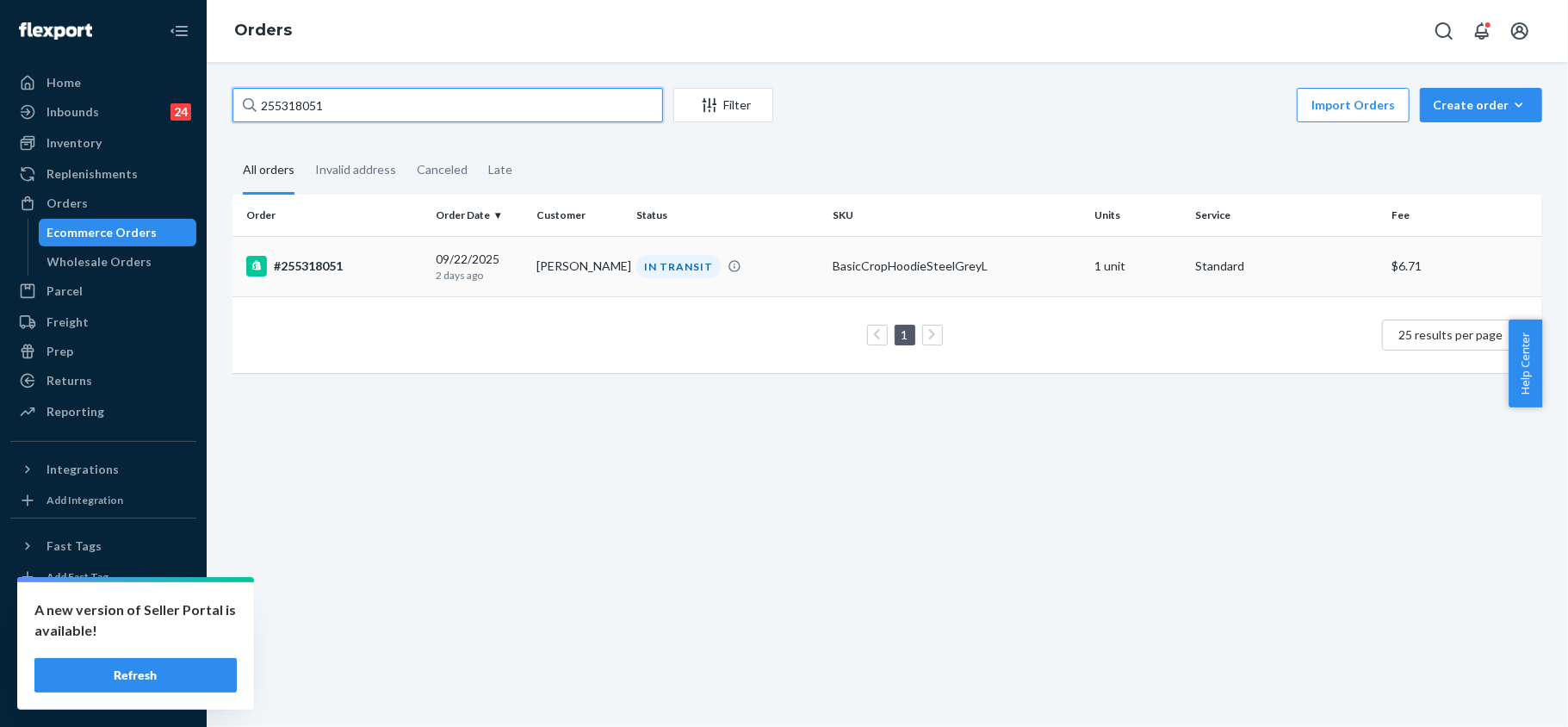
type input "255318051"
click at [332, 273] on div "#255318051" at bounding box center [334, 267] width 176 height 21
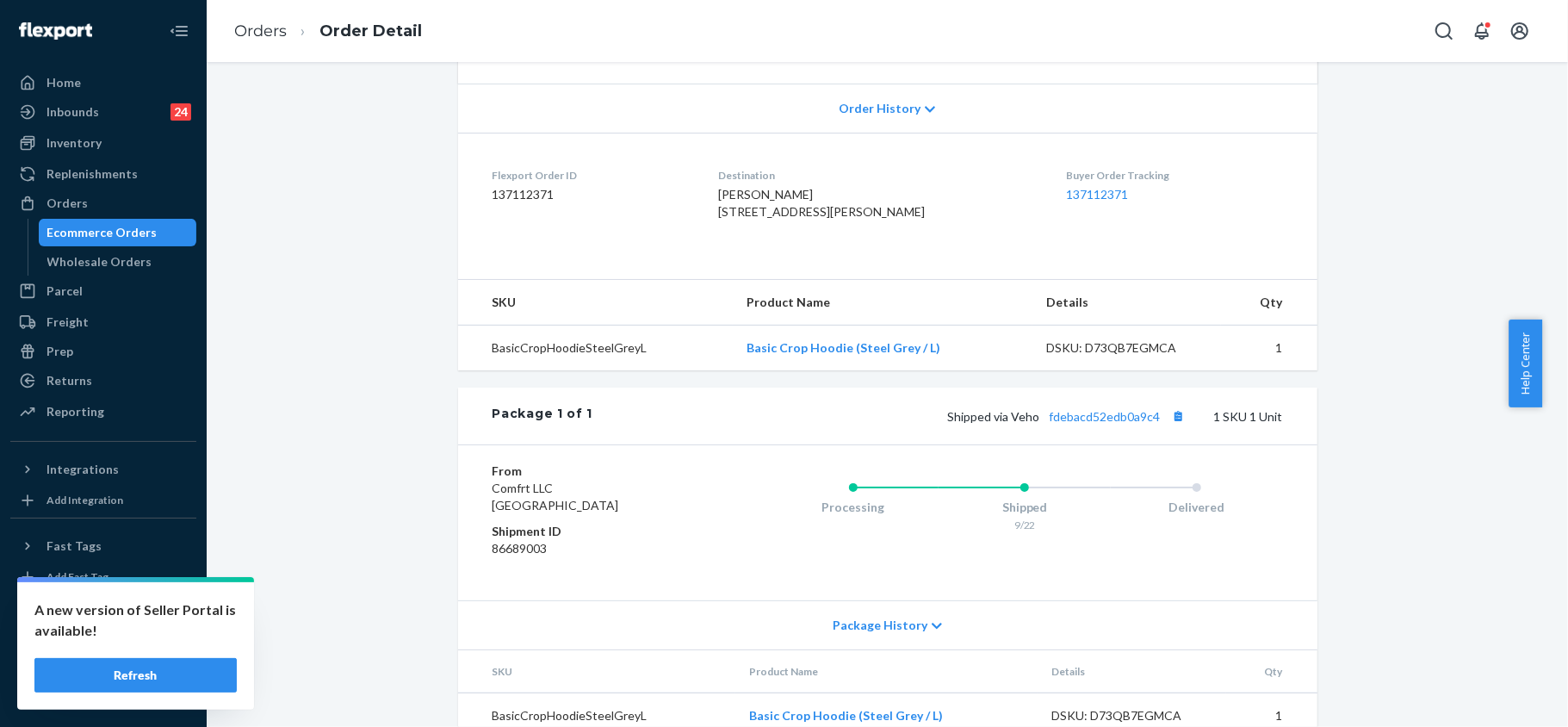
scroll to position [418, 0]
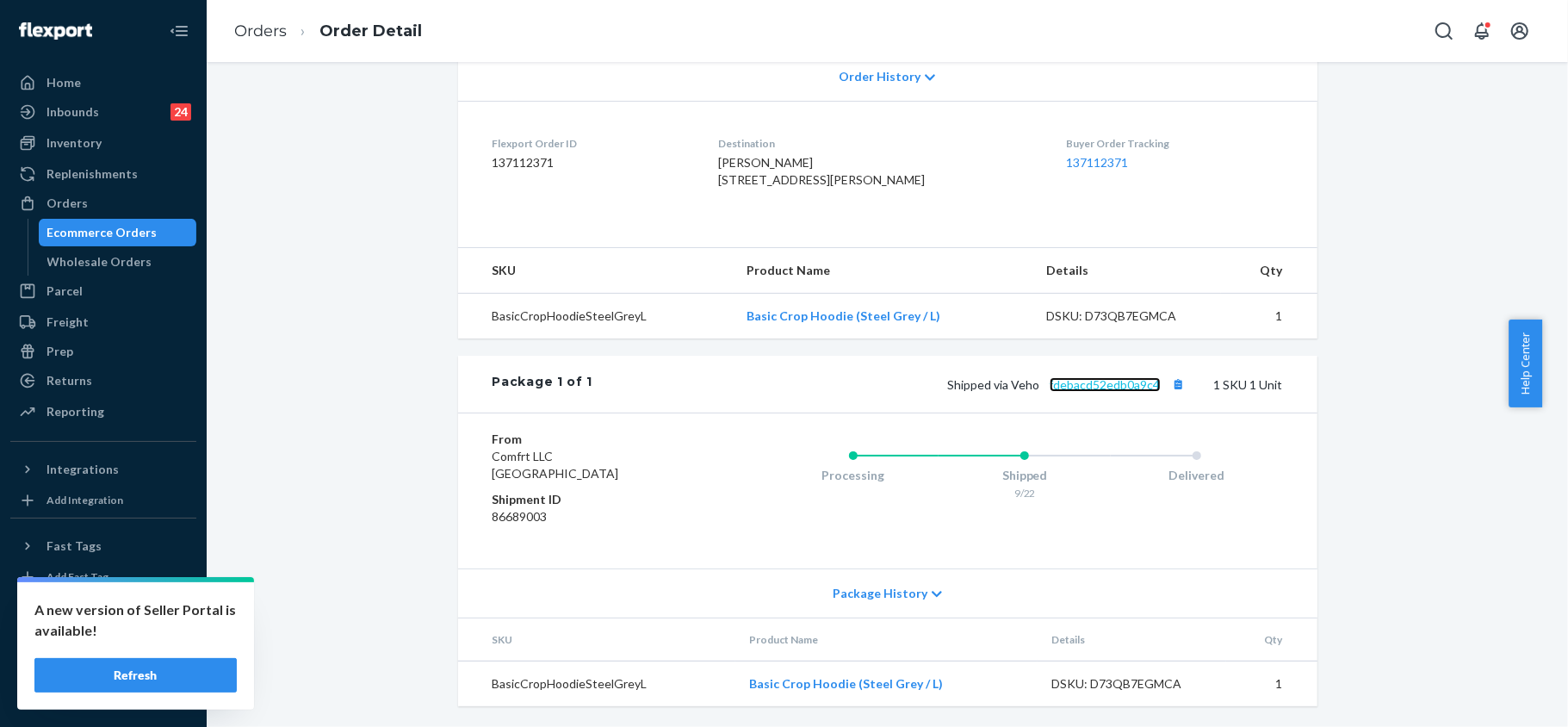
click at [1117, 388] on link "fdebacd52edb0a9c4" at bounding box center [1104, 384] width 111 height 14
drag, startPoint x: 1158, startPoint y: 390, endPoint x: 1047, endPoint y: 382, distance: 111.3
click at [1047, 382] on div "Shipped via Veho fdebacd52edb0a9c4 1 SKU 1 Unit" at bounding box center [938, 384] width 690 height 23
click at [1049, 386] on link "fdebacd52edb0a9c4" at bounding box center [1104, 384] width 111 height 14
click at [1368, 307] on div "Shopify Order # #255318051 • Standard / $6.71 View Details Create Return Duplic…" at bounding box center [887, 216] width 1335 height 1019
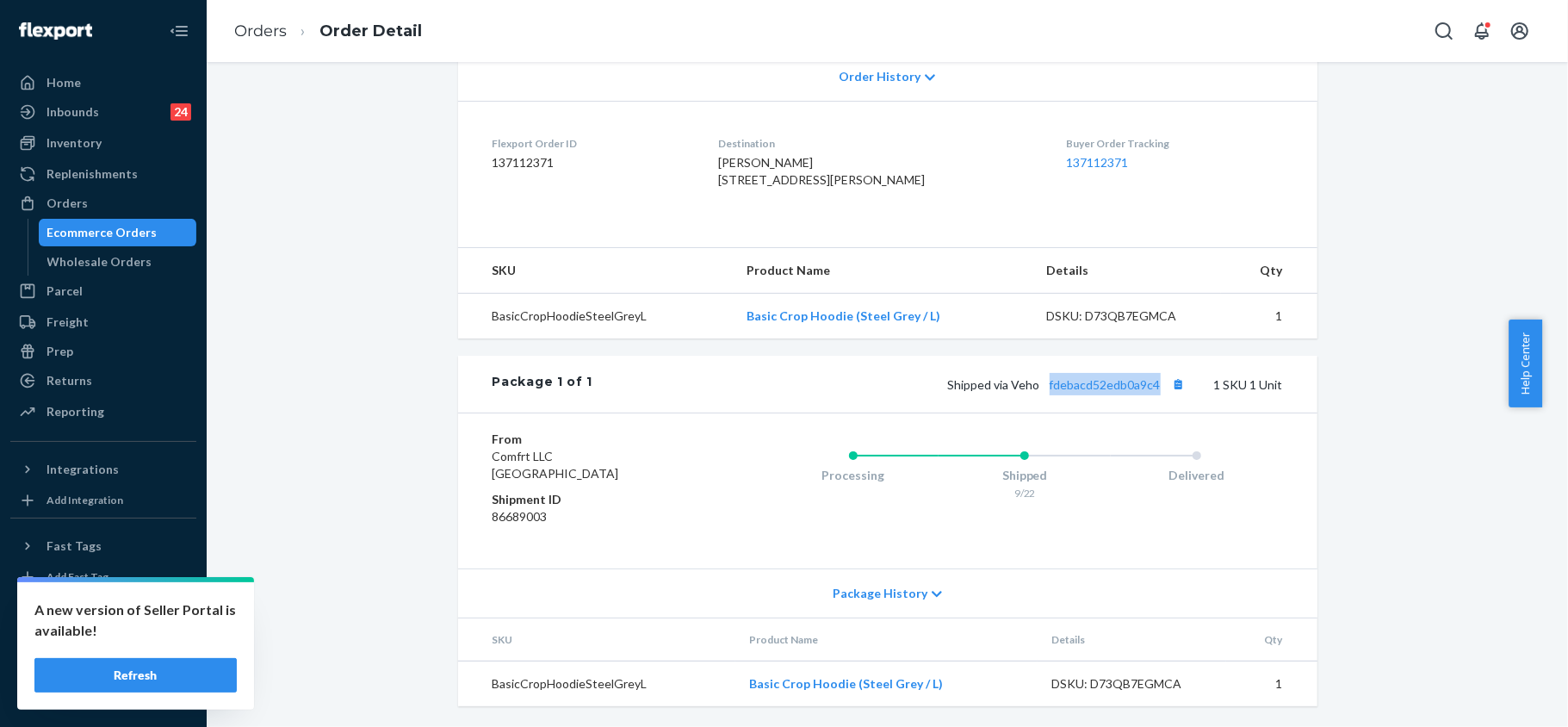
drag, startPoint x: 1157, startPoint y: 383, endPoint x: 1042, endPoint y: 380, distance: 115.0
click at [1042, 380] on span "Shipped via Veho fdebacd52edb0a9c4" at bounding box center [1069, 384] width 242 height 14
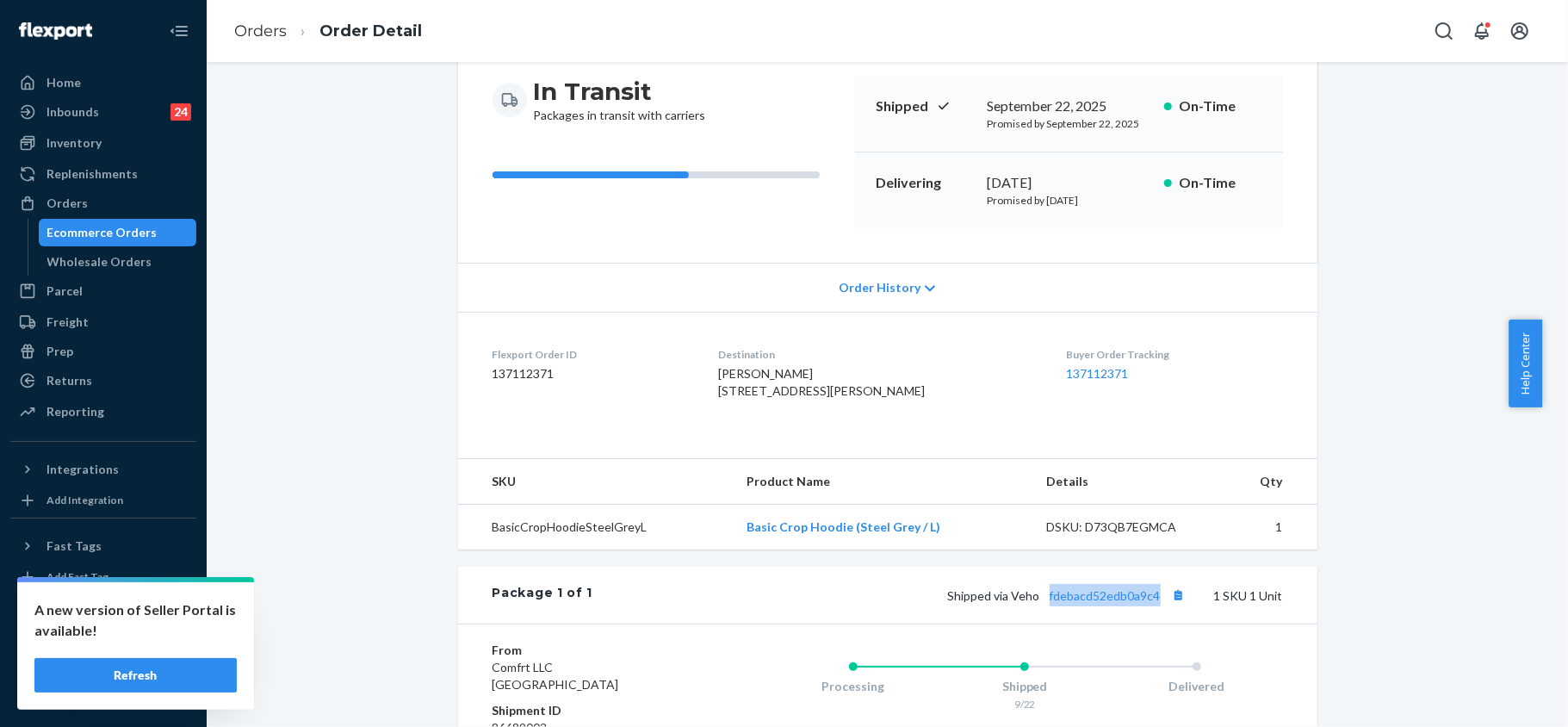
scroll to position [0, 0]
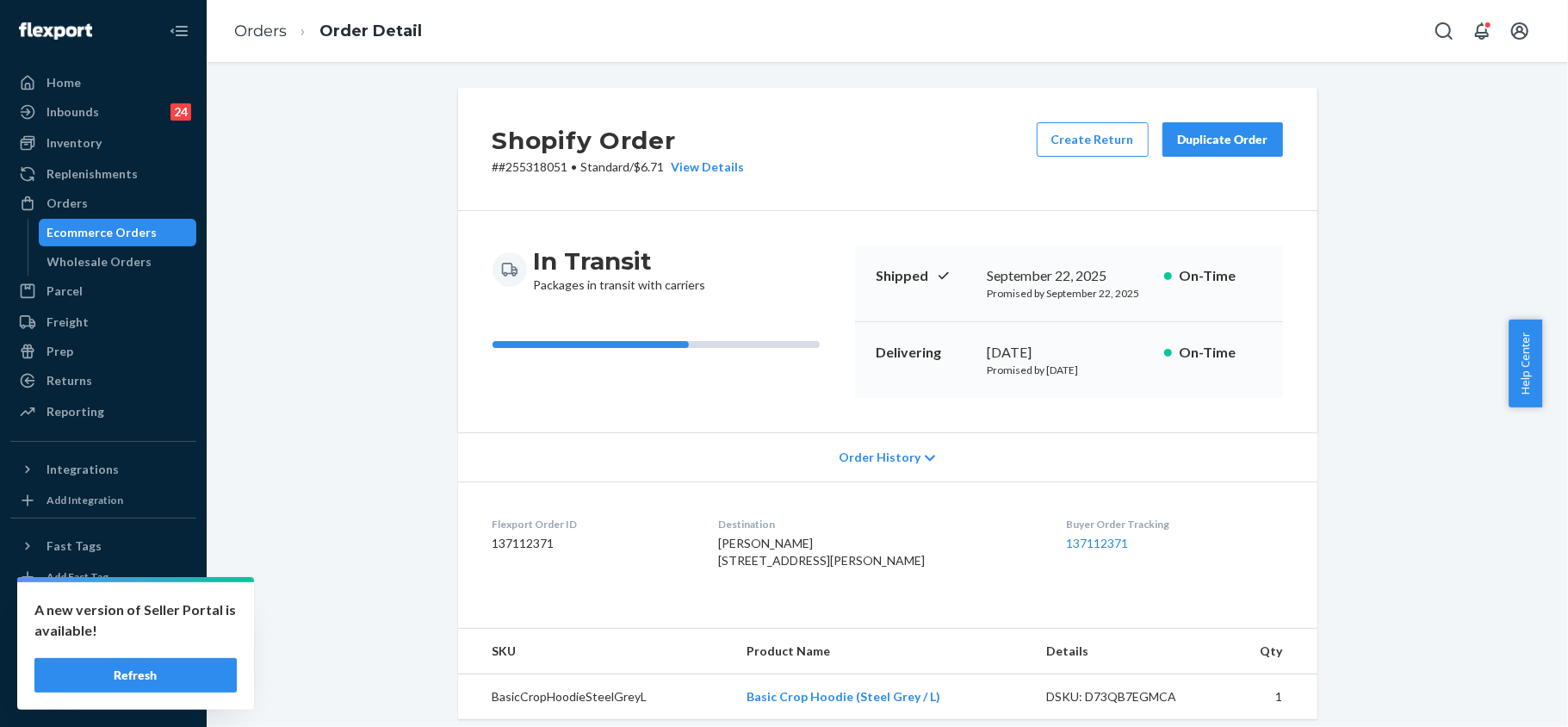
drag, startPoint x: 80, startPoint y: 377, endPoint x: 148, endPoint y: 222, distance: 169.3
click at [81, 377] on div "Returns" at bounding box center [69, 380] width 45 height 17
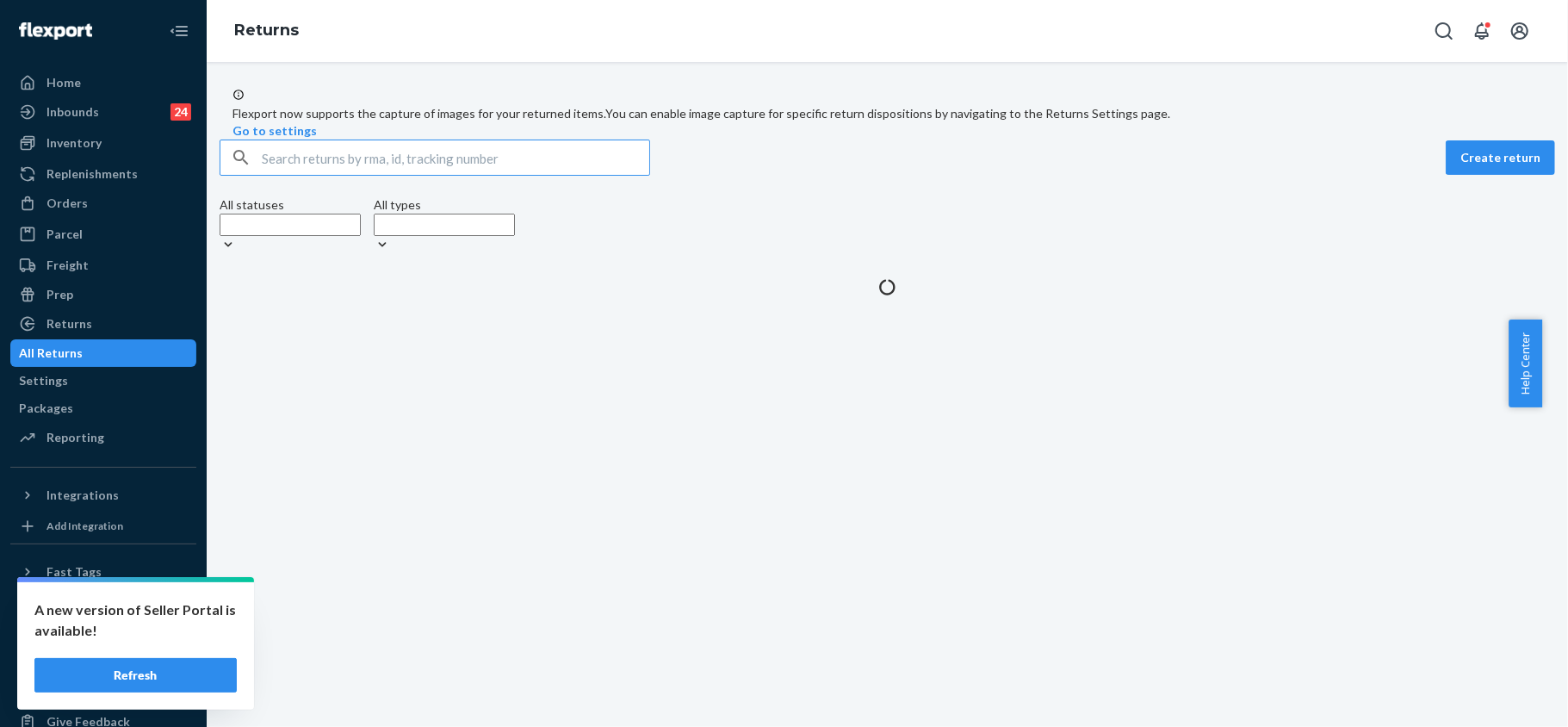
click at [321, 175] on input "text" at bounding box center [456, 157] width 388 height 34
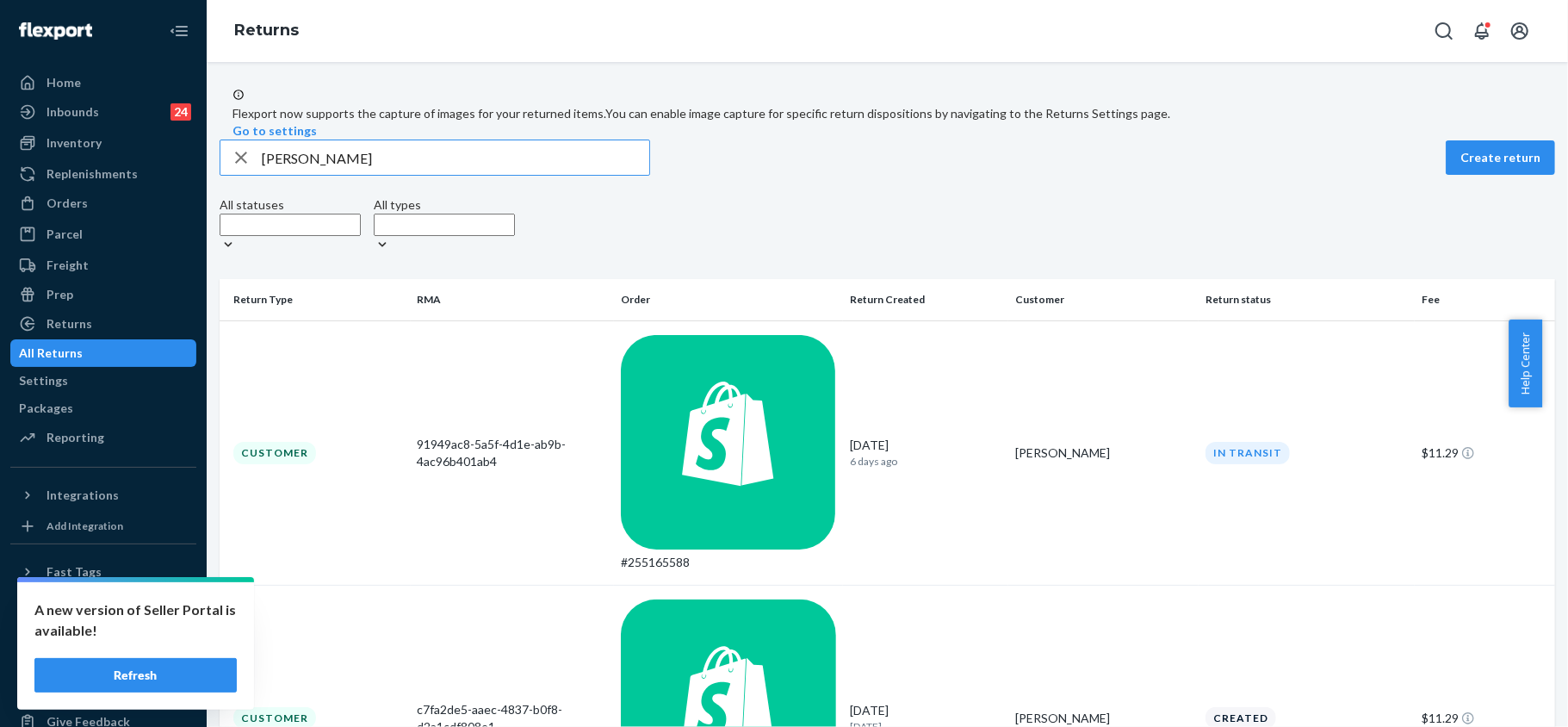
type input "[PERSON_NAME]"
click at [81, 197] on div "Orders" at bounding box center [67, 203] width 42 height 17
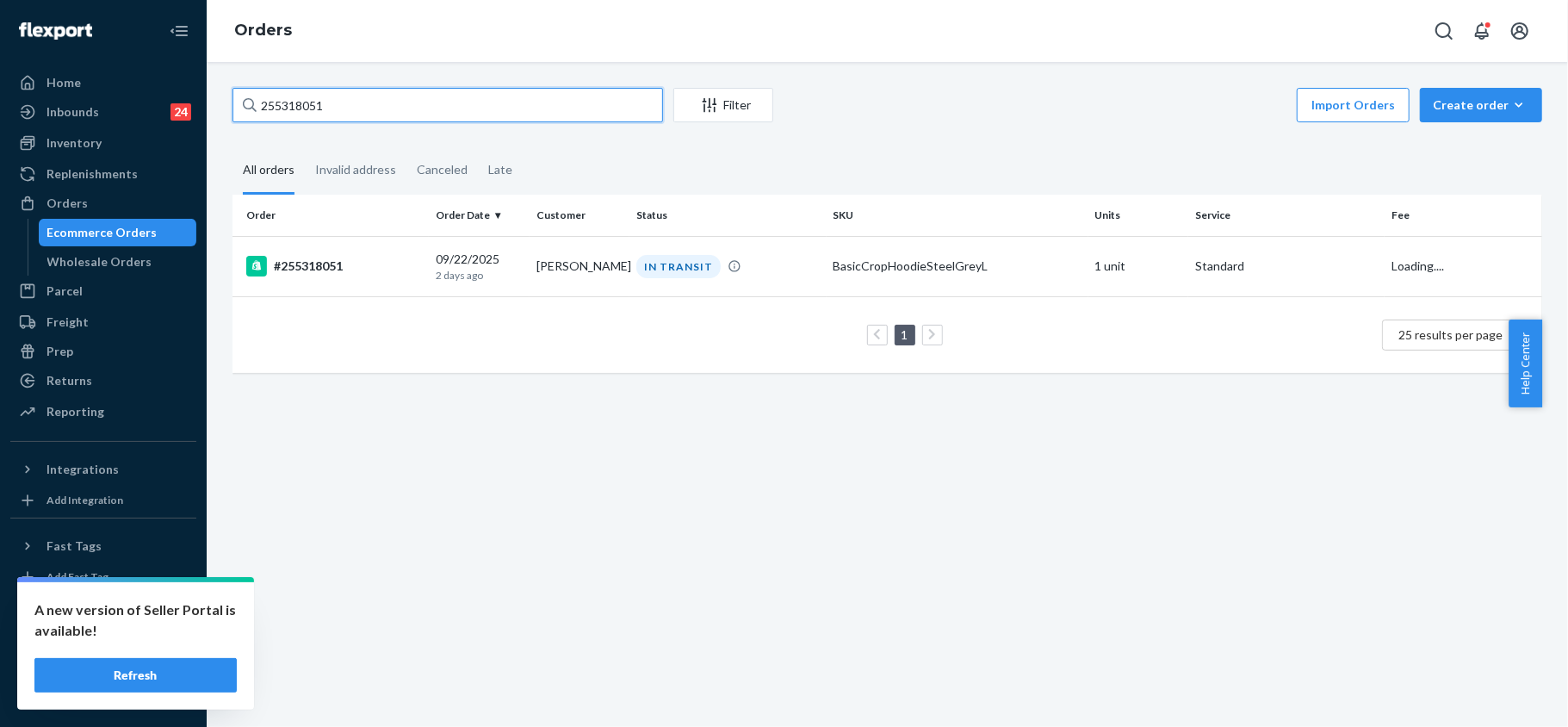
drag, startPoint x: 344, startPoint y: 112, endPoint x: 246, endPoint y: 81, distance: 102.8
click at [245, 81] on div "255318051 Filter Import Orders Create order Ecommerce order Removal order All o…" at bounding box center [887, 394] width 1361 height 665
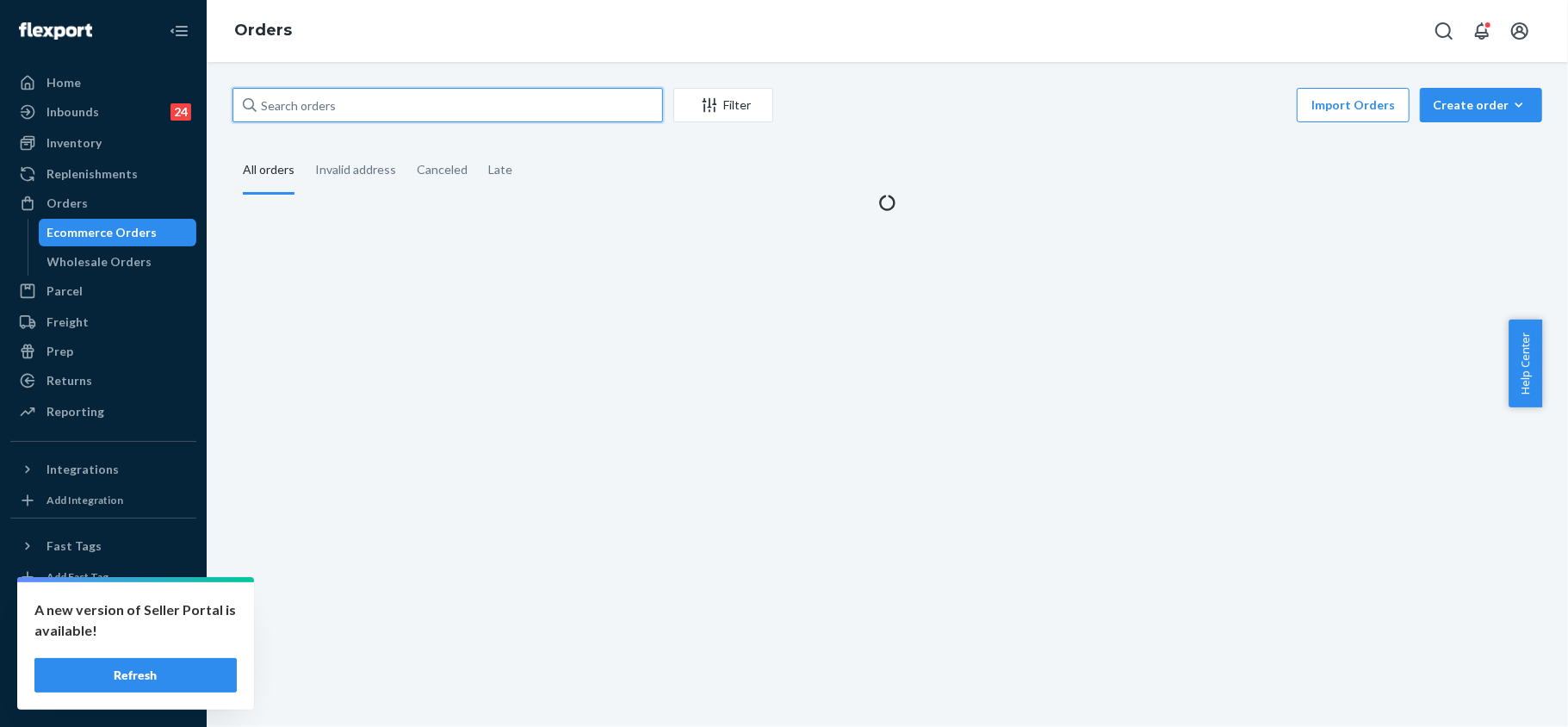
paste input "255169319"
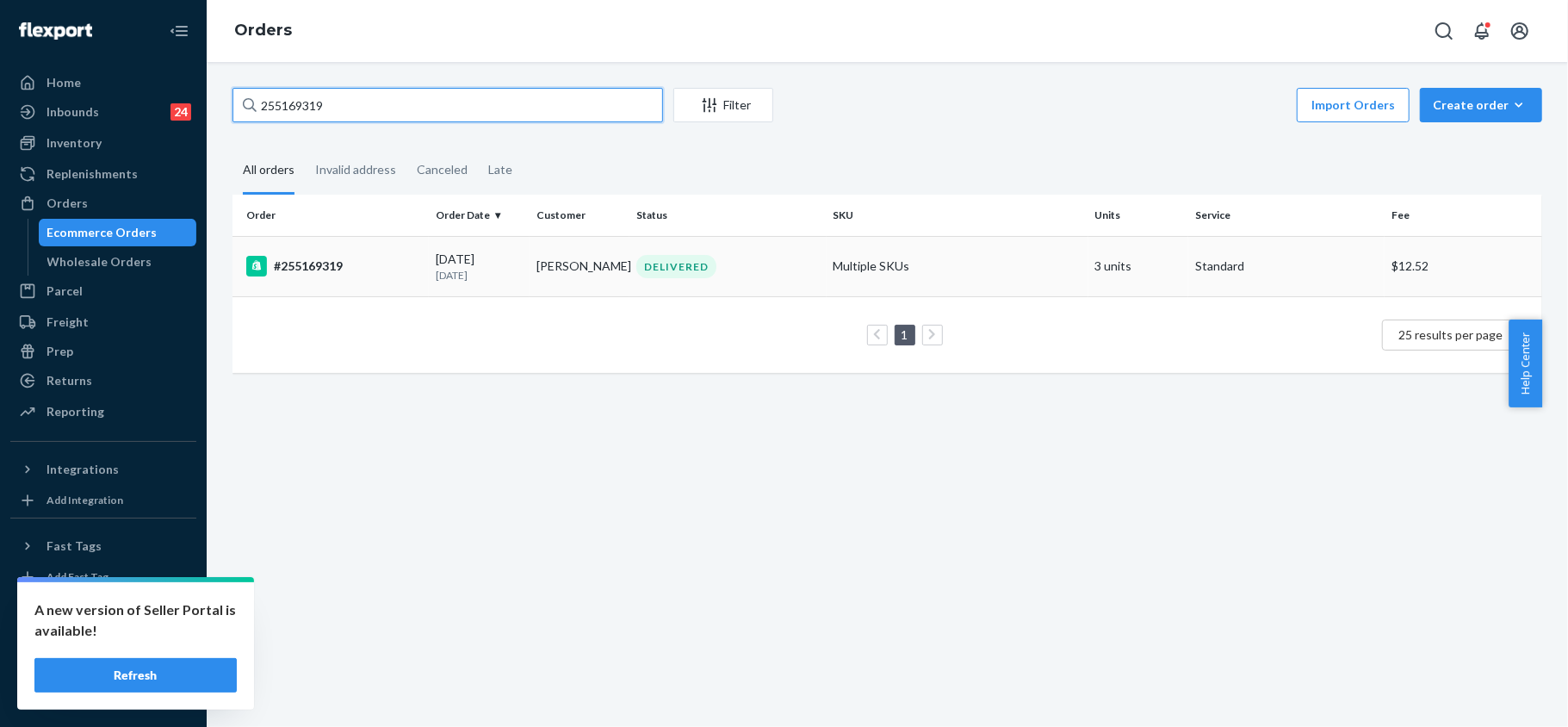
type input "255169319"
click at [321, 267] on div "#255169319" at bounding box center [334, 267] width 176 height 21
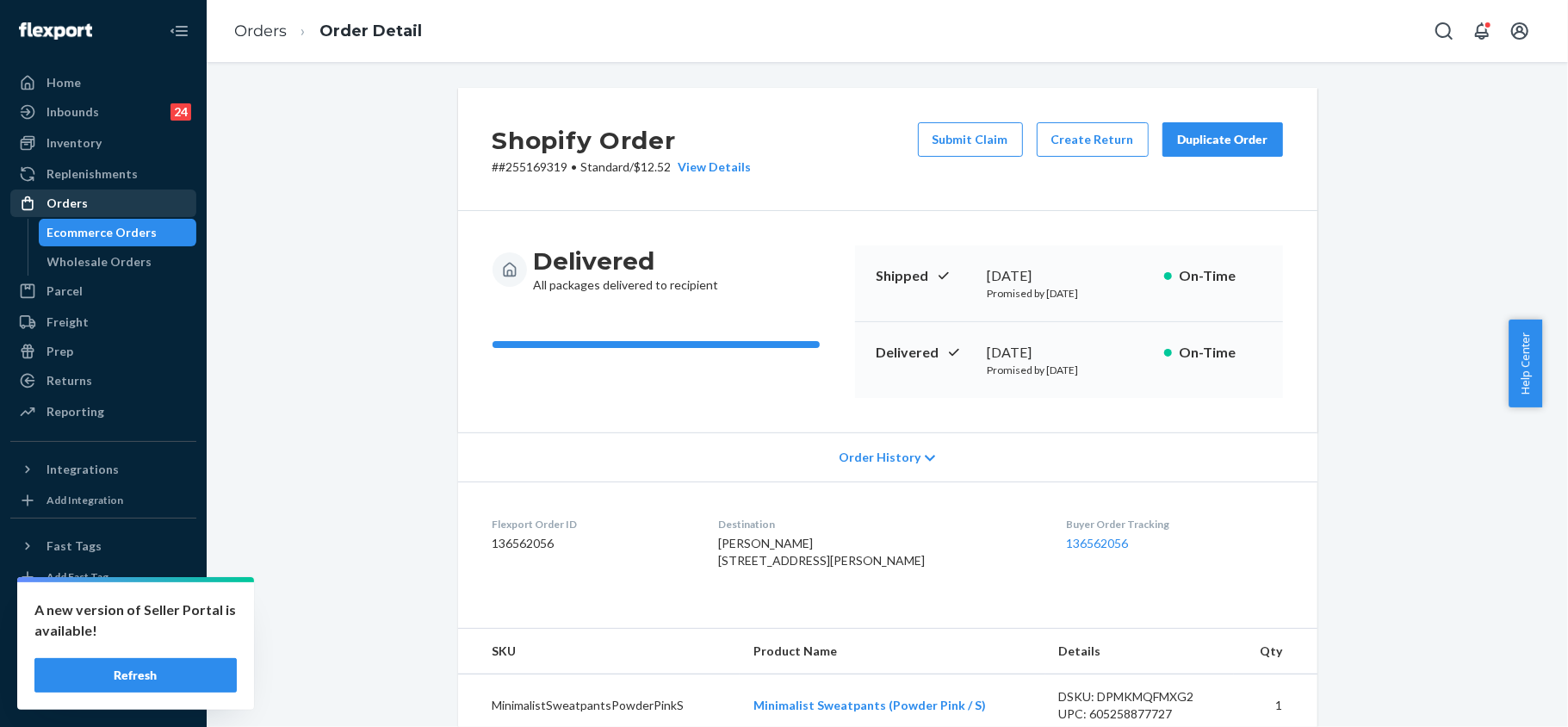
click at [93, 203] on div "Orders" at bounding box center [103, 203] width 182 height 25
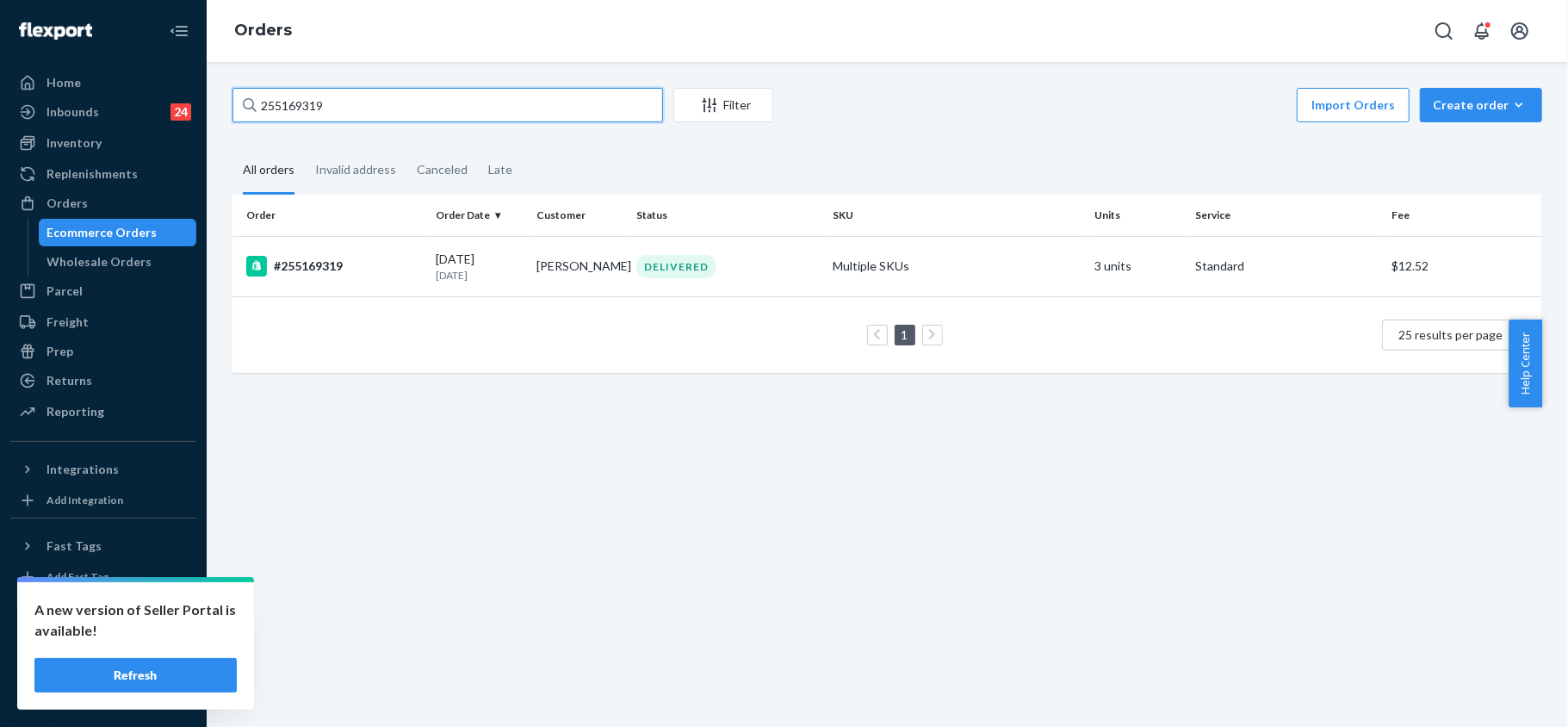
drag, startPoint x: 338, startPoint y: 96, endPoint x: 221, endPoint y: 36, distance: 131.5
click at [224, 77] on div "255169319 Filter Import Orders Create order Ecommerce order Removal order All o…" at bounding box center [887, 394] width 1361 height 665
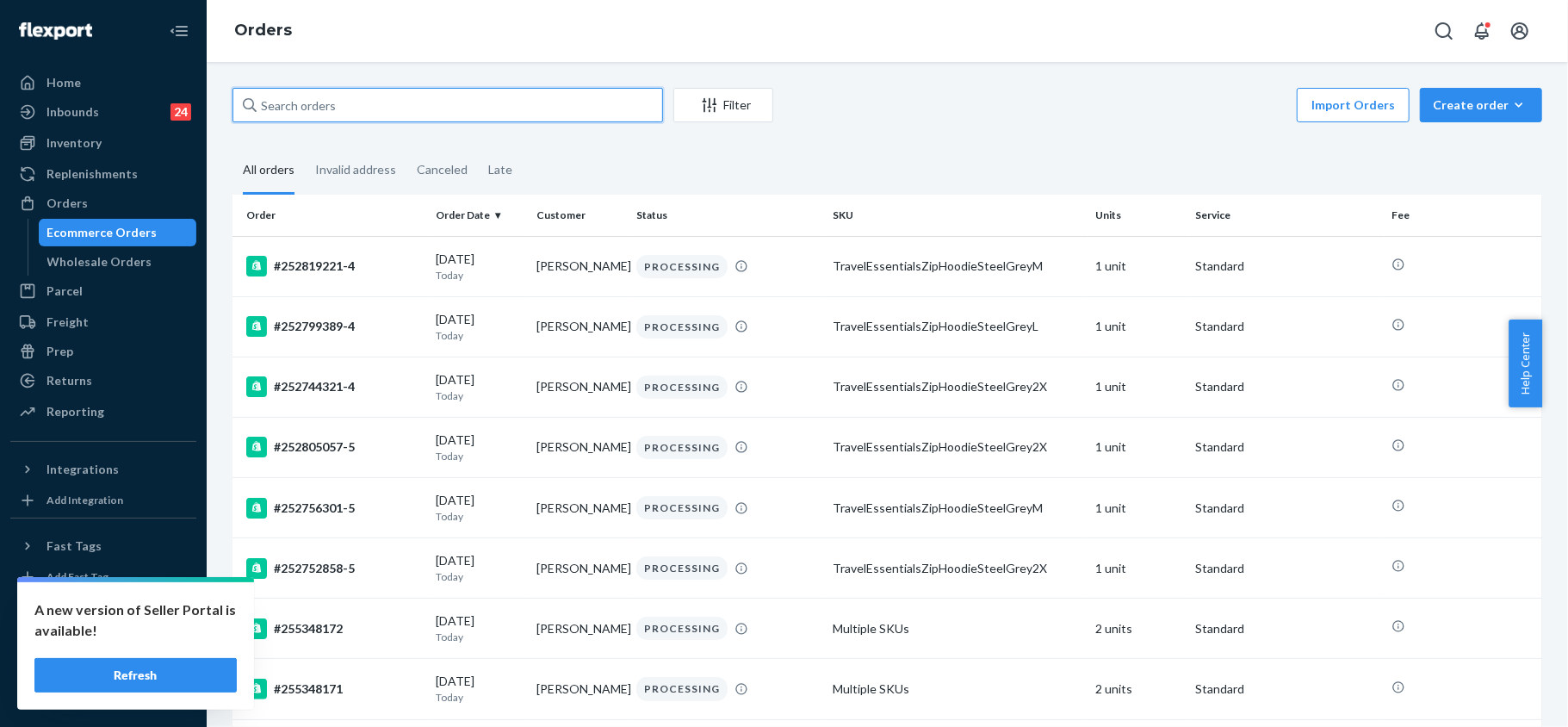
click at [422, 94] on input "text" at bounding box center [447, 105] width 430 height 34
click at [430, 105] on input "text" at bounding box center [447, 105] width 430 height 34
paste input "255169319"
type input "255169319"
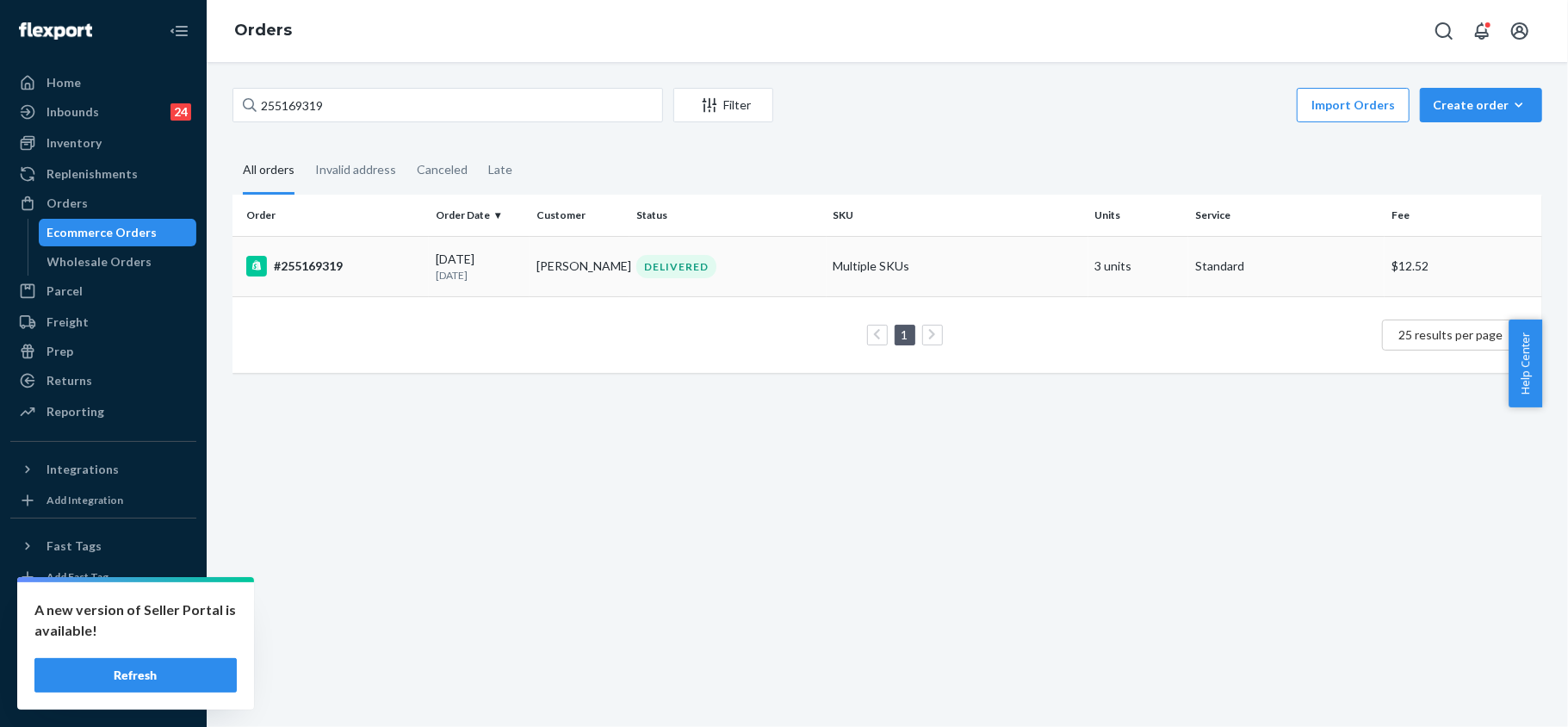
click at [331, 264] on div "#255169319" at bounding box center [334, 267] width 176 height 21
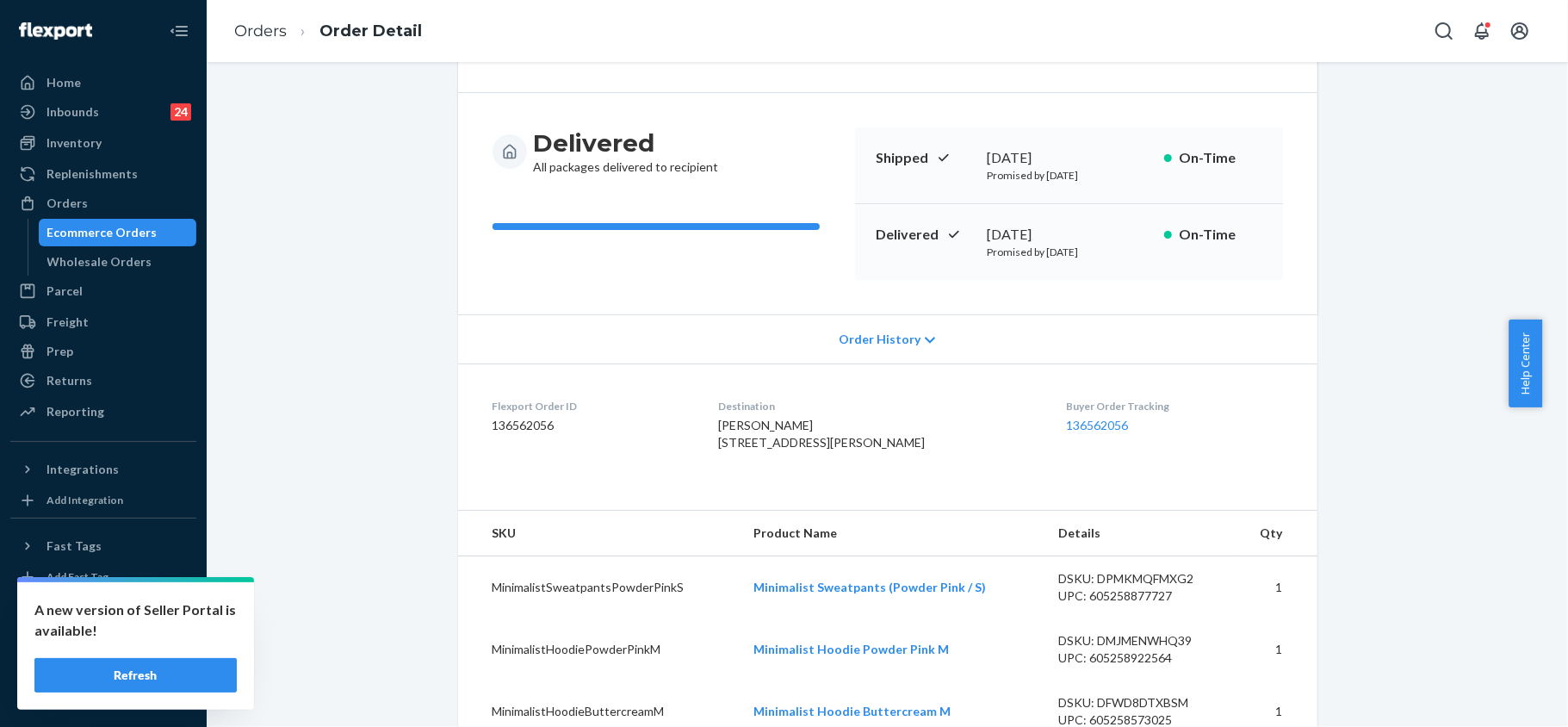
scroll to position [11, 0]
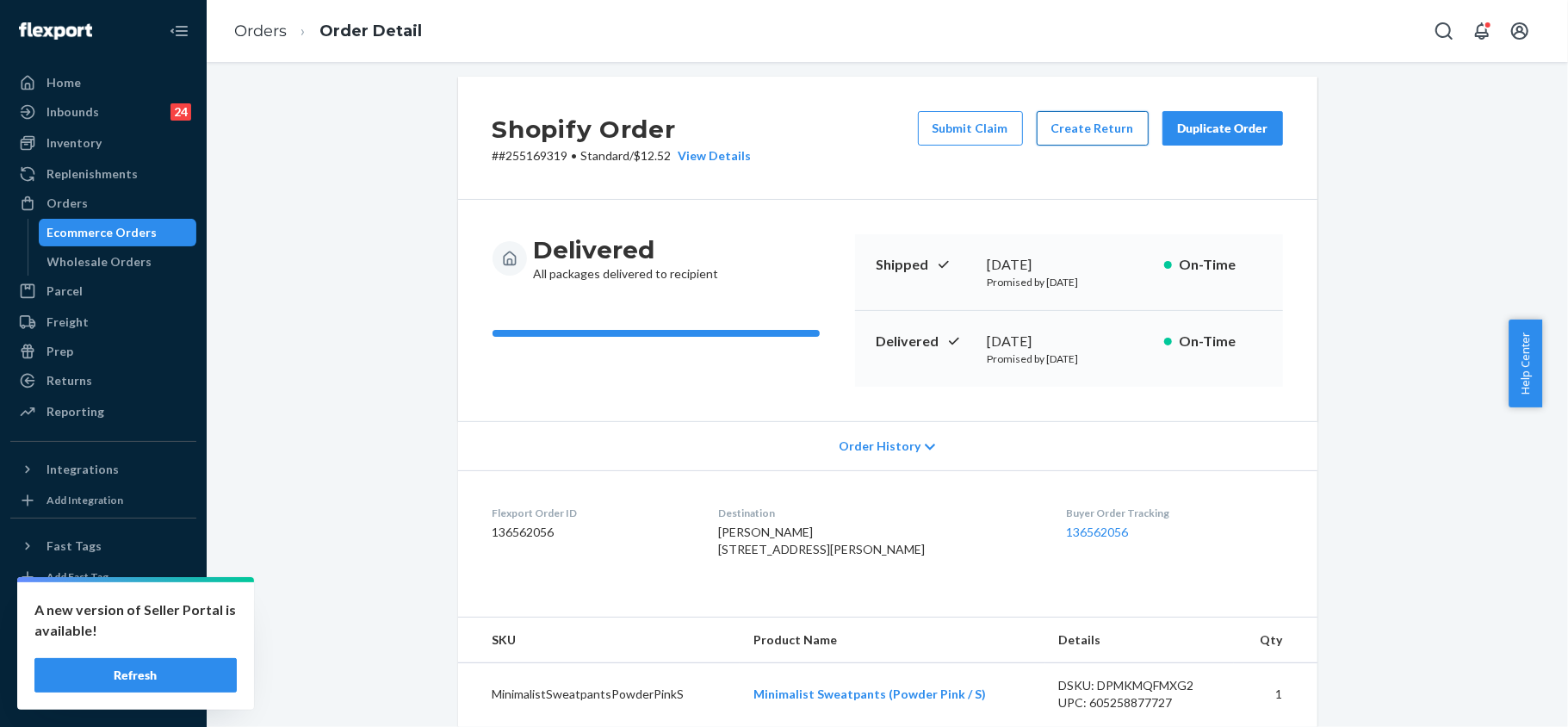
click at [1078, 125] on button "Create Return" at bounding box center [1093, 128] width 112 height 34
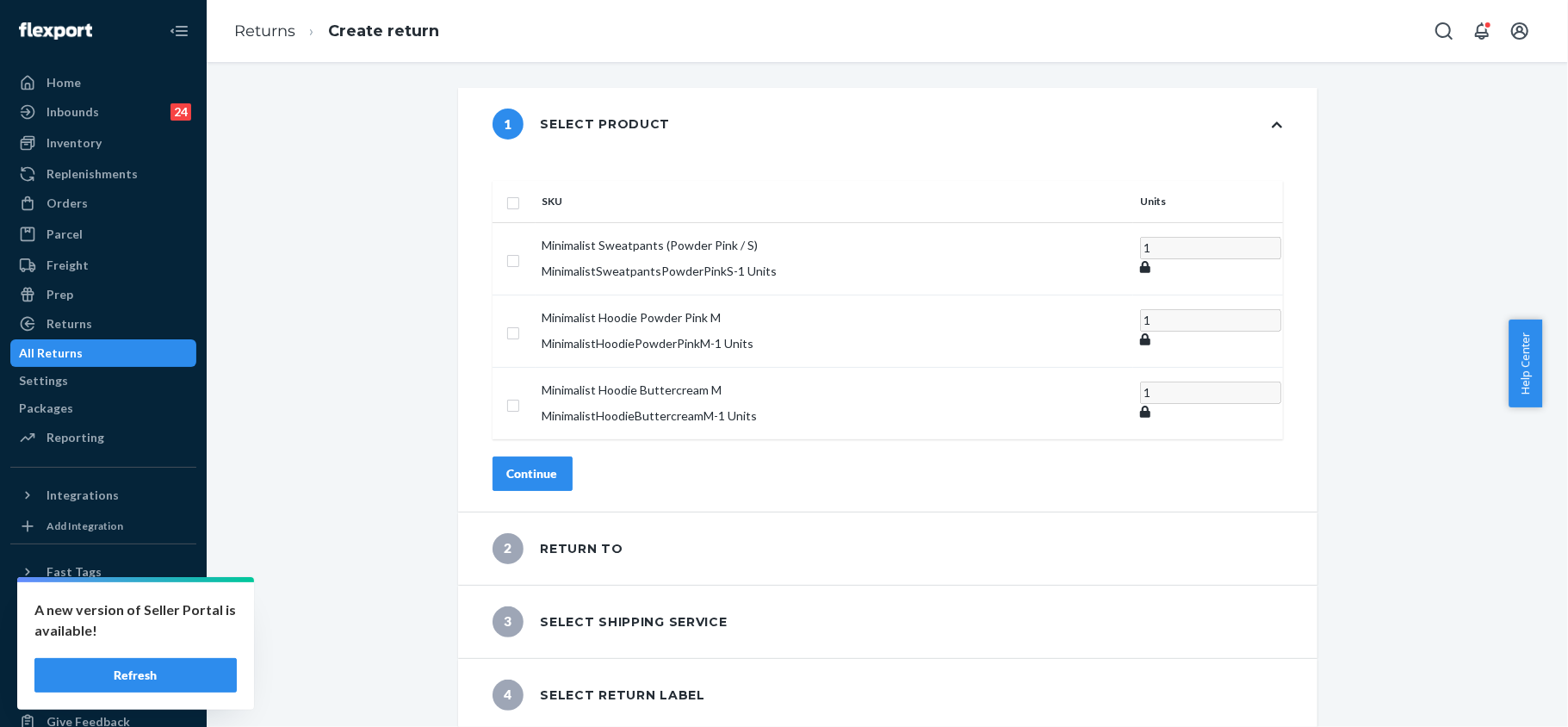
click at [520, 192] on input "checkbox" at bounding box center [513, 200] width 14 height 18
checkbox input "true"
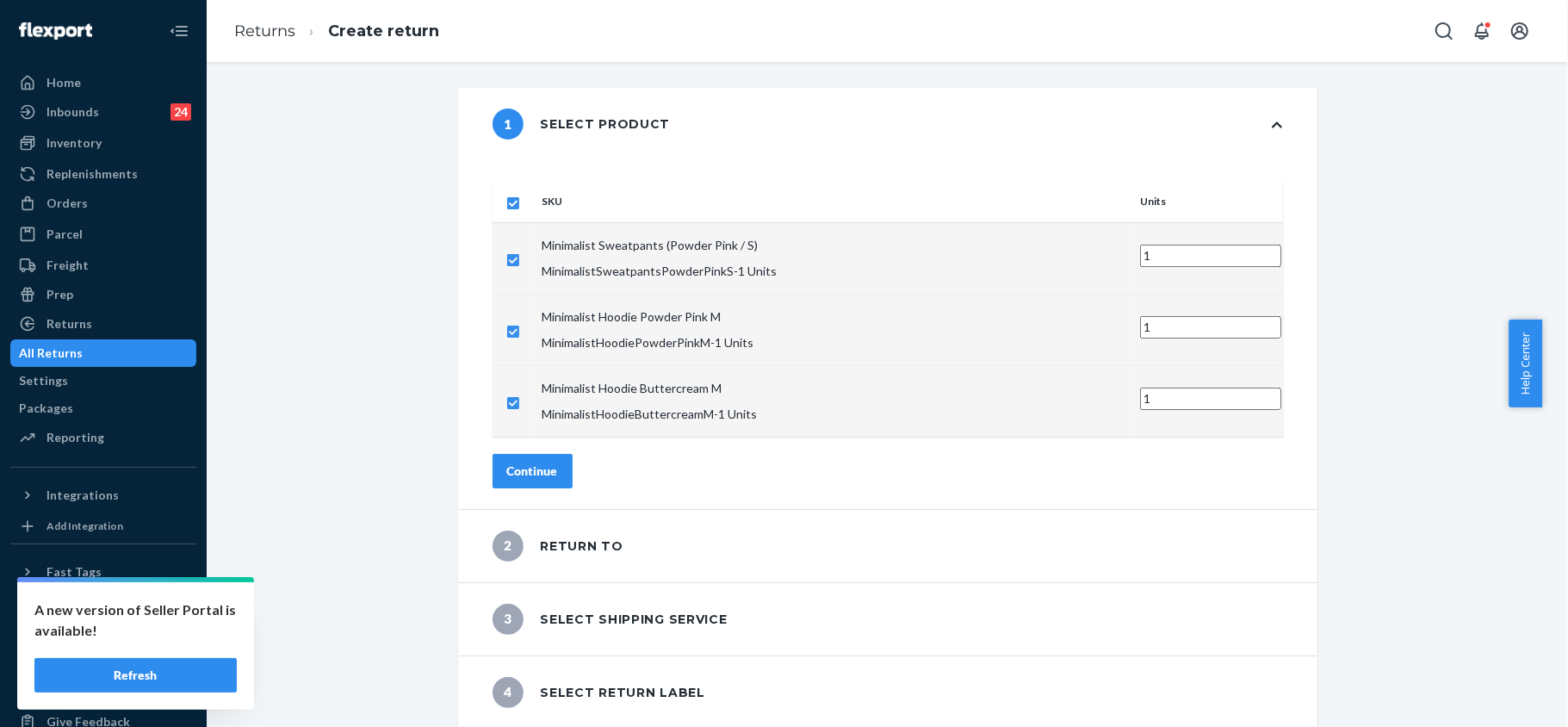
click at [558, 462] on div "Continue" at bounding box center [532, 471] width 51 height 17
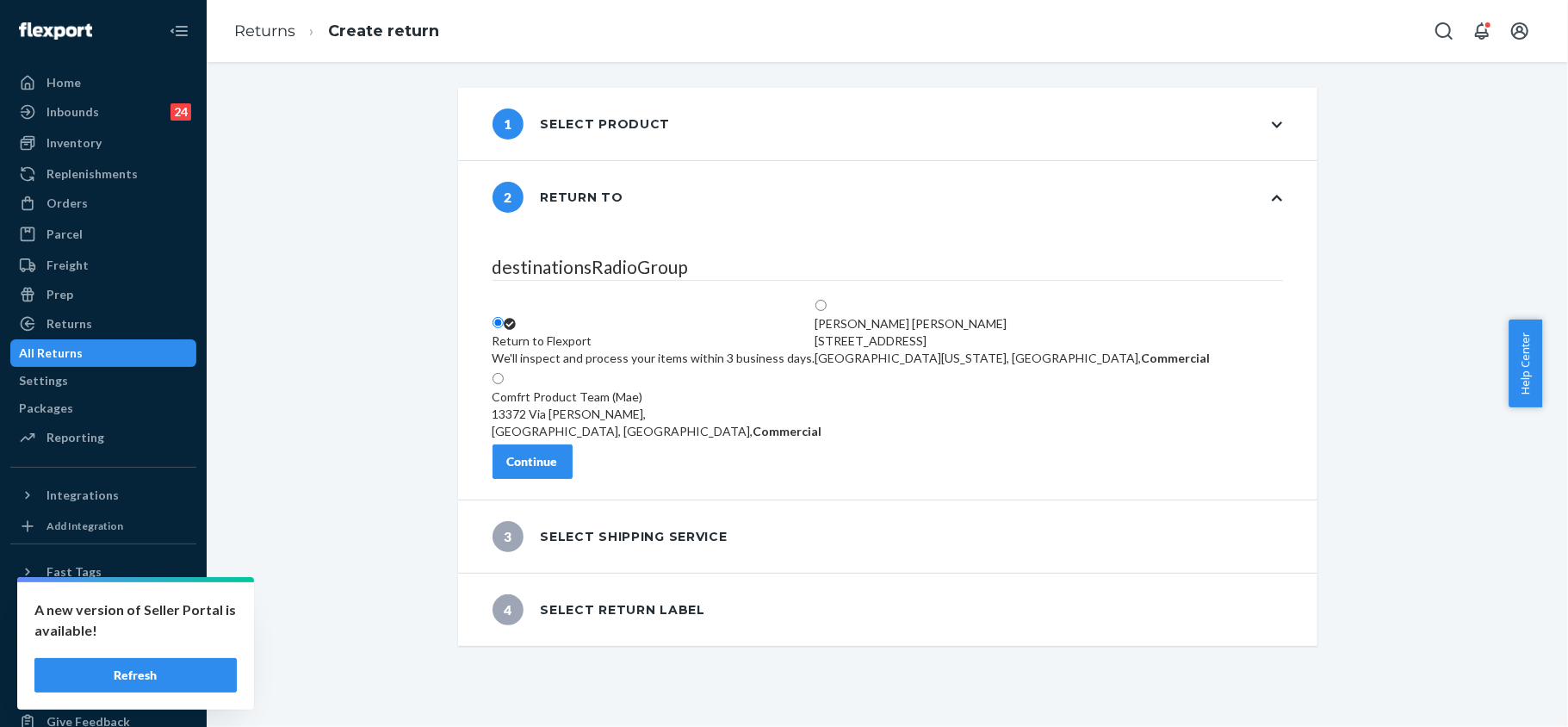
click at [558, 470] on div "Continue" at bounding box center [532, 461] width 51 height 17
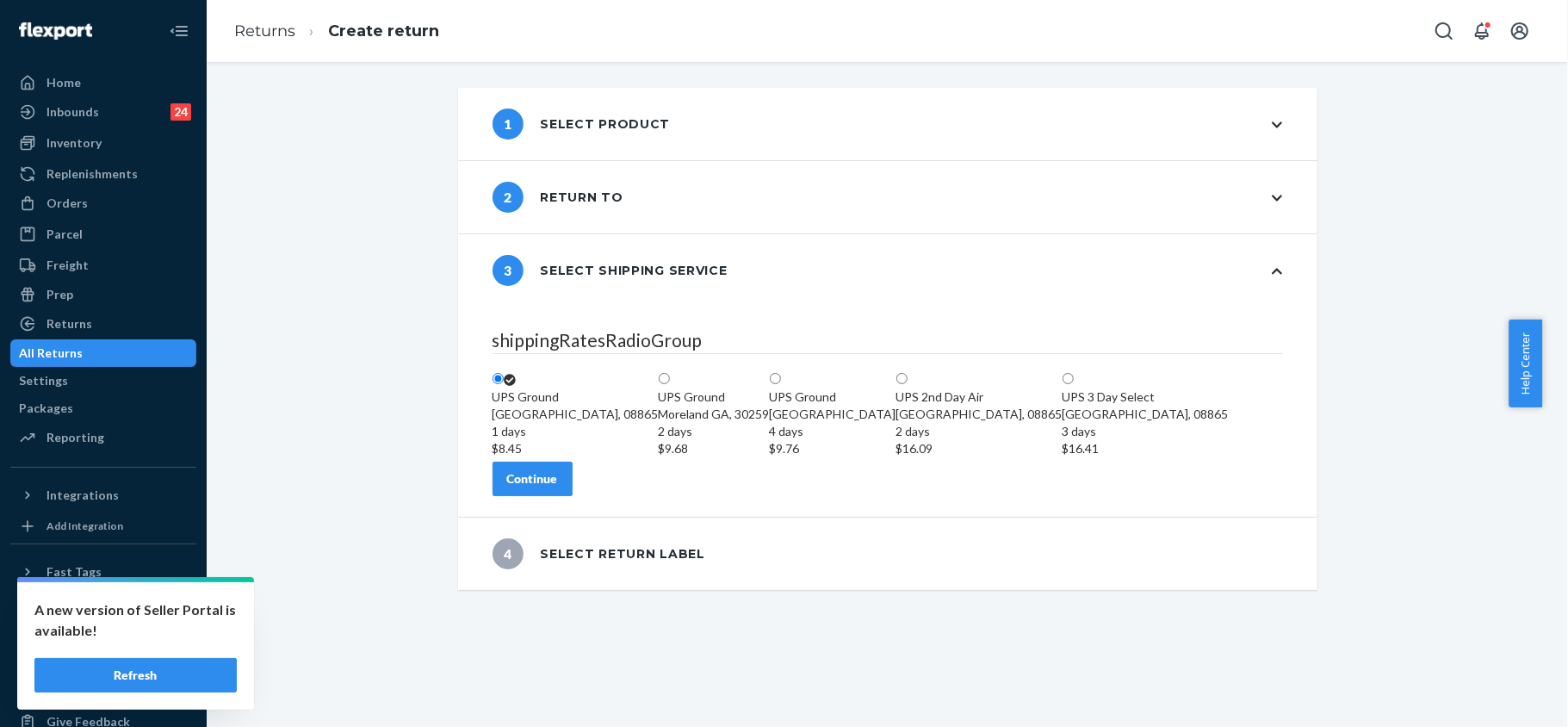
click at [573, 496] on button "Continue" at bounding box center [532, 478] width 80 height 34
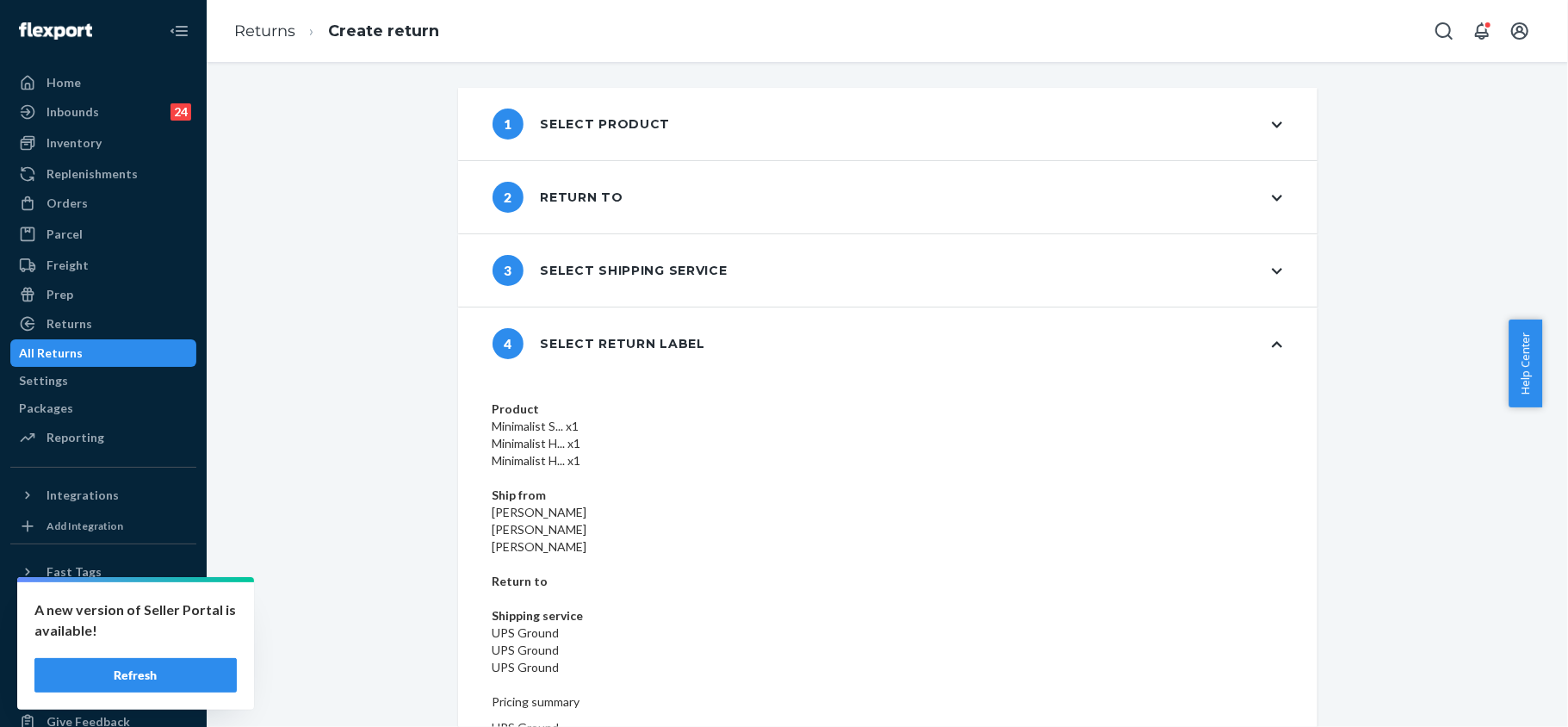
scroll to position [10, 0]
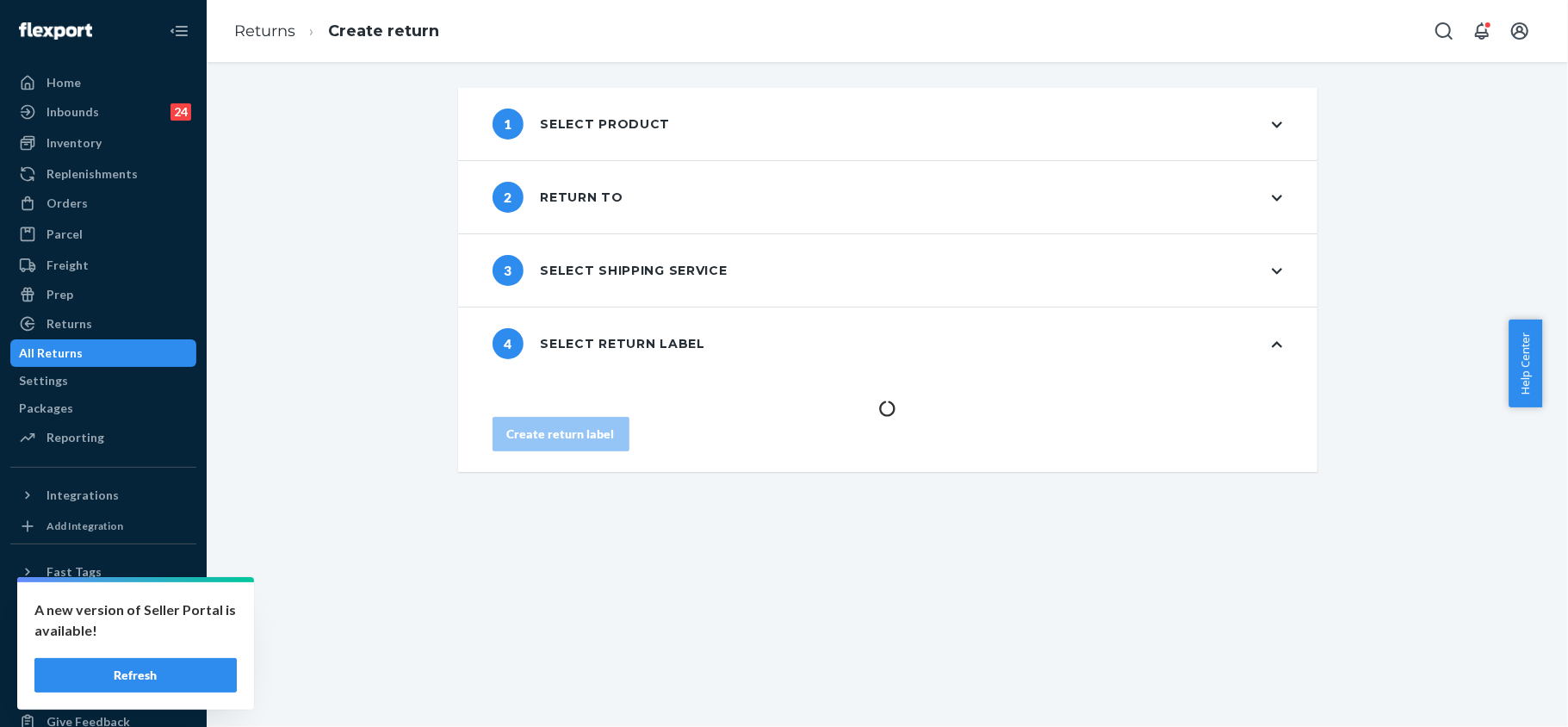
scroll to position [0, 0]
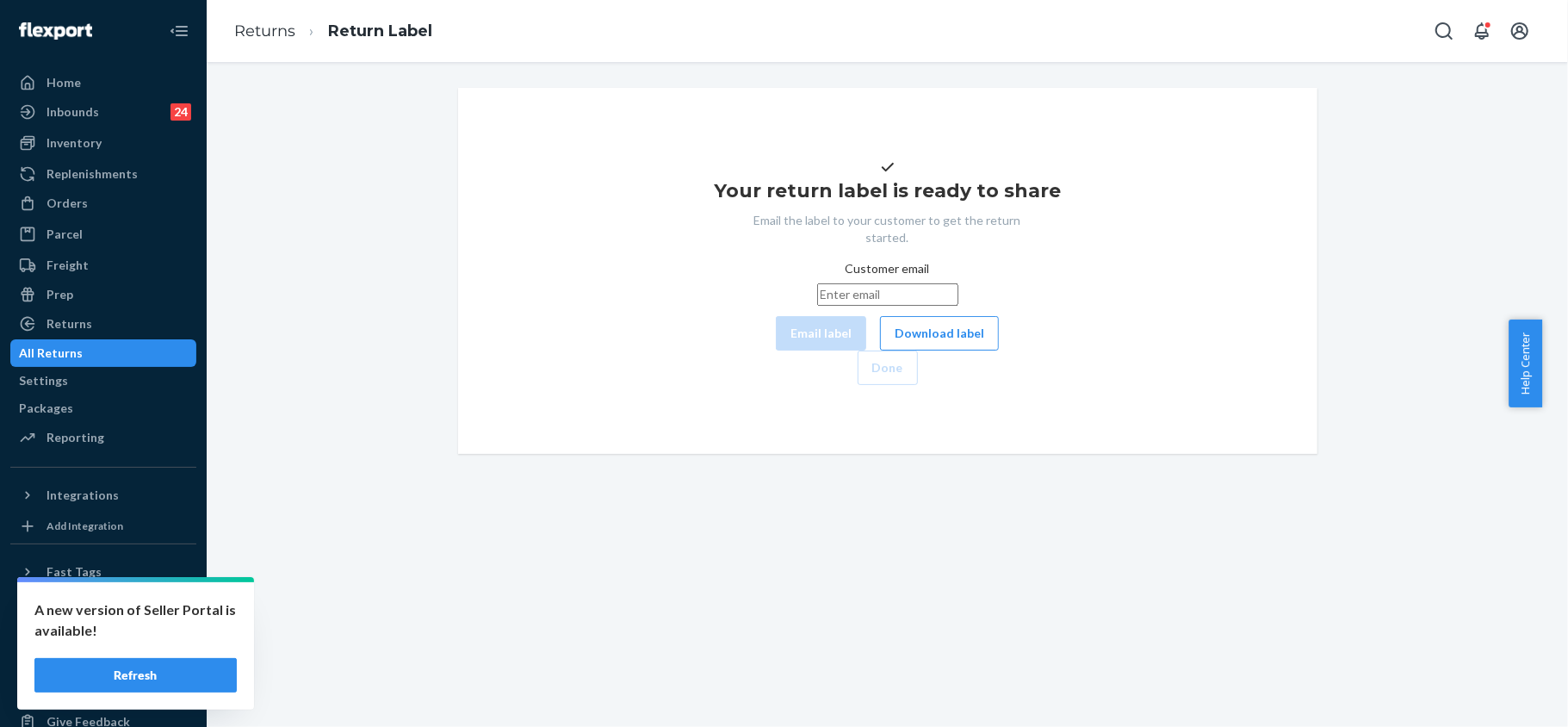
click at [817, 305] on input "Customer email" at bounding box center [887, 295] width 141 height 23
paste input "[EMAIL_ADDRESS][DOMAIN_NAME]"
type input "[EMAIL_ADDRESS][DOMAIN_NAME]"
click at [776, 351] on button "Email label" at bounding box center [821, 333] width 91 height 34
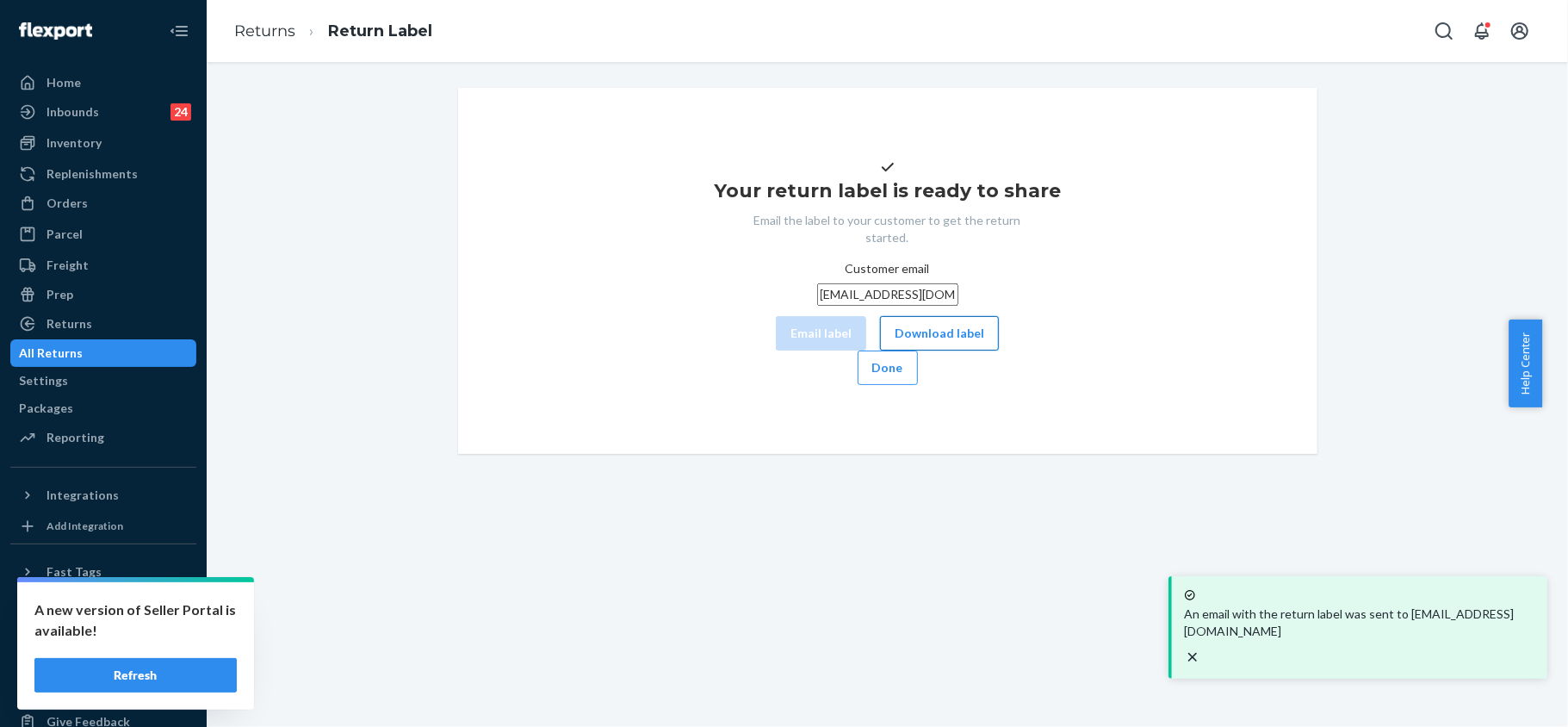
click at [880, 351] on button "Download label" at bounding box center [939, 333] width 119 height 34
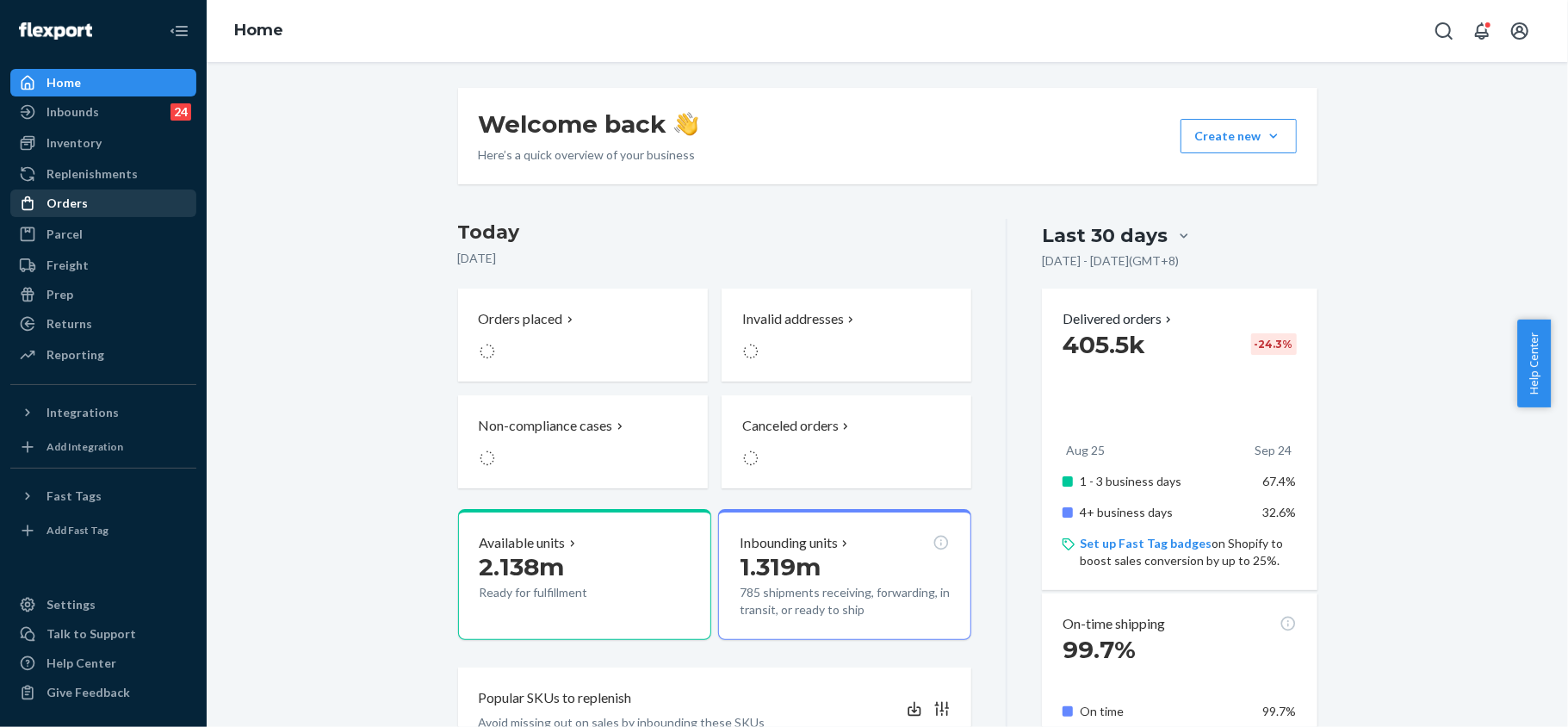
click at [87, 204] on div "Orders" at bounding box center [103, 203] width 182 height 25
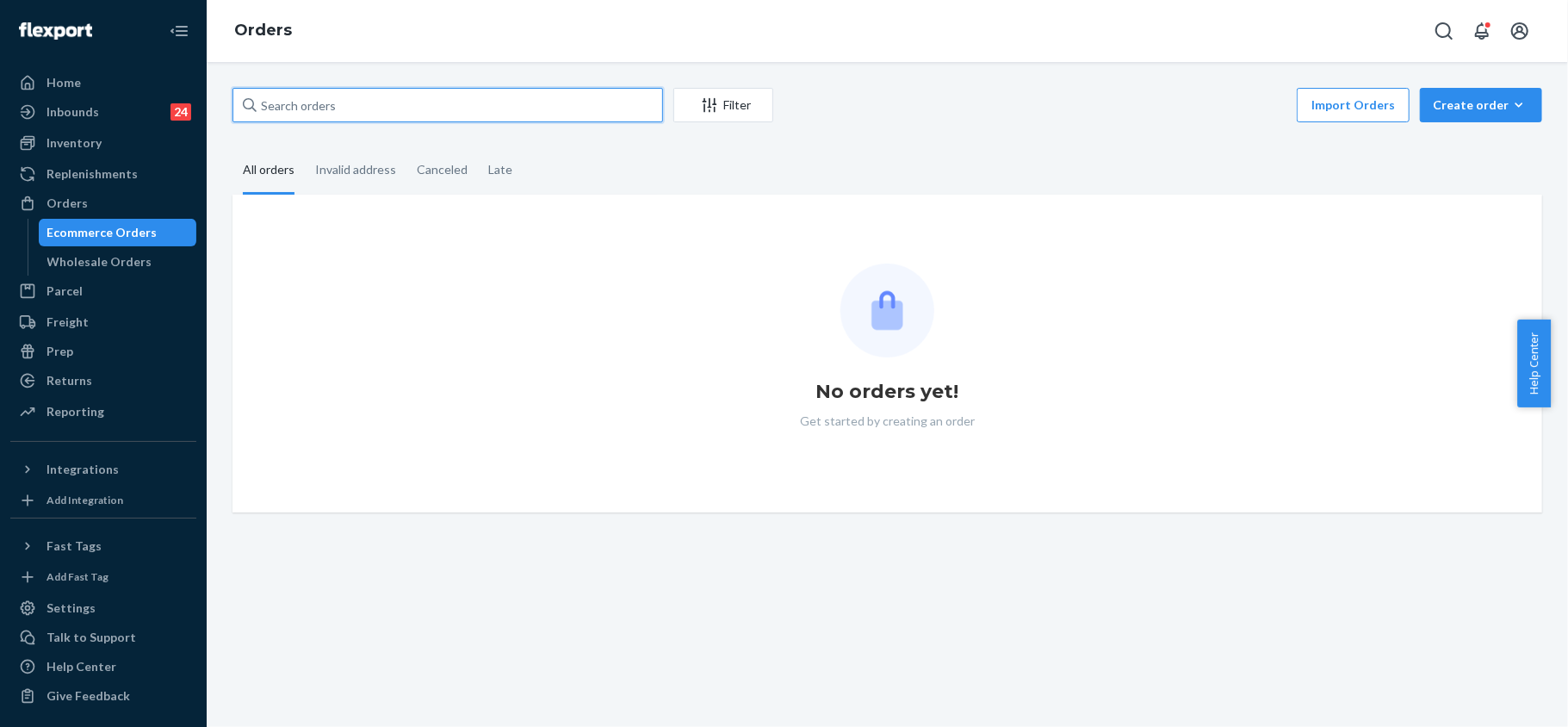
click at [333, 104] on input "text" at bounding box center [447, 105] width 430 height 34
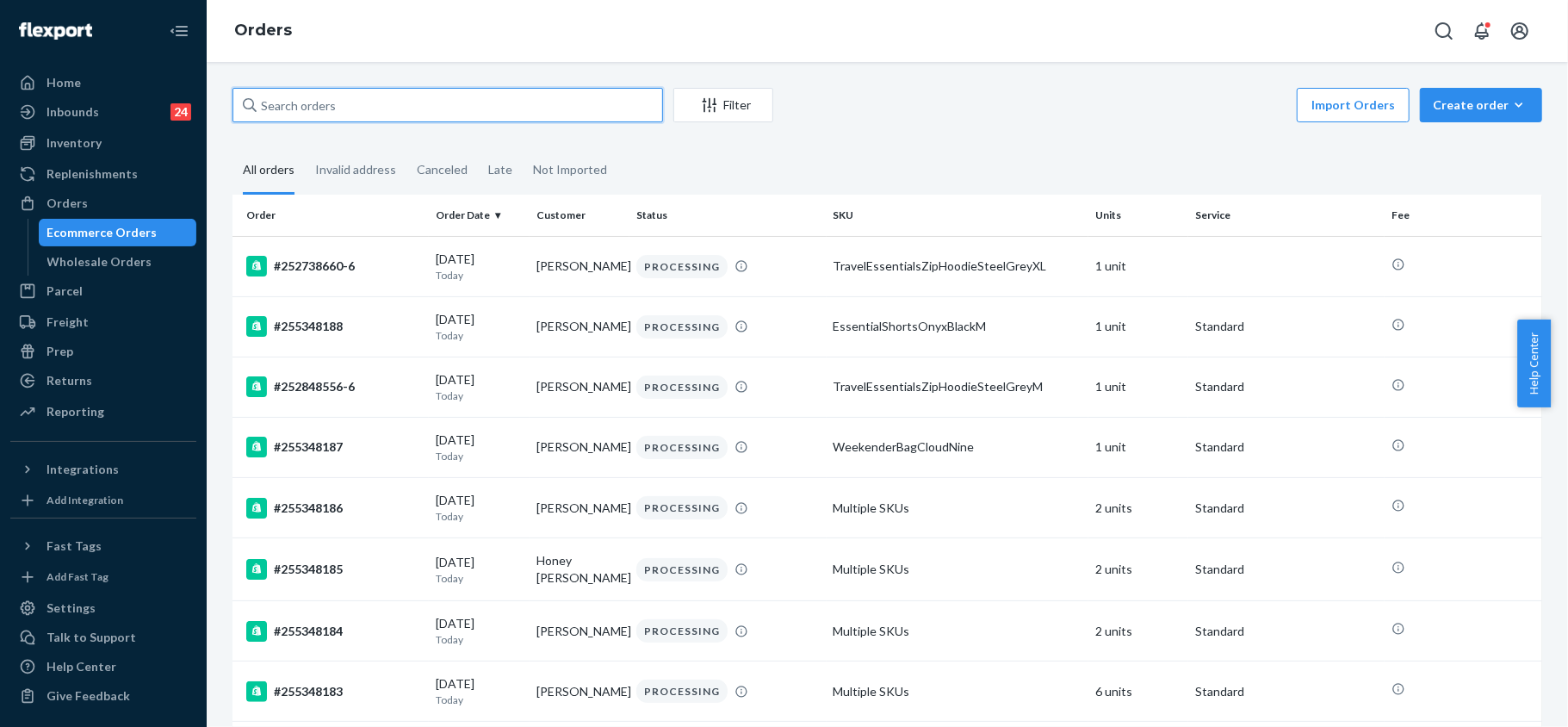
paste input "252963461"
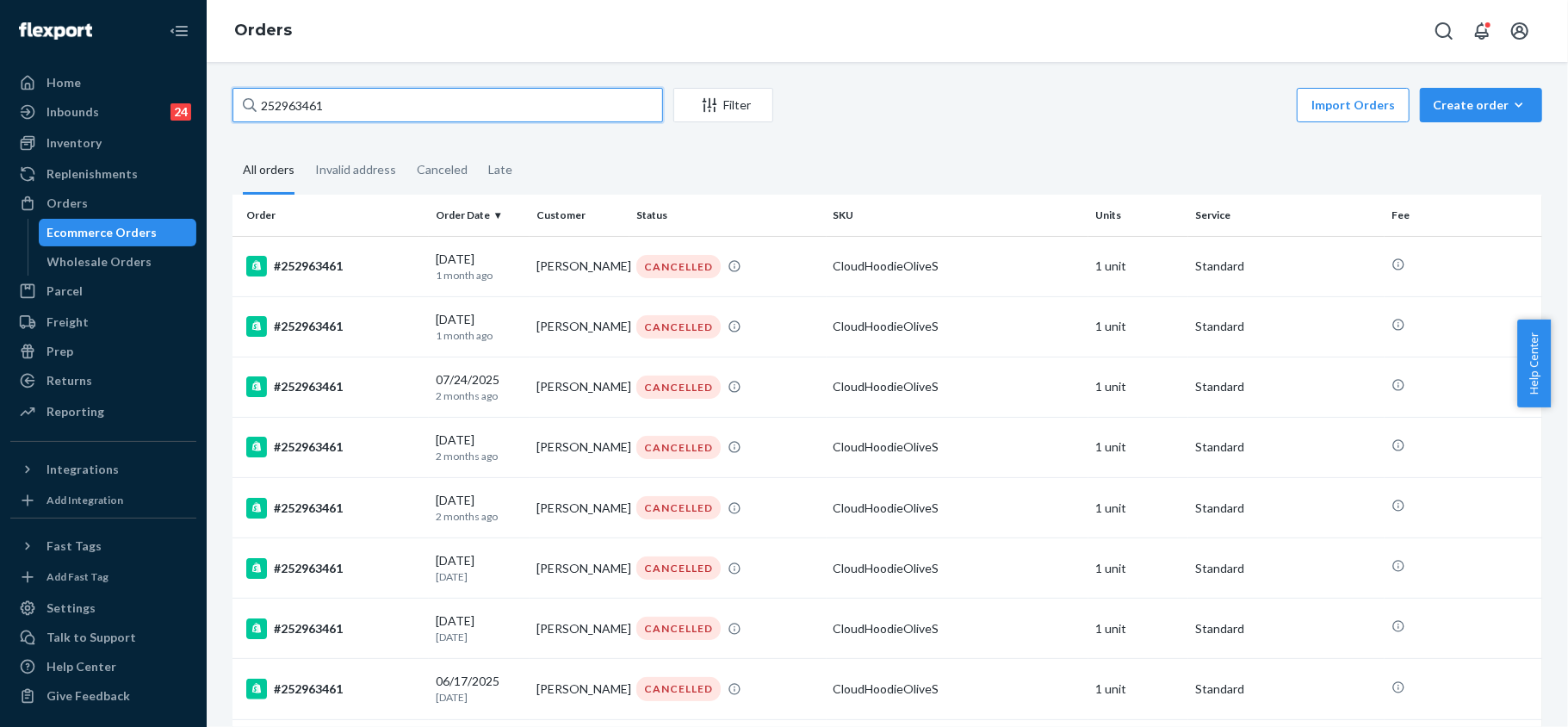
type input "252963461"
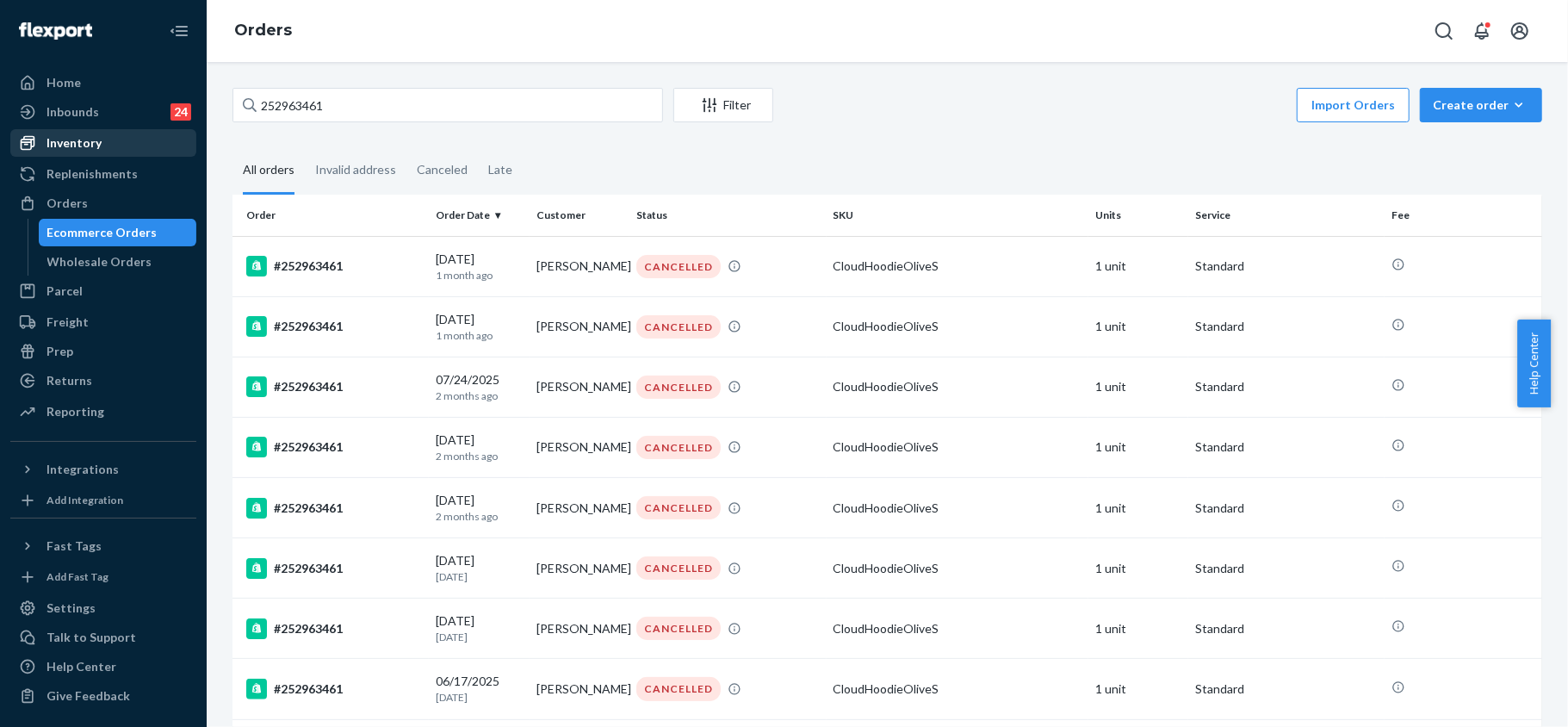
click at [83, 134] on div "Inventory" at bounding box center [74, 143] width 55 height 17
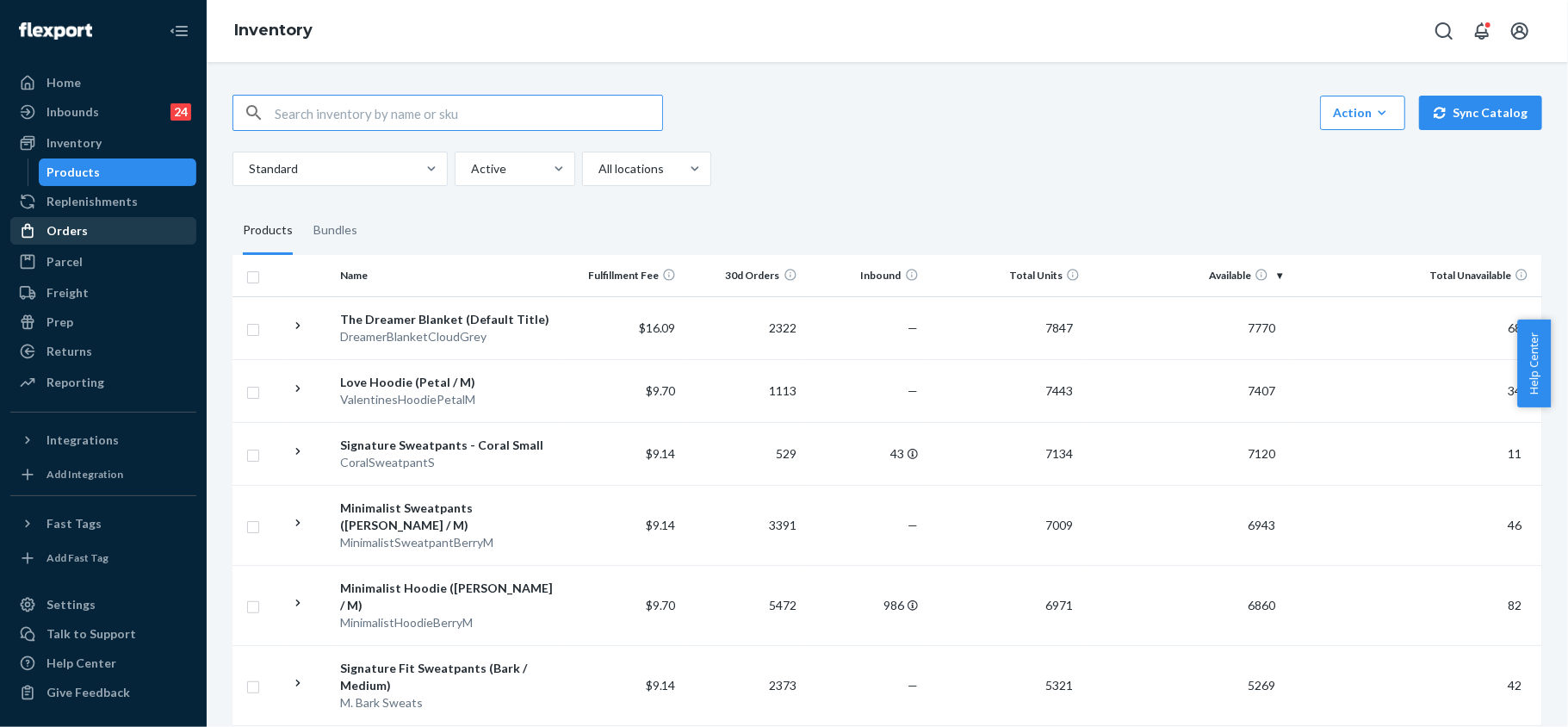
click at [81, 228] on div "Orders" at bounding box center [67, 231] width 42 height 17
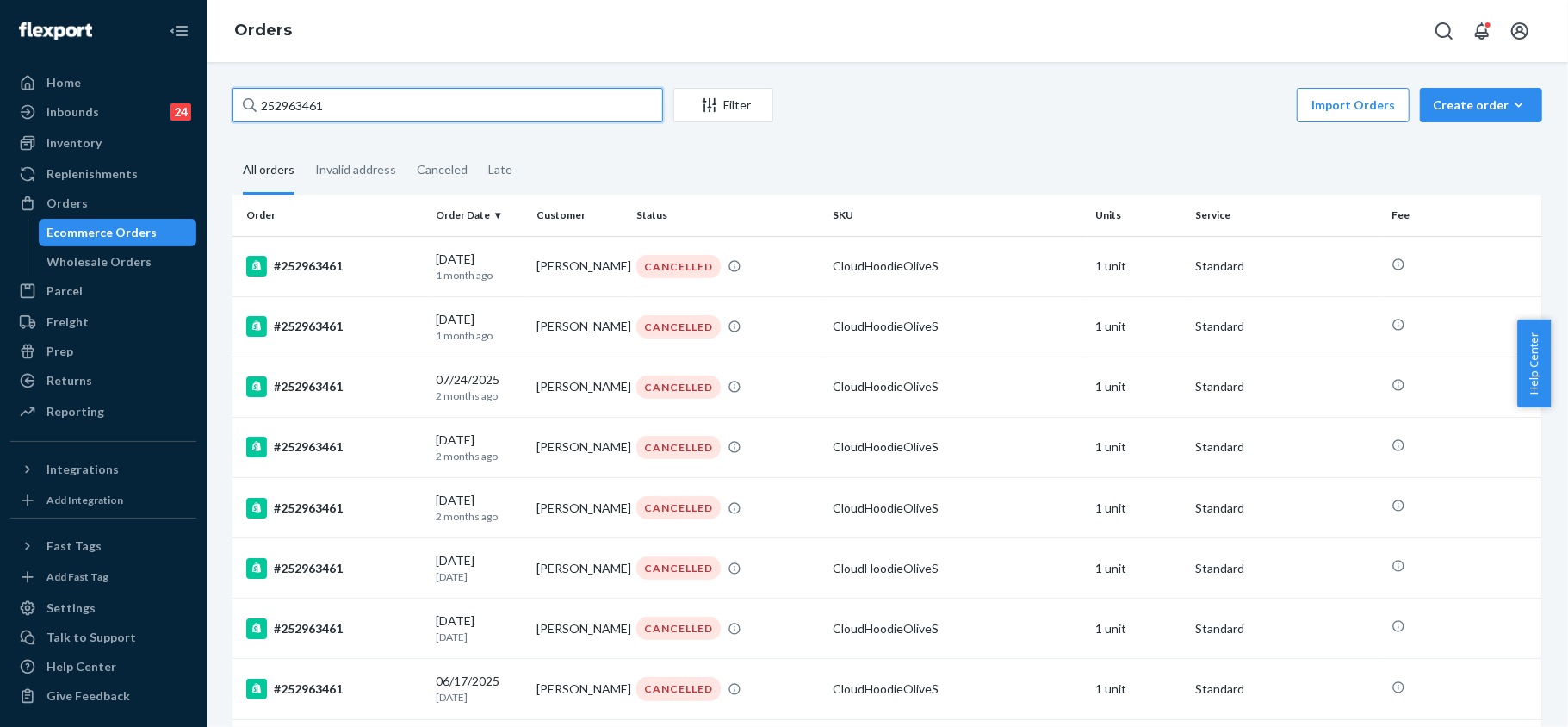
drag, startPoint x: 350, startPoint y: 107, endPoint x: 238, endPoint y: 87, distance: 113.8
click at [238, 88] on input "252963461" at bounding box center [447, 105] width 430 height 34
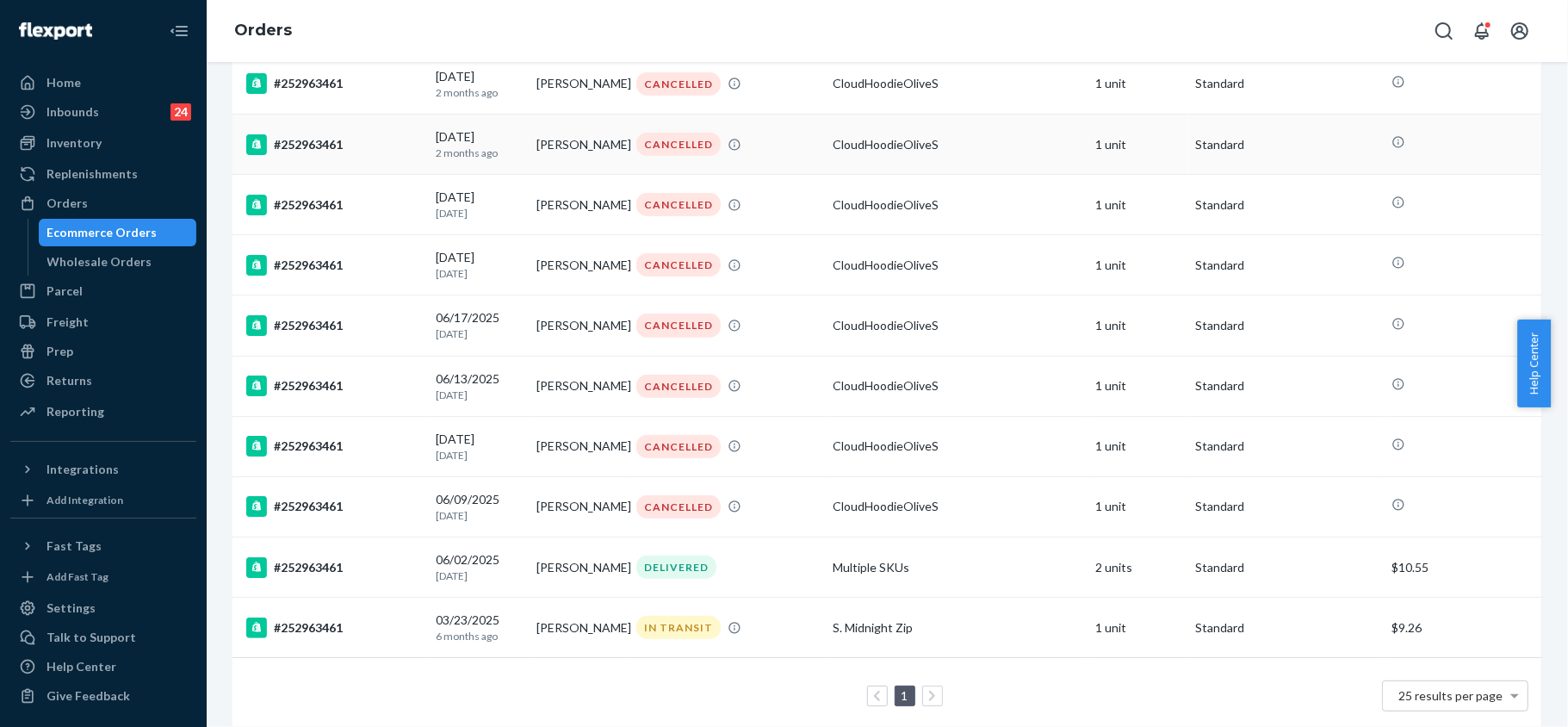
scroll to position [408, 0]
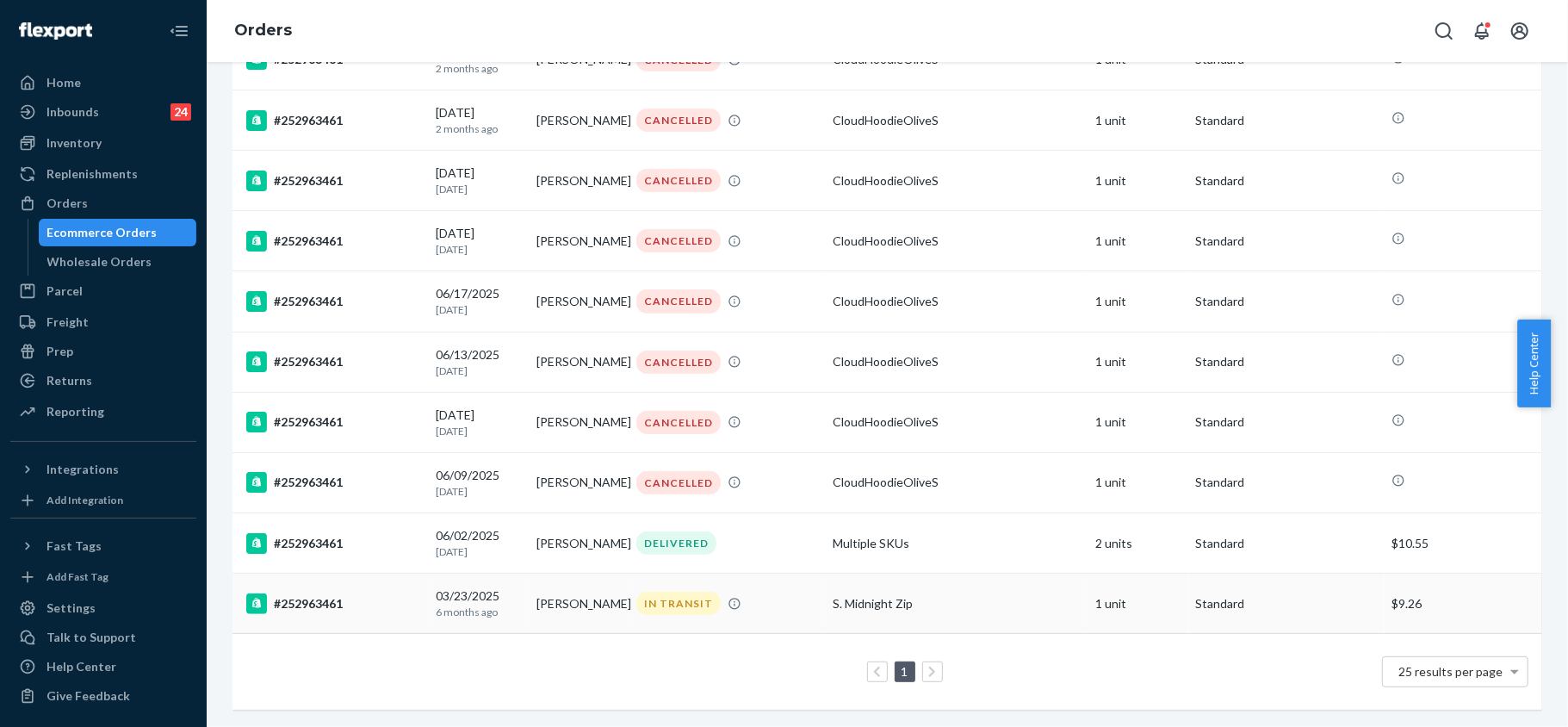
click at [334, 594] on div "#252963461" at bounding box center [334, 604] width 176 height 21
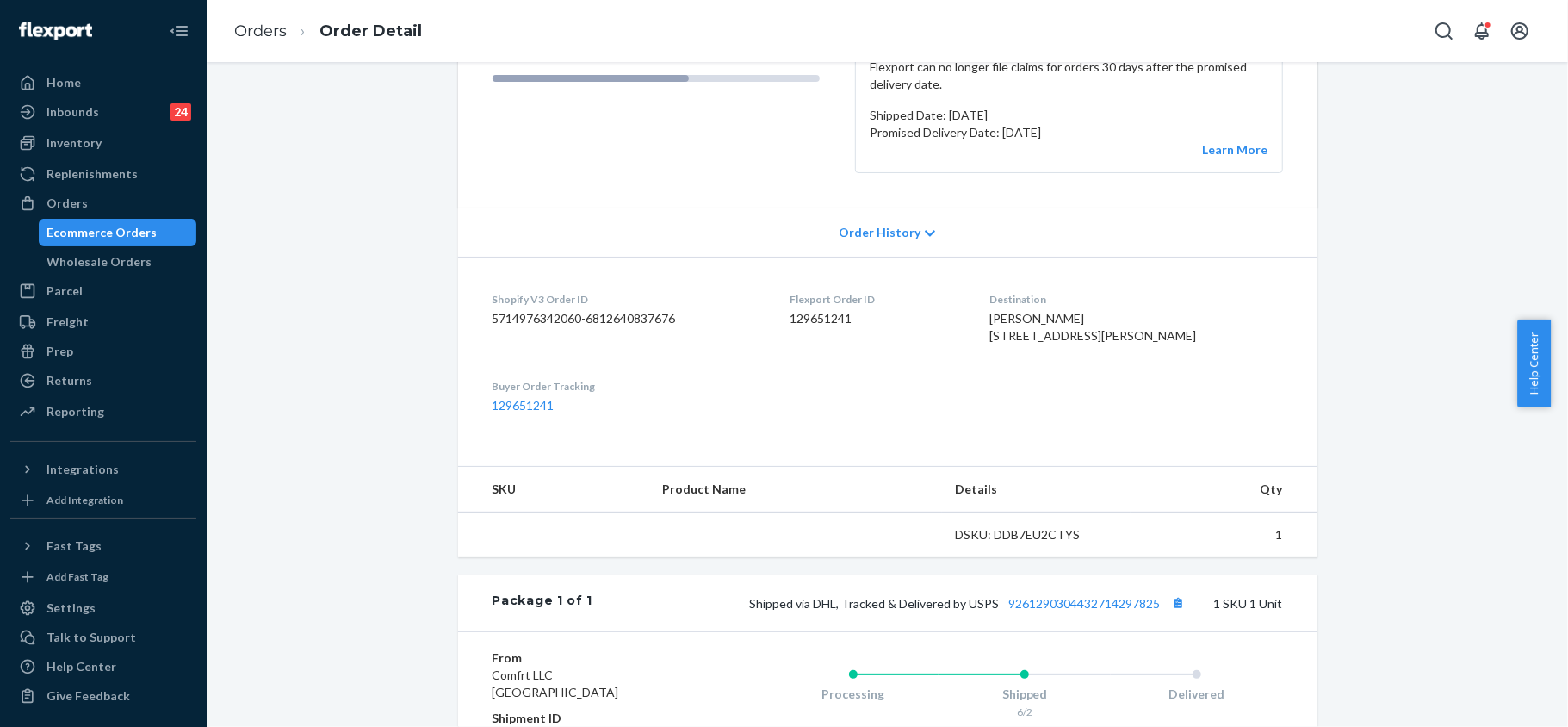
scroll to position [456, 0]
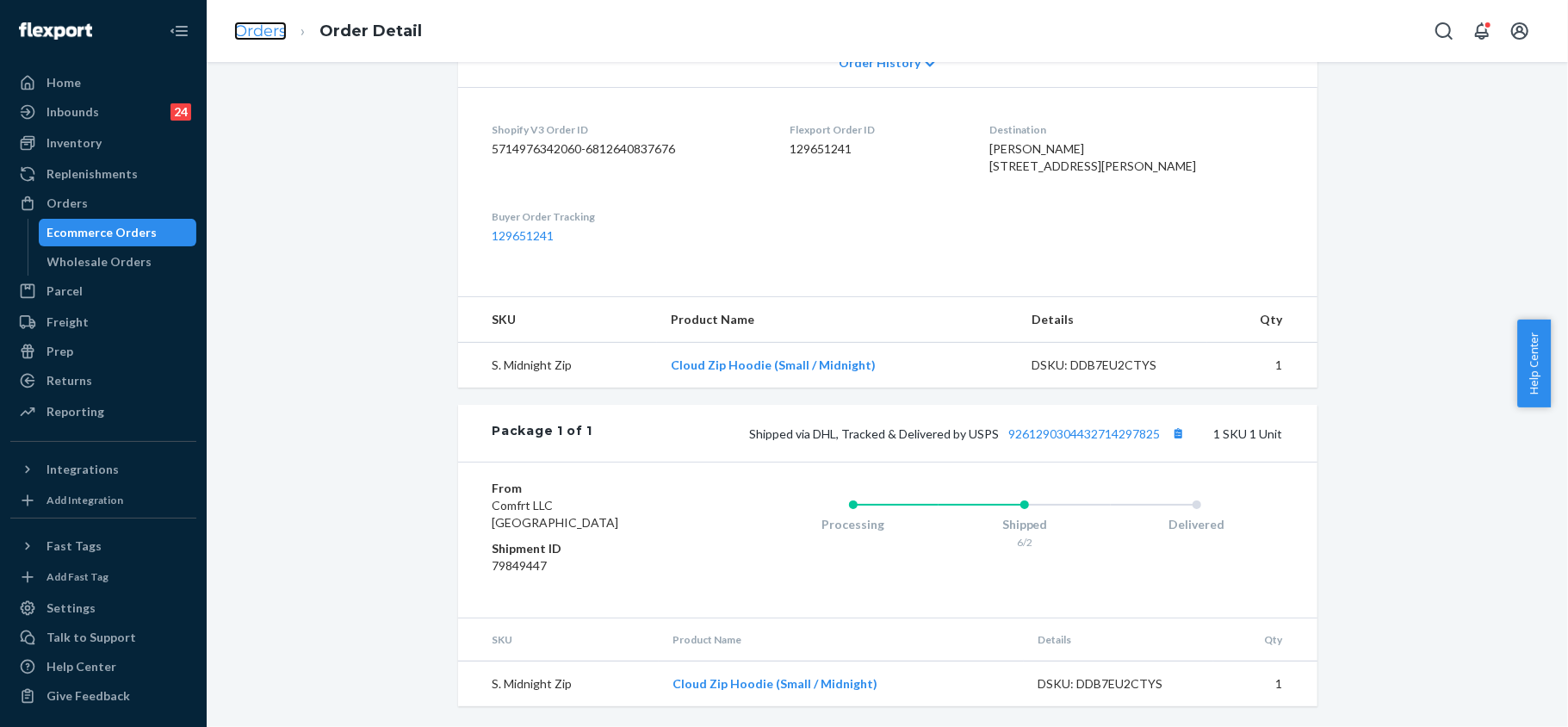
click at [256, 27] on link "Orders" at bounding box center [261, 31] width 53 height 19
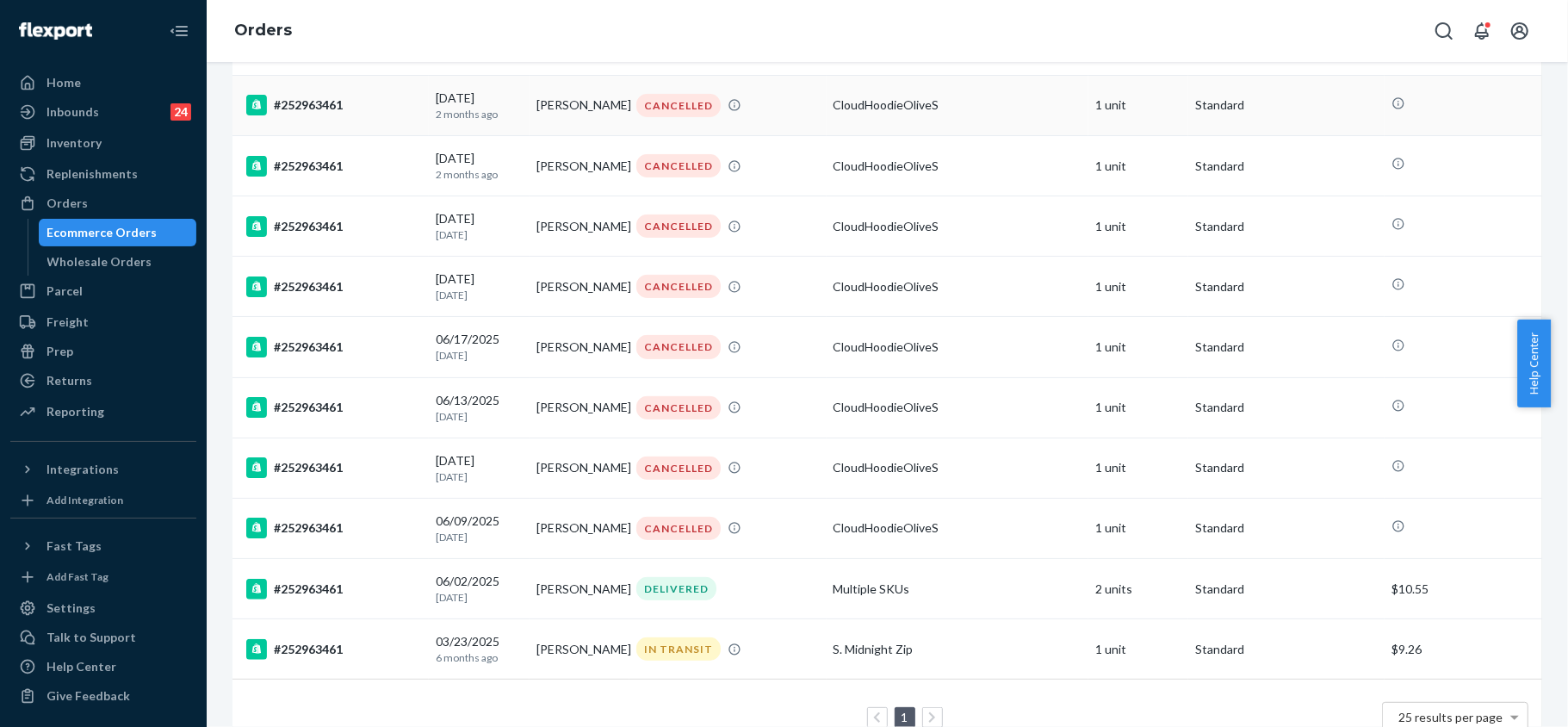
scroll to position [408, 0]
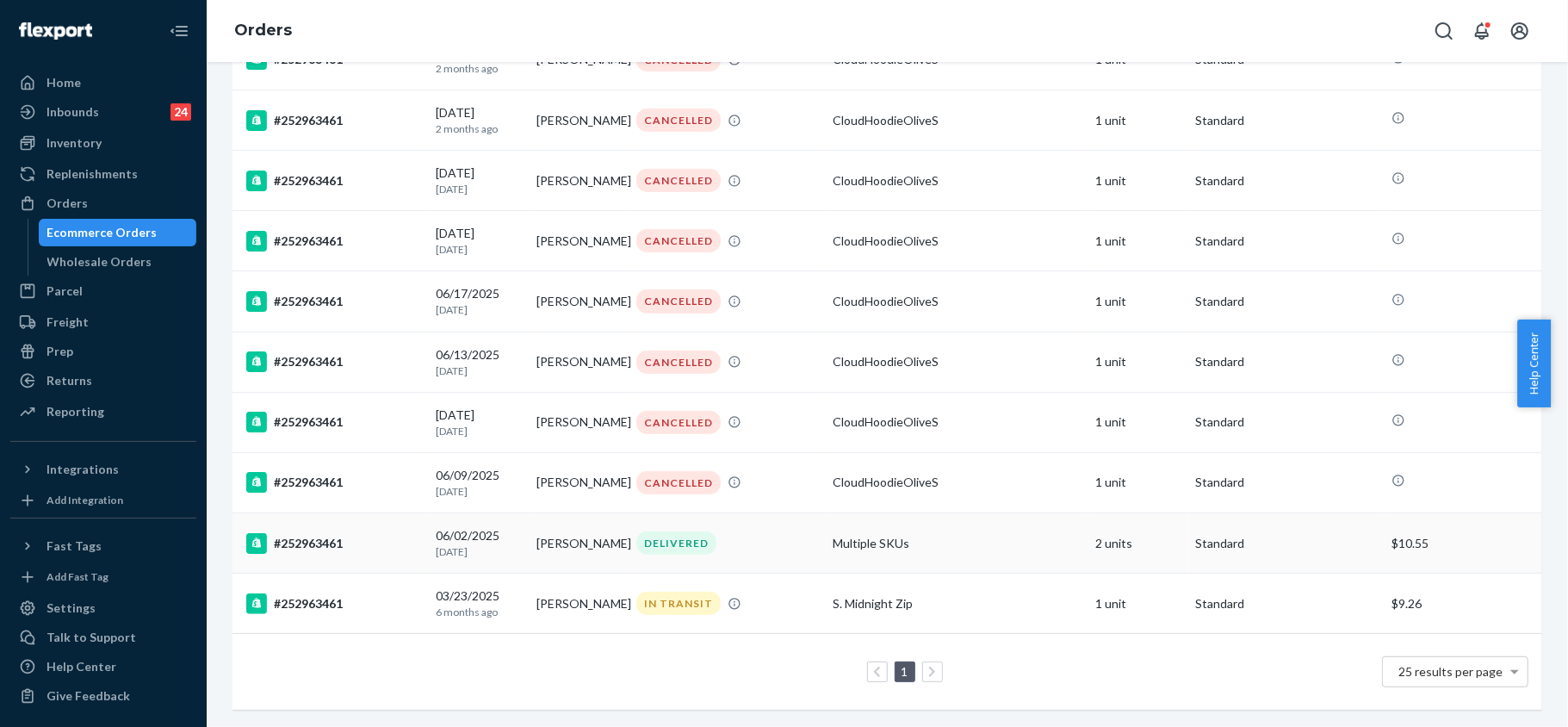
click at [320, 533] on div "#252963461" at bounding box center [334, 544] width 176 height 21
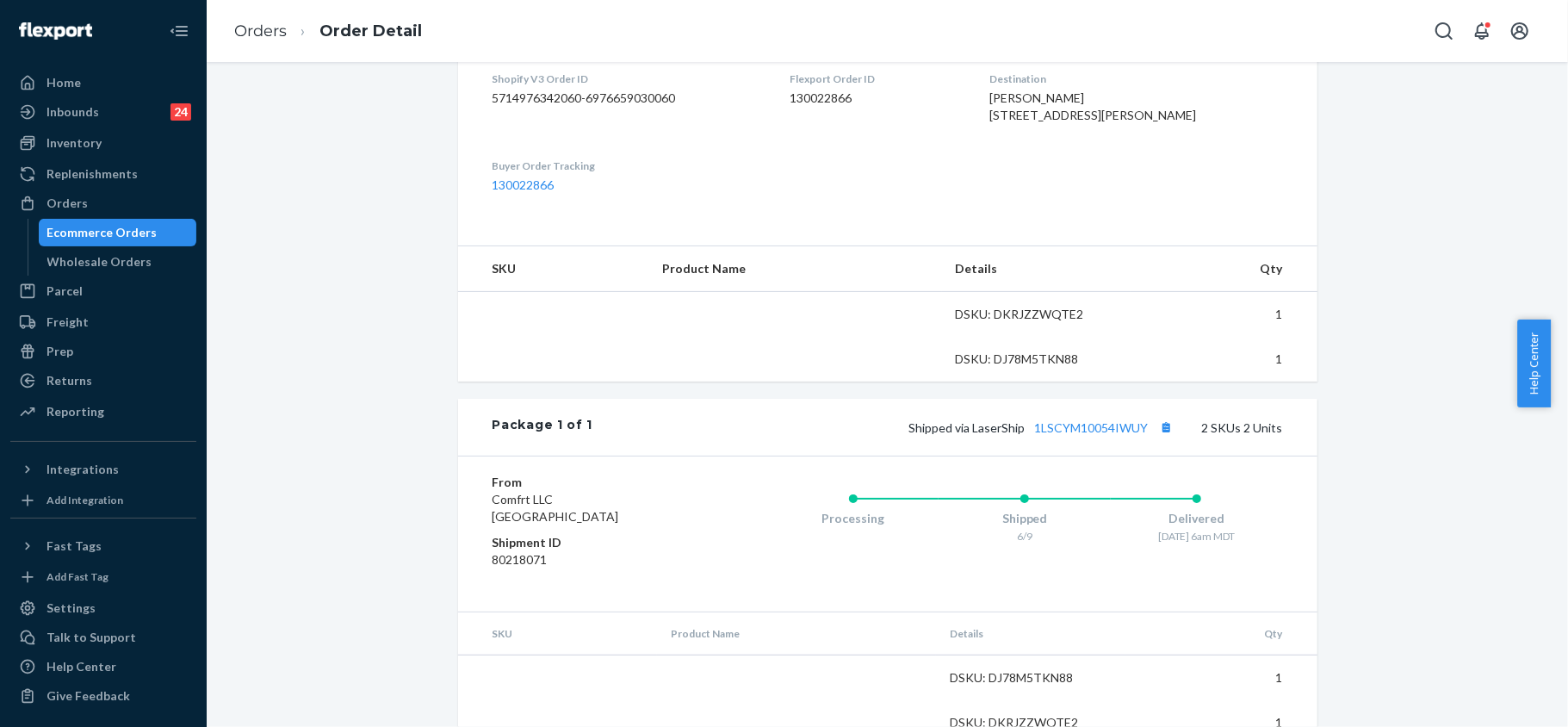
scroll to position [459, 0]
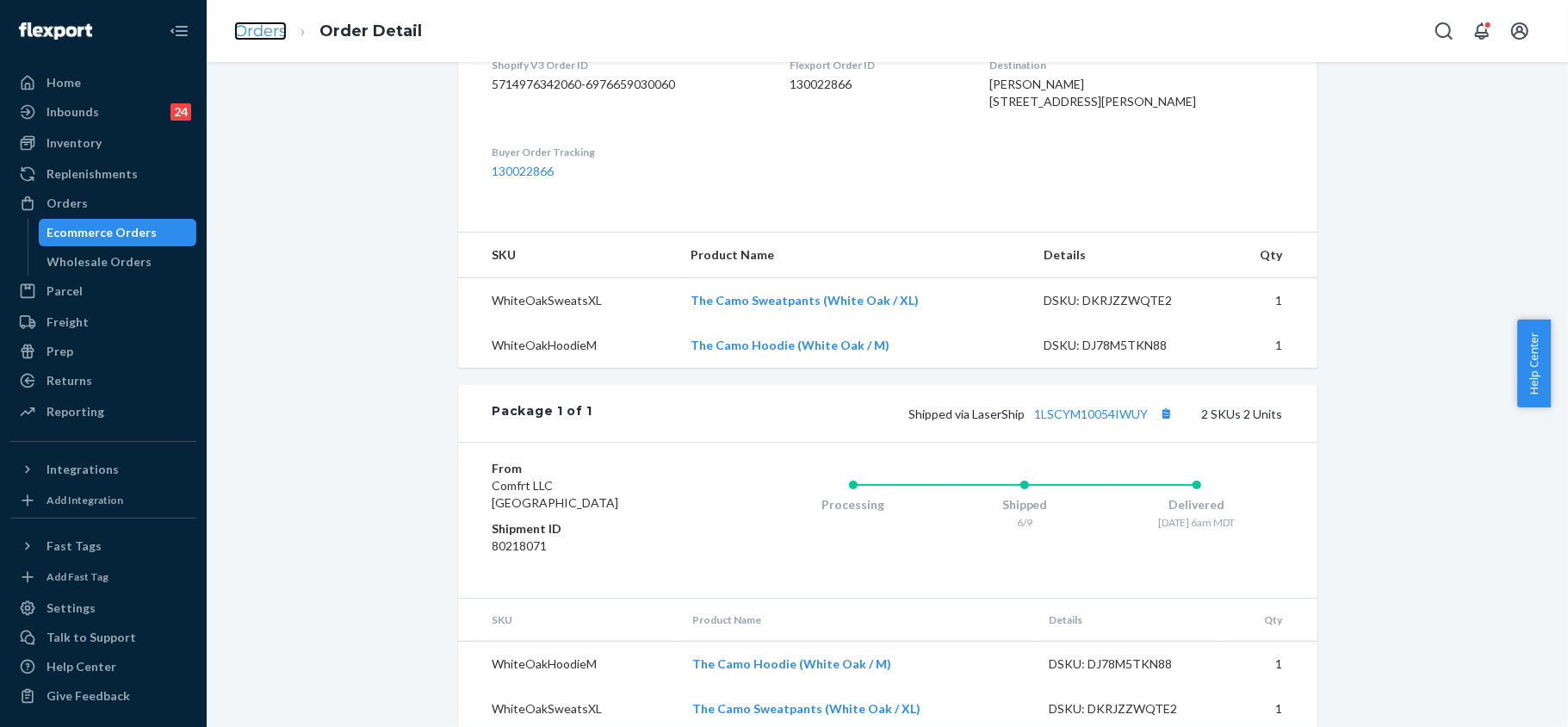
click at [273, 33] on link "Orders" at bounding box center [261, 31] width 53 height 19
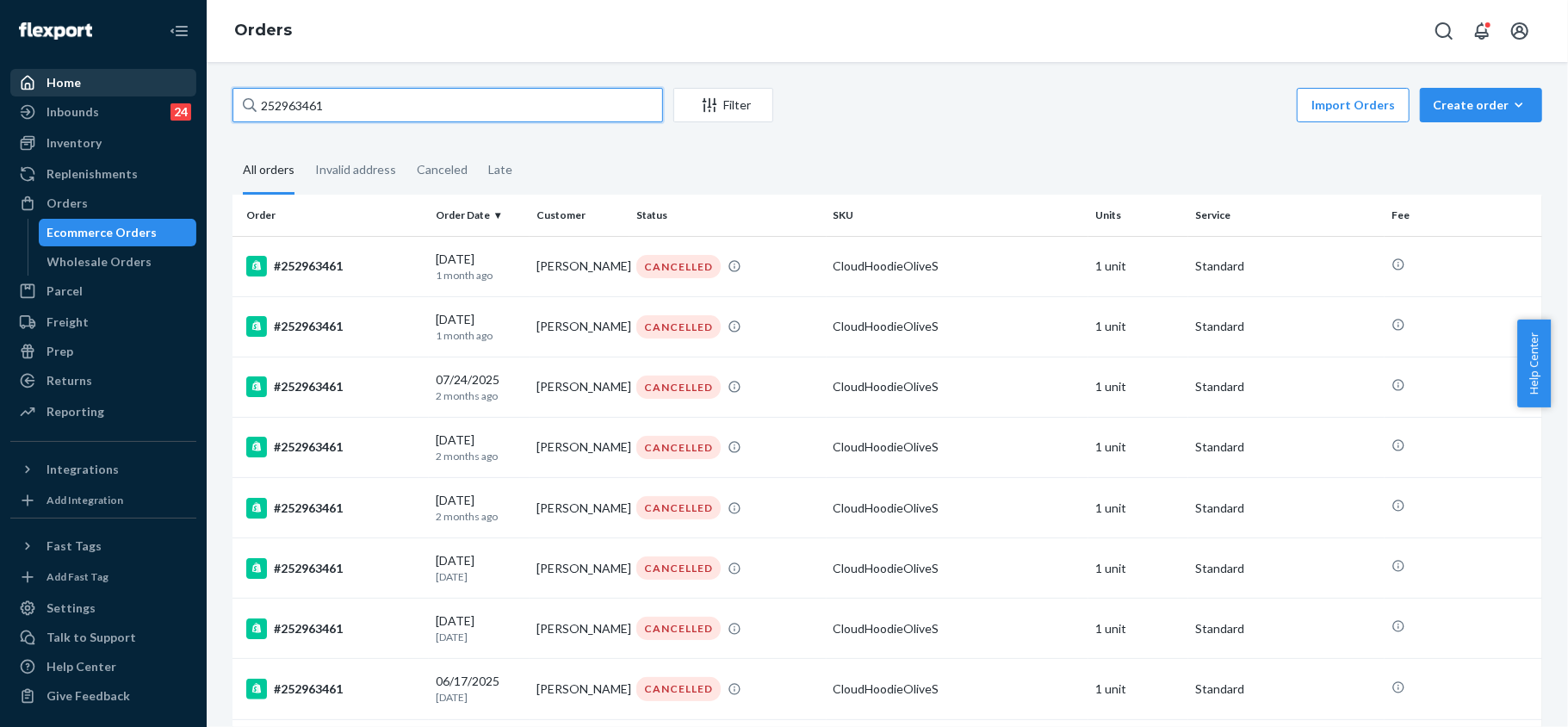
drag, startPoint x: 267, startPoint y: 94, endPoint x: 129, endPoint y: 74, distance: 139.4
click at [129, 74] on div "Home Inbounds 24 Shipping Plans Problems 24 Inventory Products Replenishments O…" at bounding box center [784, 363] width 1568 height 727
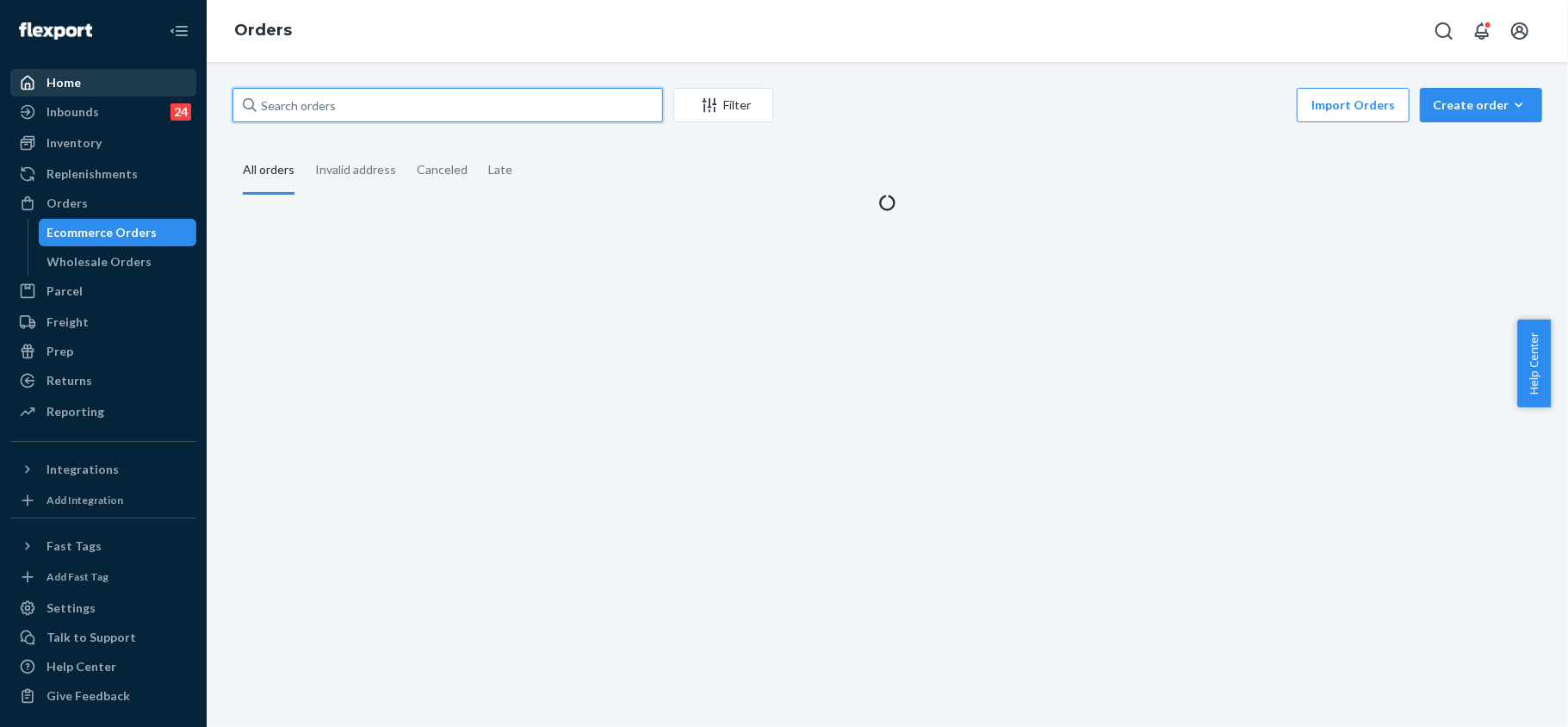
paste input "252963461"
type input "252963461"
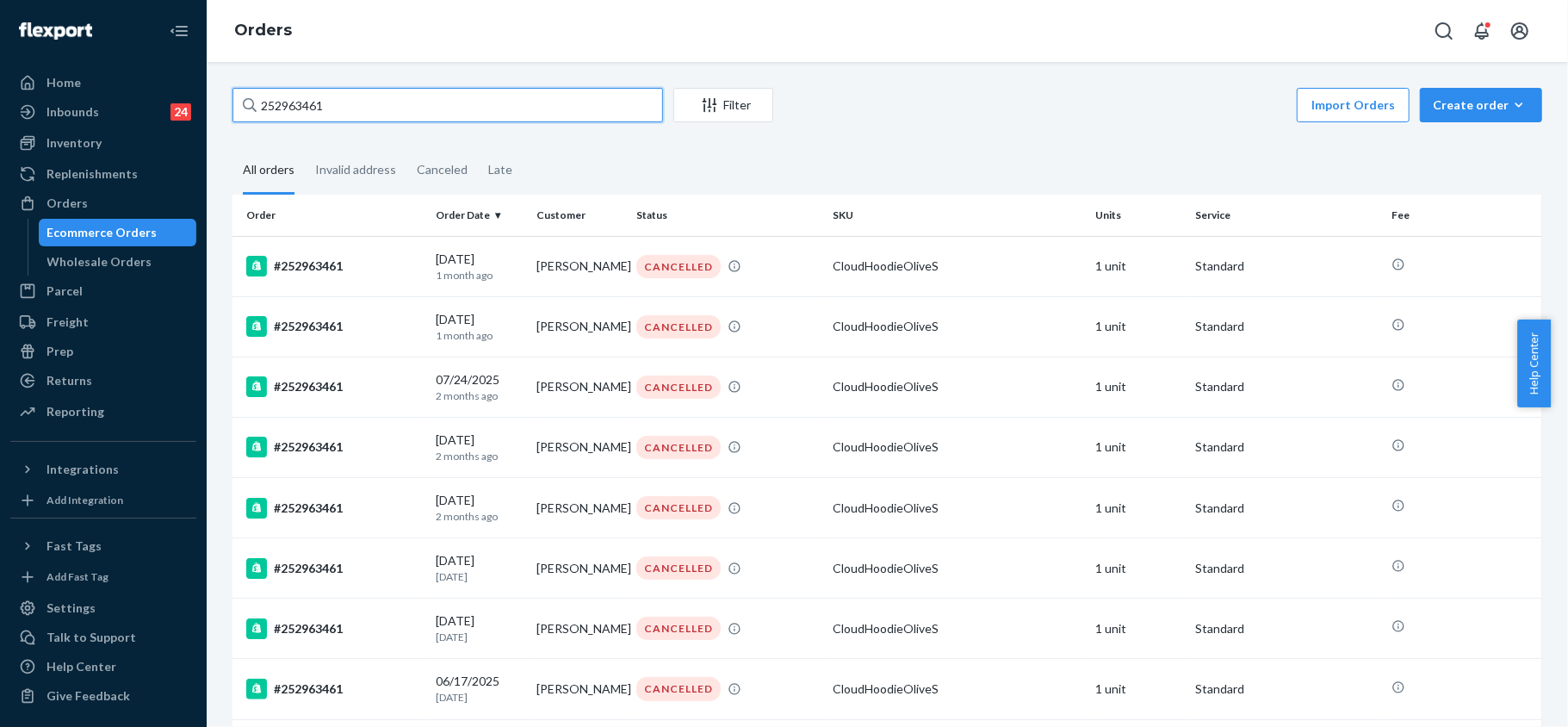
drag, startPoint x: 310, startPoint y: 108, endPoint x: 182, endPoint y: 96, distance: 128.6
click at [183, 101] on div "Home Inbounds 24 Shipping Plans Problems 24 Inventory Products Replenishments O…" at bounding box center [784, 363] width 1568 height 727
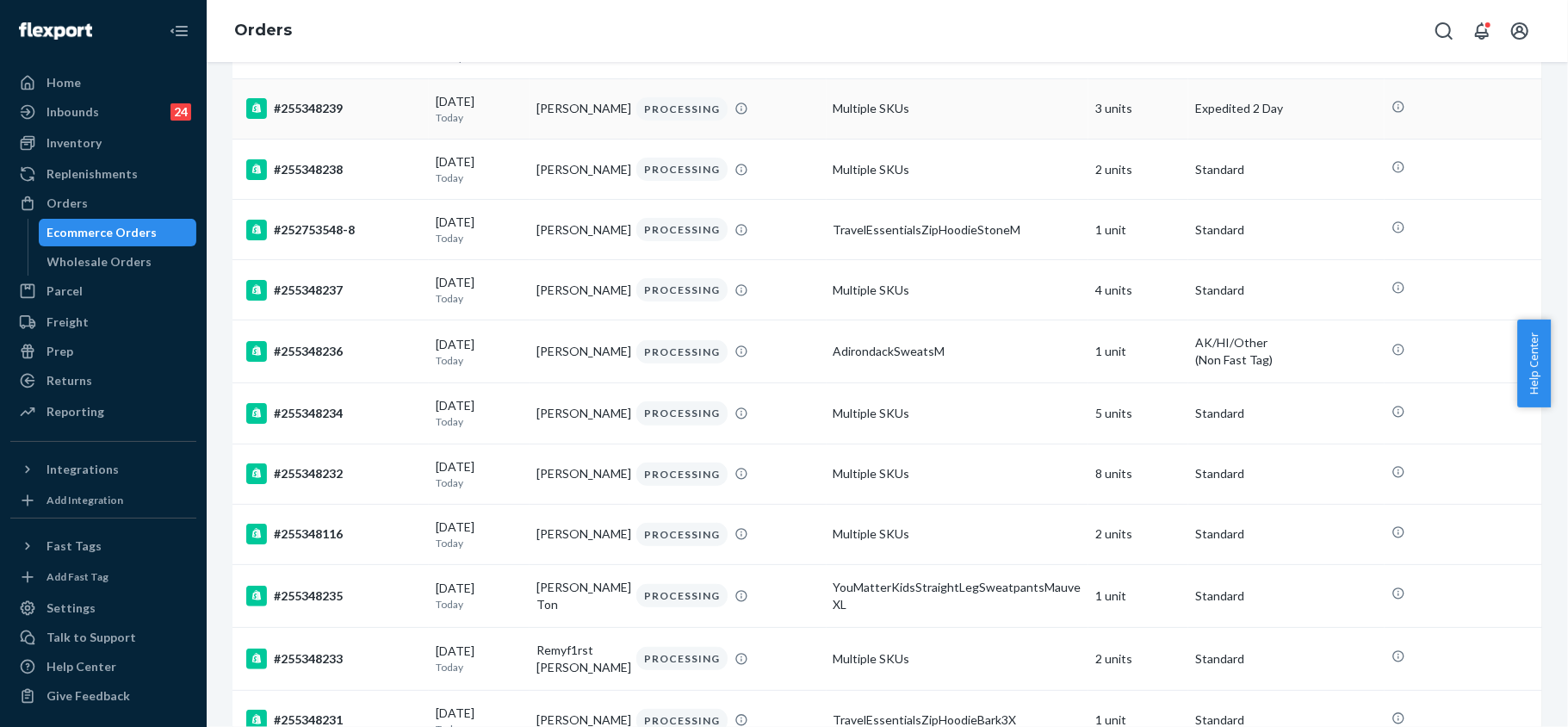
click at [312, 109] on tbody "#252760150-5 09/24/2025 Today Maria Helene Rabajante PROCESSING TravelEssential…" at bounding box center [887, 656] width 1309 height 1517
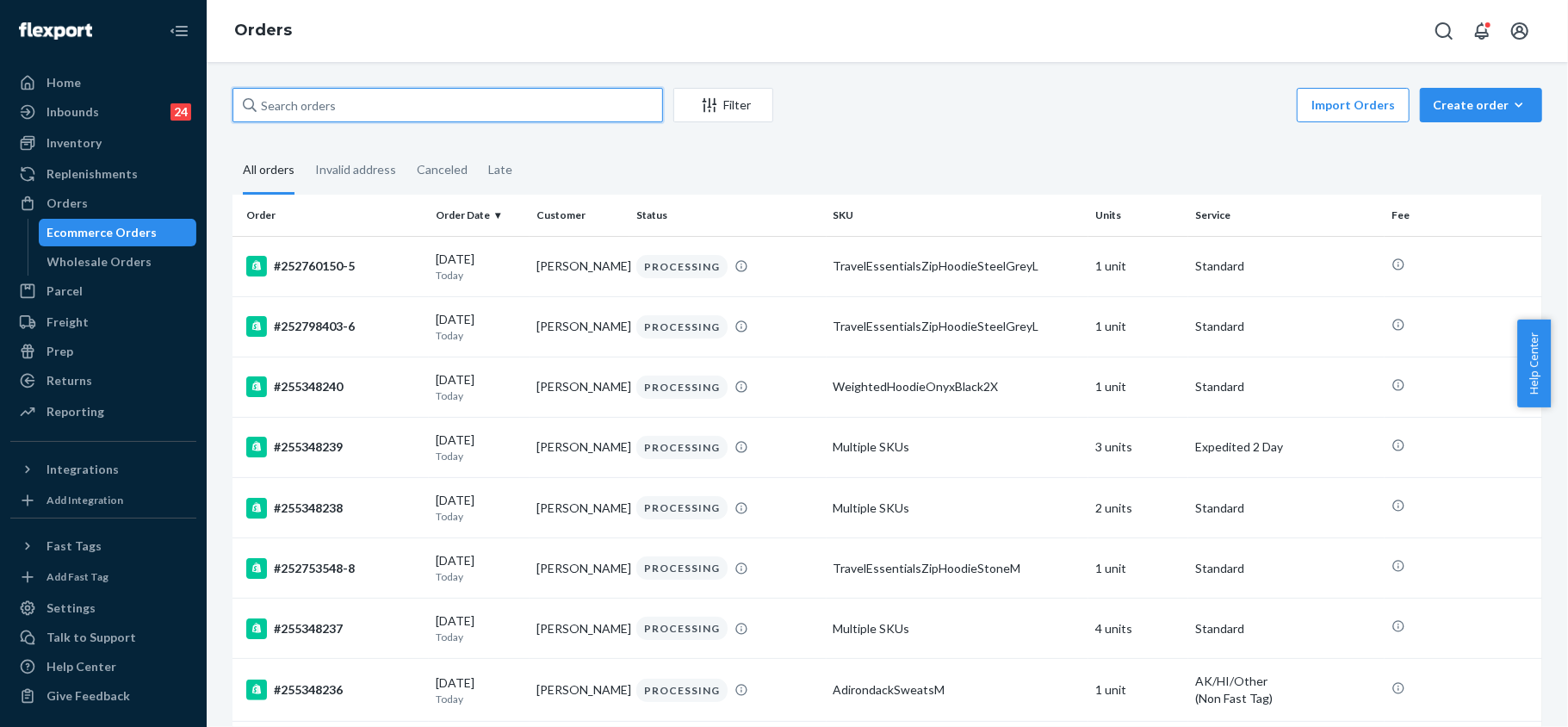
click at [342, 105] on input "text" at bounding box center [447, 105] width 430 height 34
paste input "255040859"
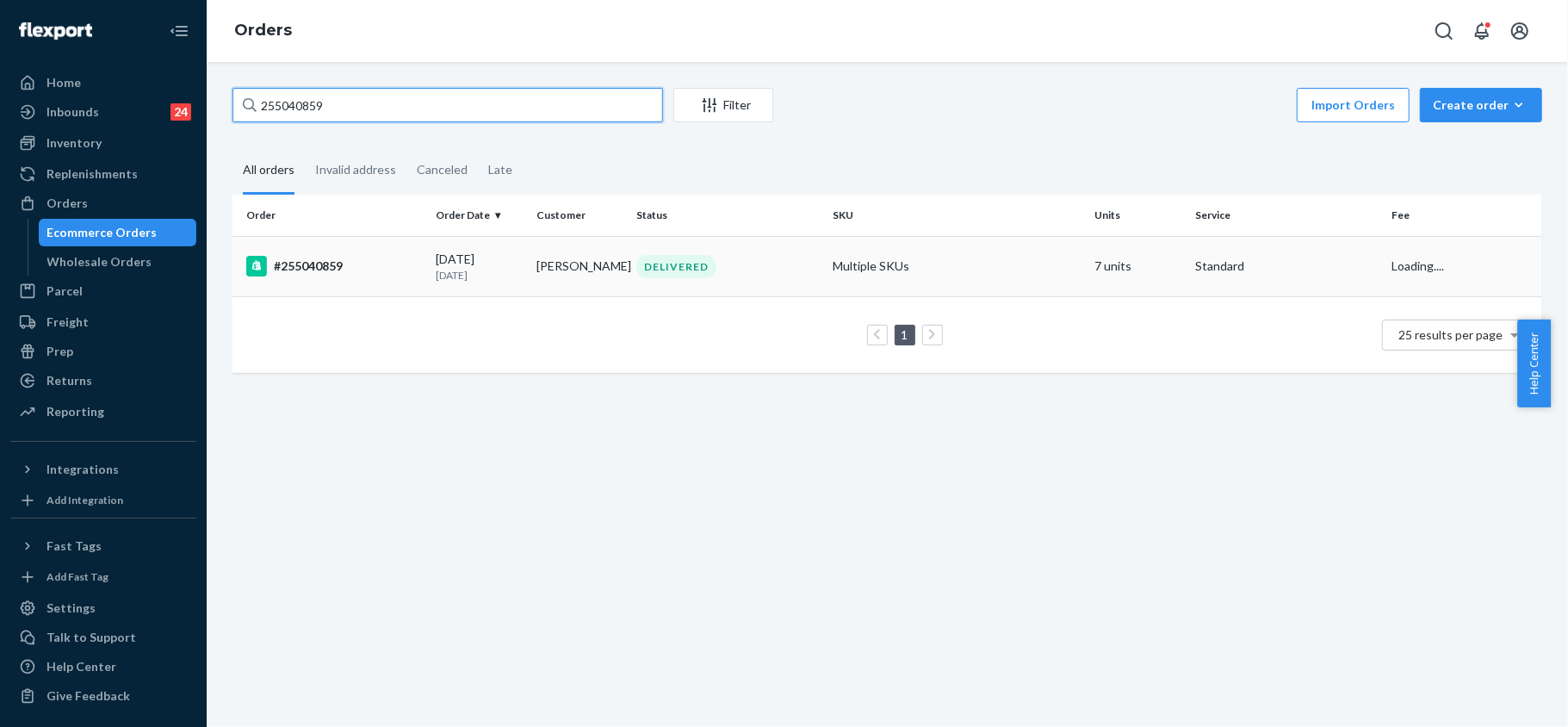
type input "255040859"
click at [306, 258] on div "#255040859" at bounding box center [334, 267] width 176 height 21
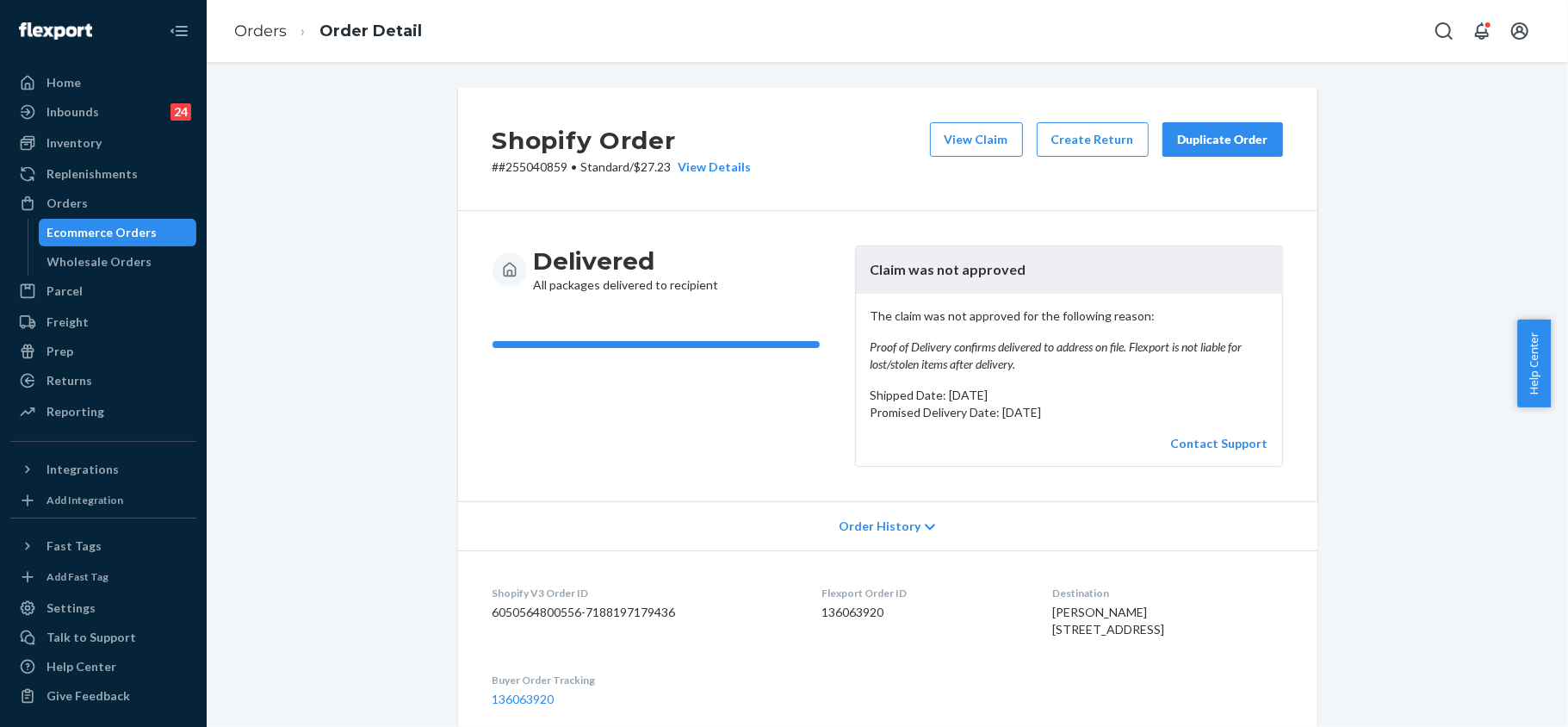
drag, startPoint x: 1211, startPoint y: 134, endPoint x: 1278, endPoint y: 264, distance: 146.2
click at [1211, 132] on div "Duplicate Order" at bounding box center [1222, 139] width 92 height 17
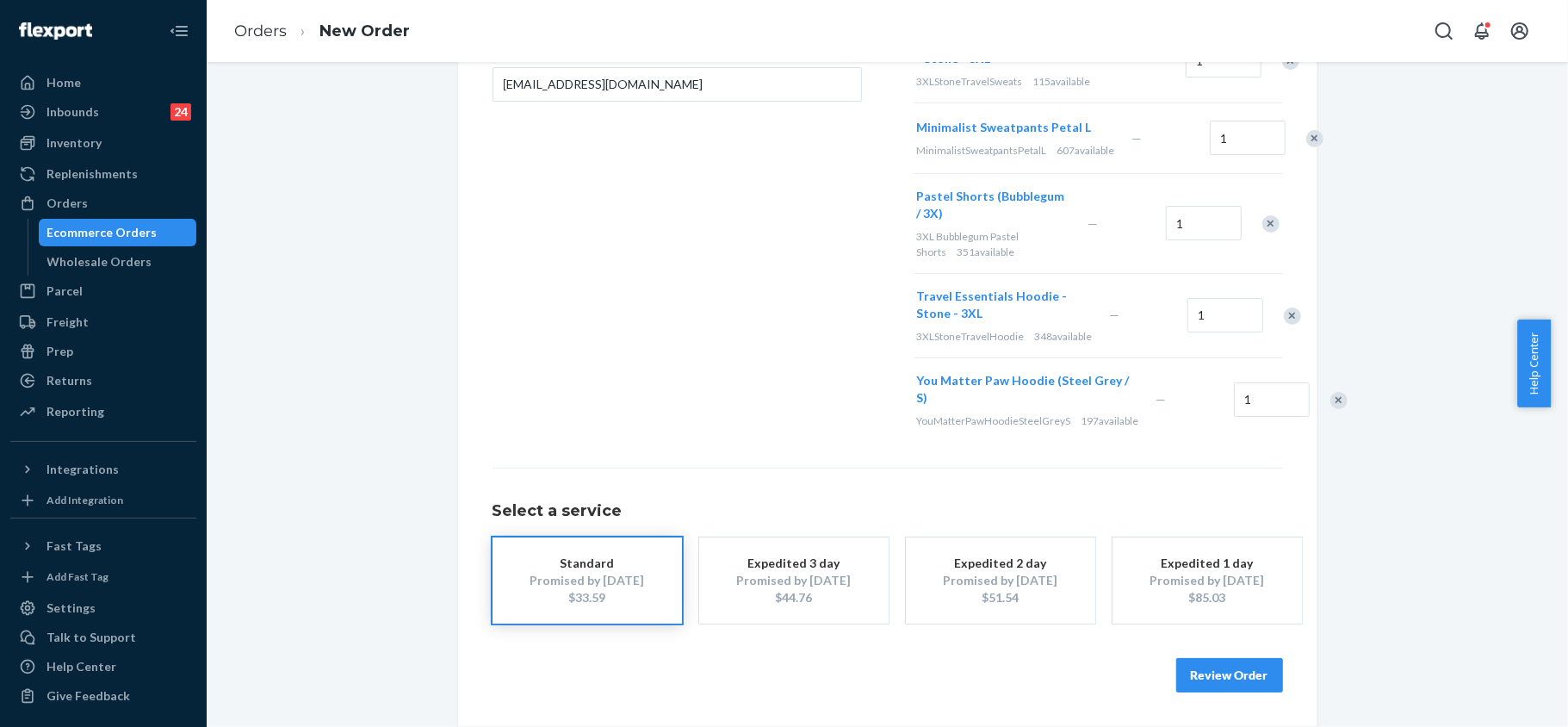
scroll to position [511, 0]
